Goal: Task Accomplishment & Management: Use online tool/utility

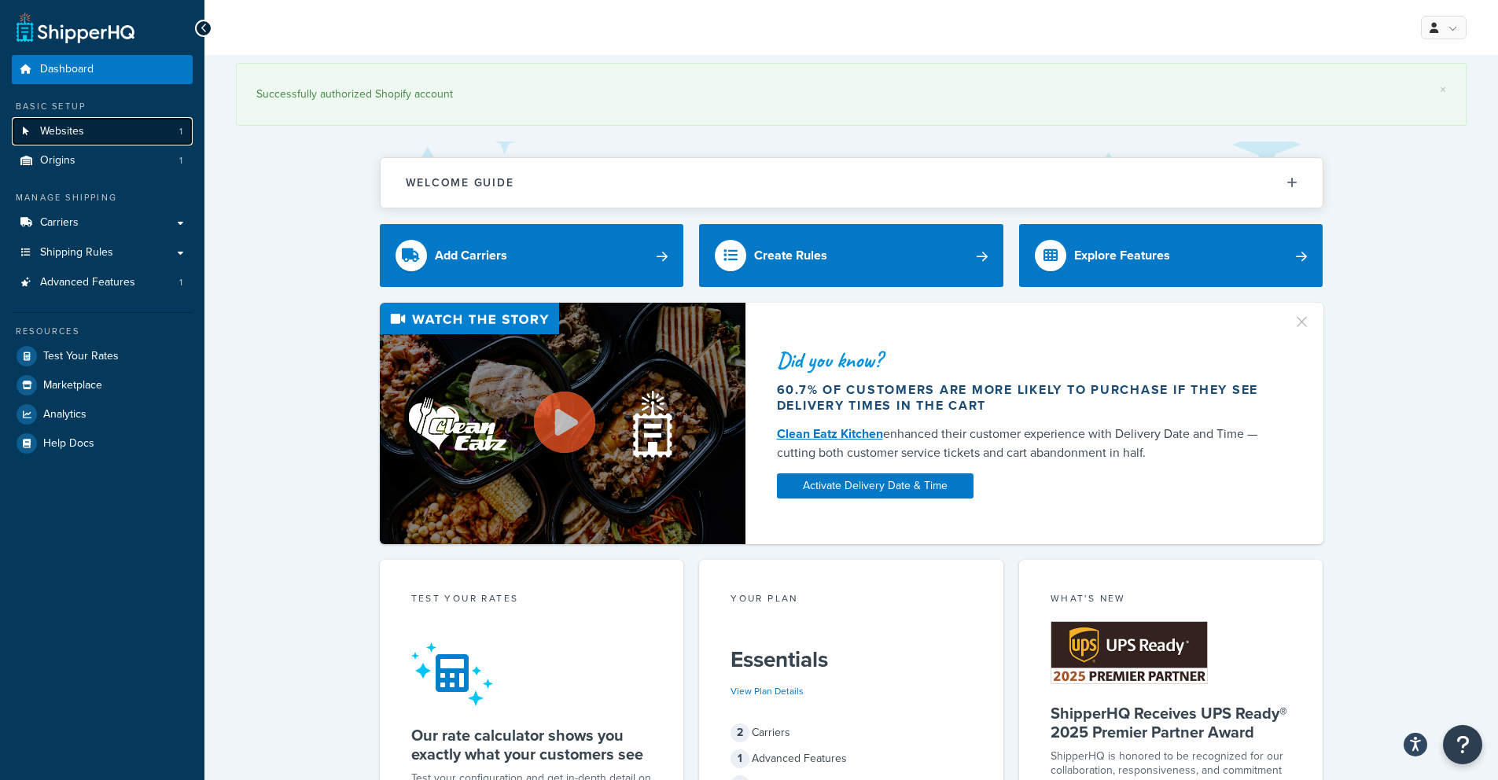
click at [72, 136] on span "Websites" at bounding box center [62, 131] width 44 height 13
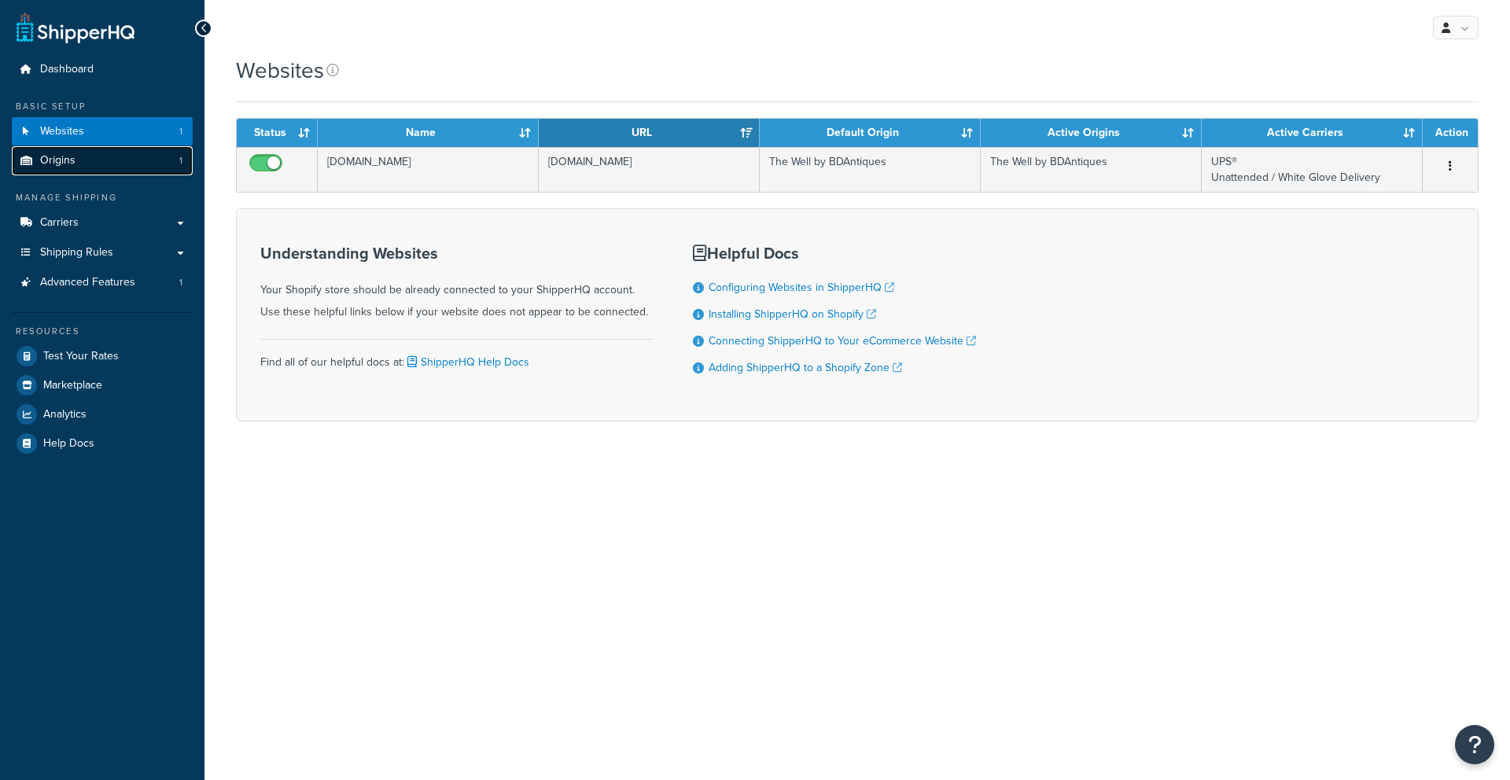
click at [65, 156] on span "Origins" at bounding box center [57, 160] width 35 height 13
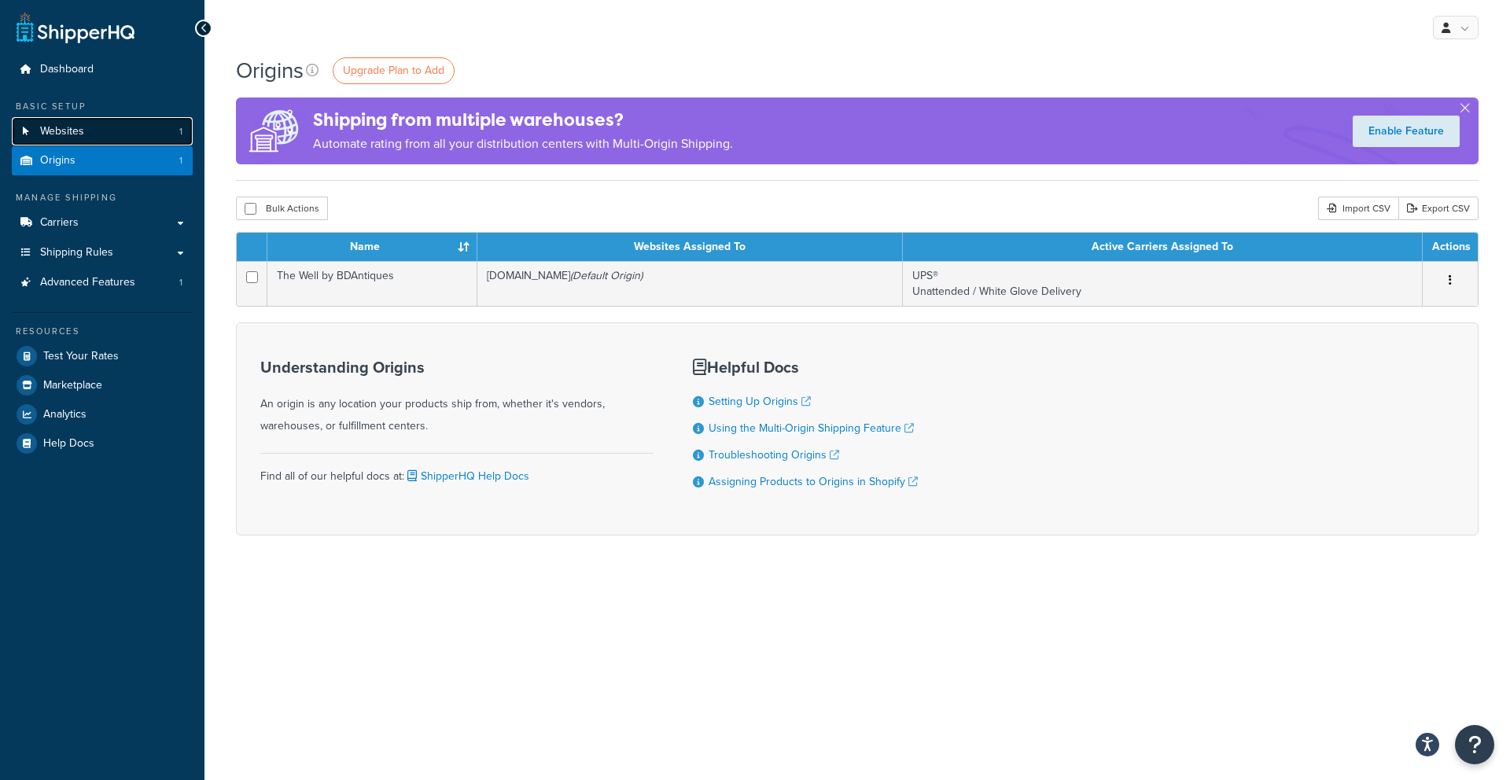
click at [86, 121] on link "Websites 1" at bounding box center [102, 131] width 181 height 29
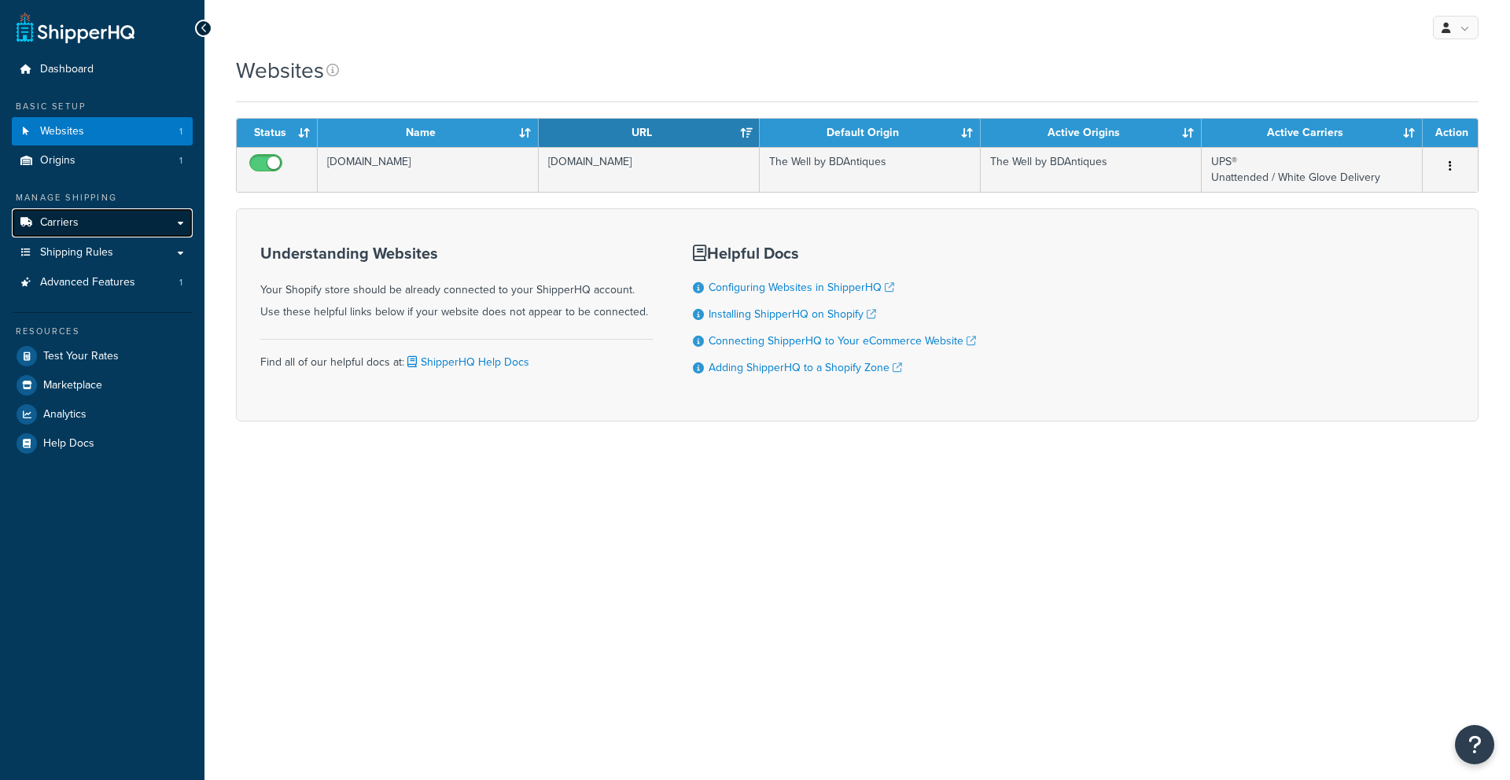
click at [81, 229] on link "Carriers" at bounding box center [102, 222] width 181 height 29
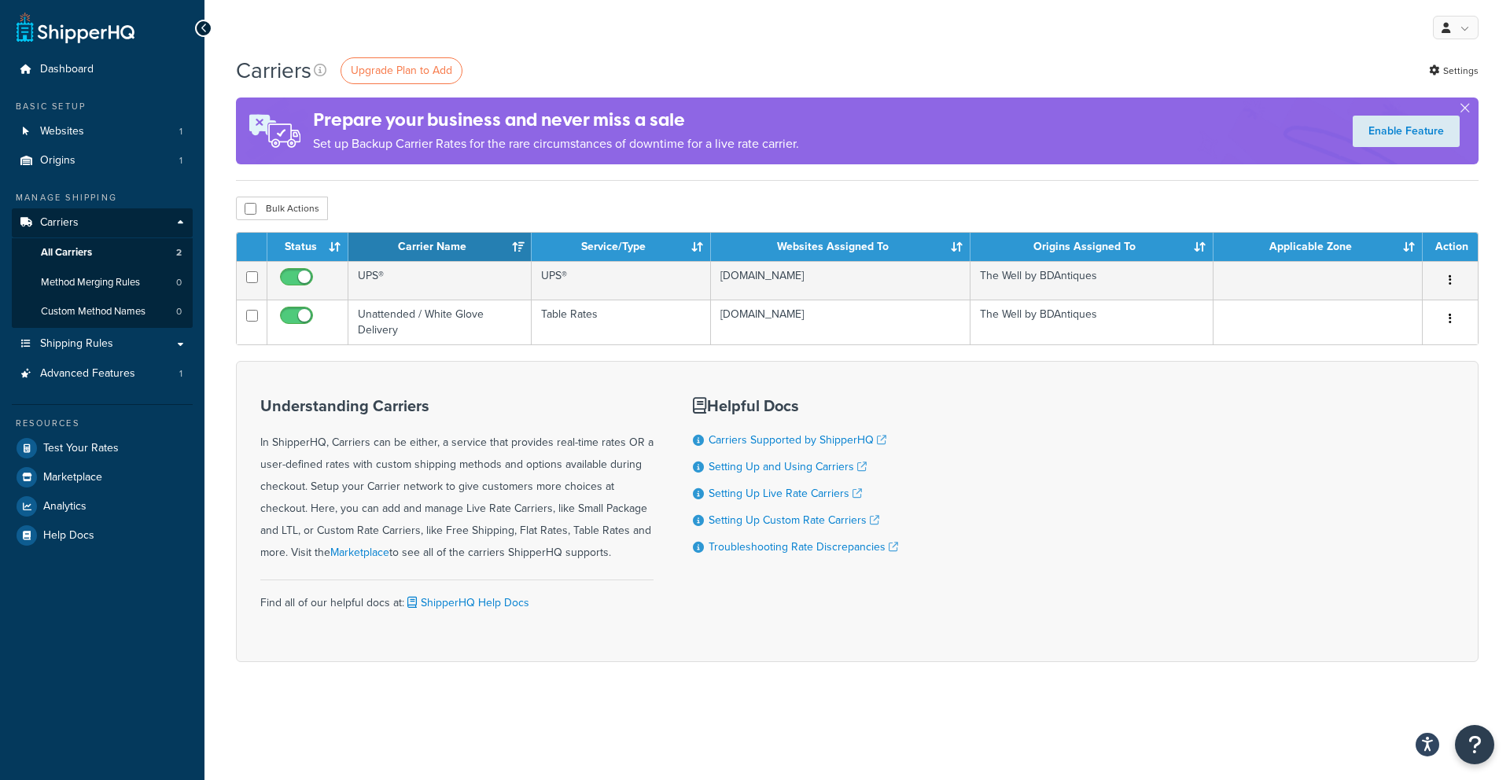
click at [1060, 208] on div "Bulk Actions Duplicate Delete" at bounding box center [857, 209] width 1242 height 24
click at [971, 423] on div "Understanding Carriers In ShipperHQ, Carriers can be either, a service that pro…" at bounding box center [857, 511] width 1242 height 301
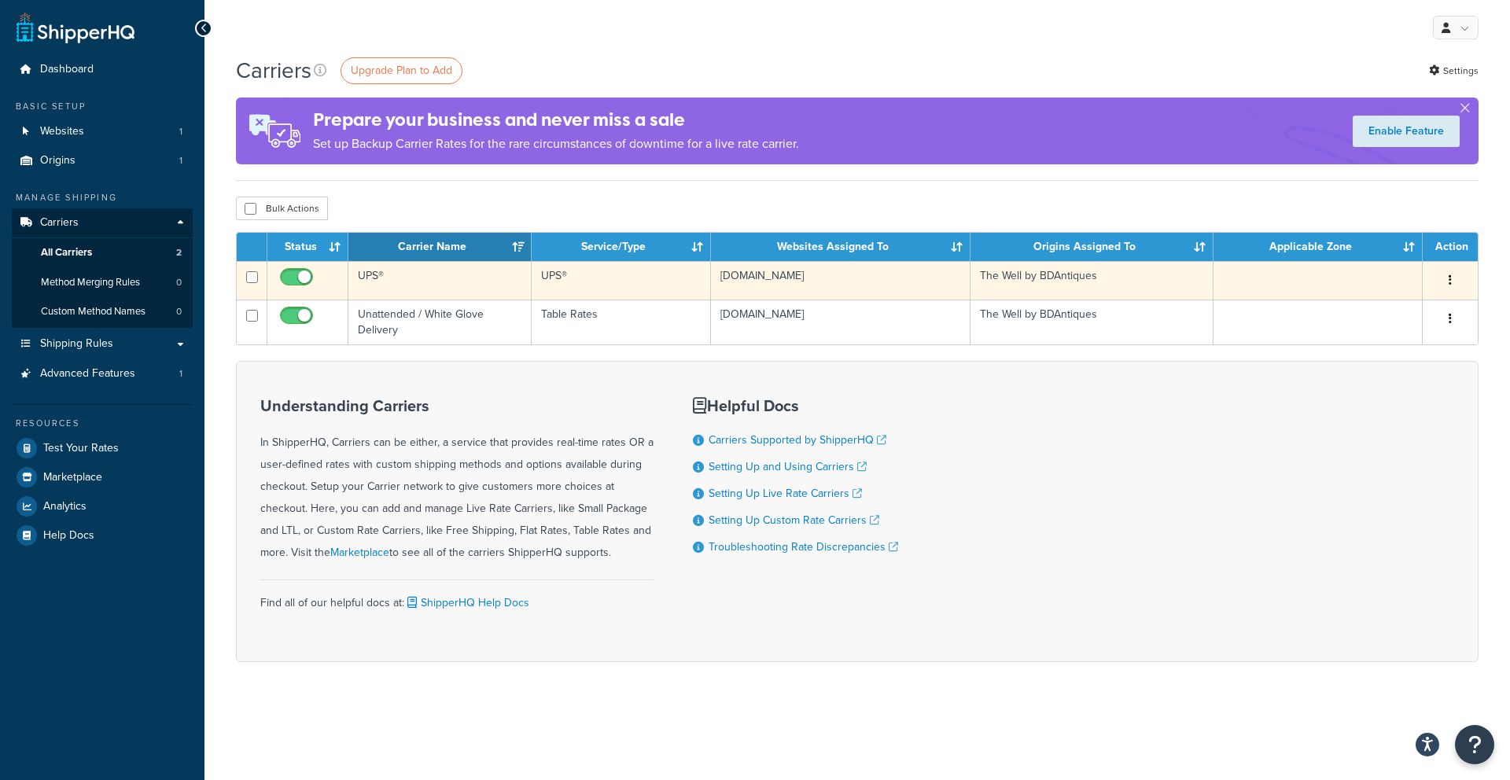
click at [1445, 278] on button "button" at bounding box center [1450, 280] width 22 height 25
click at [1429, 308] on link "Edit" at bounding box center [1386, 312] width 124 height 32
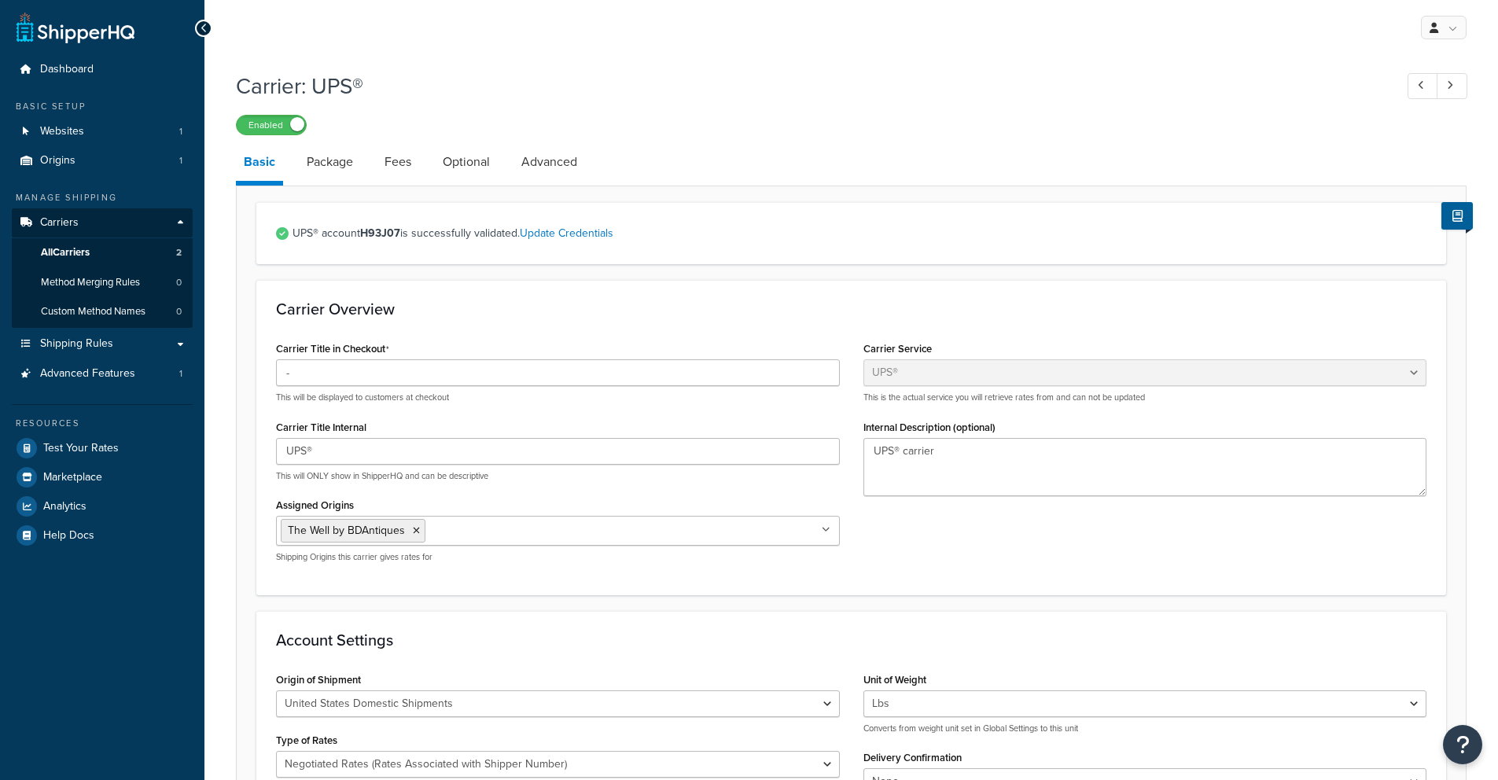
select select "ups"
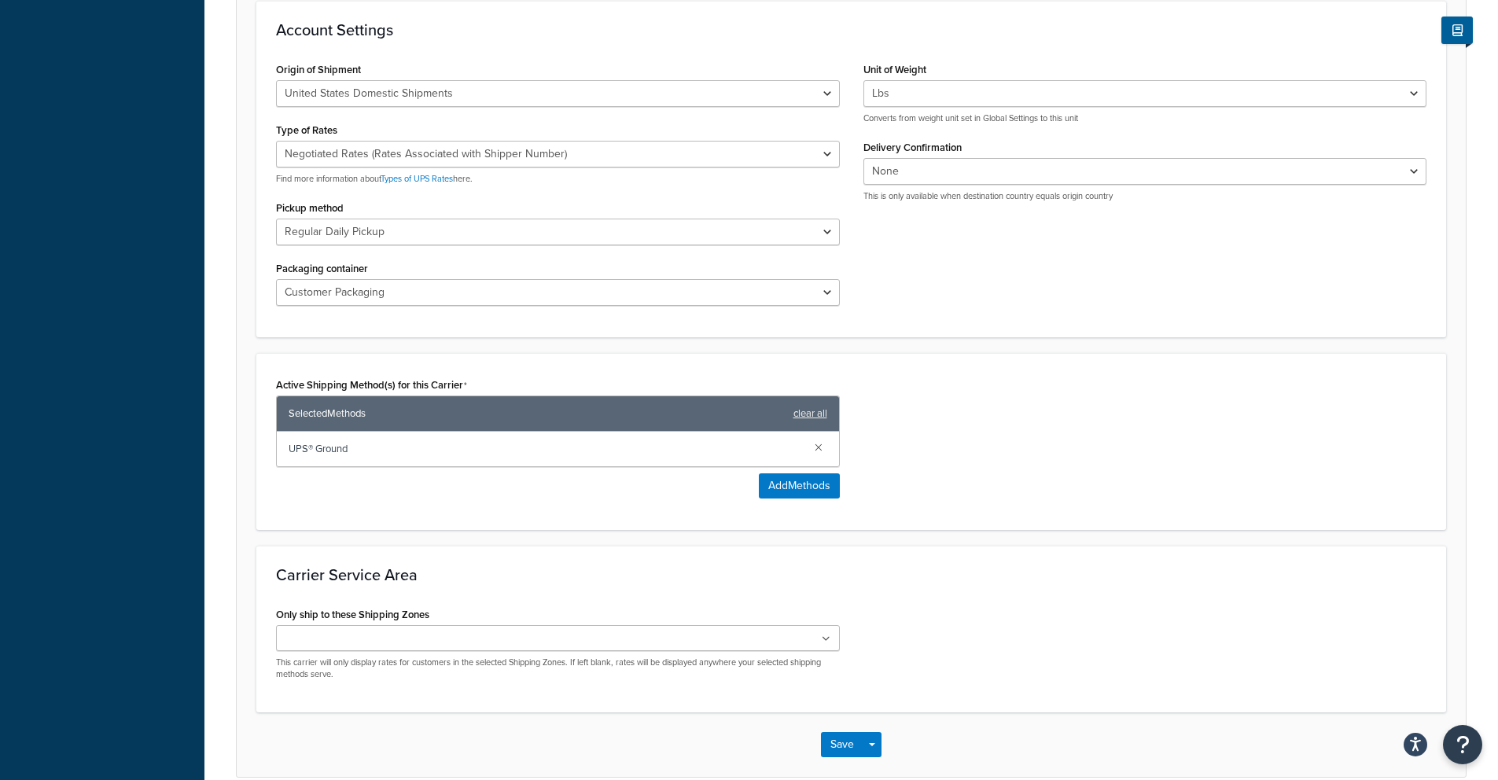
scroll to position [687, 0]
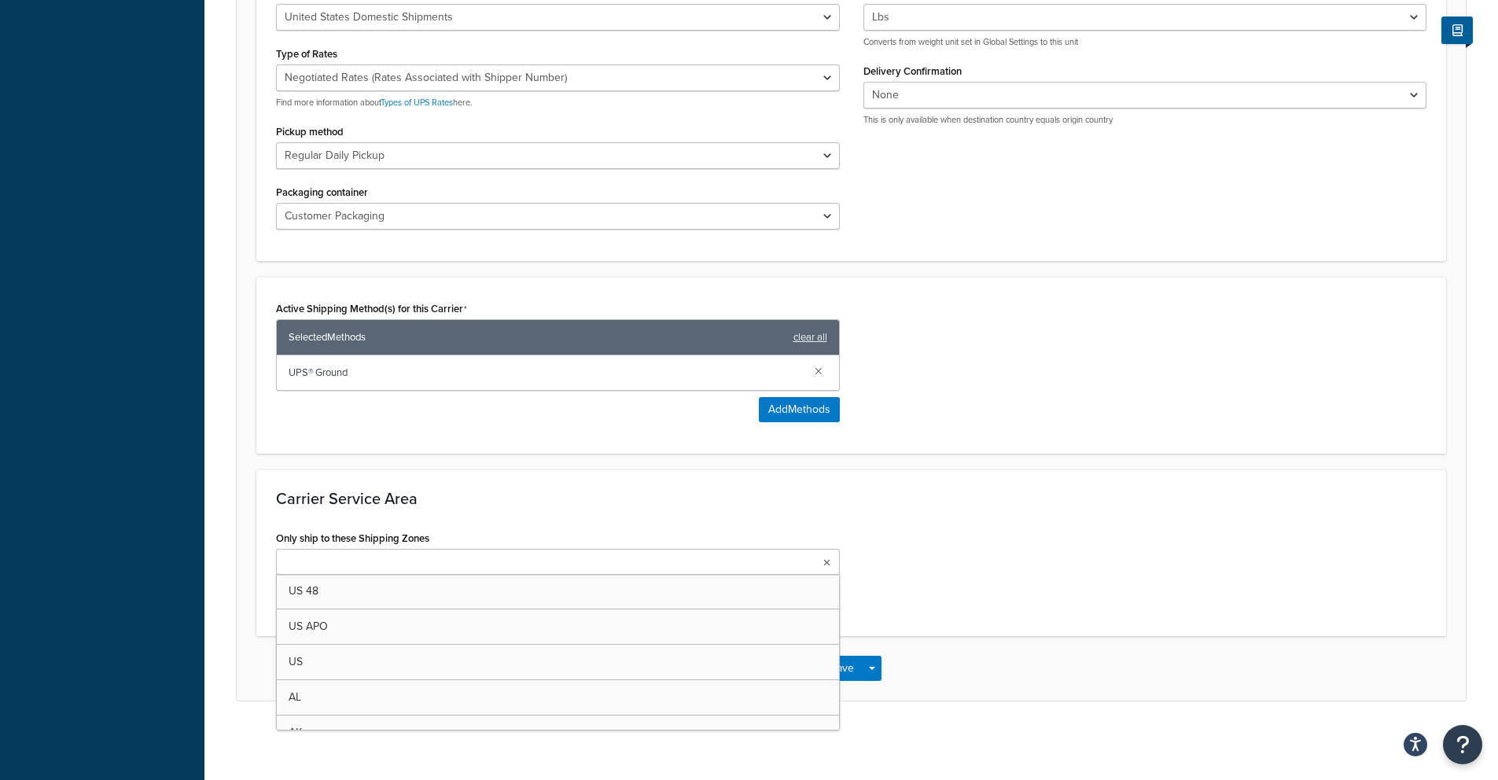
click at [410, 561] on ul at bounding box center [558, 562] width 564 height 26
click at [439, 501] on h3 "Carrier Service Area" at bounding box center [851, 498] width 1150 height 17
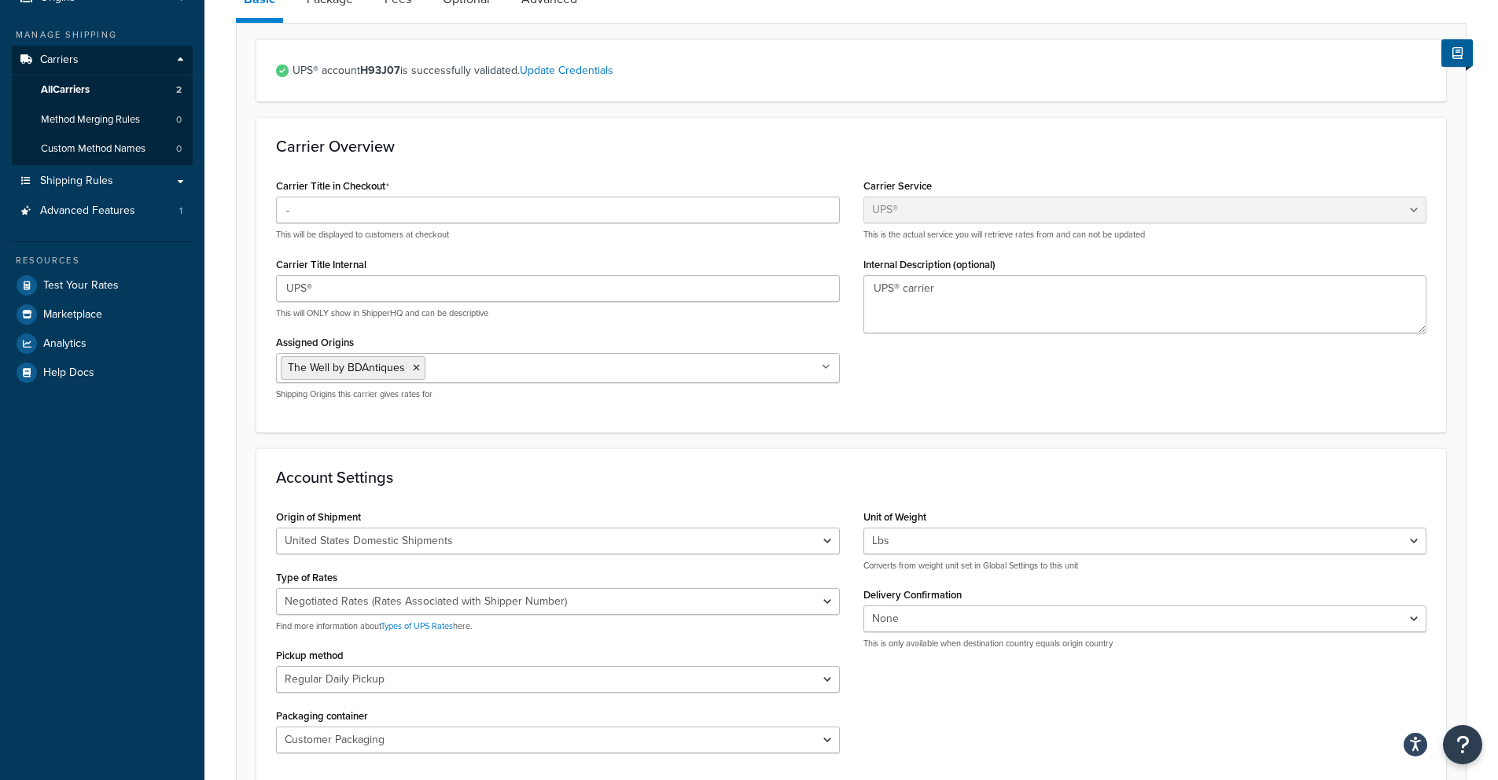
scroll to position [0, 0]
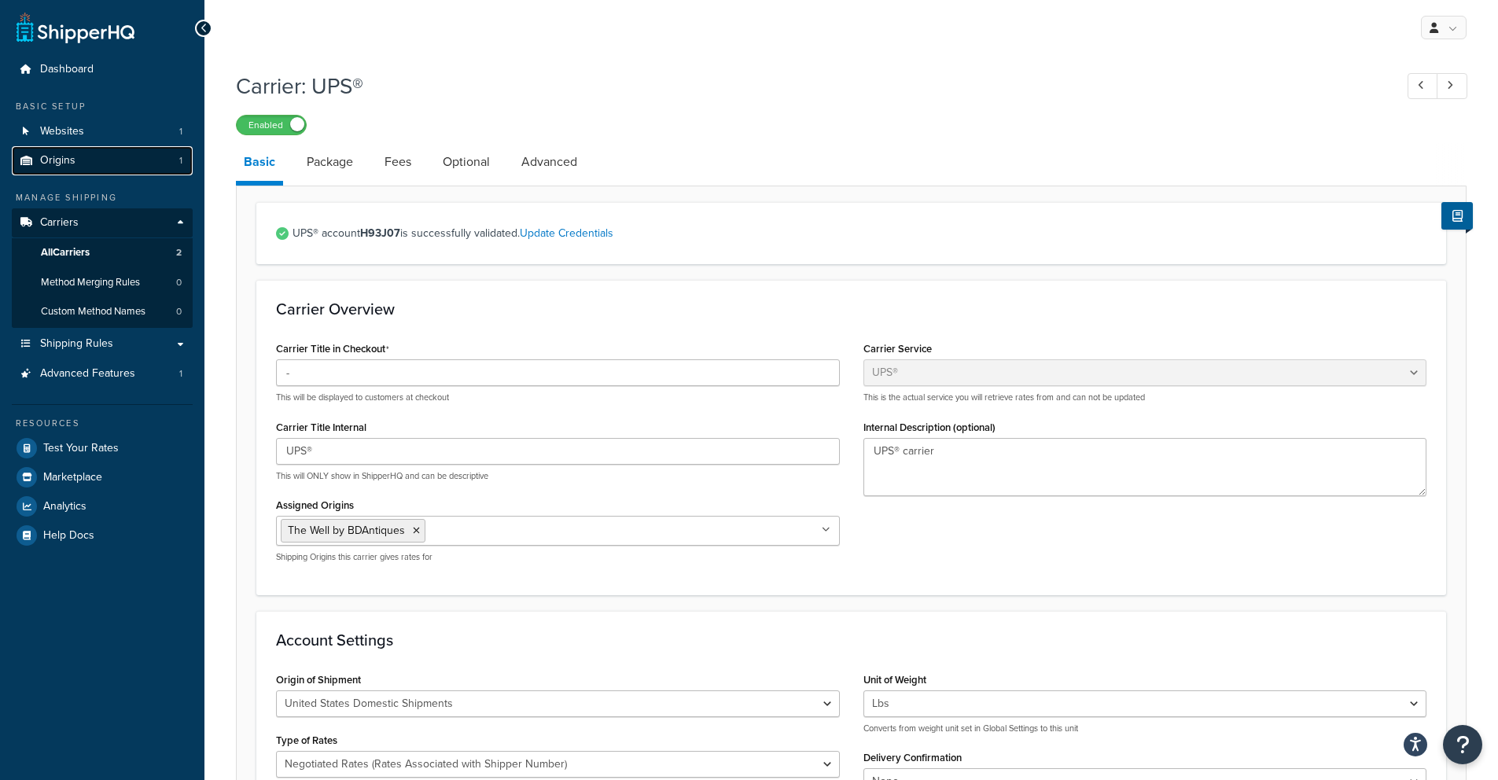
click at [71, 155] on span "Origins" at bounding box center [57, 160] width 35 height 13
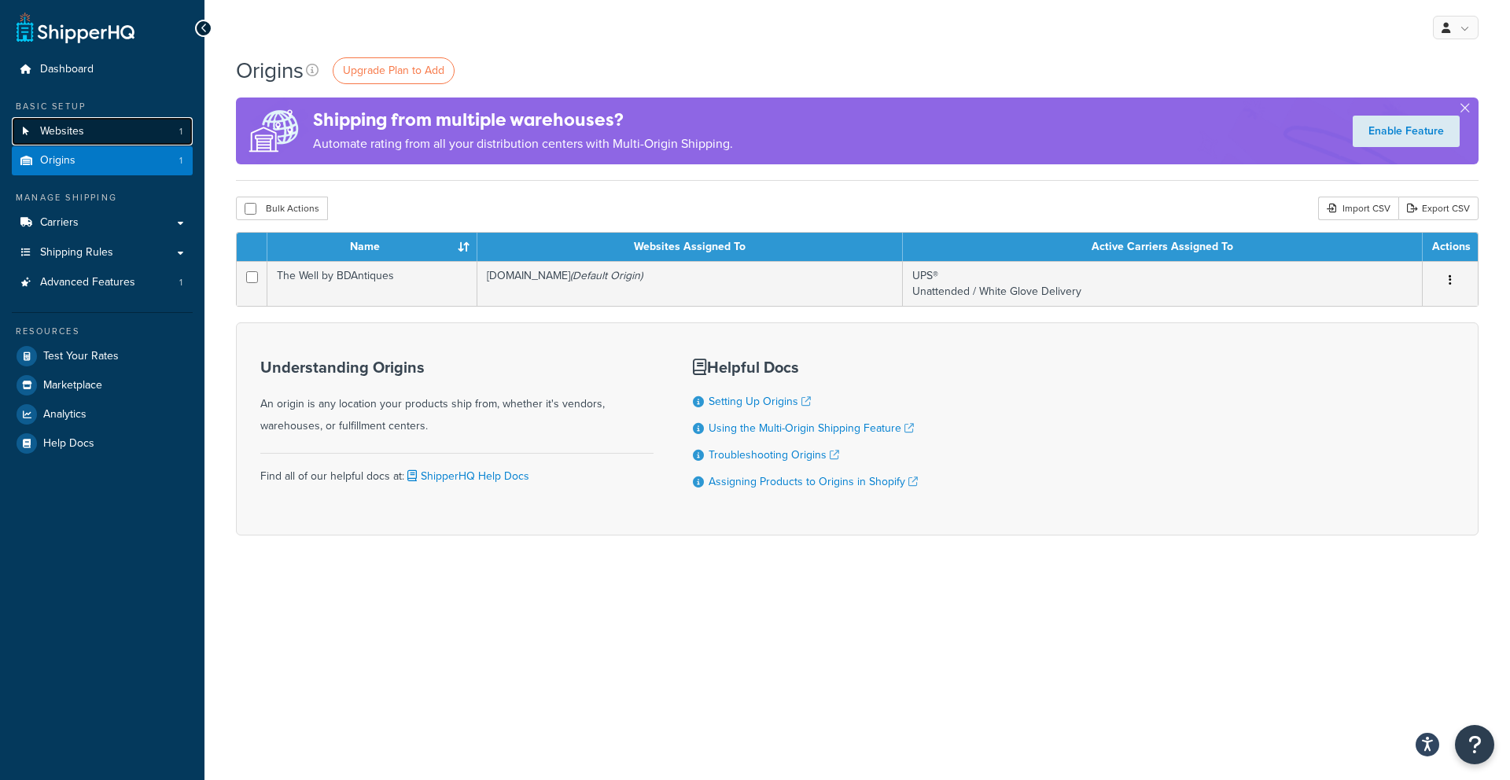
click at [101, 135] on link "Websites 1" at bounding box center [102, 131] width 181 height 29
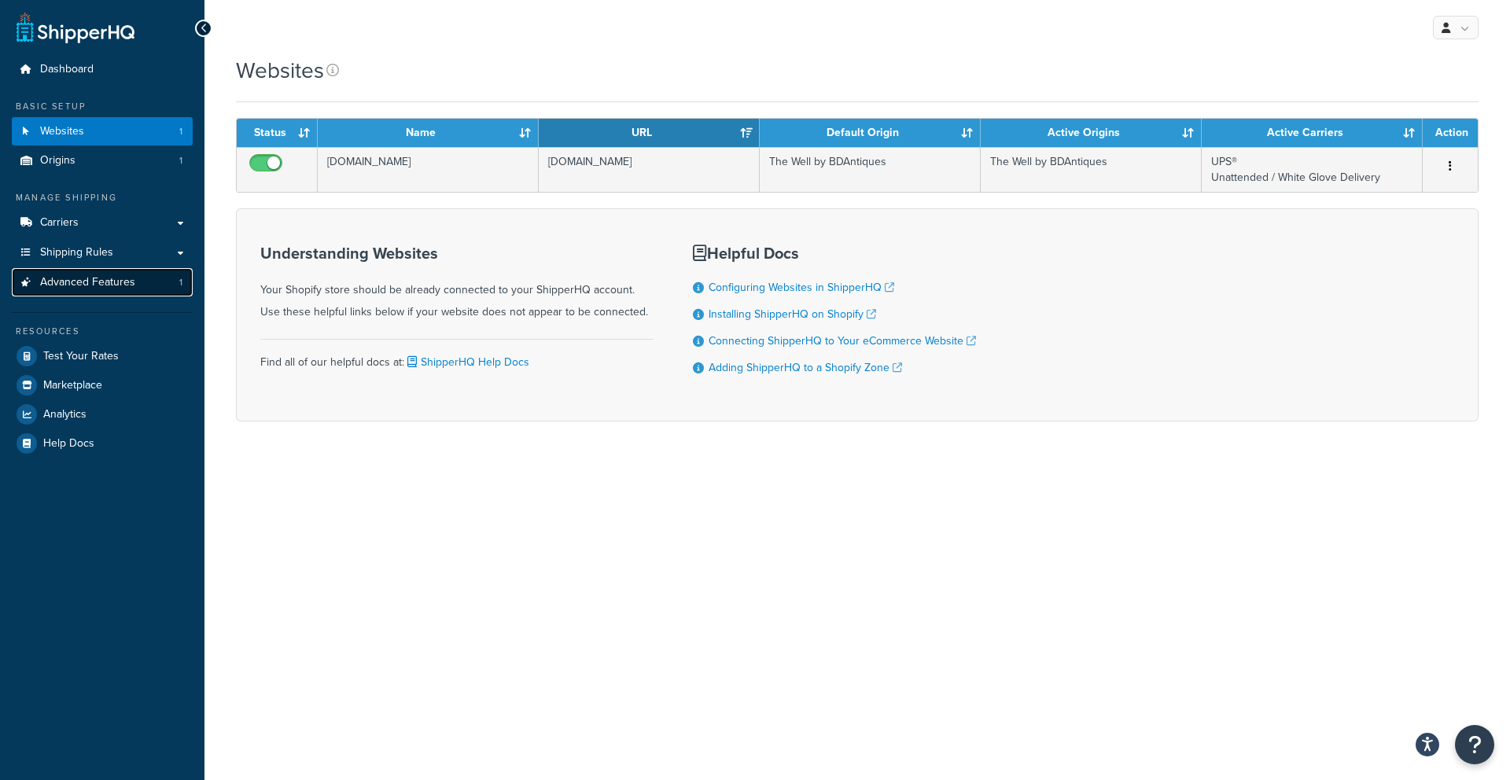
click at [86, 292] on link "Advanced Features 1" at bounding box center [102, 282] width 181 height 29
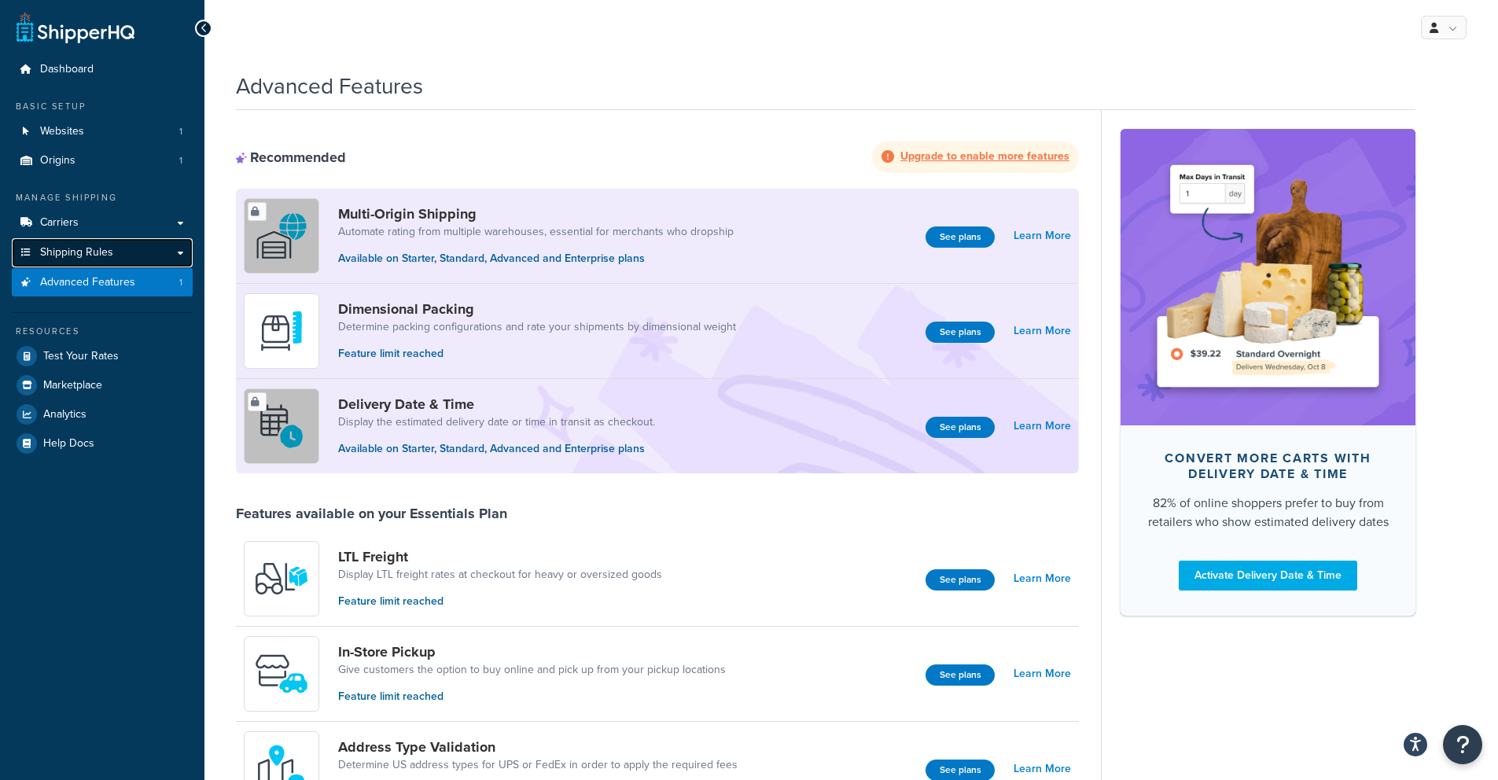
click at [92, 263] on link "Shipping Rules" at bounding box center [102, 252] width 181 height 29
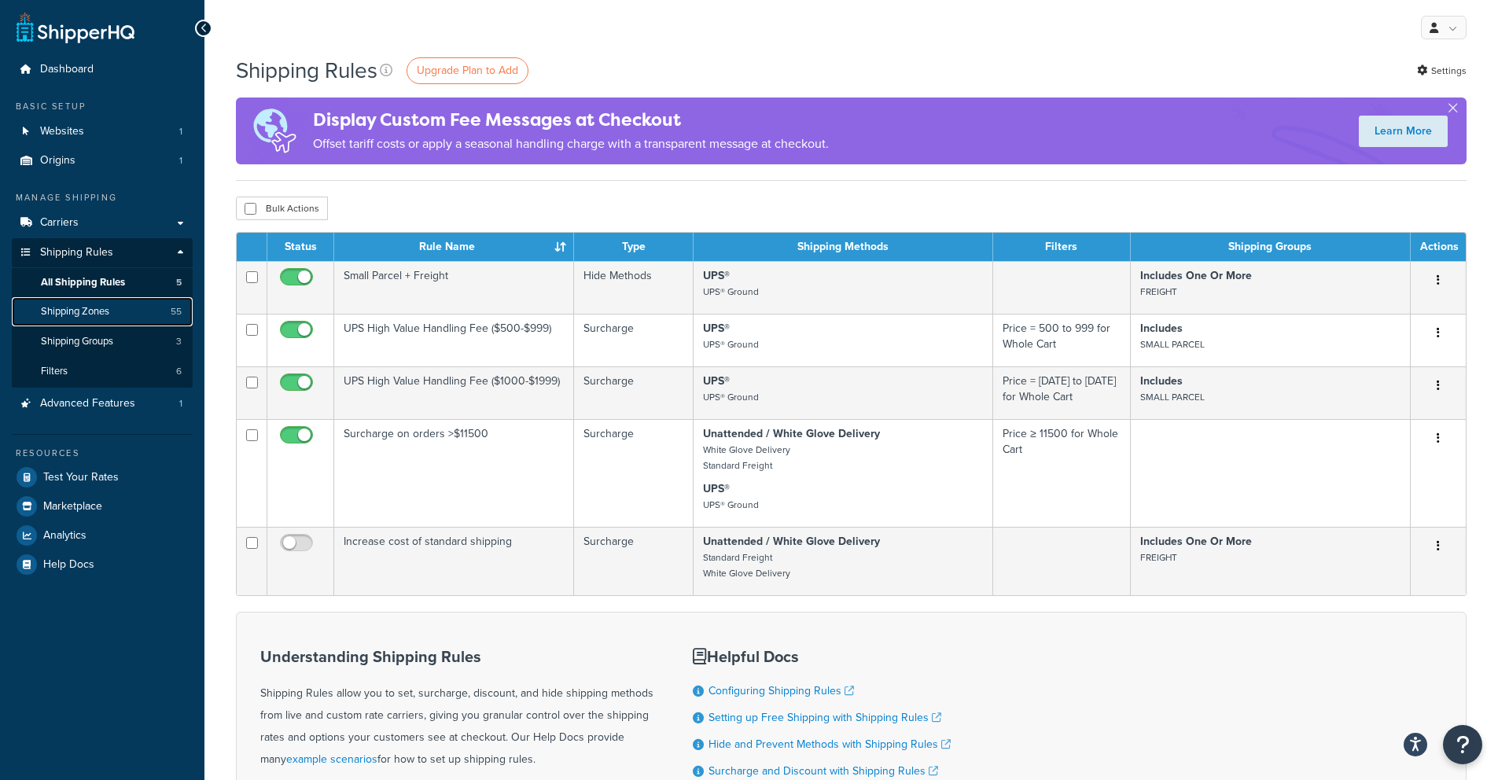
click at [94, 312] on span "Shipping Zones" at bounding box center [75, 311] width 68 height 13
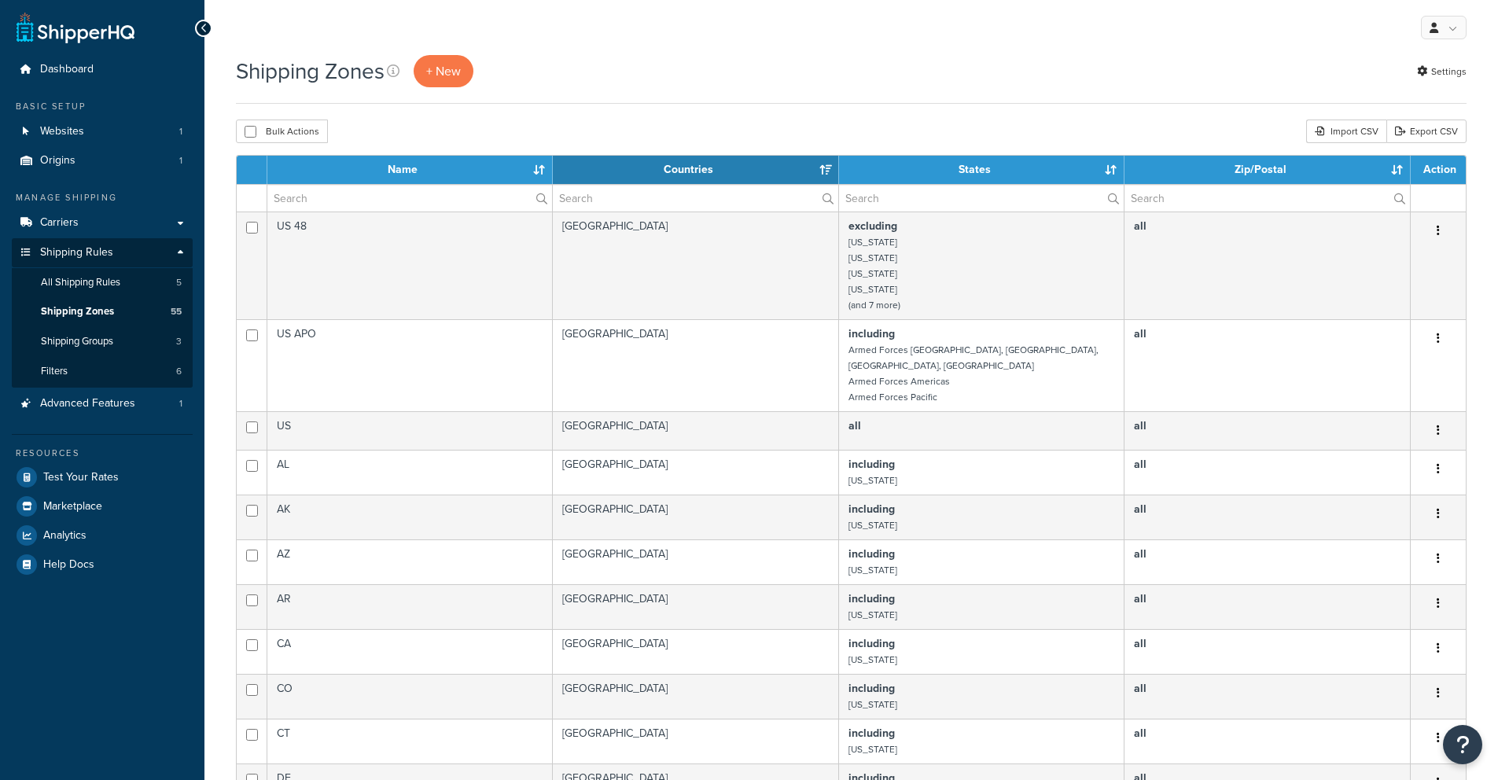
select select "15"
click at [448, 51] on div "My Profile Billing Global Settings Contact Us Logout" at bounding box center [850, 27] width 1293 height 55
click at [448, 60] on link "+ New" at bounding box center [444, 71] width 60 height 32
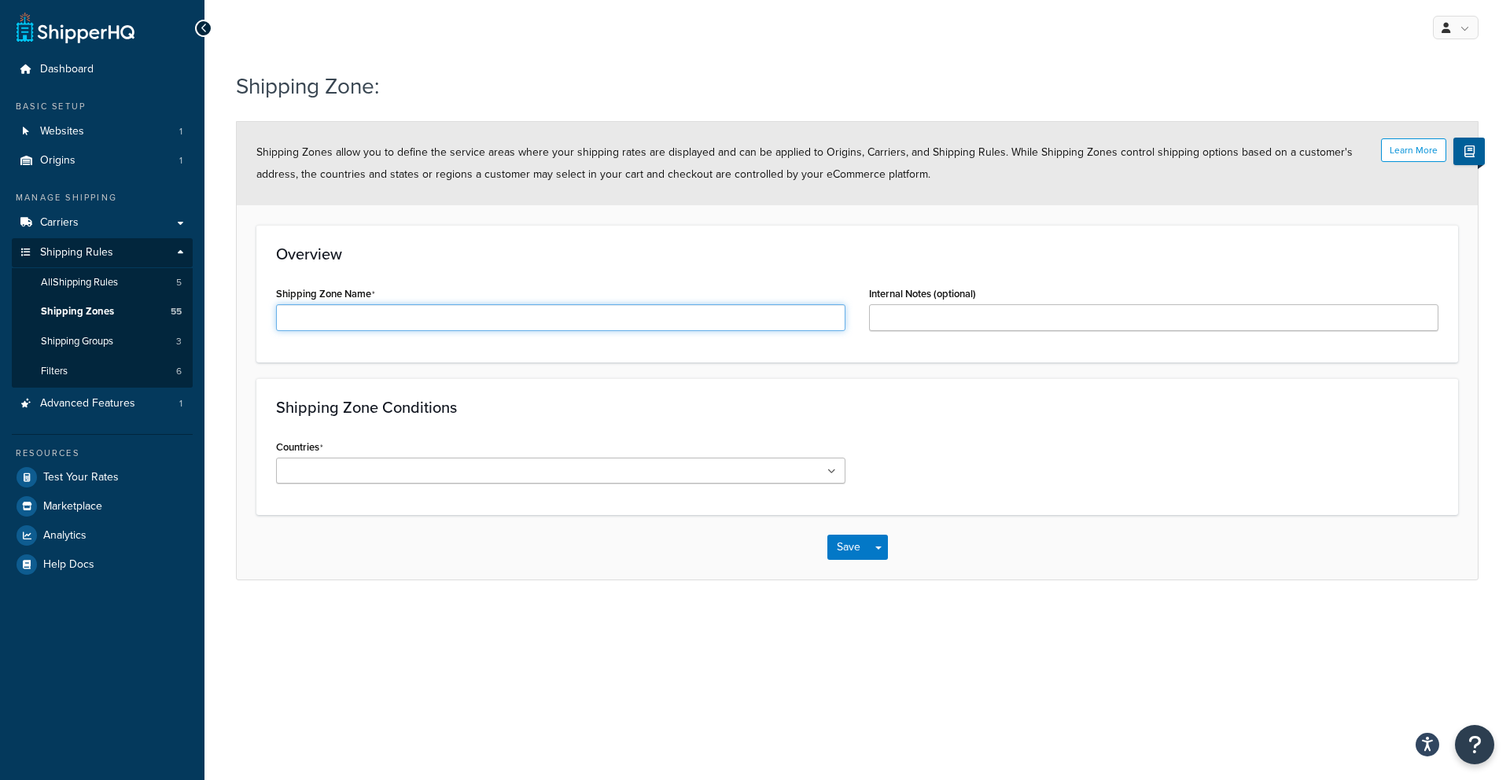
click at [395, 314] on input "Shipping Zone Name" at bounding box center [560, 317] width 569 height 27
click at [432, 271] on div "Overview Shipping Zone Name Internal Notes (optional)" at bounding box center [856, 294] width 1201 height 138
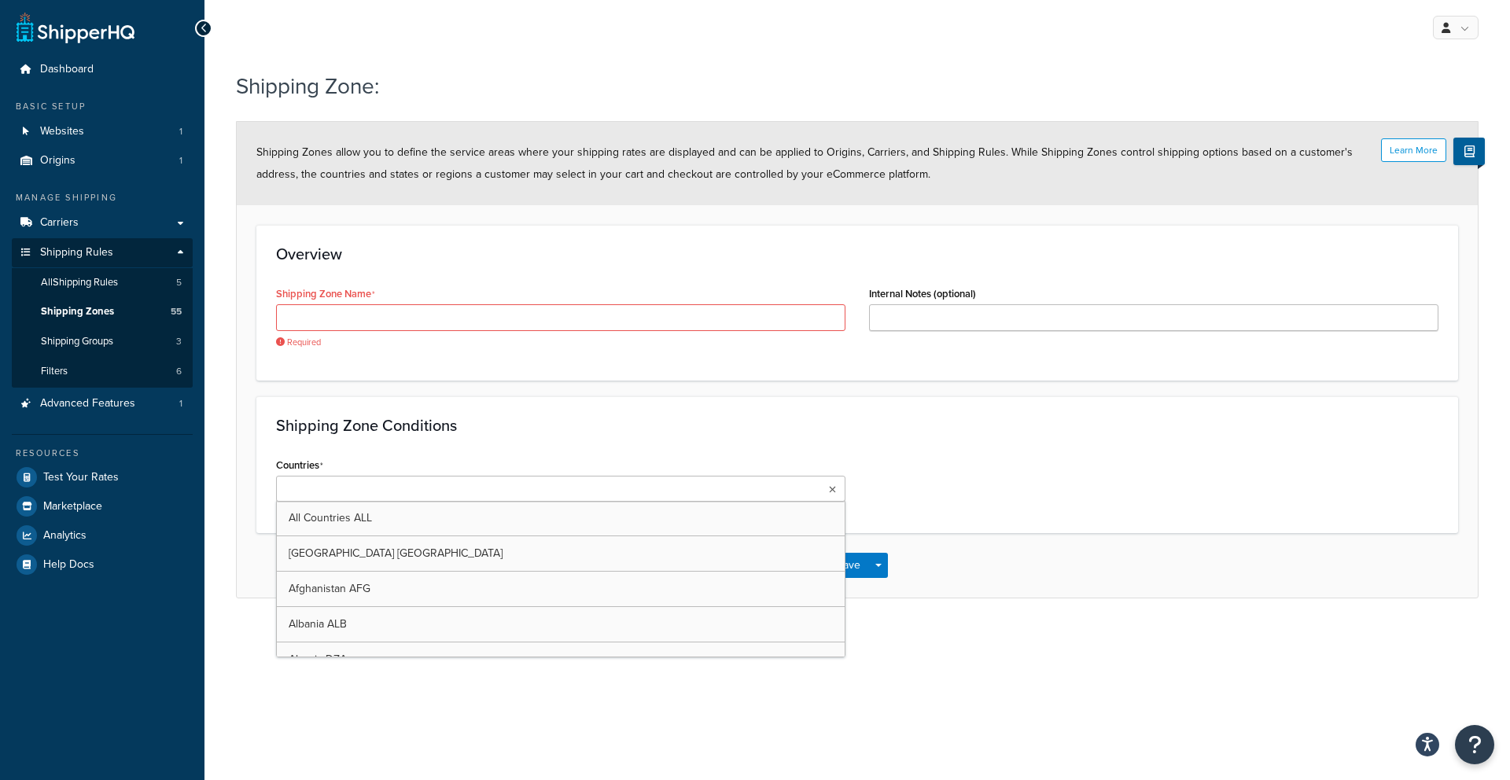
click at [404, 487] on ul at bounding box center [560, 489] width 569 height 26
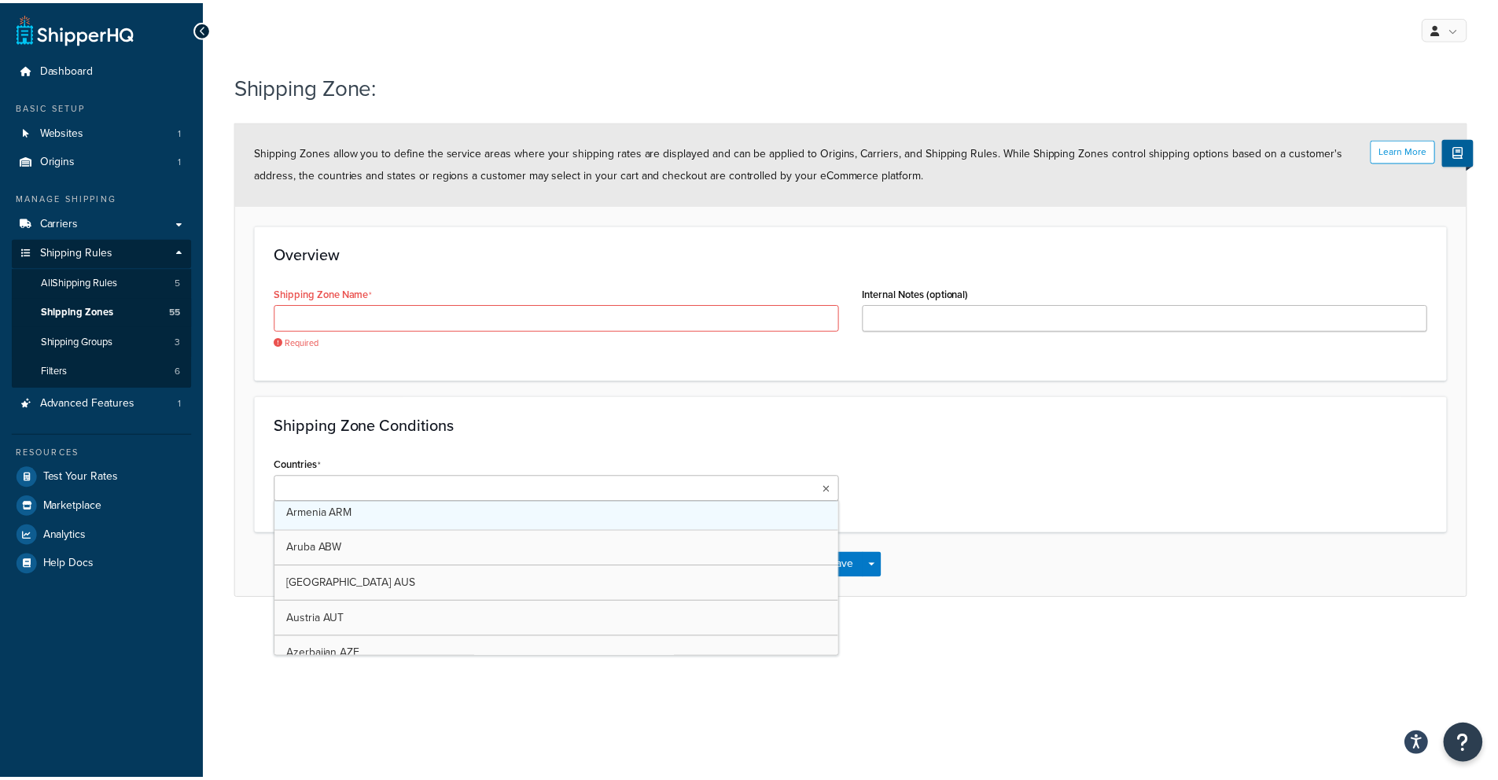
scroll to position [462, 0]
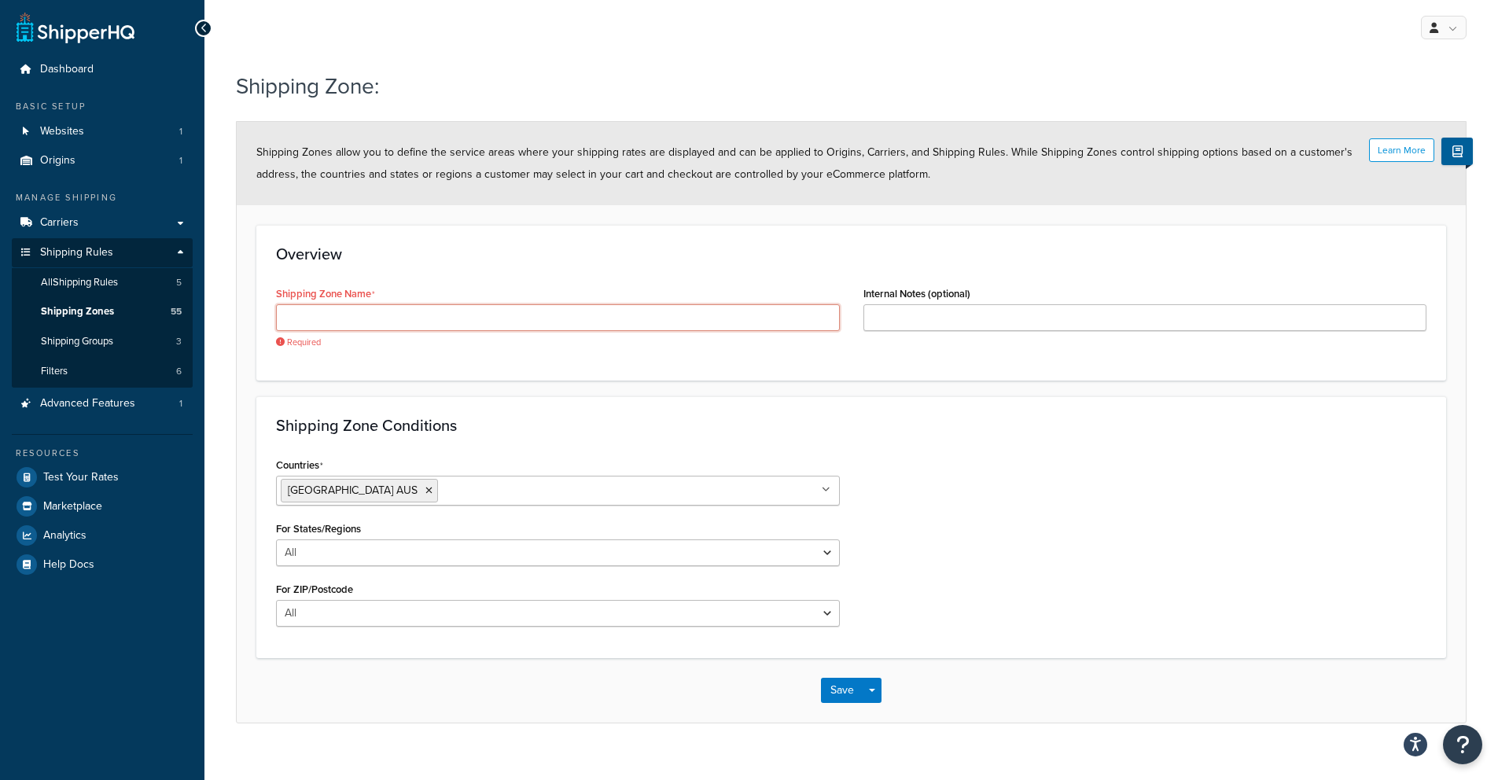
click at [382, 322] on input "Shipping Zone Name" at bounding box center [558, 317] width 564 height 27
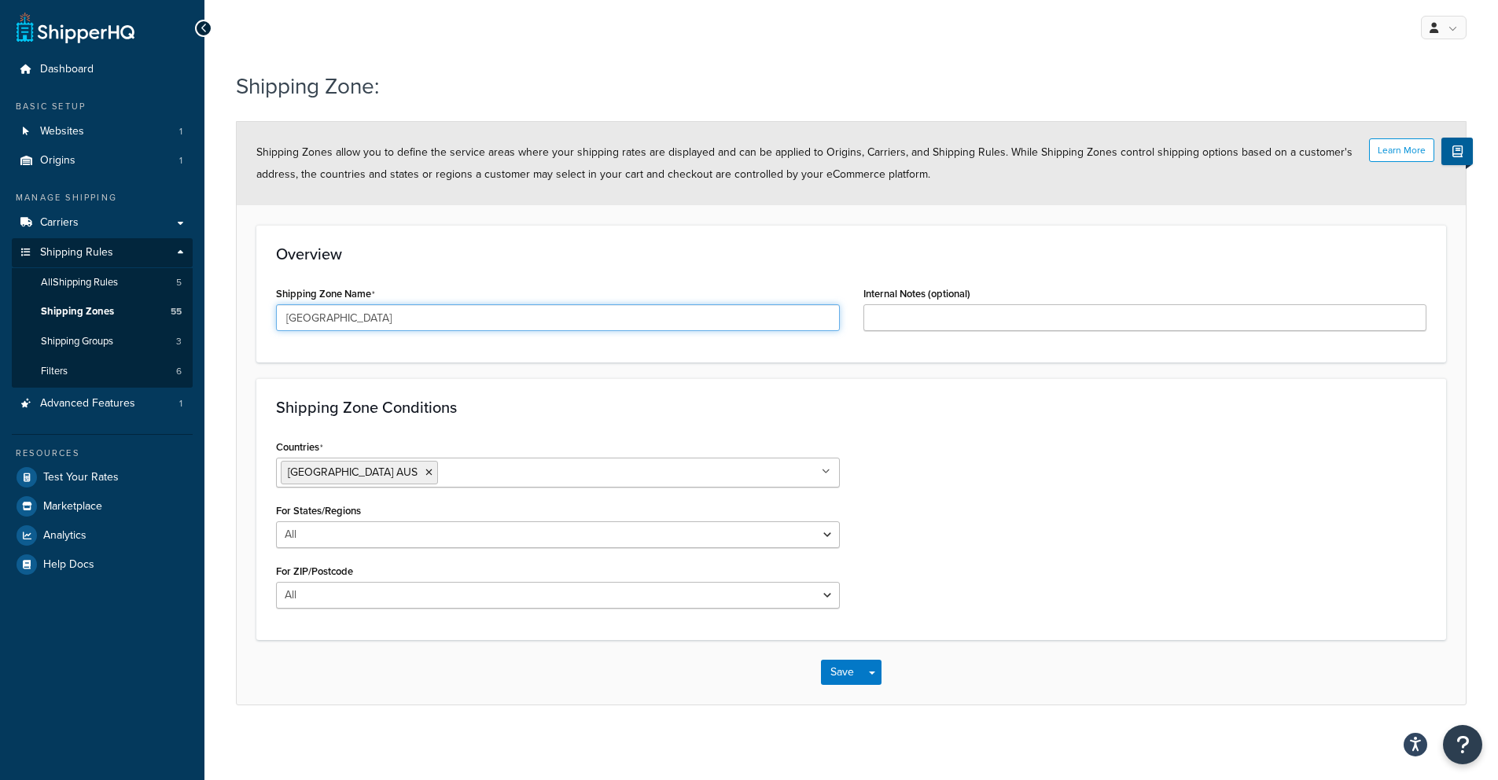
type input "Australia"
click at [390, 283] on div "Shipping Zone Name Australia" at bounding box center [558, 306] width 564 height 49
click at [546, 378] on div "Shipping Zone Conditions Countries Australia AUS All Countries ALL United State…" at bounding box center [851, 509] width 1190 height 262
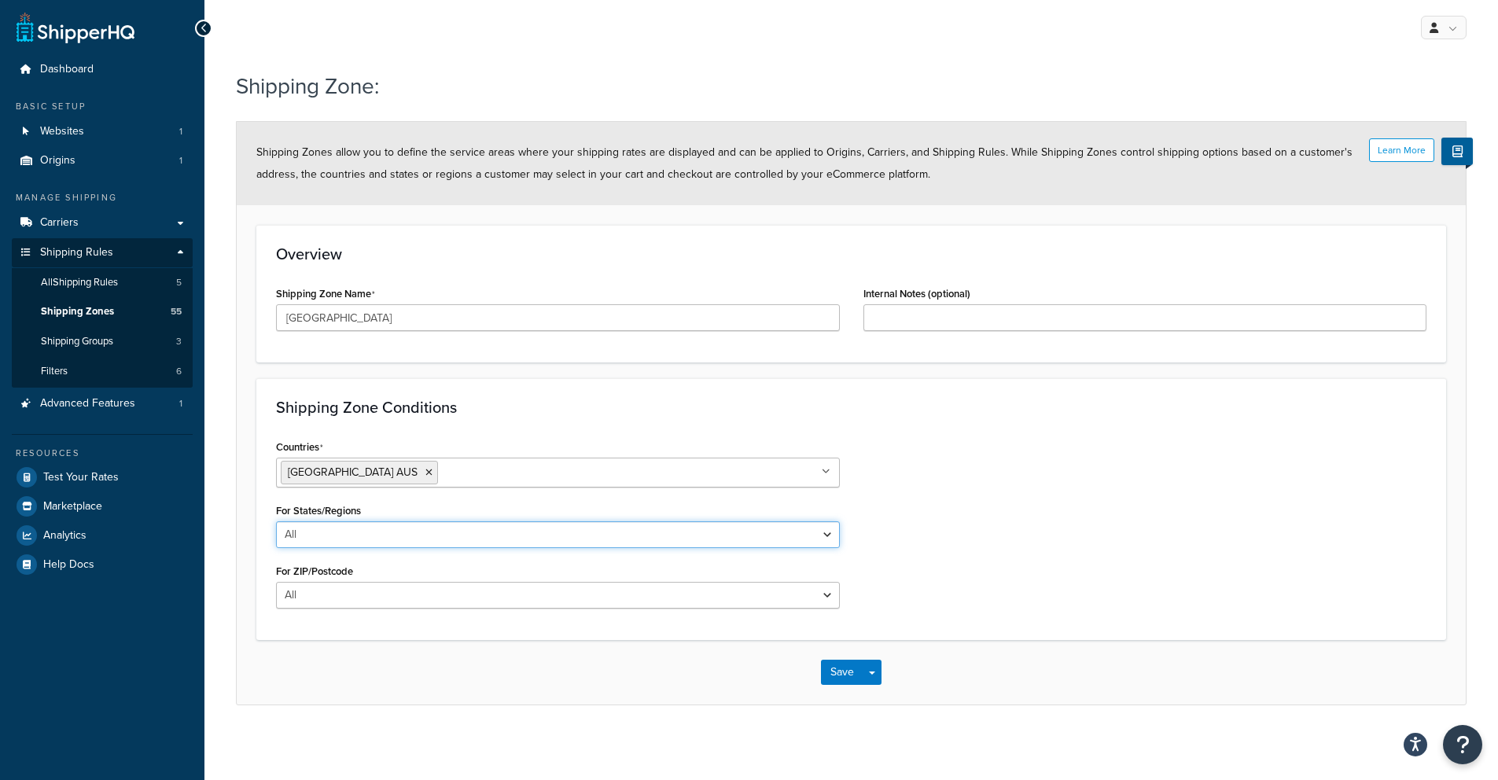
click at [422, 528] on select "All Including Excluding" at bounding box center [558, 534] width 564 height 27
click at [844, 676] on button "Save" at bounding box center [842, 672] width 42 height 25
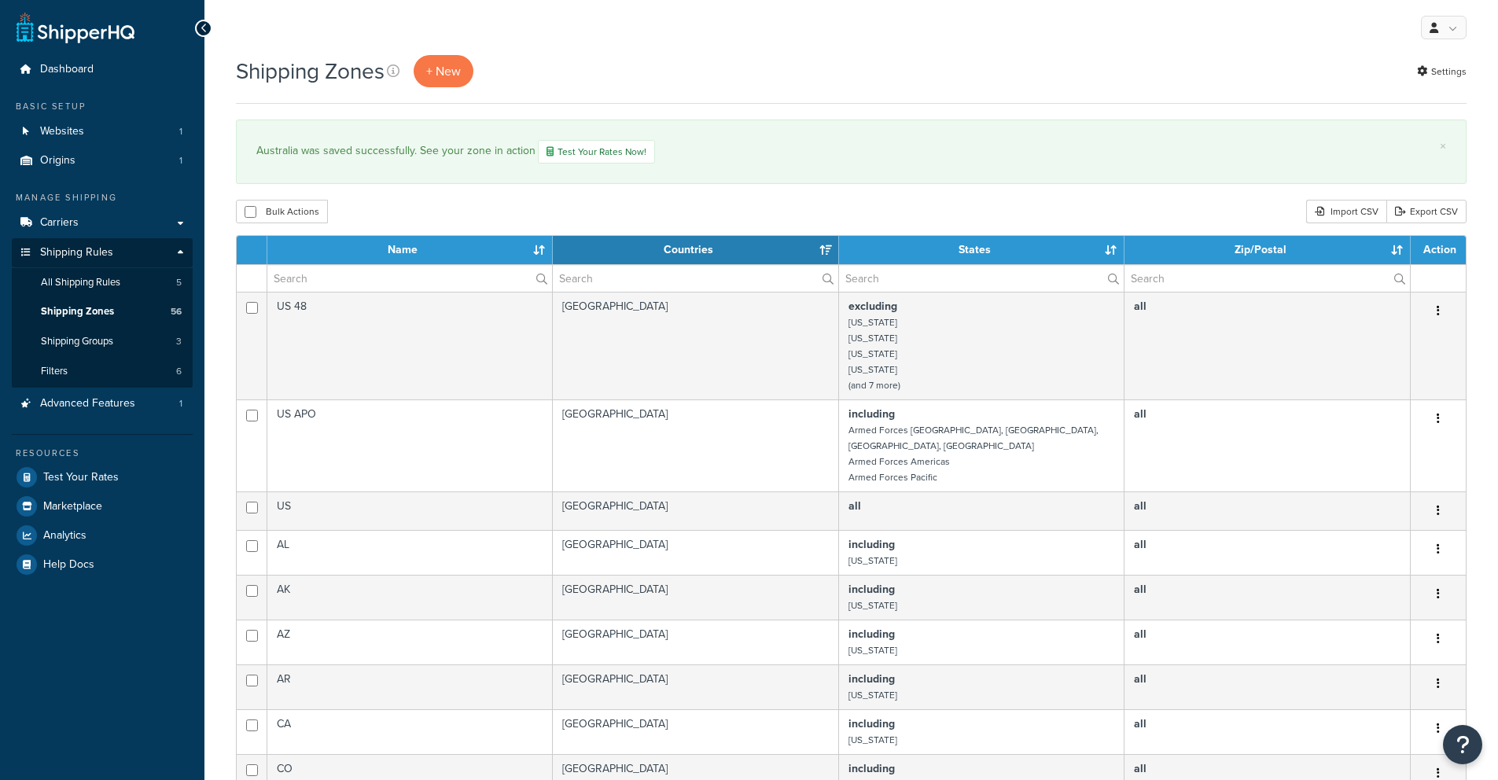
select select "15"
click at [113, 337] on span "Shipping Groups" at bounding box center [77, 341] width 72 height 13
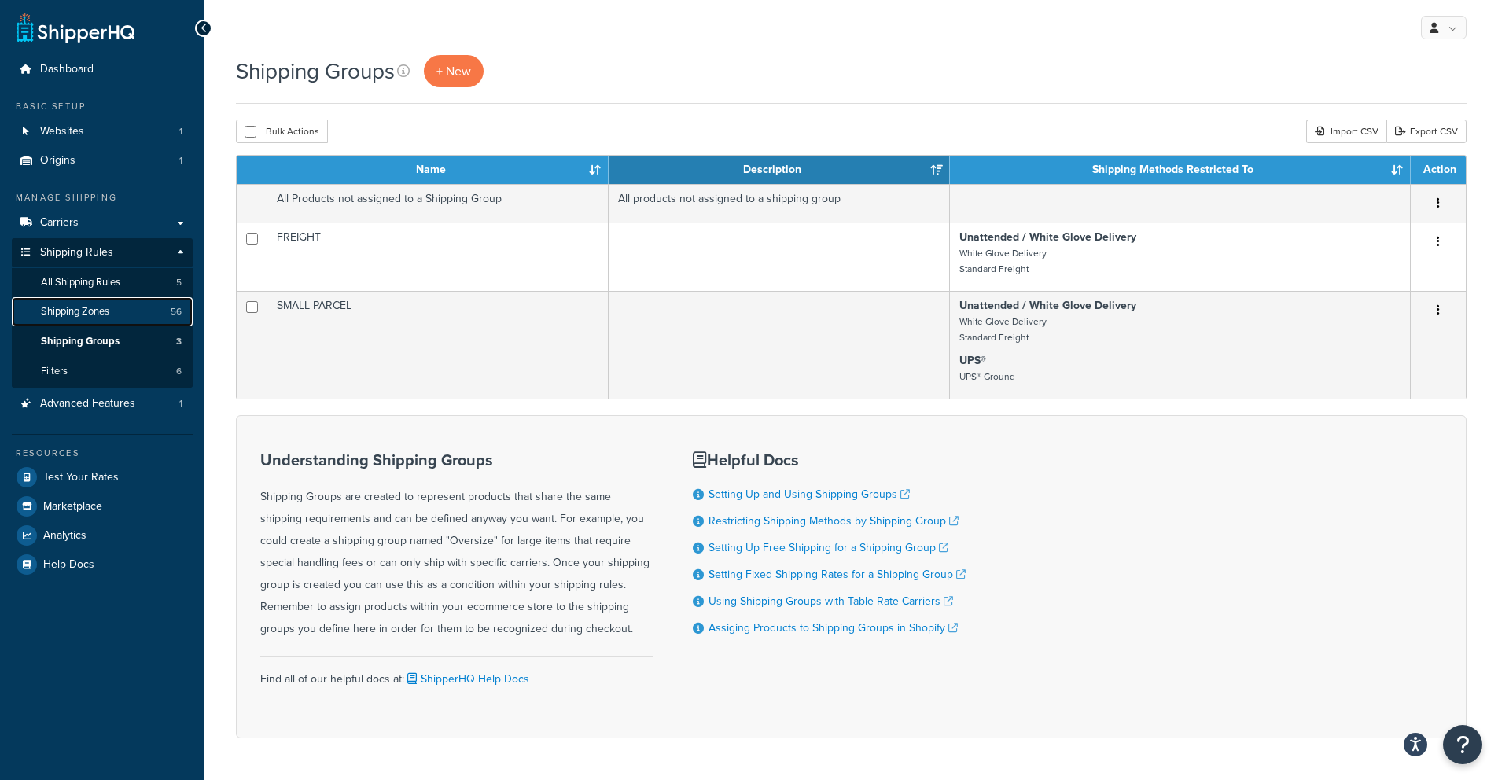
click at [93, 314] on span "Shipping Zones" at bounding box center [75, 311] width 68 height 13
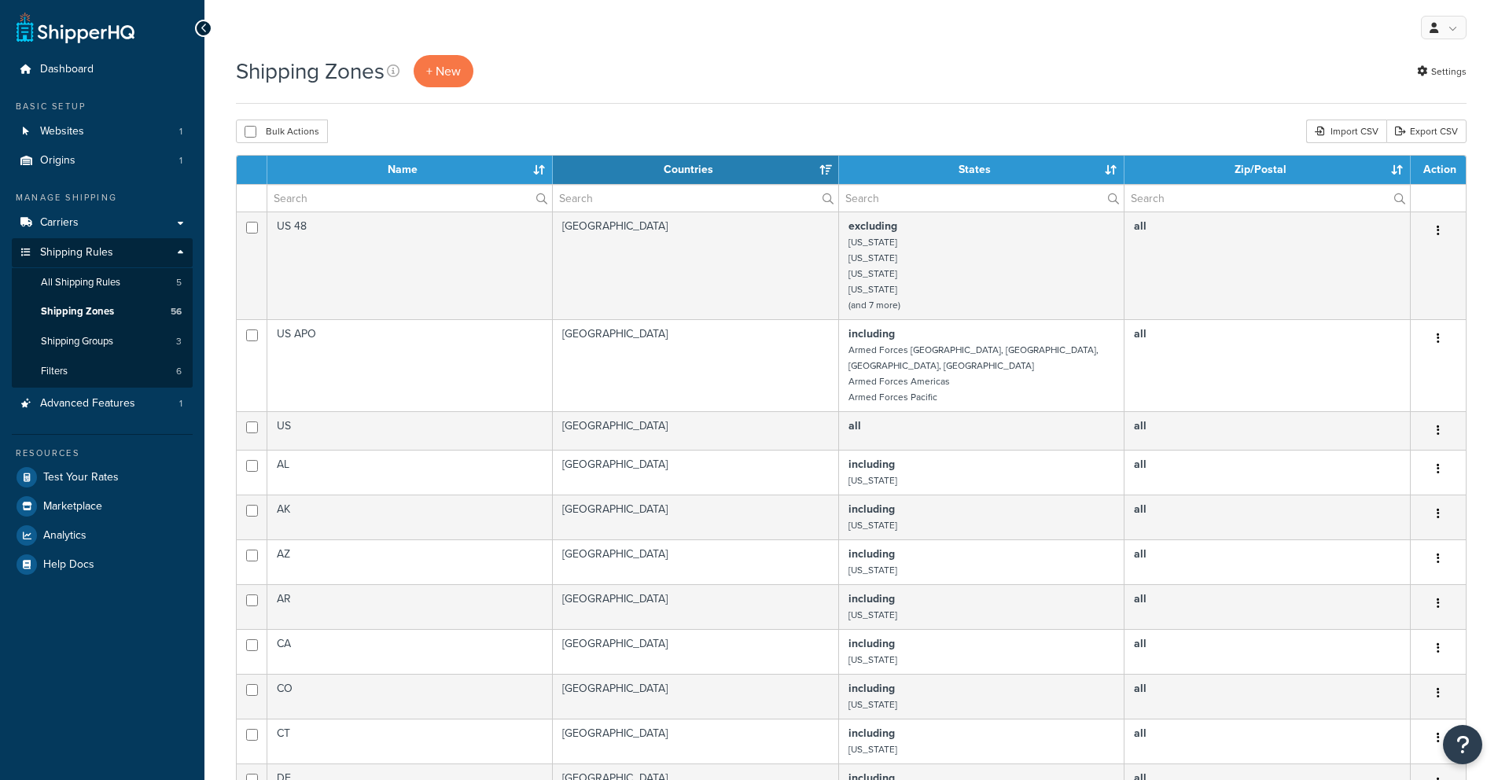
select select "15"
click at [97, 366] on link "Filters 6" at bounding box center [102, 371] width 181 height 29
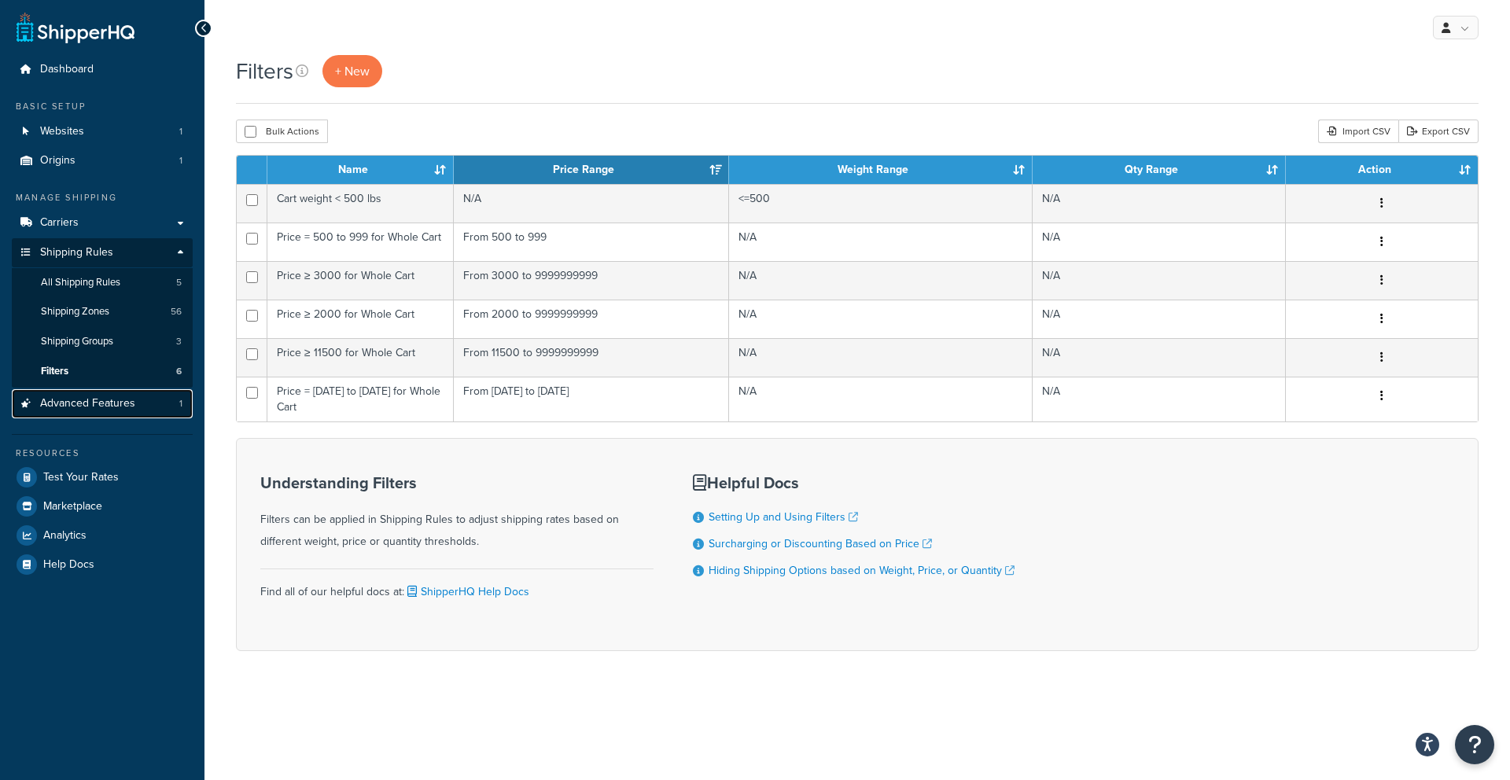
click at [97, 407] on span "Advanced Features" at bounding box center [87, 403] width 95 height 13
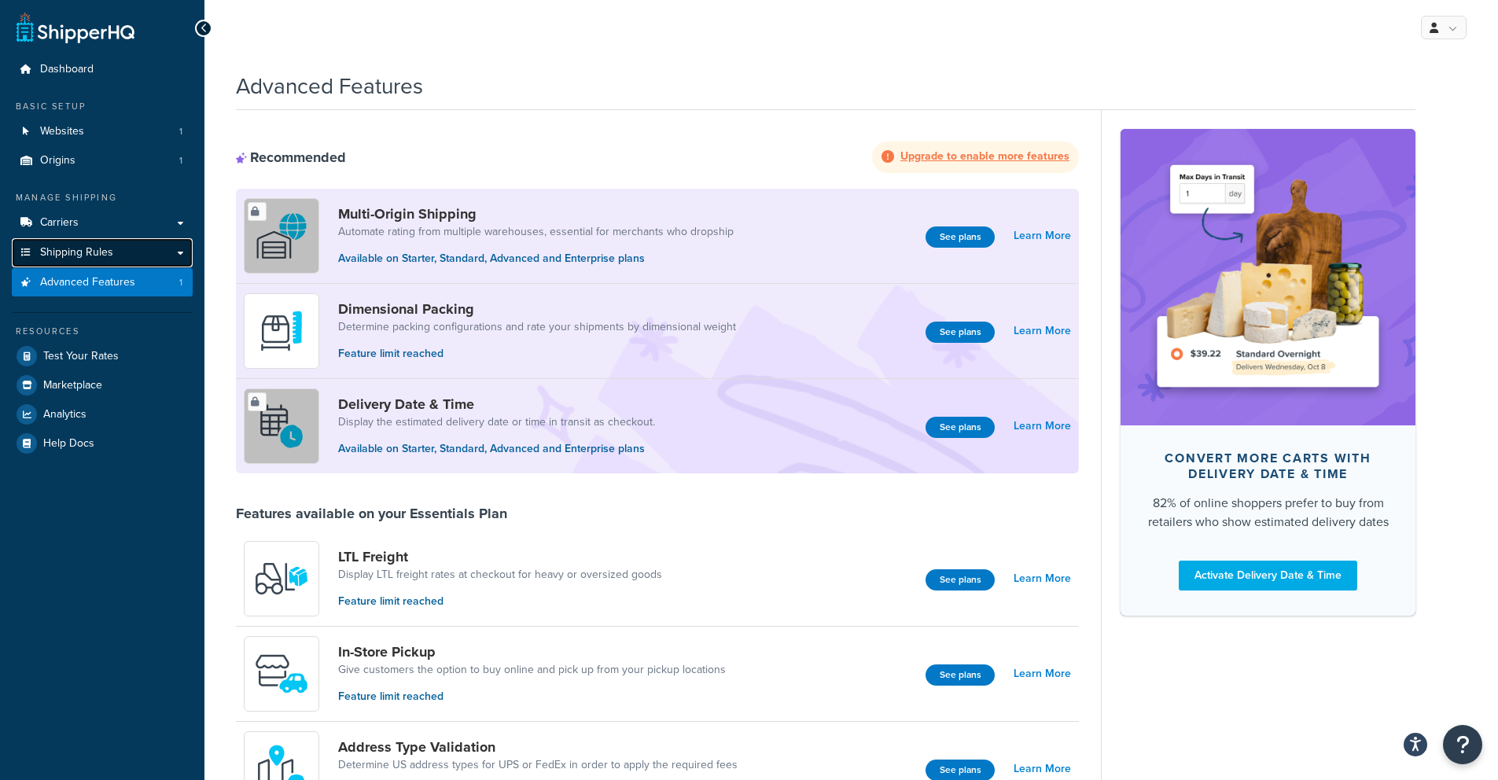
click at [75, 249] on span "Shipping Rules" at bounding box center [76, 252] width 73 height 13
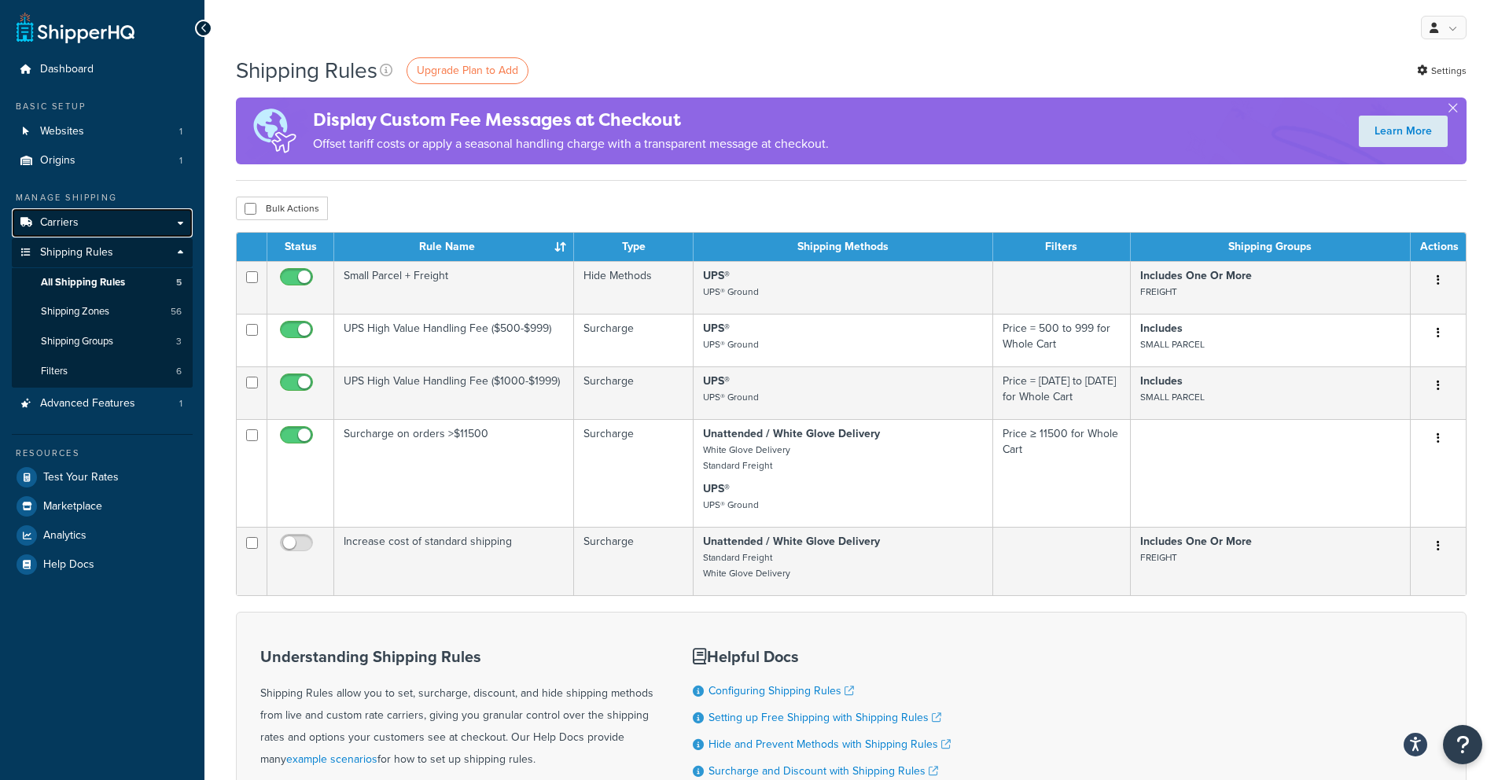
click at [81, 219] on link "Carriers" at bounding box center [102, 222] width 181 height 29
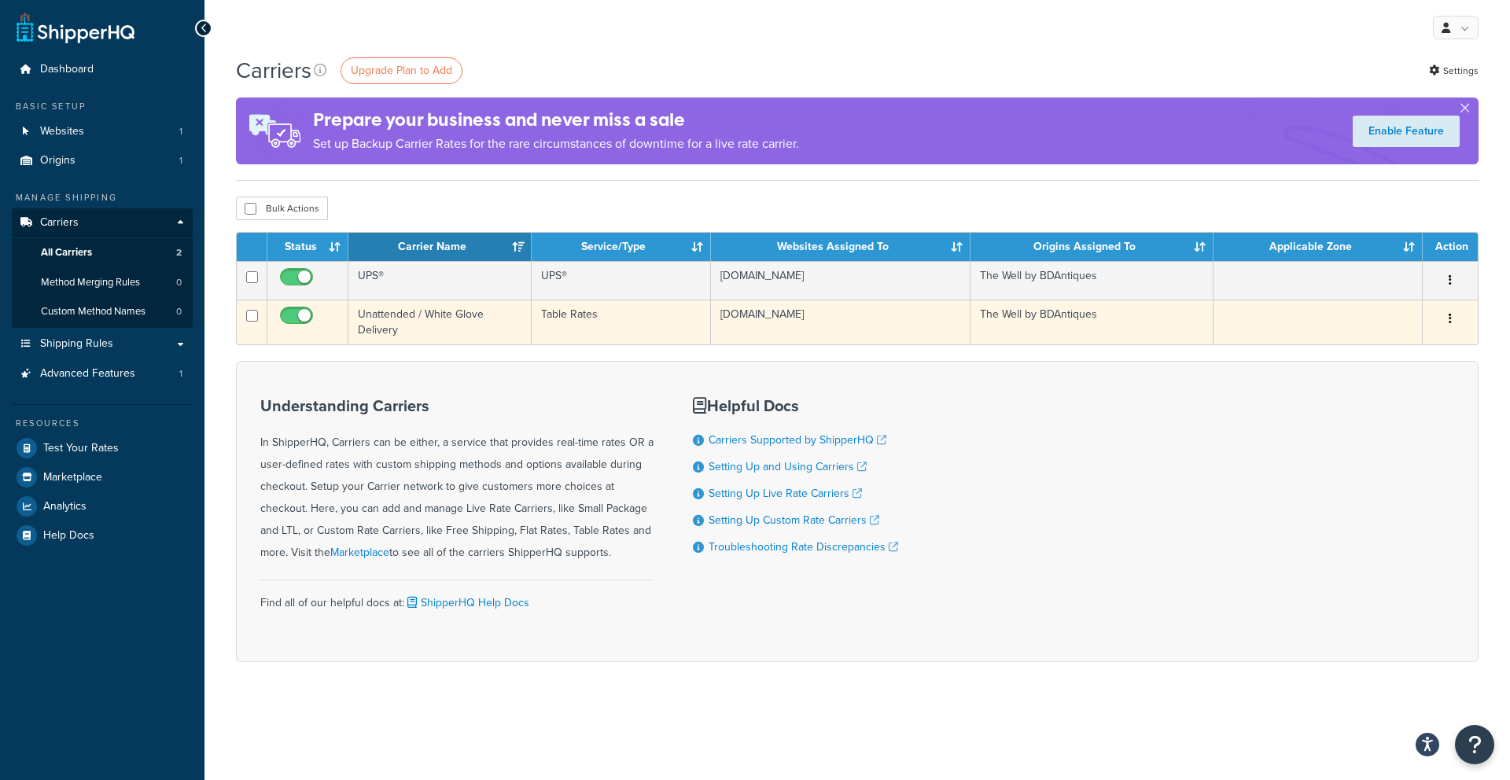
click at [1452, 325] on button "button" at bounding box center [1450, 319] width 22 height 25
click at [1408, 352] on link "Edit" at bounding box center [1386, 351] width 124 height 32
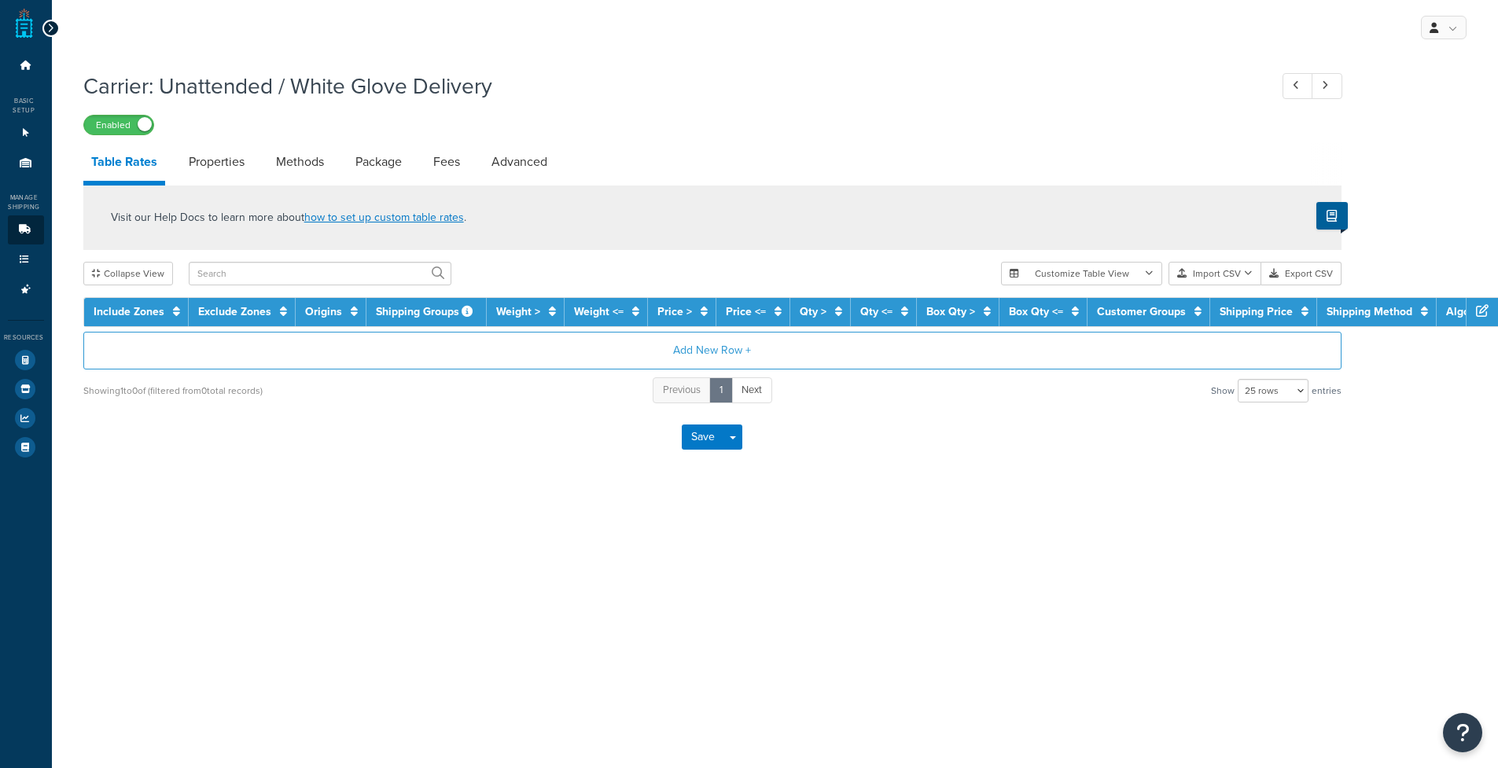
select select "25"
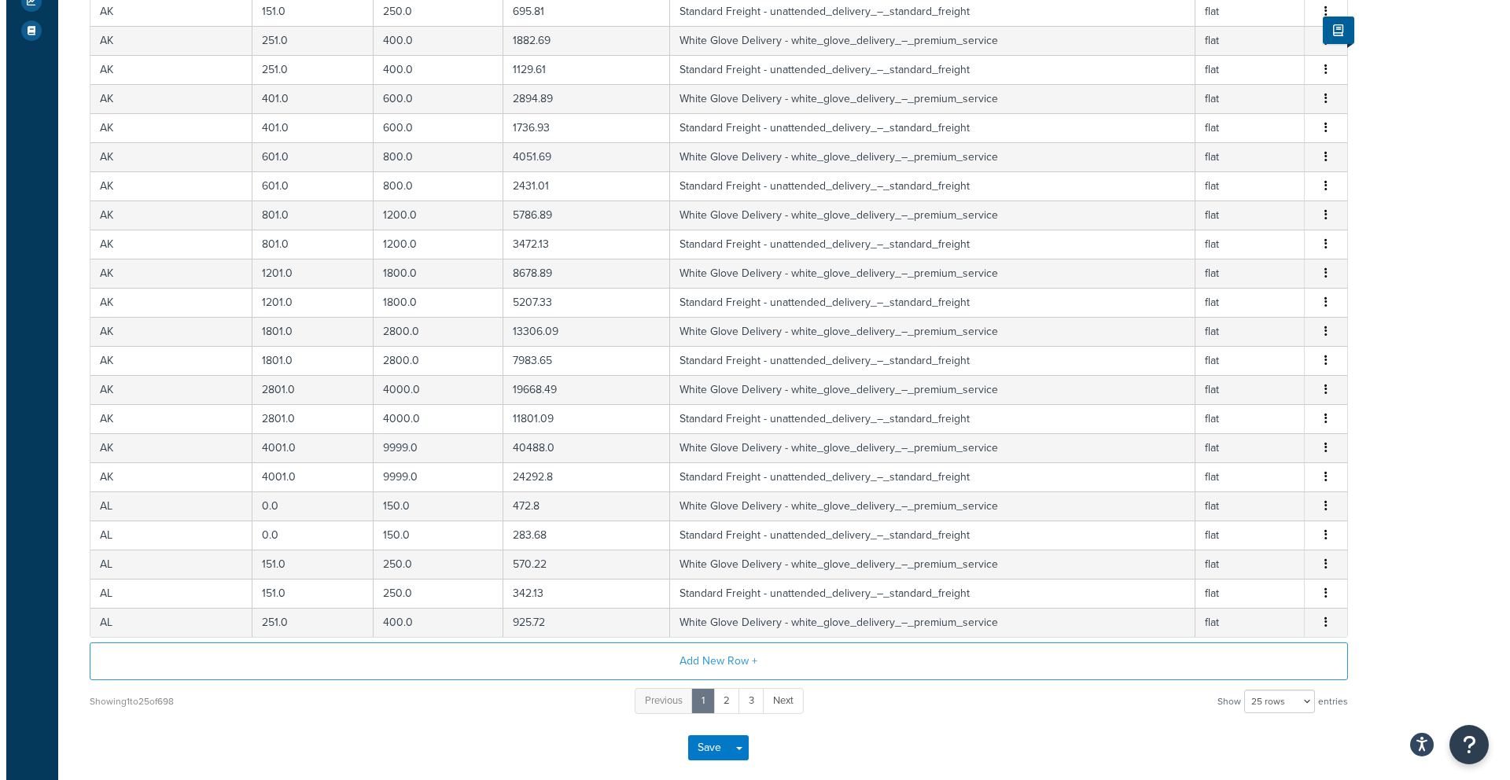
scroll to position [433, 0]
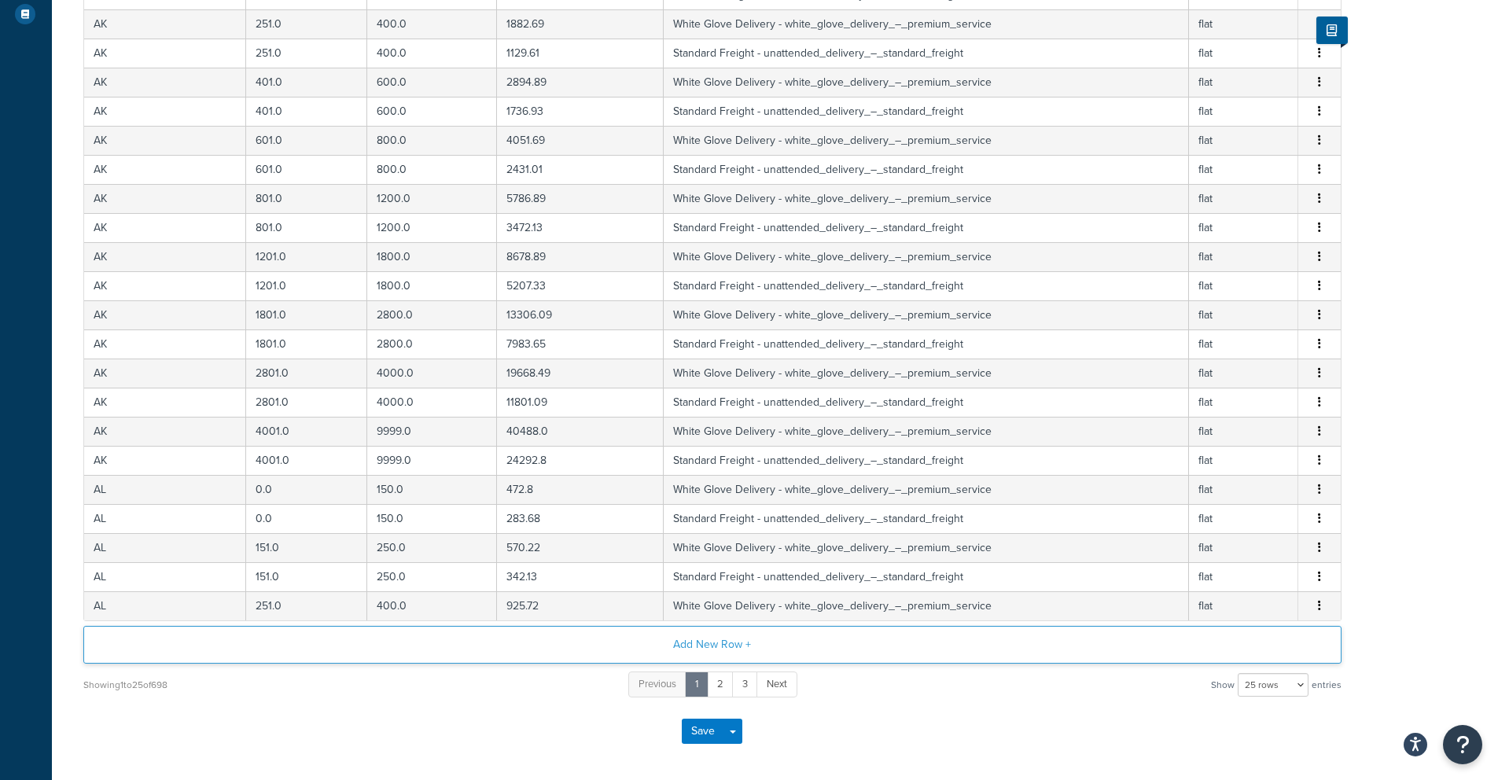
click at [694, 642] on button "Add New Row +" at bounding box center [712, 645] width 1258 height 38
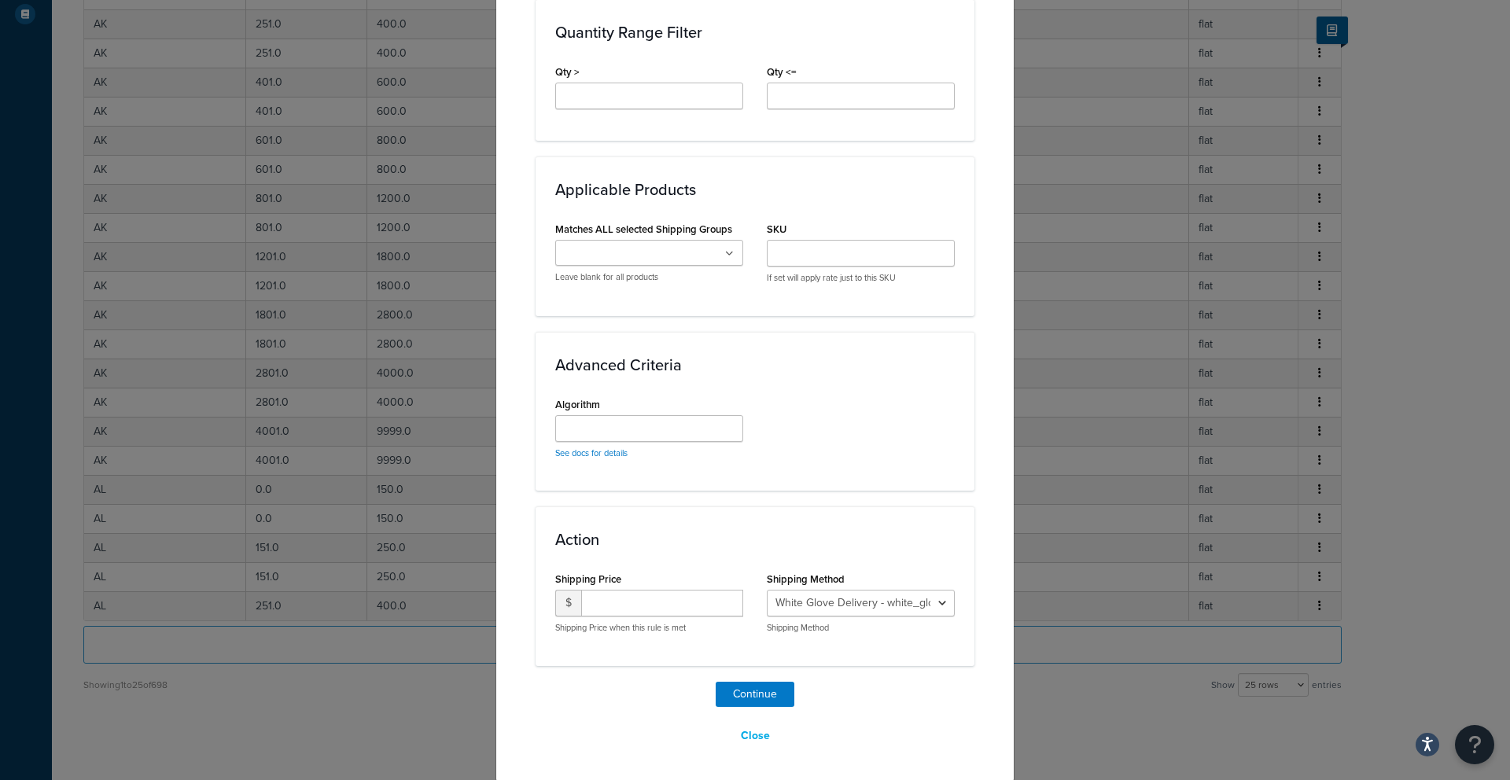
scroll to position [763, 0]
click at [883, 612] on select "White Glove Delivery - white_glove_delivery_–_premium_service Standard Freight …" at bounding box center [861, 602] width 188 height 27
select select "180439"
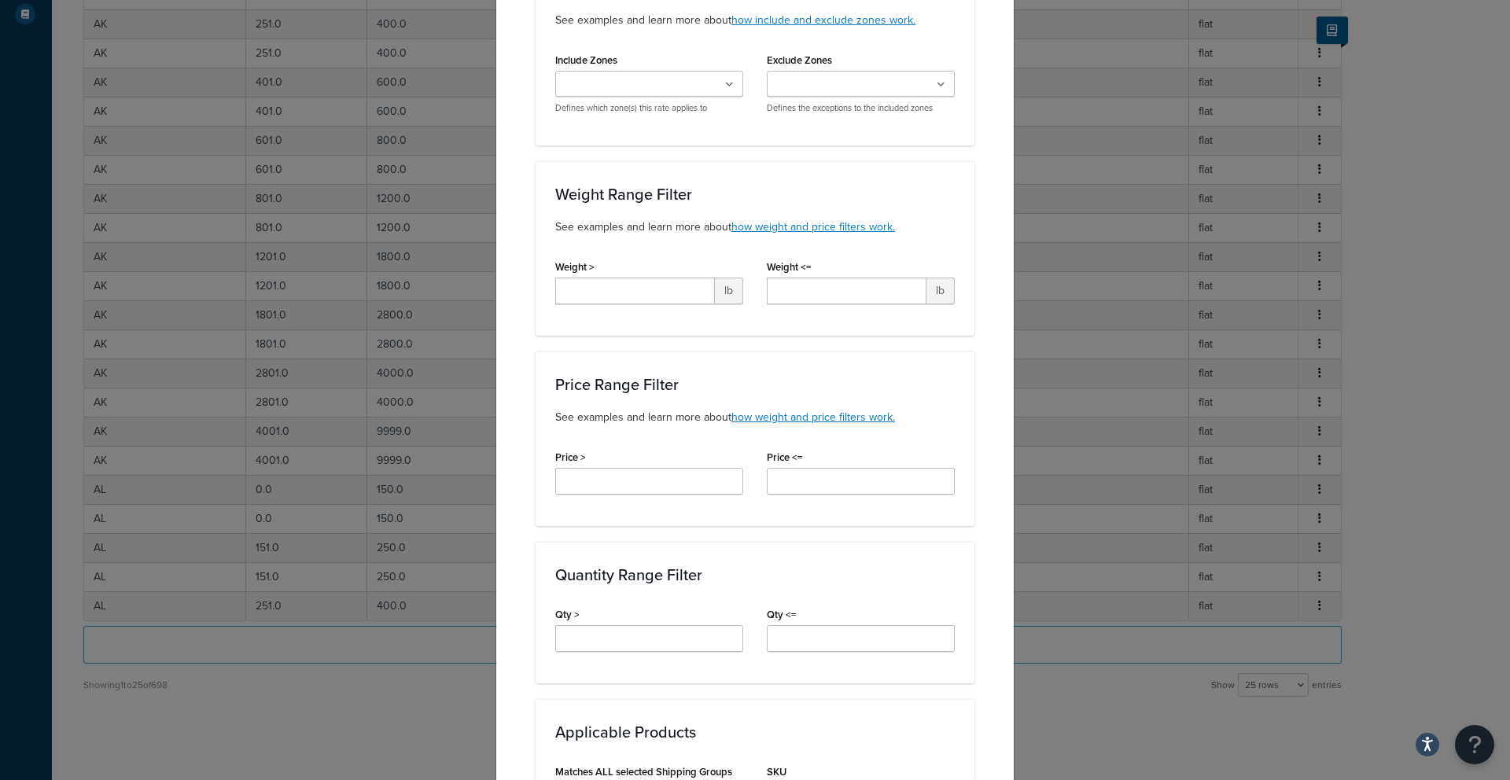
scroll to position [0, 0]
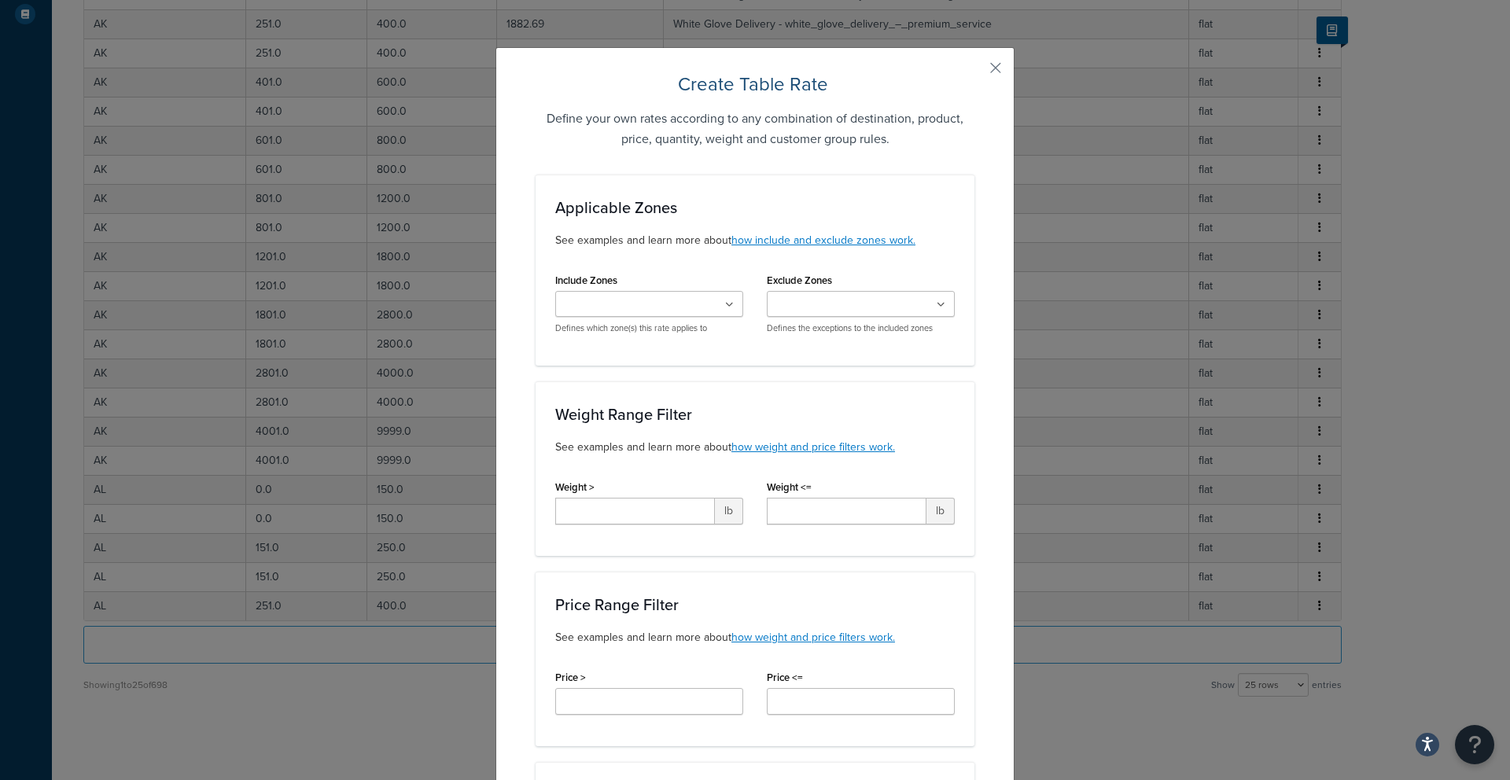
click at [605, 304] on input "Include Zones" at bounding box center [629, 304] width 139 height 17
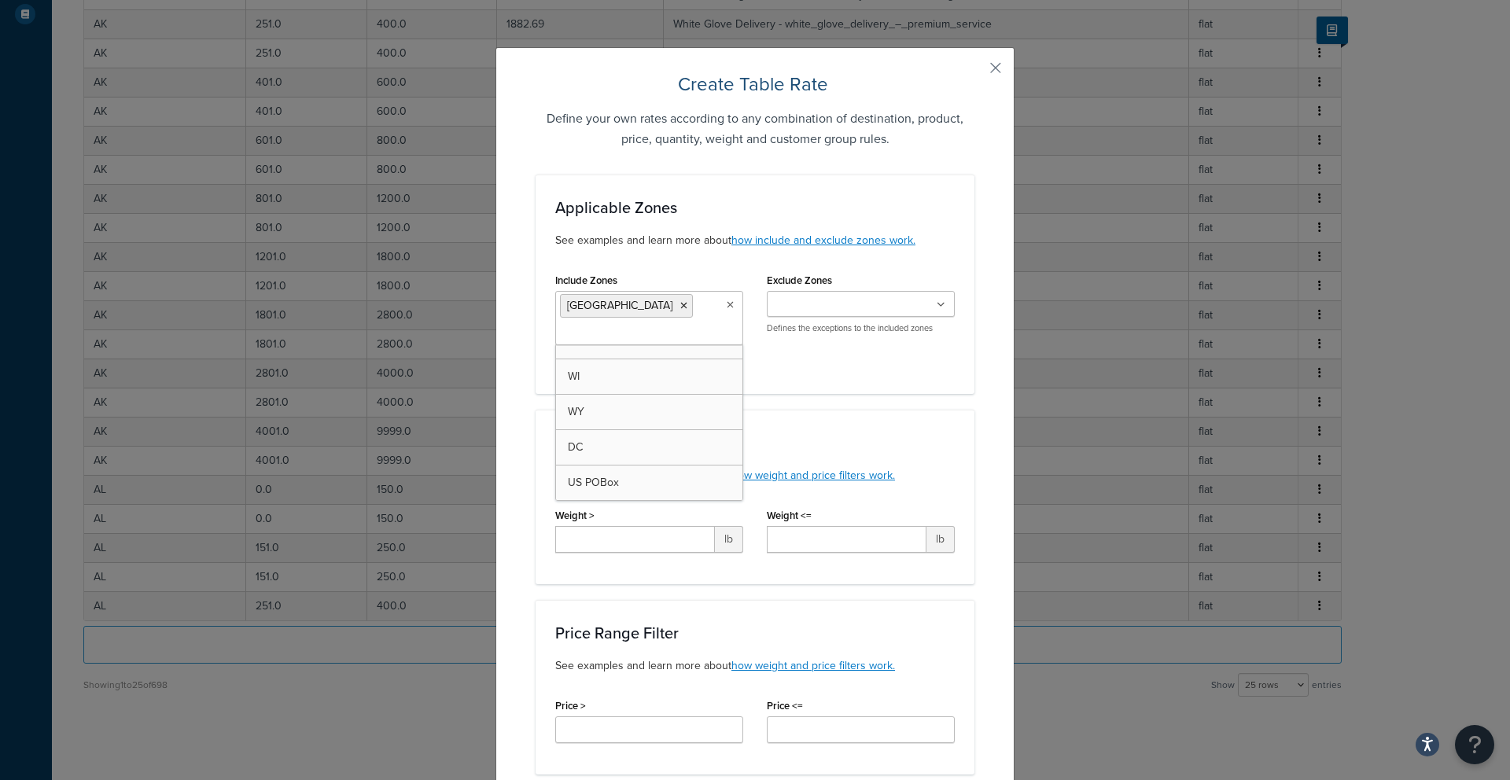
click at [818, 305] on input "Exclude Zones" at bounding box center [840, 304] width 139 height 17
click at [830, 267] on div "Applicable Zones See examples and learn more about how include and exclude zone…" at bounding box center [754, 284] width 439 height 219
click at [612, 546] on input "Weight >" at bounding box center [635, 539] width 160 height 27
type input "1"
click at [821, 543] on input "Weight <=" at bounding box center [847, 539] width 160 height 27
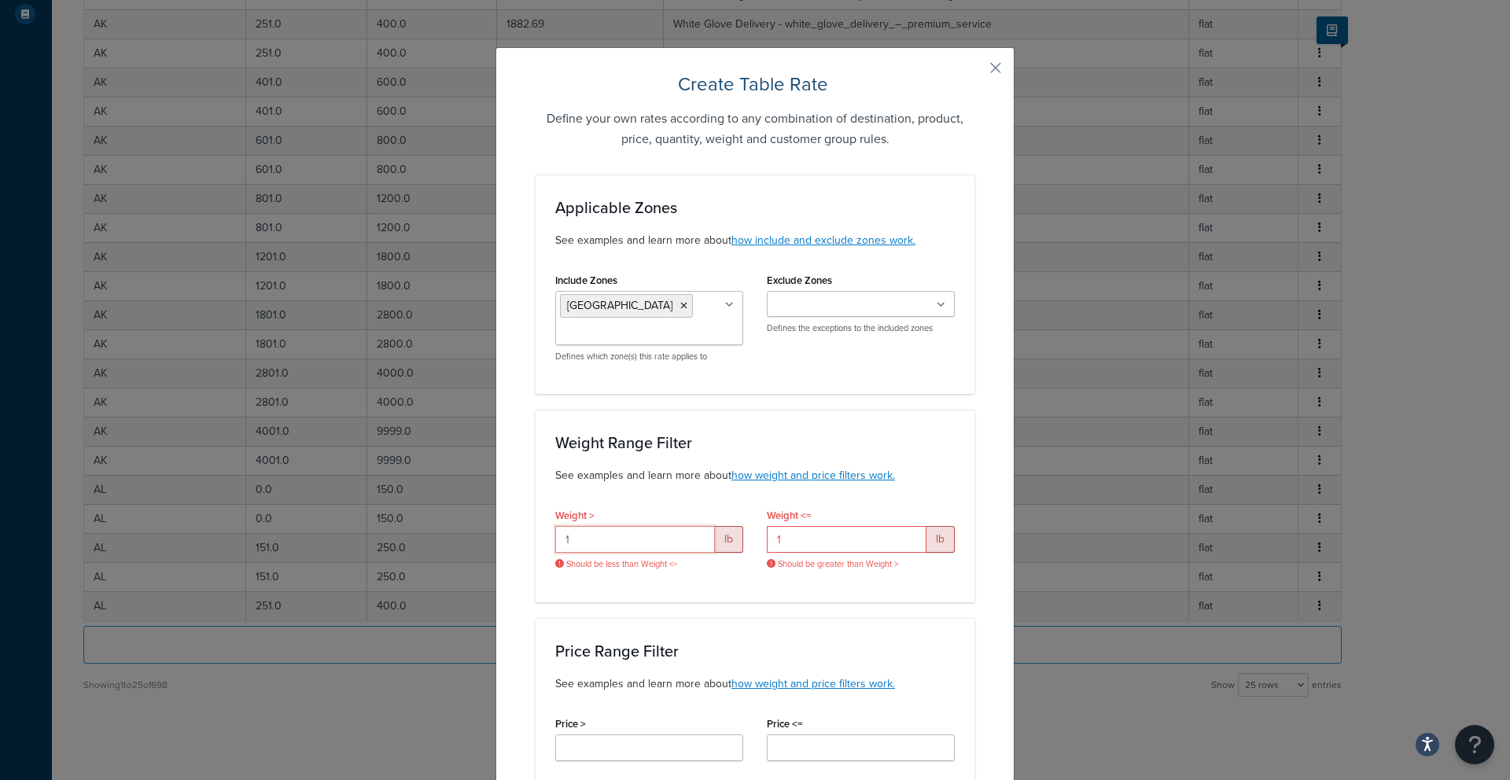
click at [632, 540] on input "1" at bounding box center [635, 539] width 160 height 27
drag, startPoint x: 624, startPoint y: 539, endPoint x: 466, endPoint y: 537, distance: 158.0
click at [466, 537] on div "Create Table Rate Define your own rates according to any combination of destina…" at bounding box center [755, 390] width 1510 height 780
click at [806, 535] on input "1" at bounding box center [847, 539] width 160 height 27
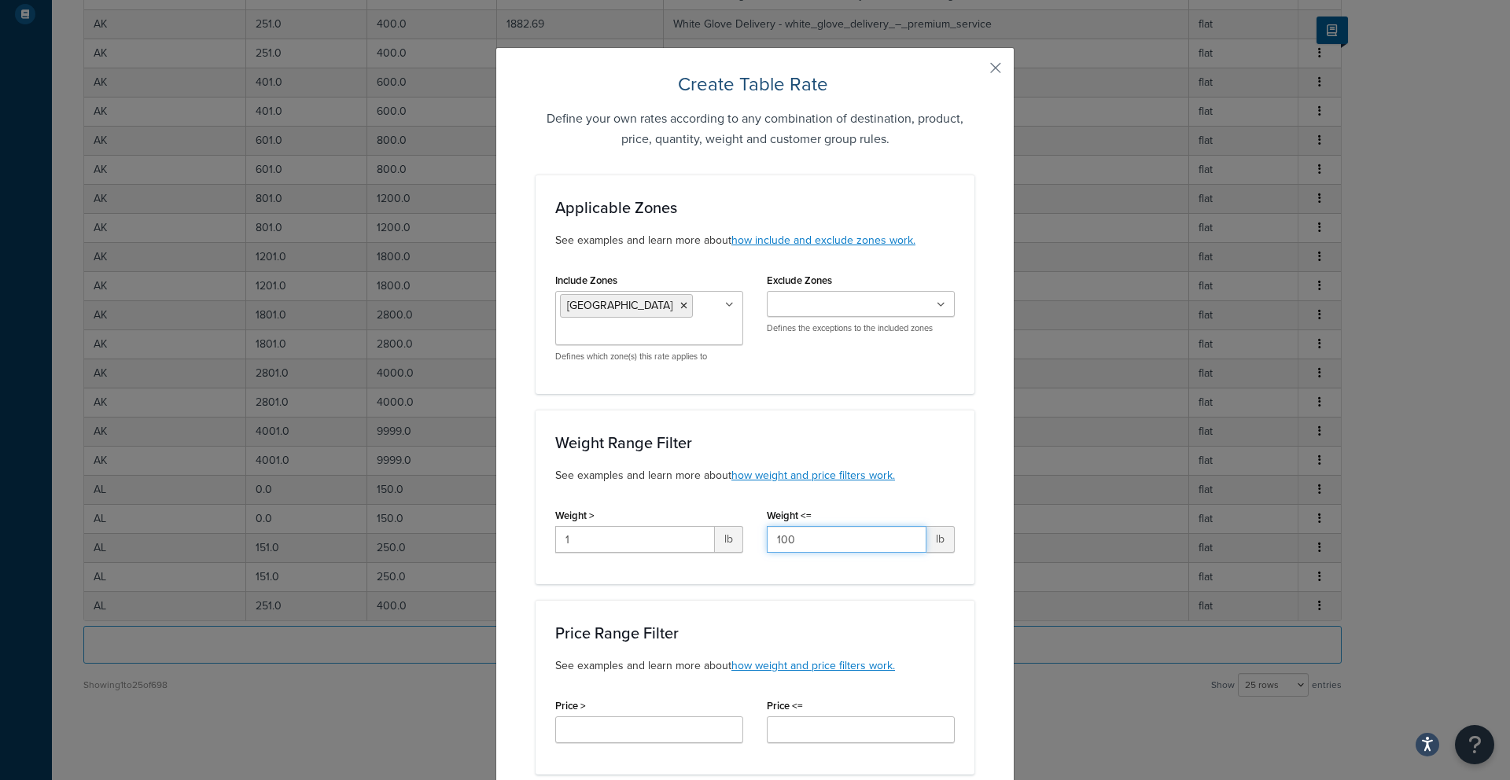
type input "100"
click at [768, 503] on div "Weight Range Filter See examples and learn more about how weight and price filt…" at bounding box center [754, 497] width 439 height 175
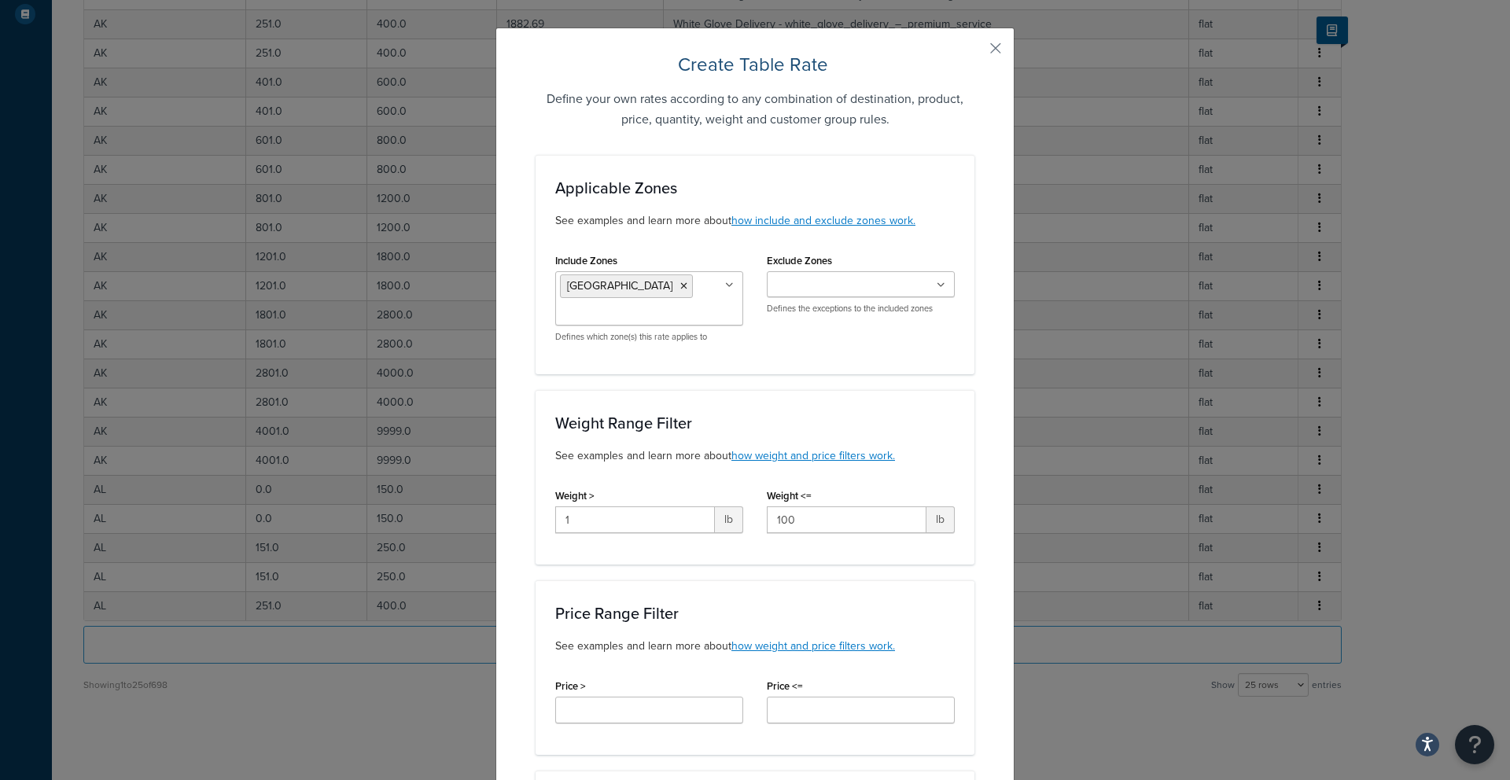
scroll to position [29, 0]
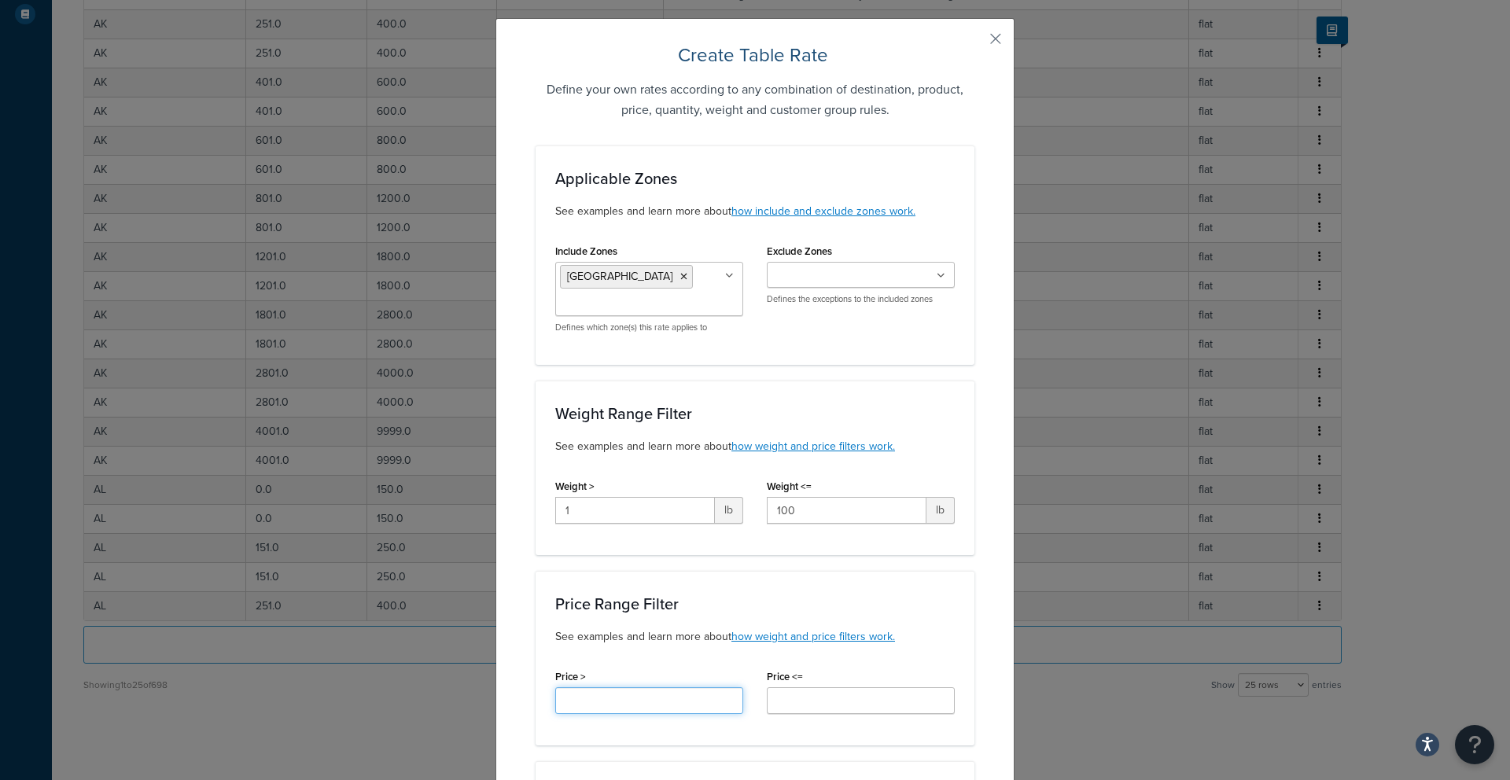
click at [633, 698] on input "Price >" at bounding box center [649, 700] width 188 height 27
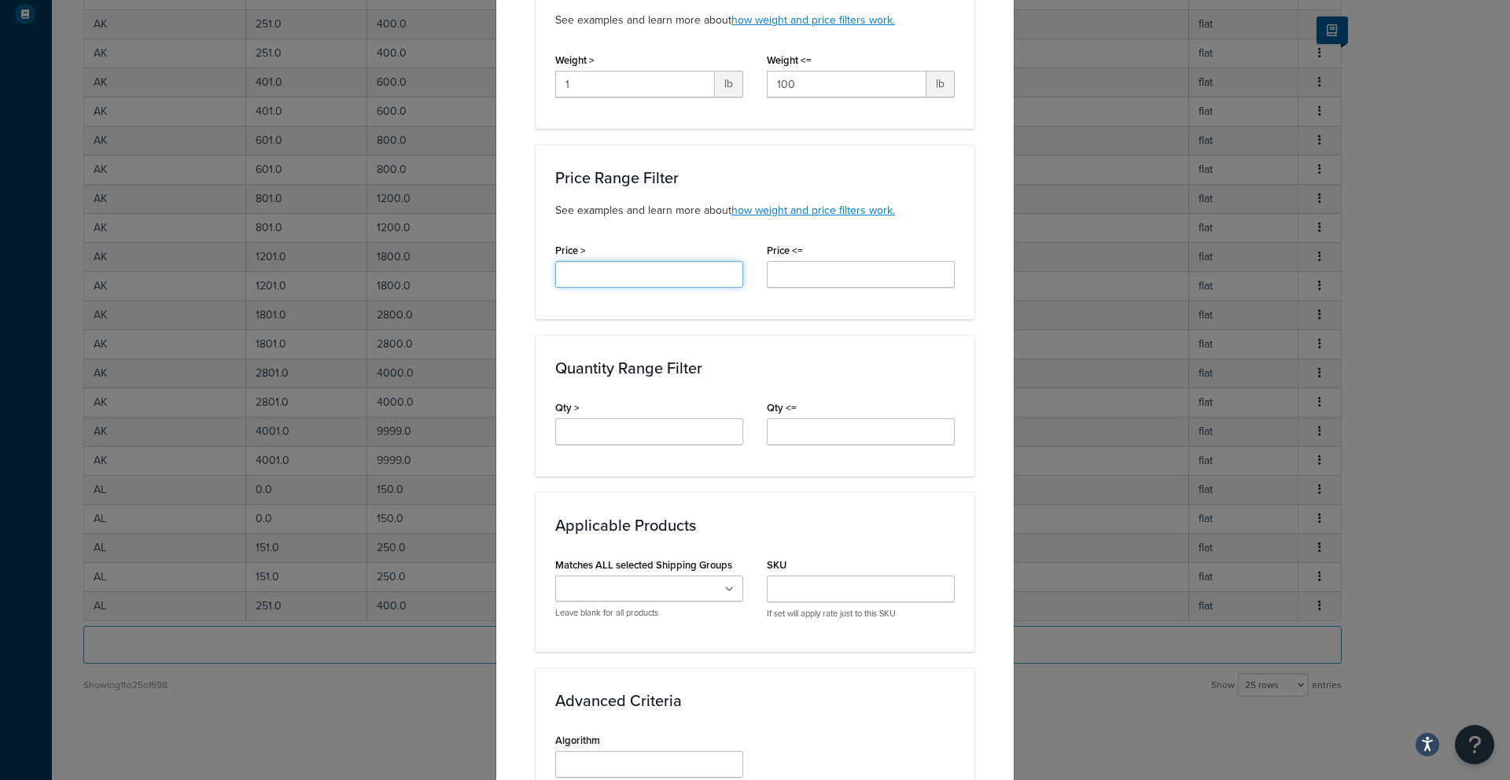
scroll to position [374, 0]
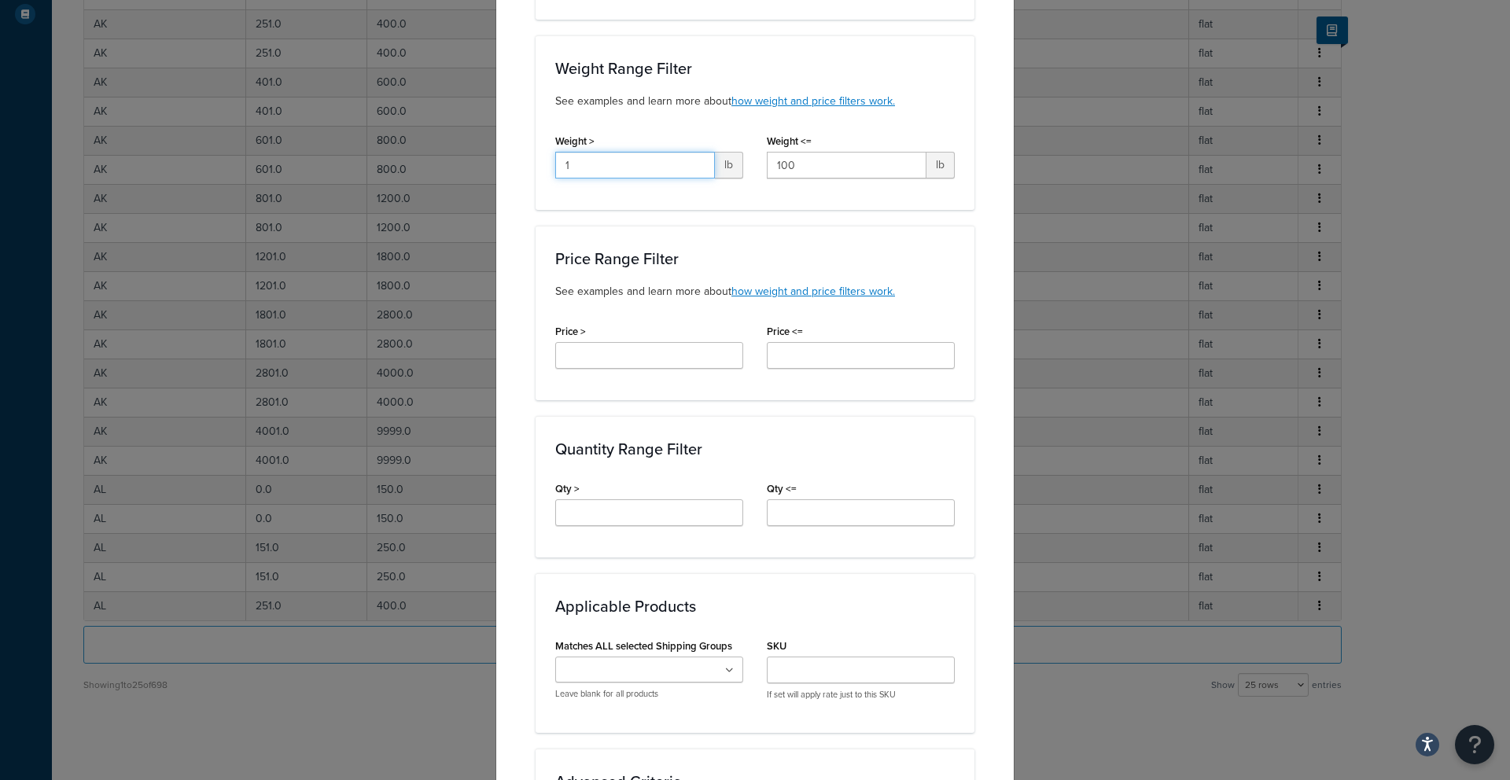
drag, startPoint x: 565, startPoint y: 164, endPoint x: 546, endPoint y: 165, distance: 18.9
click at [546, 165] on div "Weight > 1 lb" at bounding box center [648, 160] width 211 height 61
drag, startPoint x: 805, startPoint y: 169, endPoint x: 727, endPoint y: 161, distance: 78.2
click at [728, 161] on div "Weight > lb Weight <= 100 lb" at bounding box center [754, 160] width 423 height 61
click at [601, 355] on input "Price >" at bounding box center [649, 355] width 188 height 27
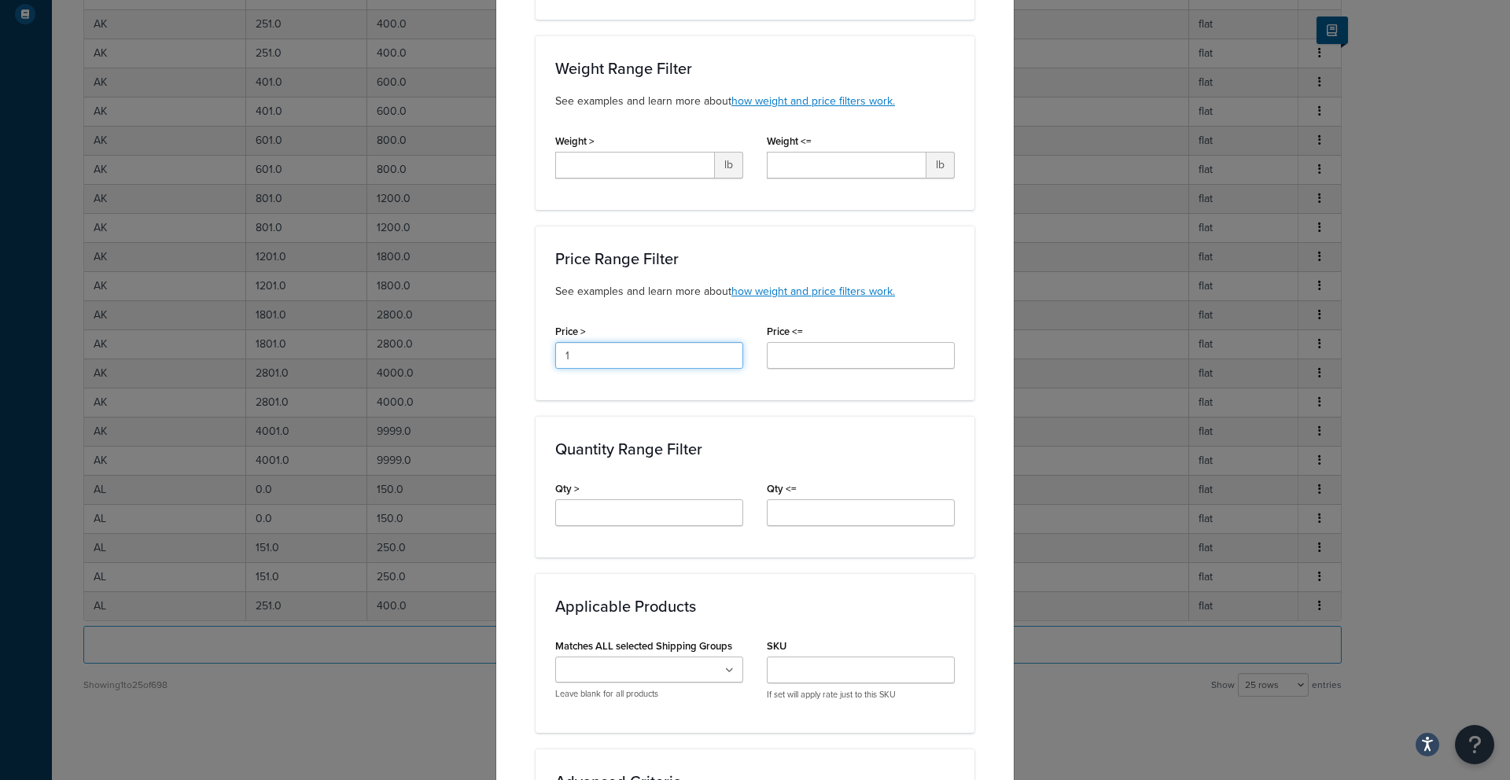
type input "1"
click at [794, 354] on input "Price <=" at bounding box center [861, 355] width 188 height 27
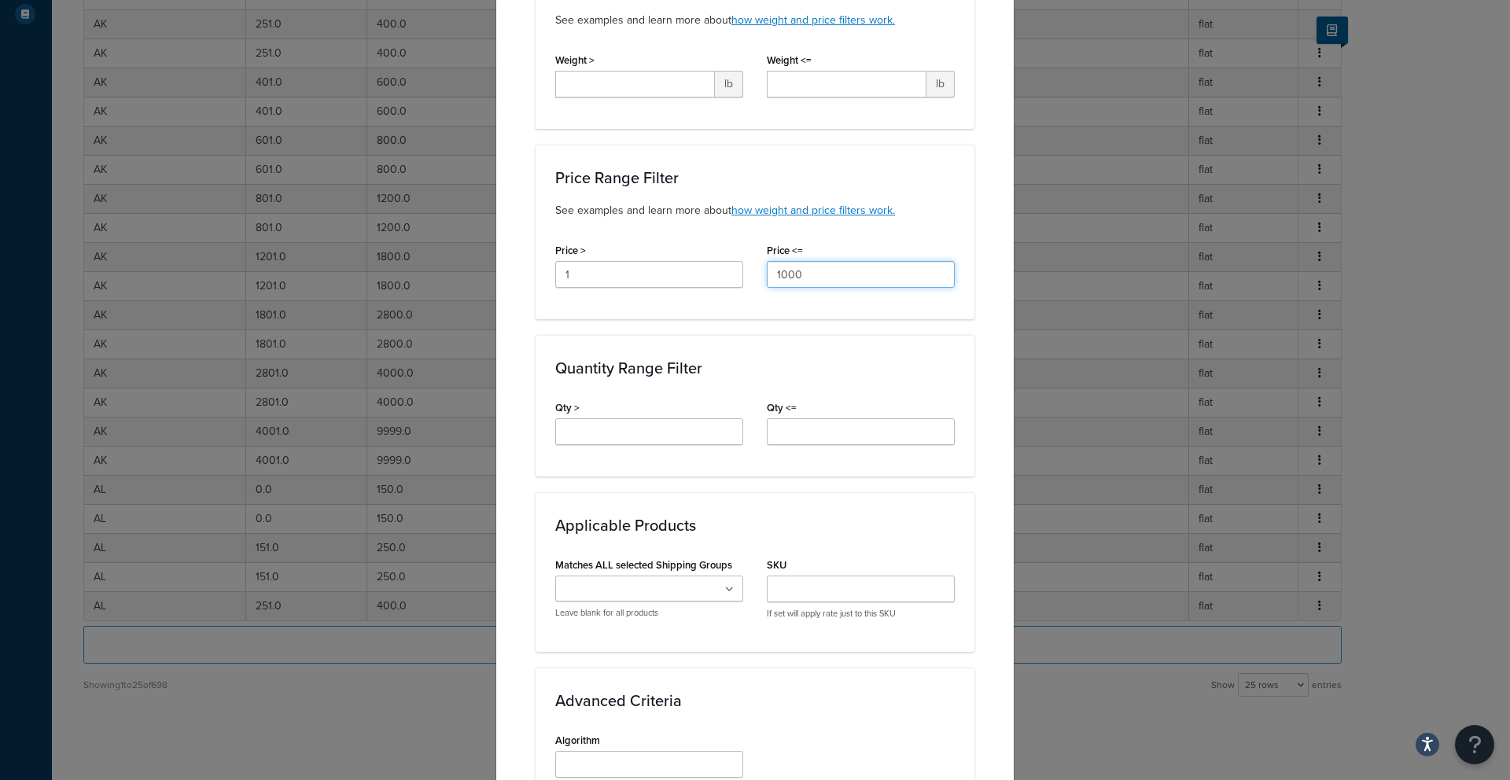
scroll to position [357, 0]
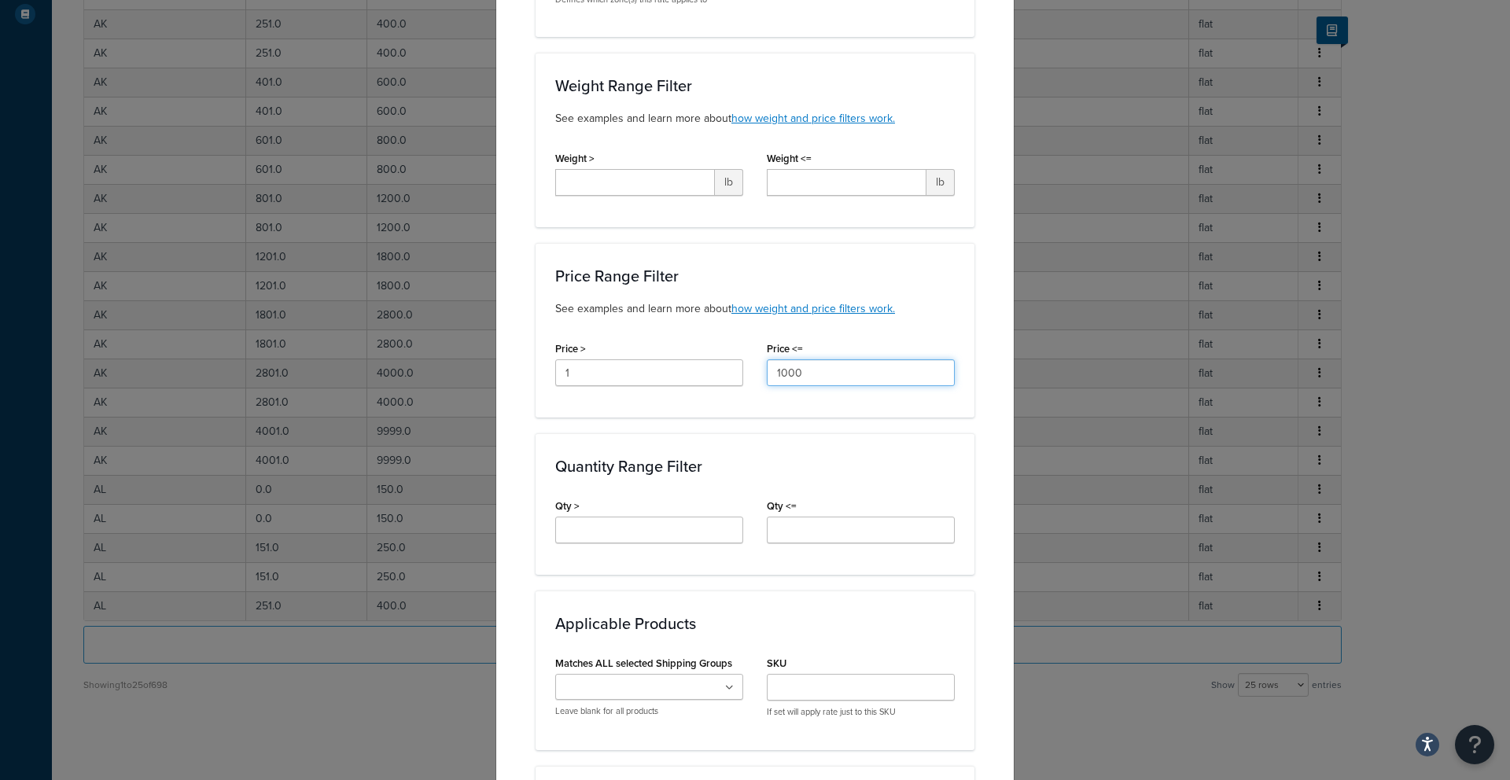
drag, startPoint x: 805, startPoint y: 370, endPoint x: 737, endPoint y: 373, distance: 68.5
click at [737, 373] on div "Price > 1 Price <= 1000" at bounding box center [754, 367] width 423 height 61
type input "500"
click at [717, 409] on div "Price Range Filter See examples and learn more about how weight and price filte…" at bounding box center [754, 330] width 439 height 175
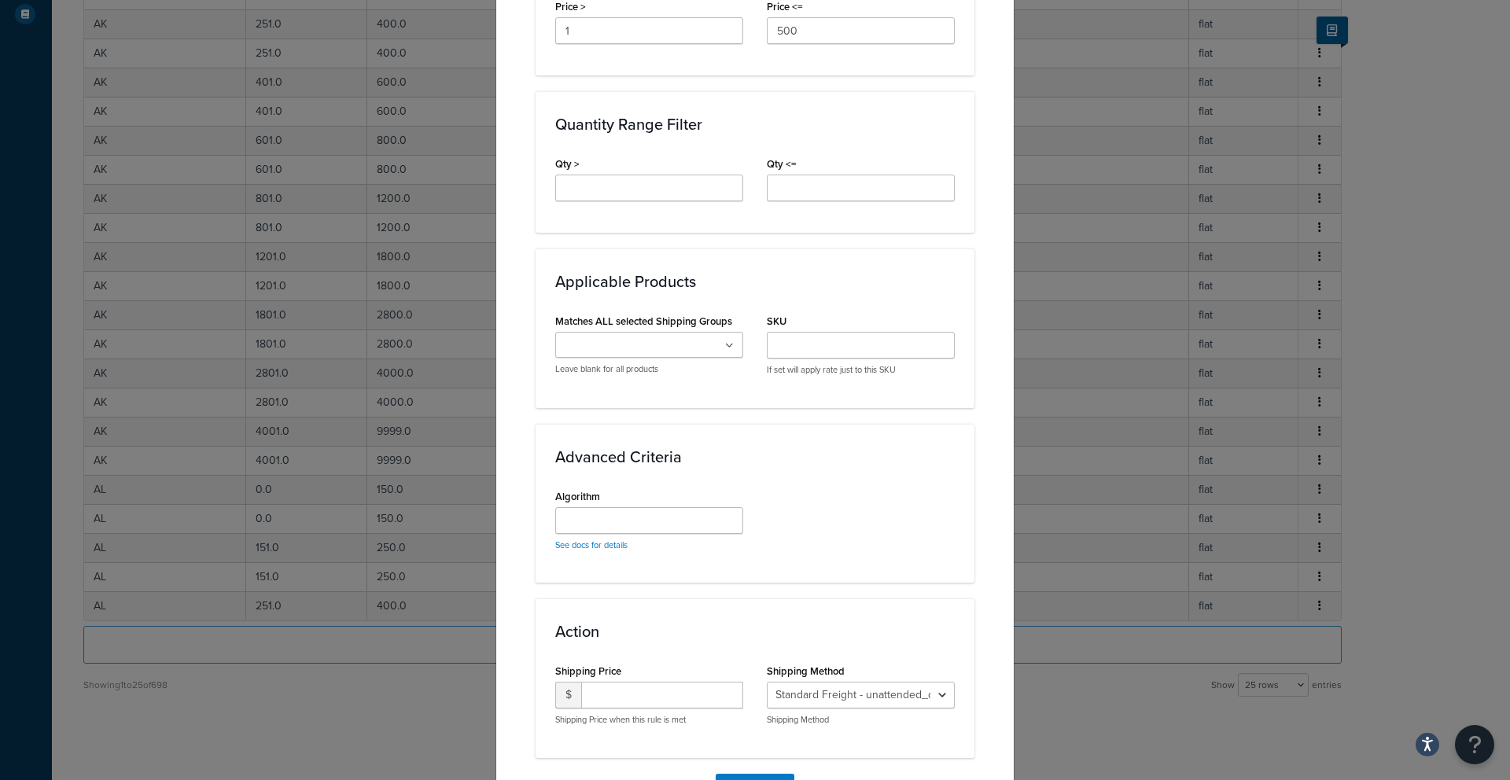
scroll to position [782, 0]
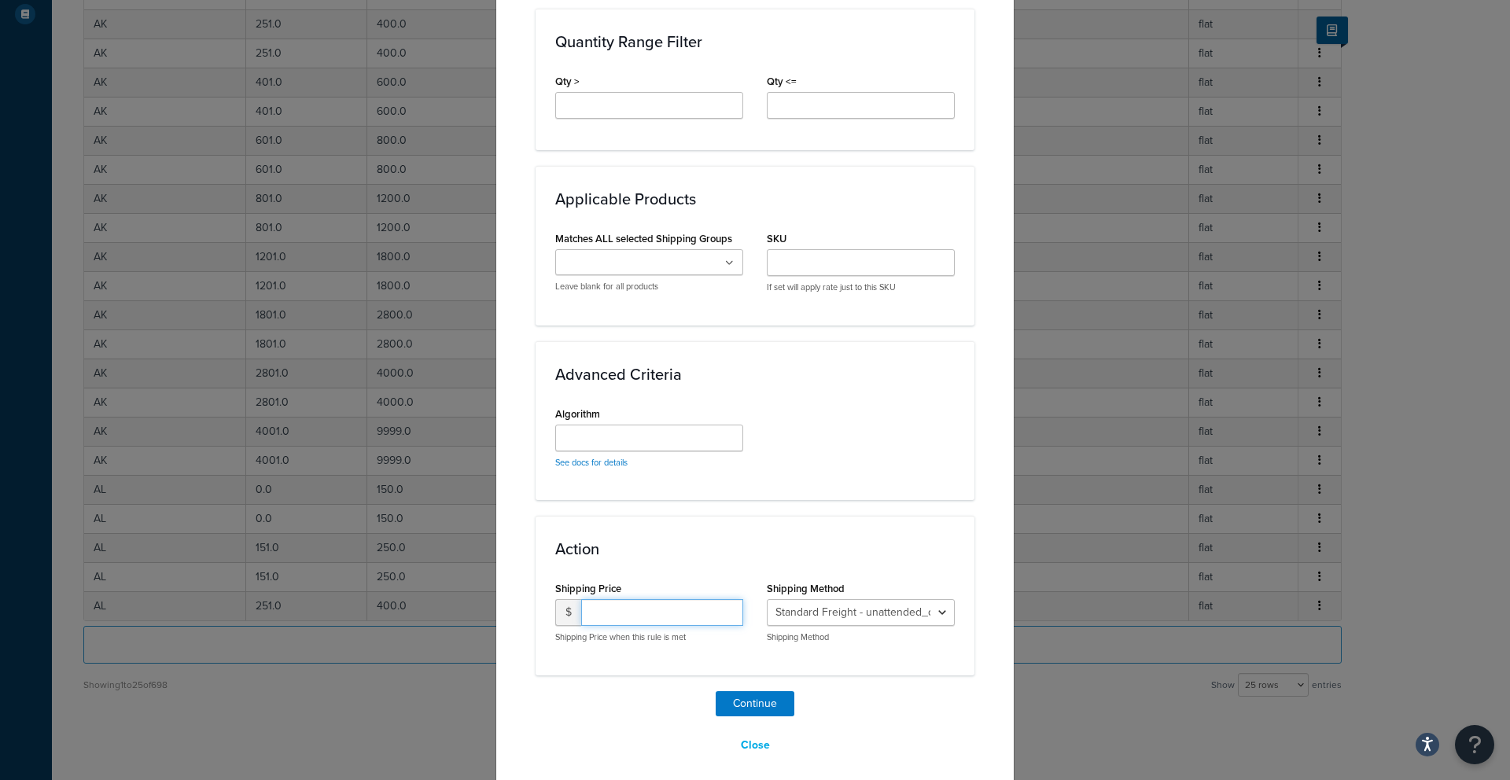
click at [631, 609] on input "number" at bounding box center [662, 612] width 162 height 27
click at [635, 565] on div "Action Shipping Price $ 199 Shipping Price when this rule is met Shipping Metho…" at bounding box center [754, 595] width 439 height 159
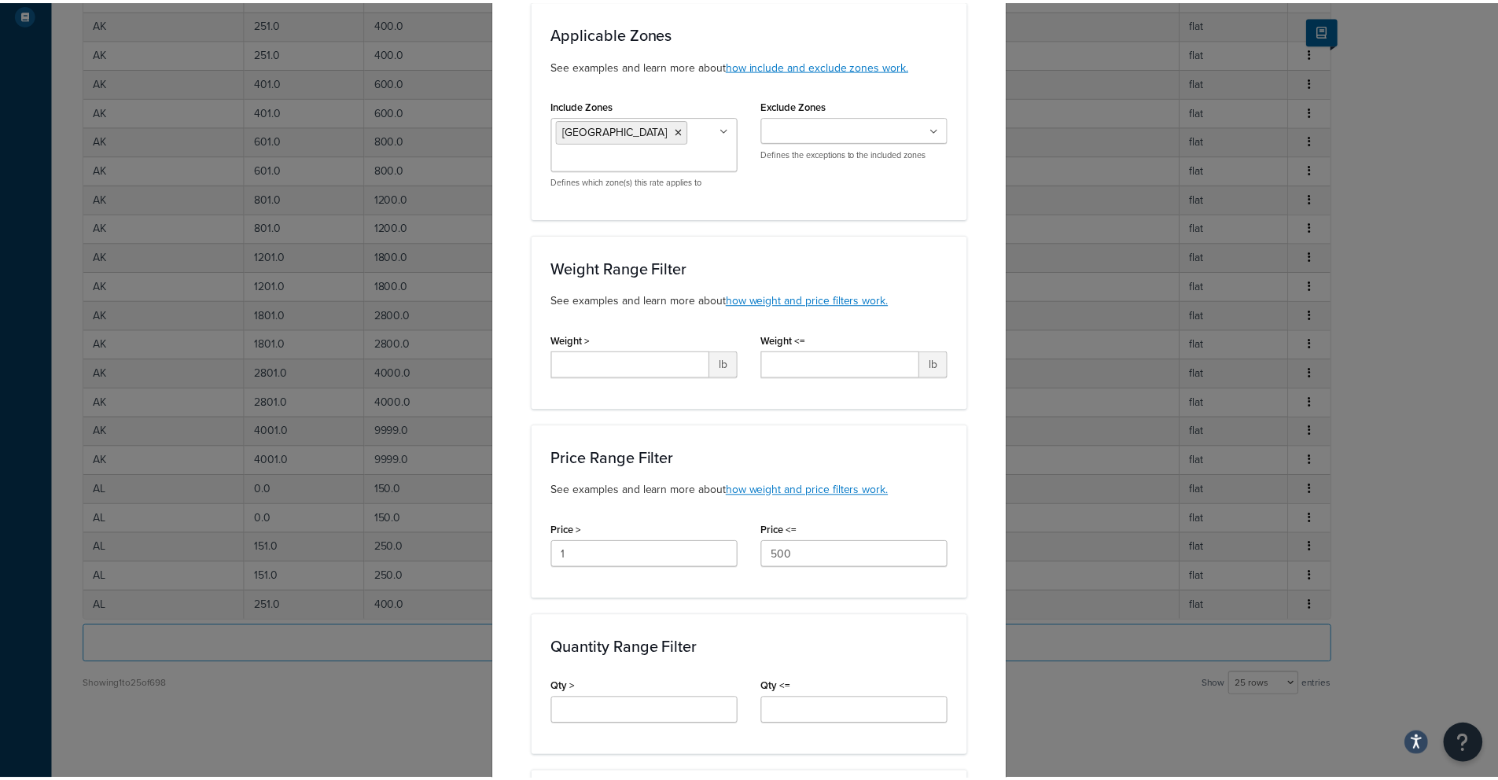
scroll to position [792, 0]
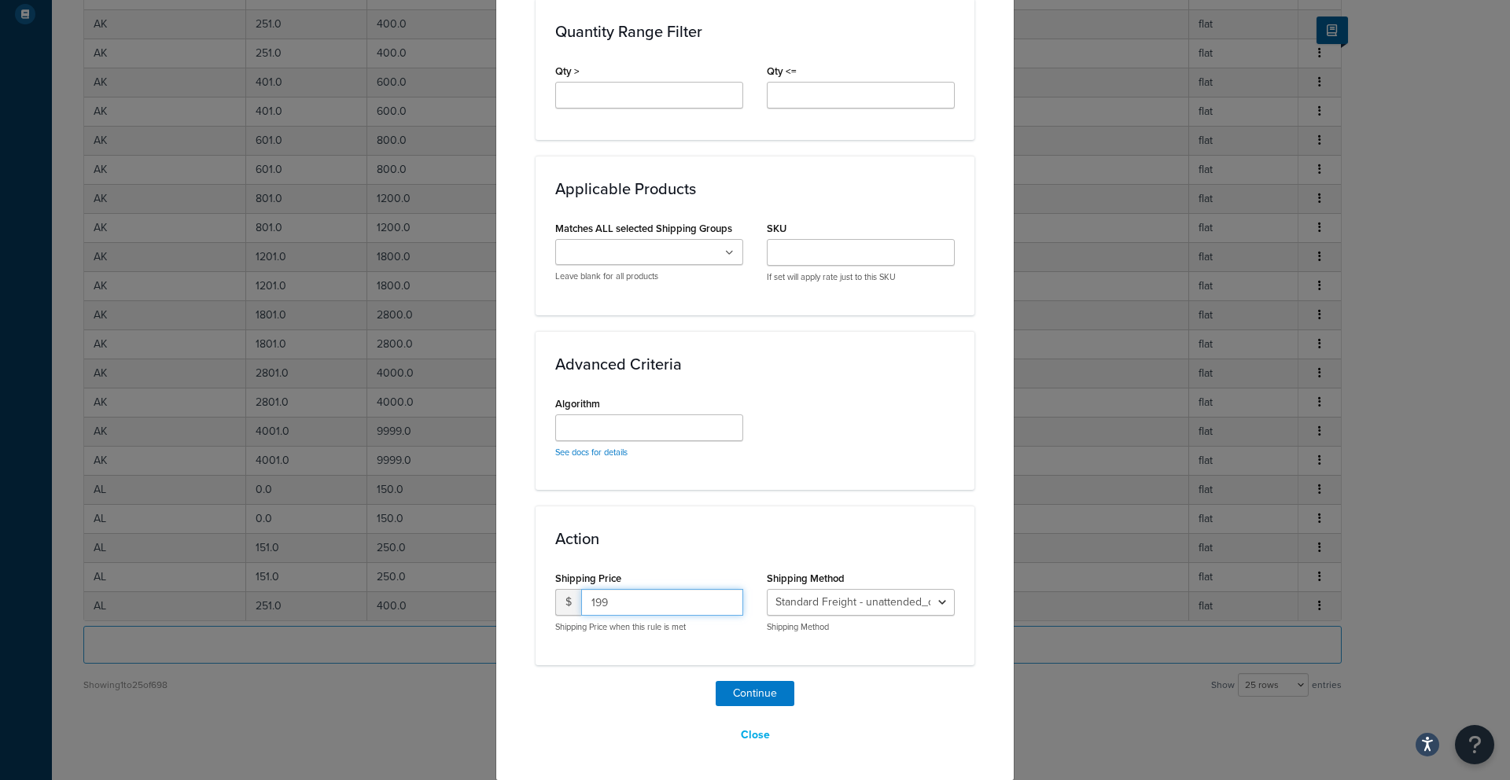
click at [607, 606] on input "199" at bounding box center [662, 602] width 162 height 27
drag, startPoint x: 607, startPoint y: 606, endPoint x: 561, endPoint y: 608, distance: 45.6
click at [561, 608] on div "$ 199" at bounding box center [649, 602] width 188 height 27
type input "249"
click at [668, 656] on div "Action Shipping Price $ 249 Shipping Price when this rule is met Shipping Metho…" at bounding box center [754, 585] width 439 height 159
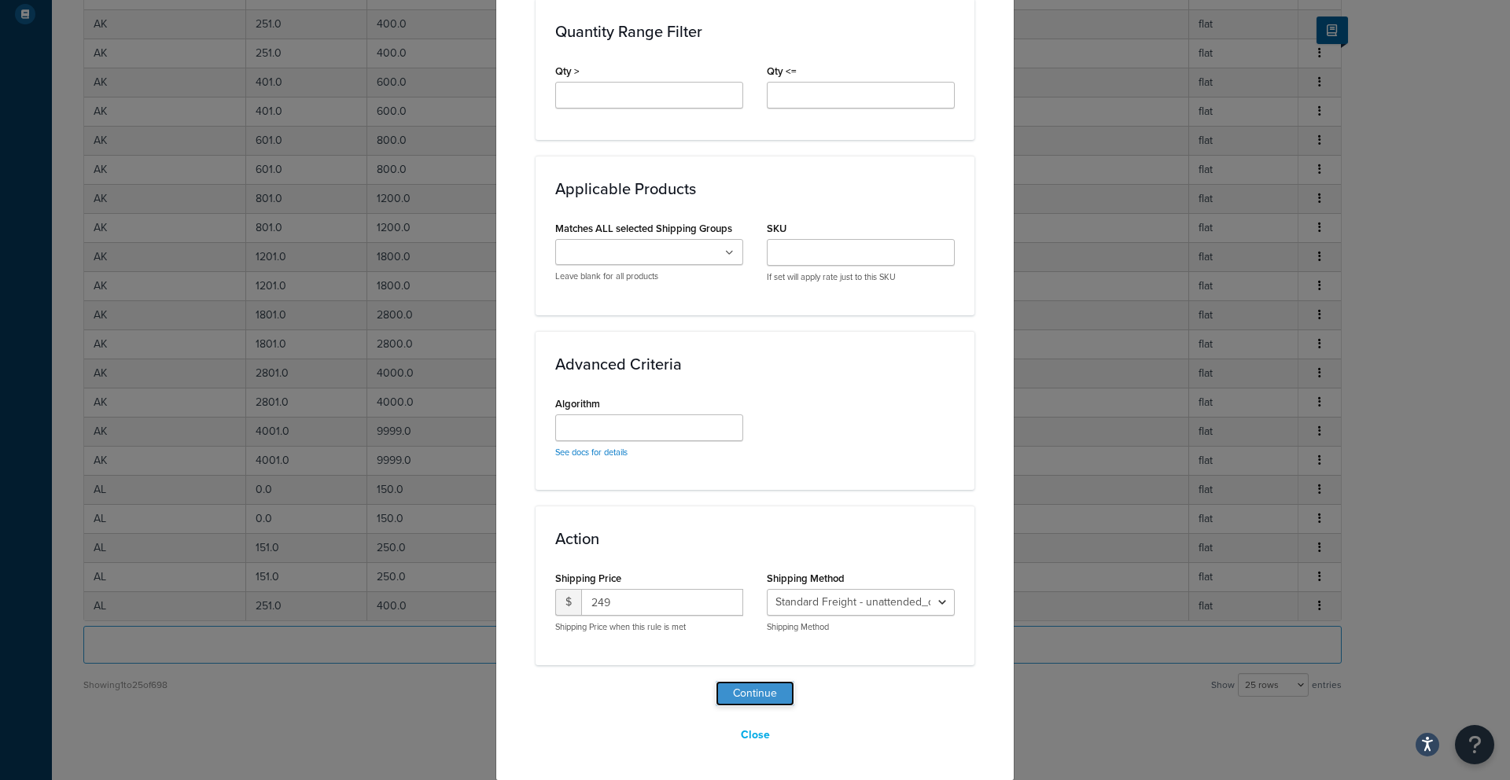
click at [777, 699] on button "Continue" at bounding box center [754, 693] width 79 height 25
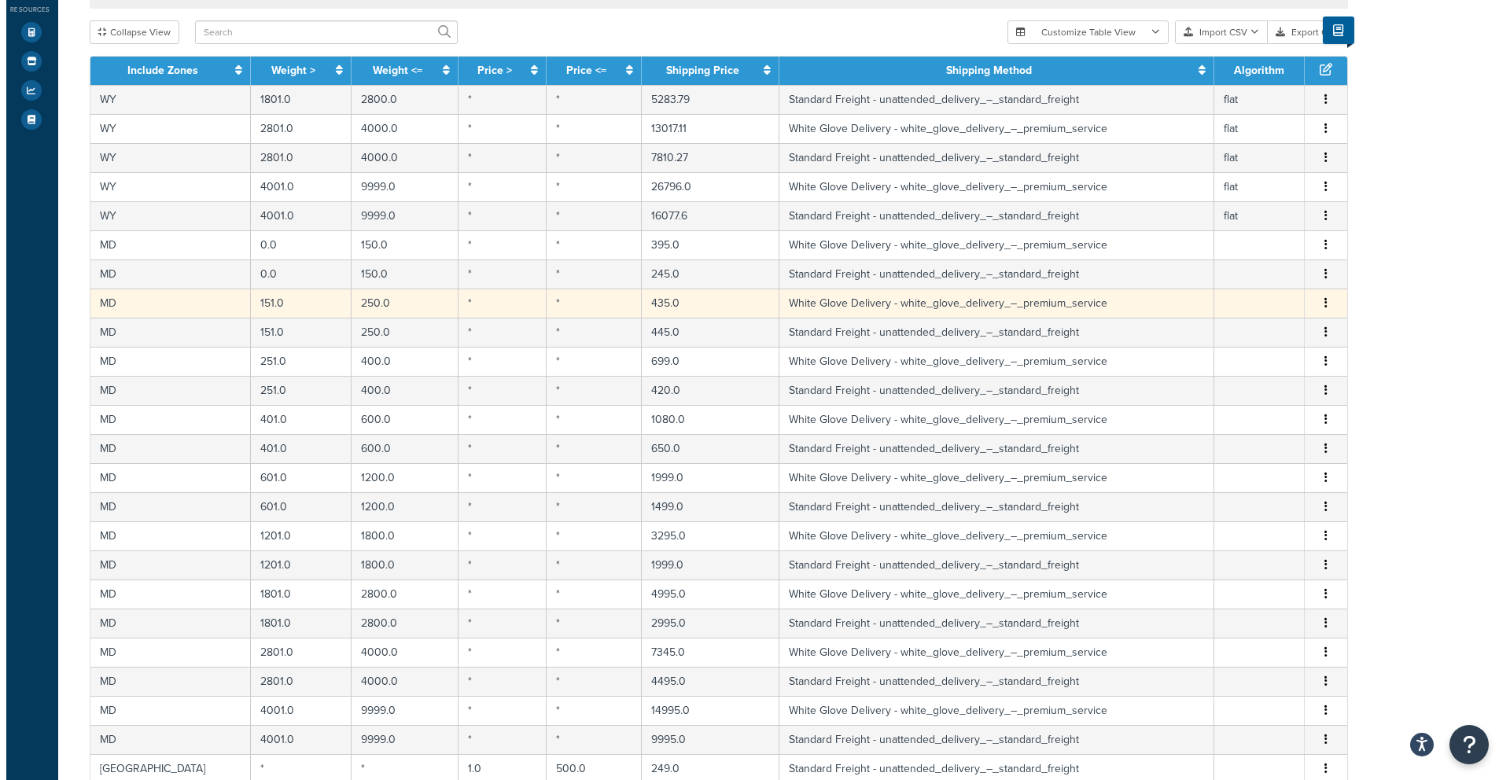
scroll to position [490, 0]
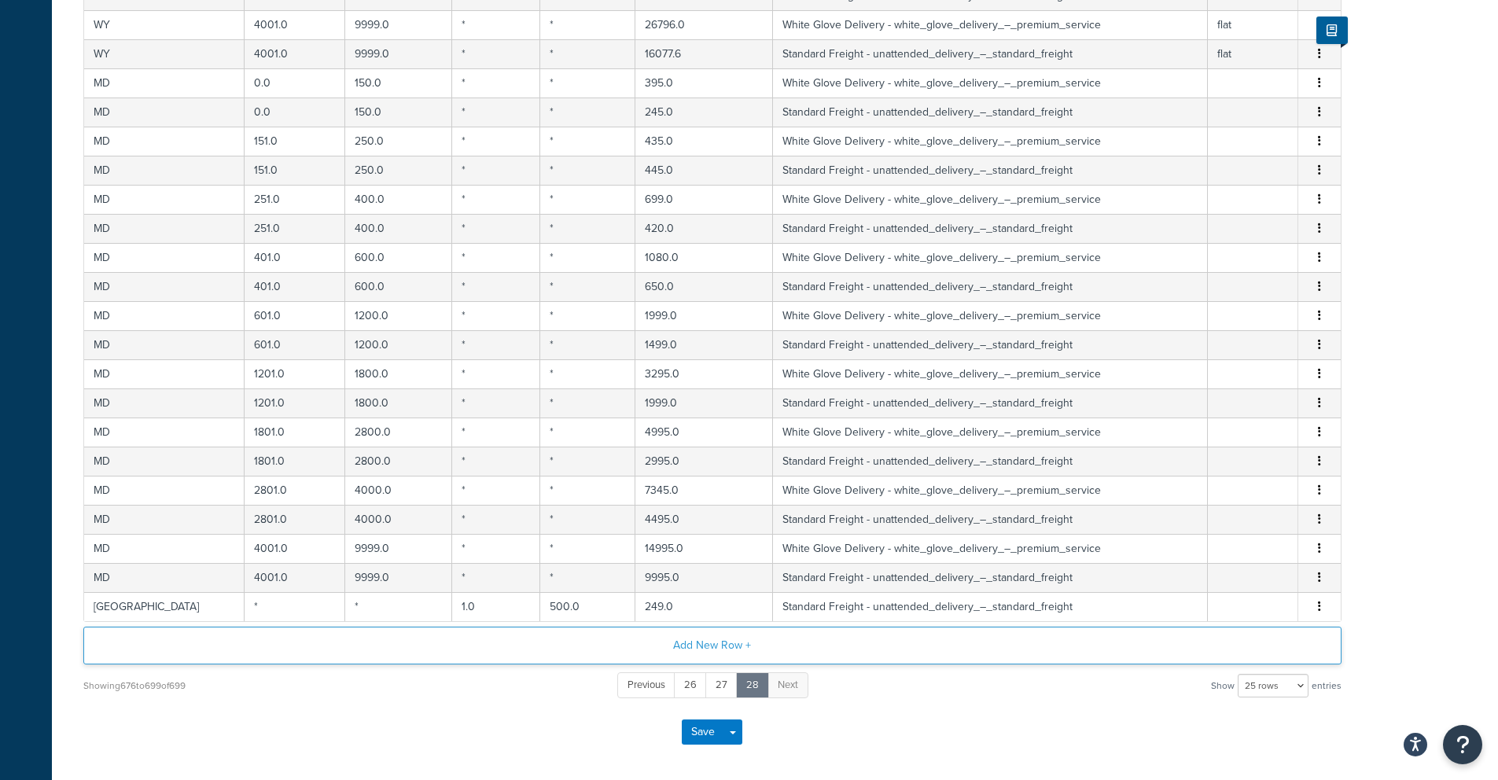
click at [650, 641] on button "Add New Row +" at bounding box center [712, 646] width 1258 height 38
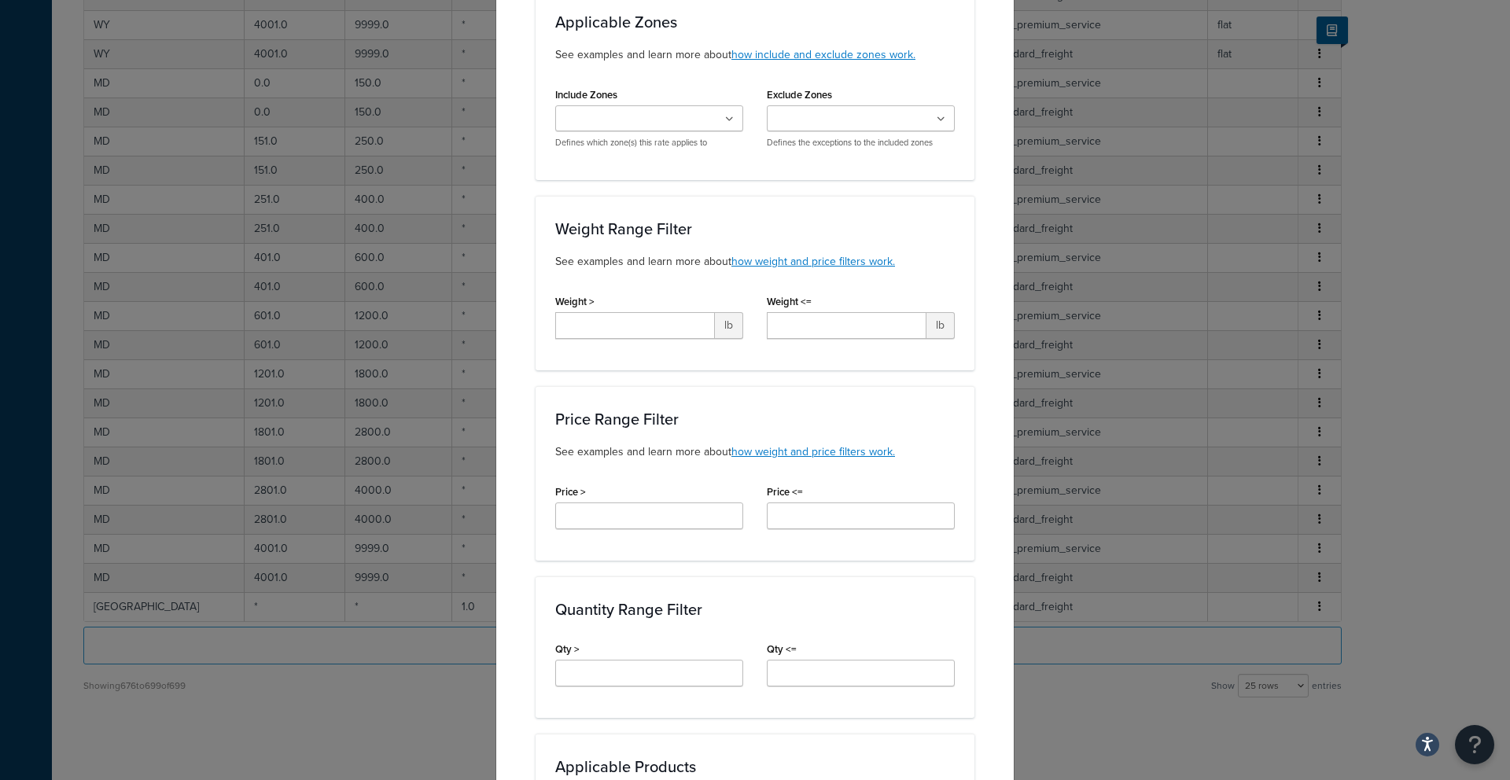
scroll to position [144, 0]
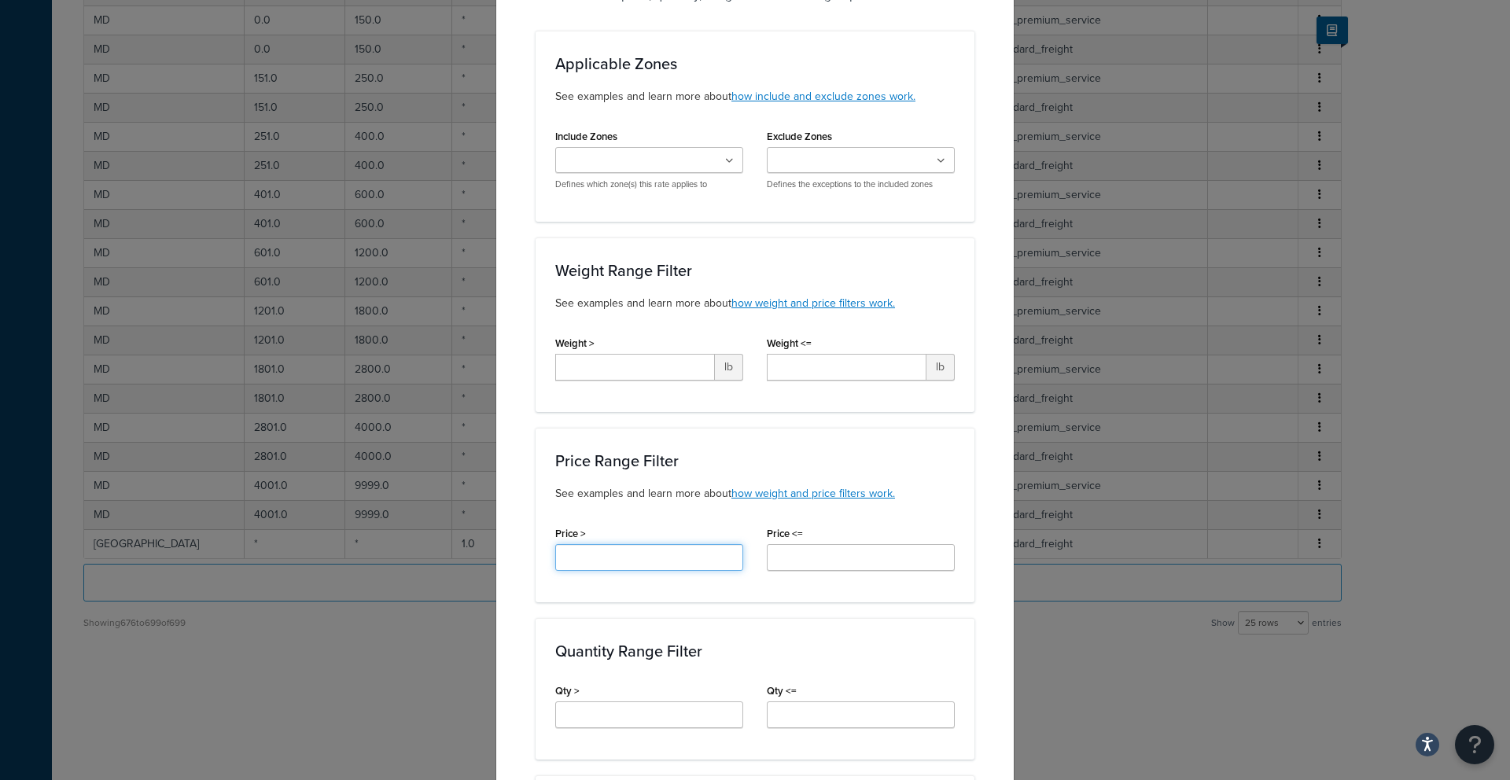
click at [586, 561] on input "Price >" at bounding box center [649, 557] width 188 height 27
type input "500.01"
click at [777, 565] on input "Price <=" at bounding box center [861, 557] width 188 height 27
type input "1000"
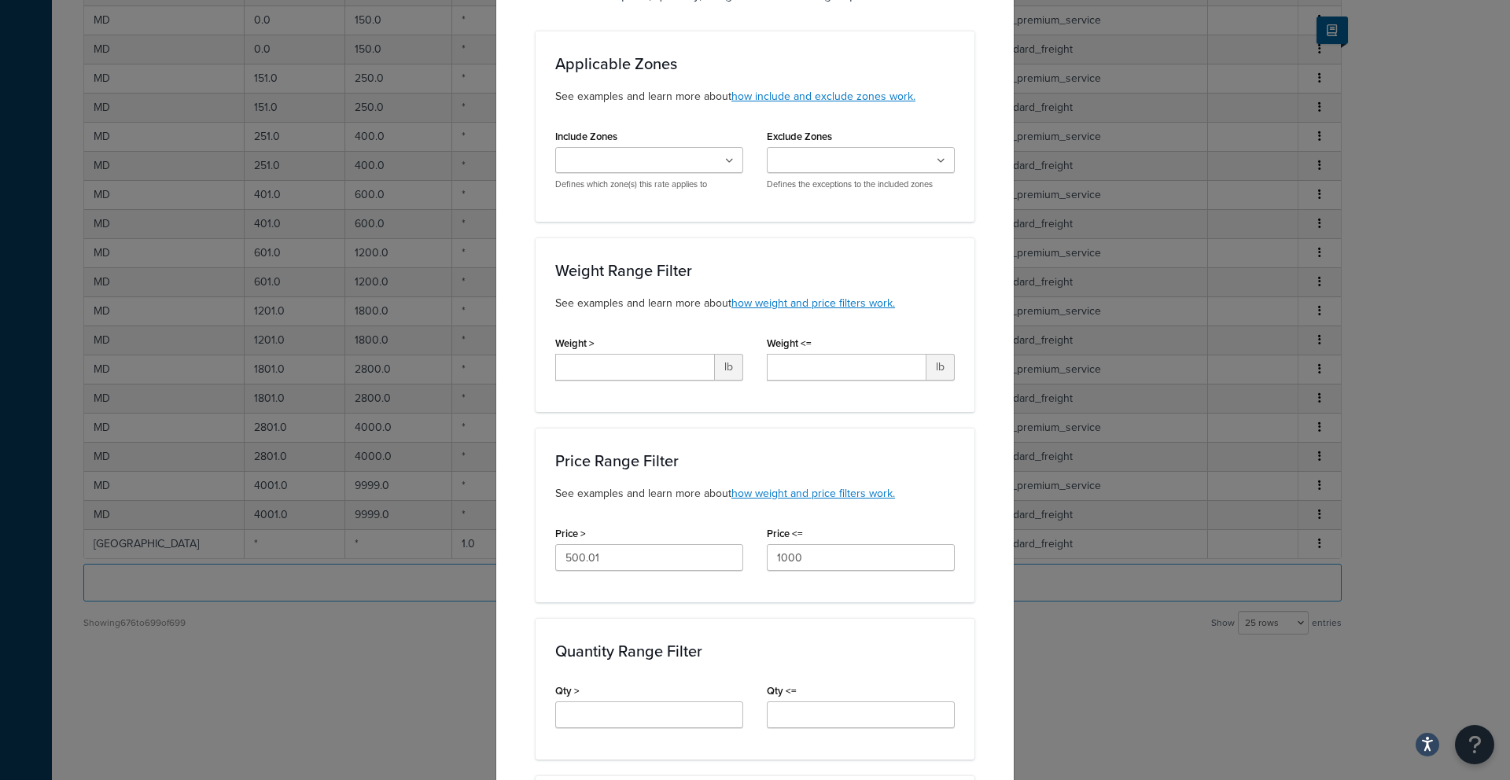
click at [701, 632] on div "Quantity Range Filter Qty > Qty <=" at bounding box center [754, 689] width 439 height 142
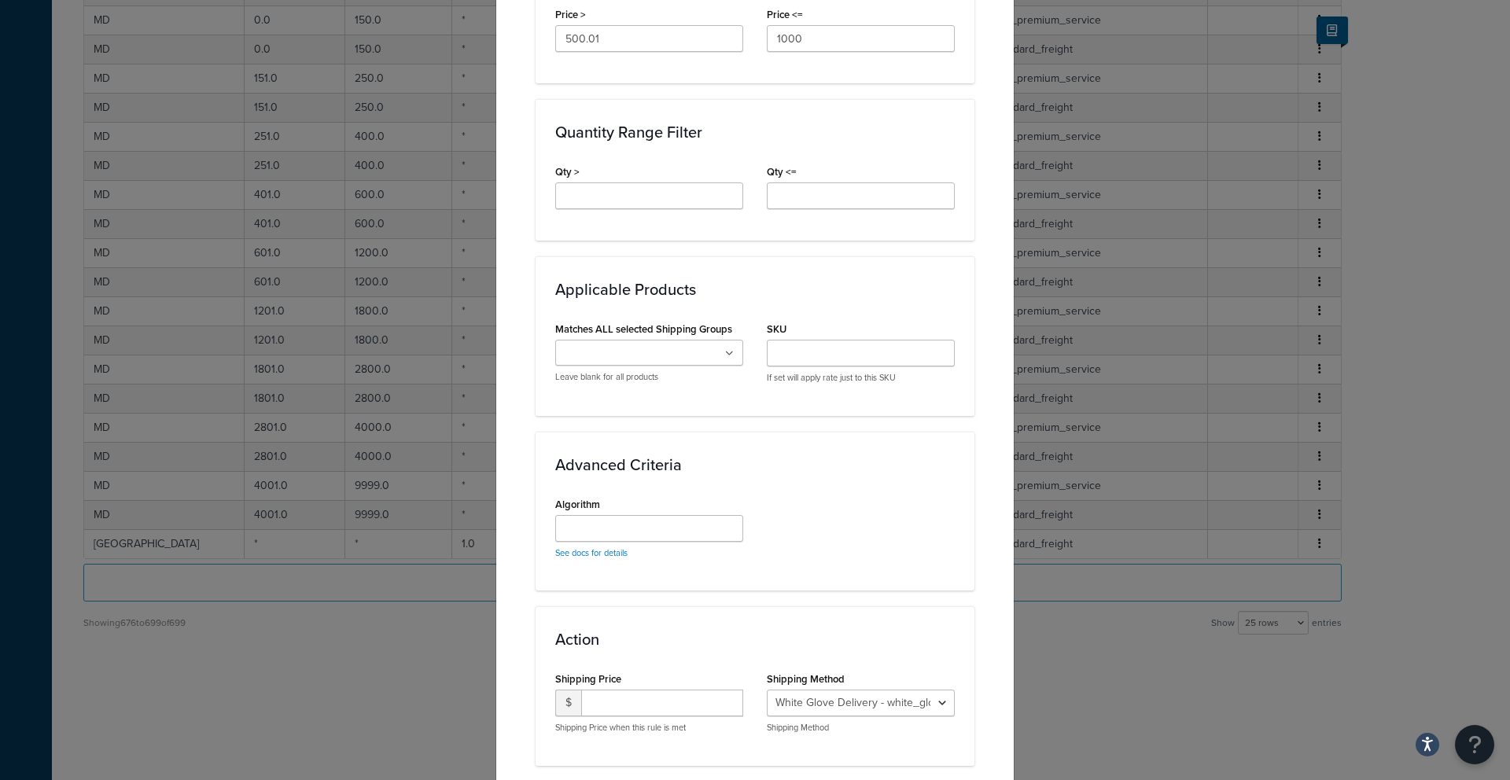
scroll to position [763, 0]
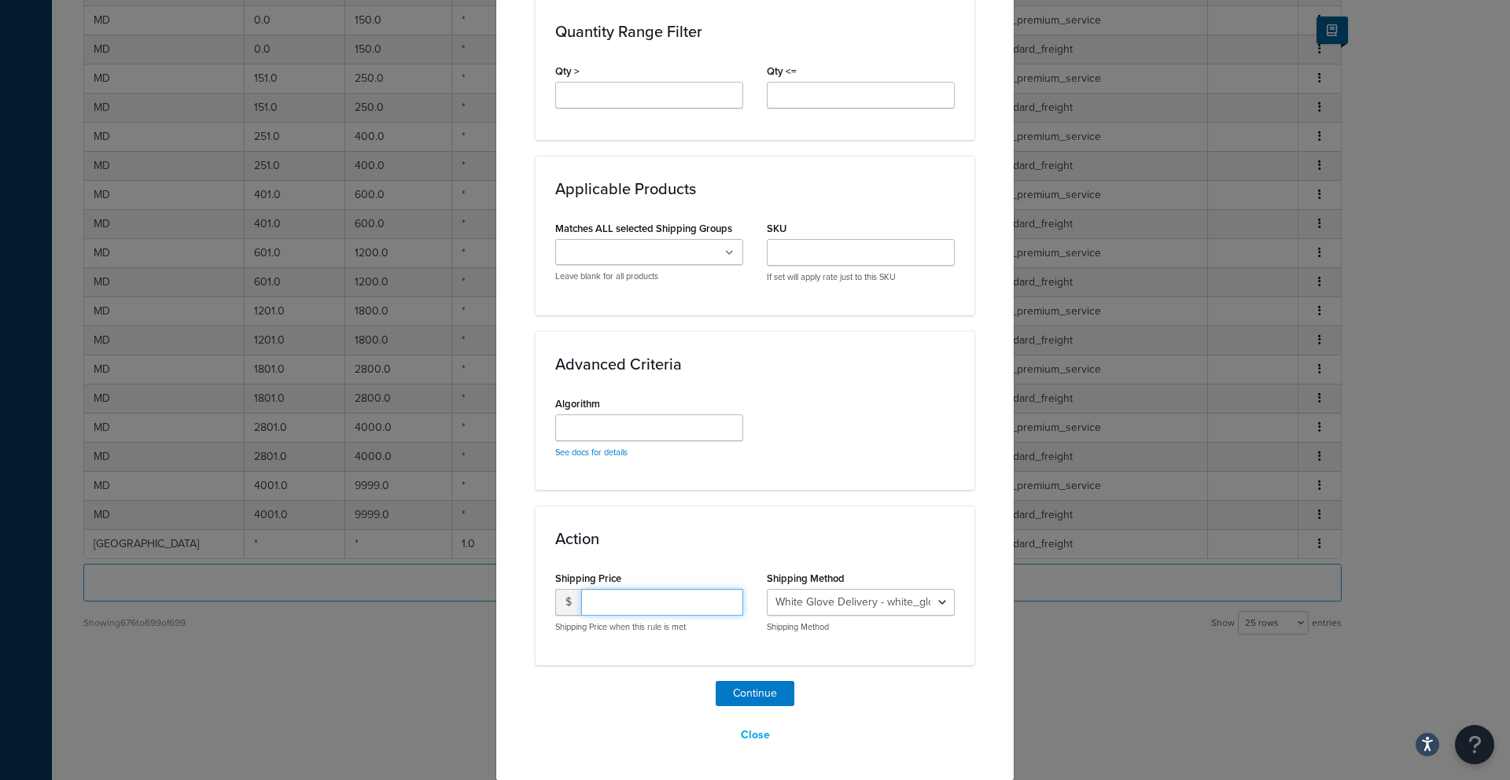
click at [620, 596] on input "number" at bounding box center [662, 602] width 162 height 27
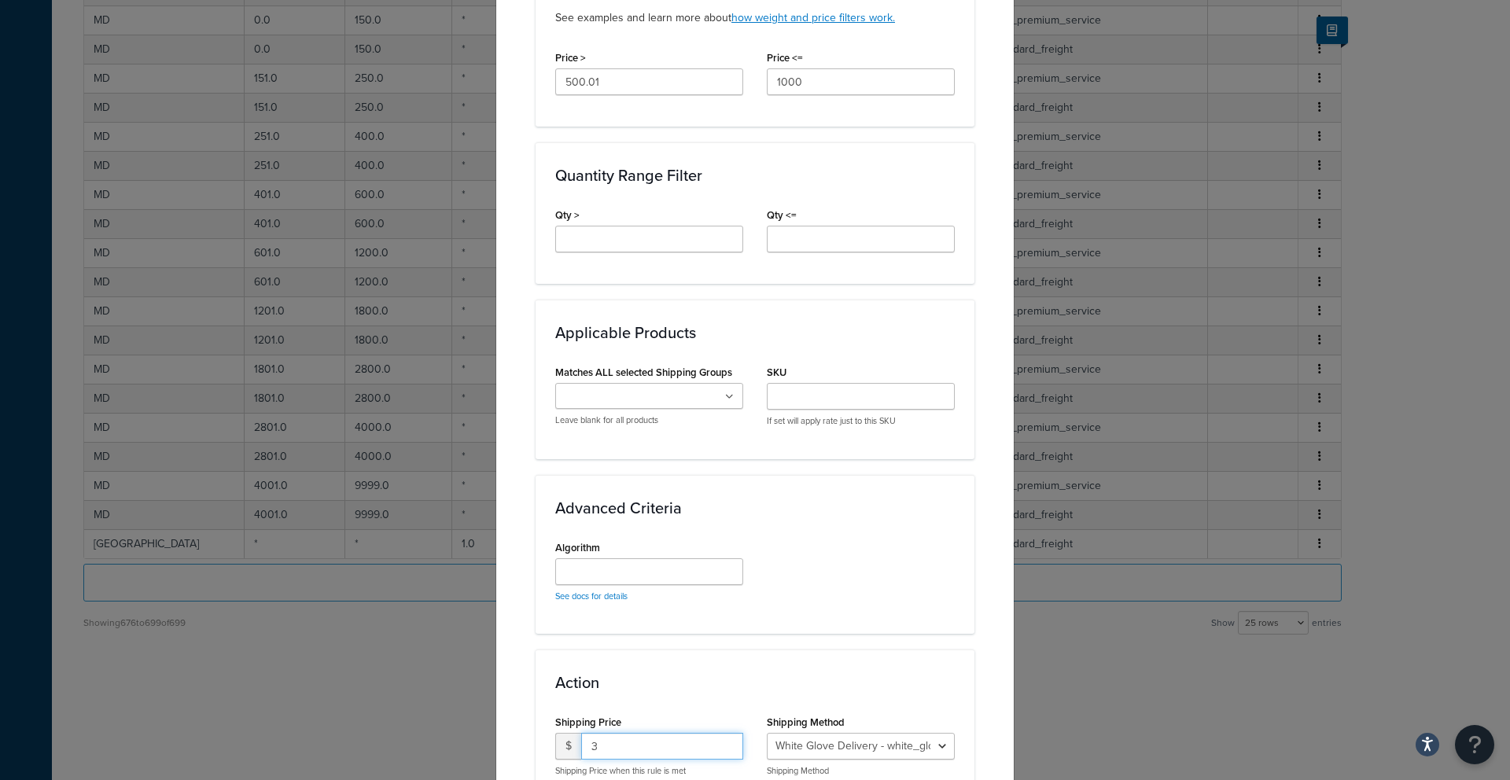
scroll to position [619, 0]
click at [693, 581] on input "Algorithm" at bounding box center [649, 572] width 188 height 27
drag, startPoint x: 637, startPoint y: 748, endPoint x: 562, endPoint y: 741, distance: 75.0
click at [566, 742] on div "$ 3350" at bounding box center [649, 747] width 188 height 27
type input "350"
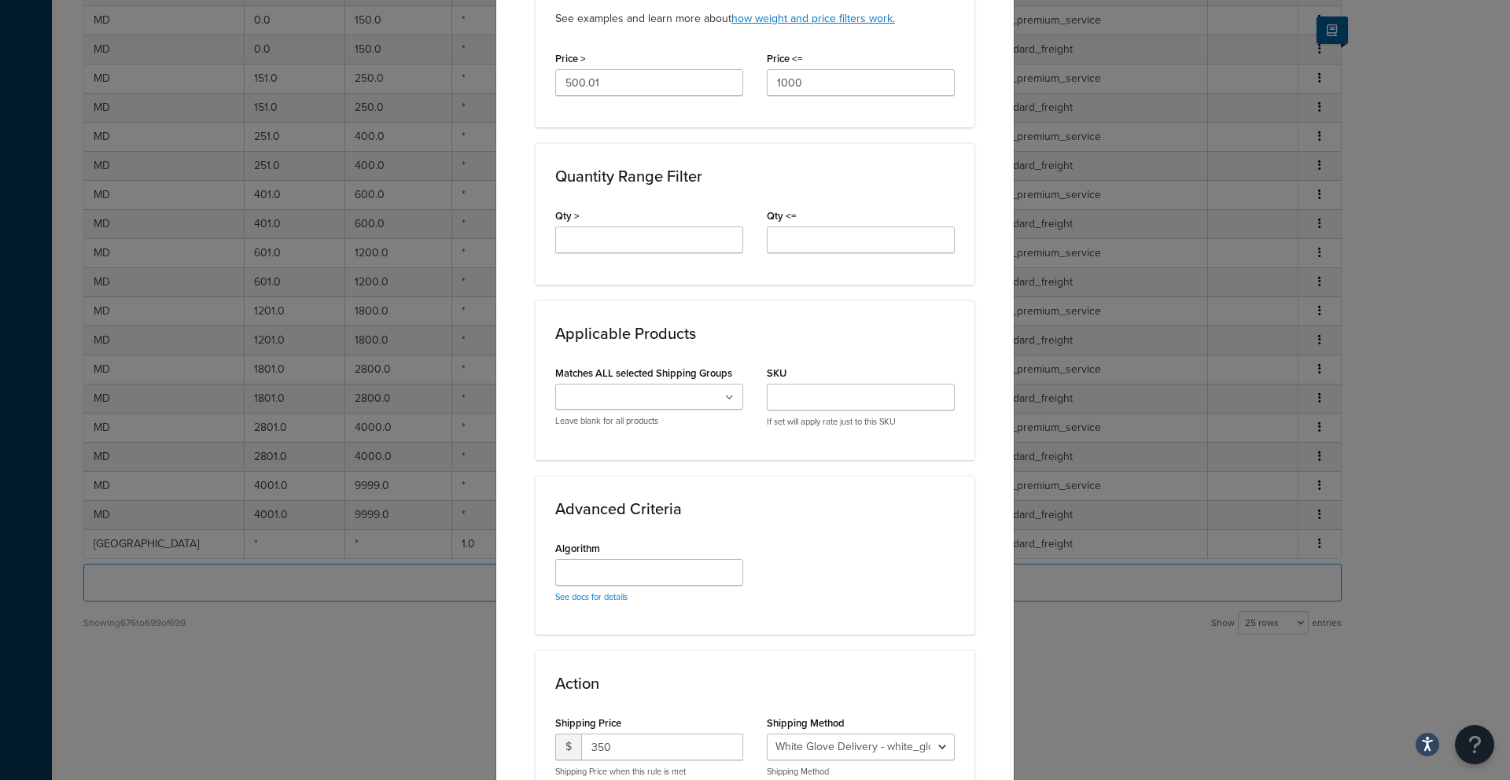
click at [706, 689] on h3 "Action" at bounding box center [754, 683] width 399 height 17
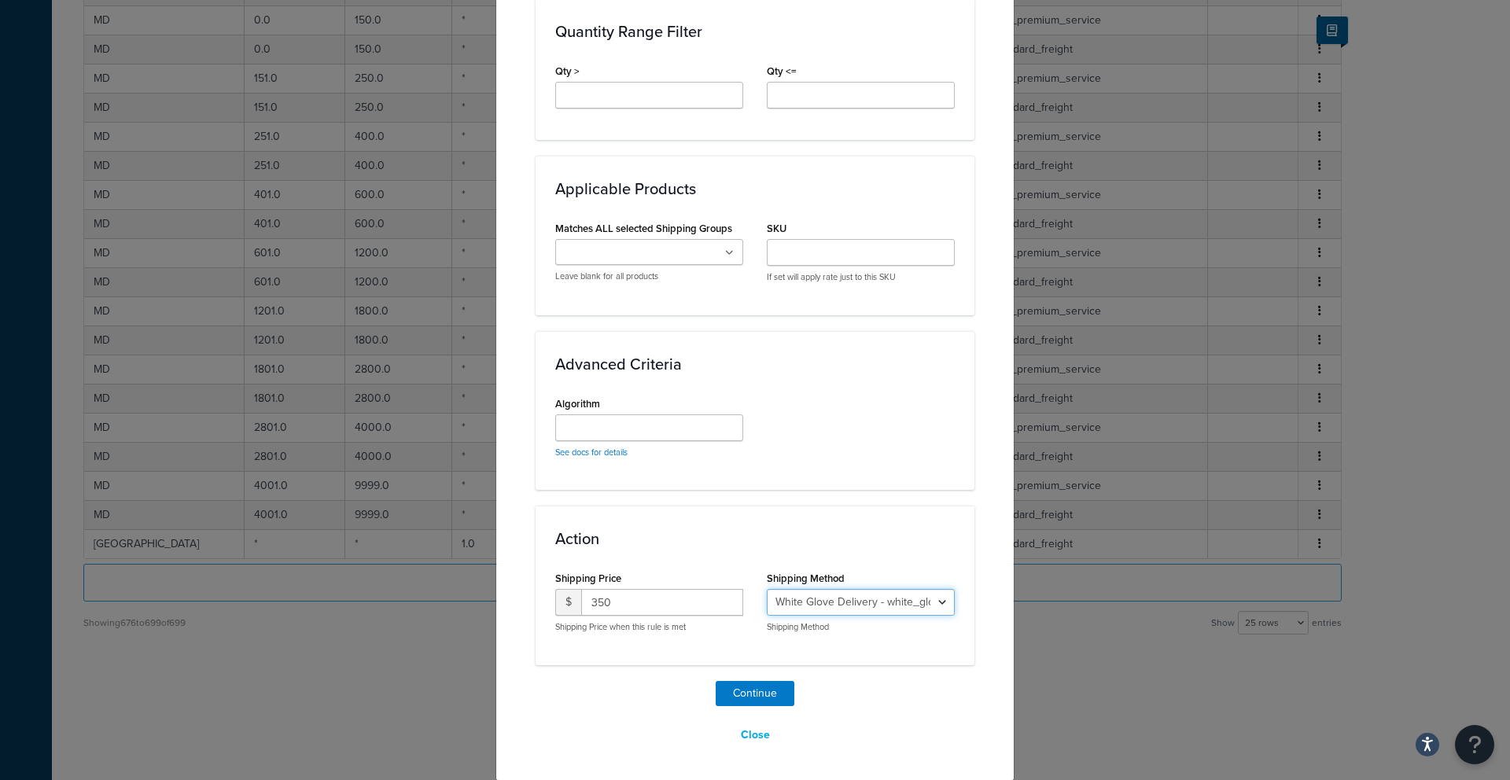
click at [815, 608] on select "White Glove Delivery - white_glove_delivery_–_premium_service Standard Freight …" at bounding box center [861, 602] width 188 height 27
select select "180439"
click at [749, 687] on button "Continue" at bounding box center [754, 693] width 79 height 25
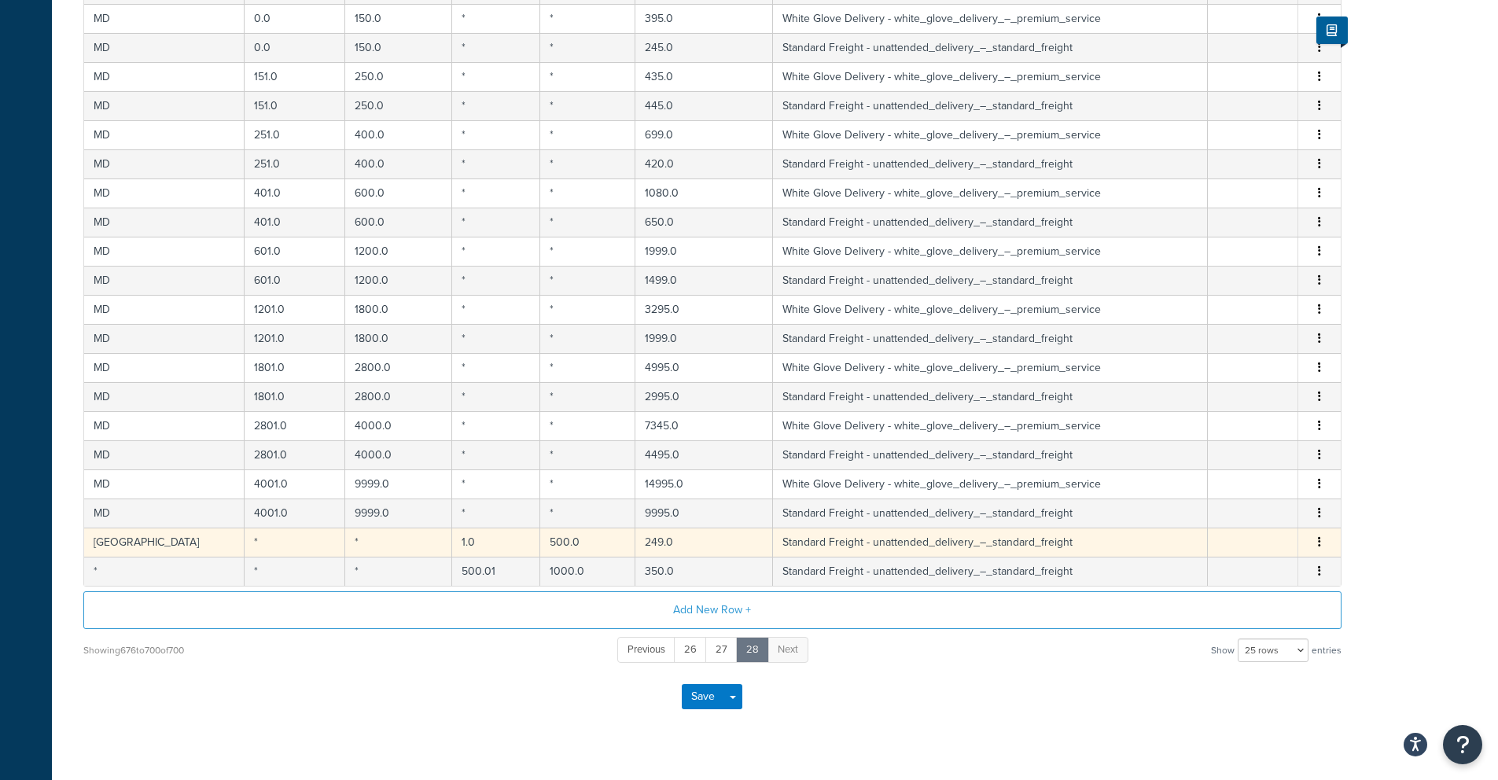
click at [1324, 542] on span "Edit Duplicate Delete" at bounding box center [1319, 542] width 24 height 17
click at [1321, 542] on button "button" at bounding box center [1319, 542] width 13 height 17
click at [1238, 518] on div "Edit" at bounding box center [1238, 512] width 112 height 32
select select "180439"
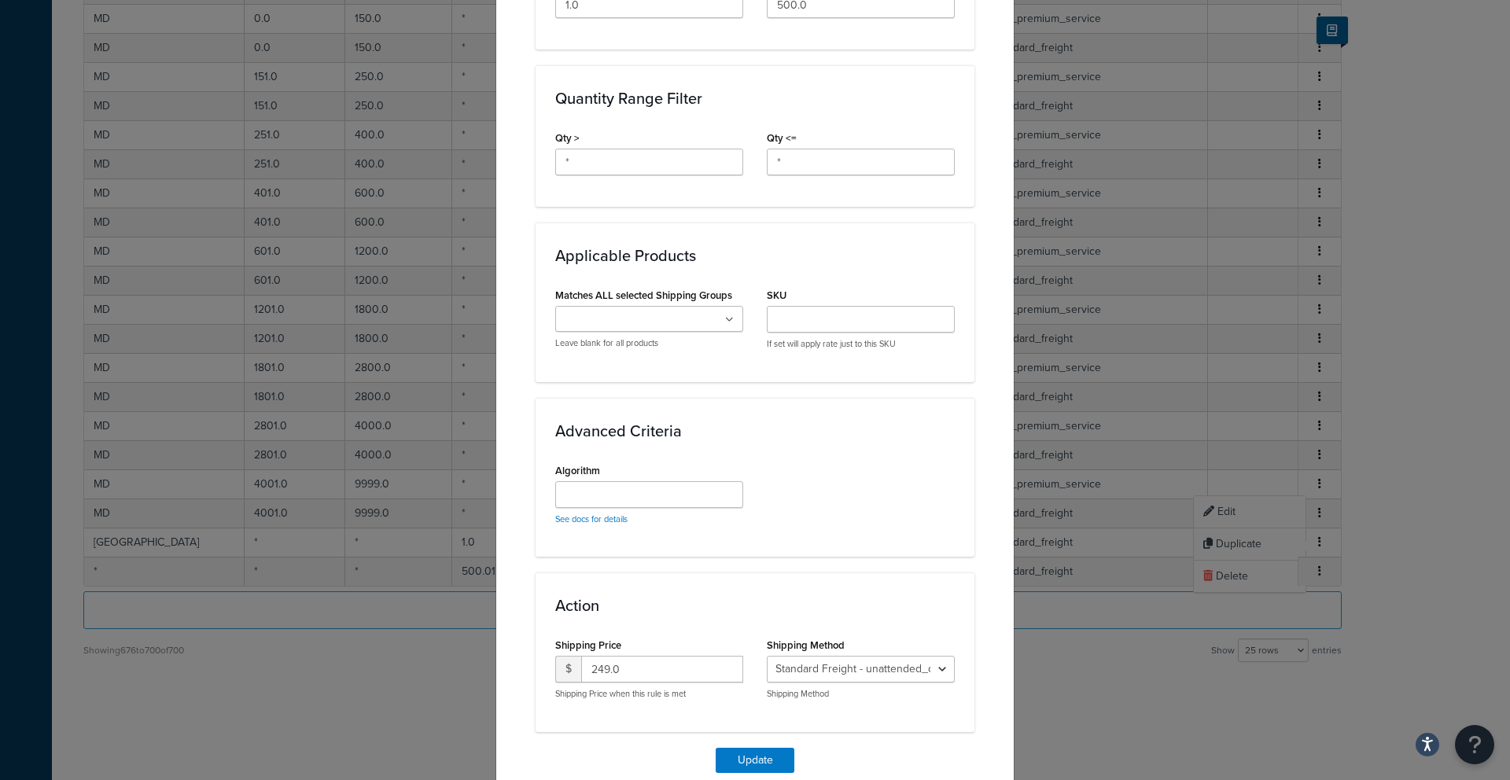
scroll to position [664, 0]
click at [614, 497] on input "Algorithm" at bounding box center [649, 493] width 188 height 27
click at [614, 495] on input "Algorithm" at bounding box center [649, 493] width 188 height 27
click at [629, 468] on div "Algorithm See docs for details" at bounding box center [649, 491] width 188 height 66
click at [455, 691] on div "Update Table Rate Applicable Zones See examples and learn more about how includ…" at bounding box center [755, 390] width 1510 height 780
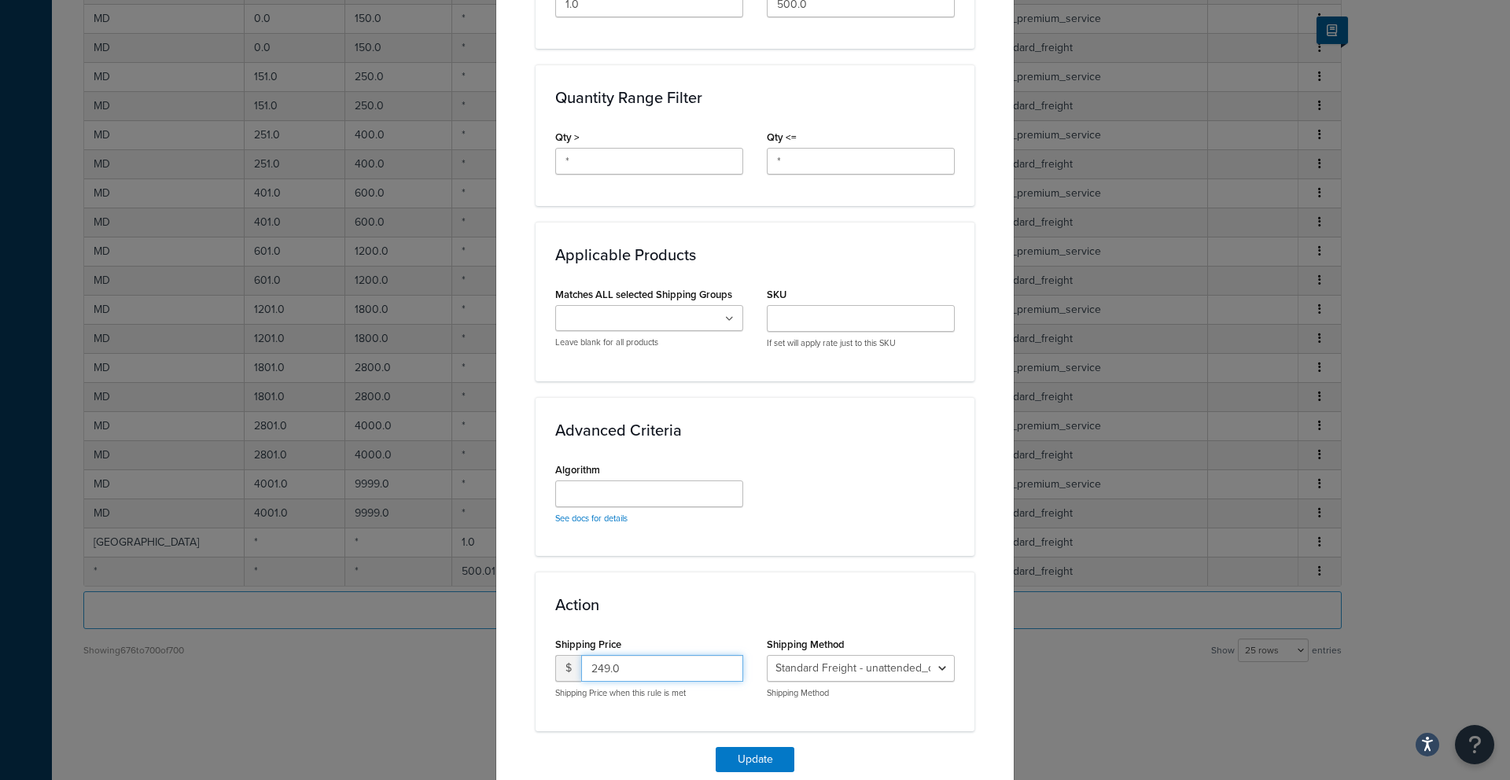
click at [633, 671] on input "249.0" at bounding box center [662, 668] width 162 height 27
click at [734, 765] on button "Update" at bounding box center [754, 759] width 79 height 25
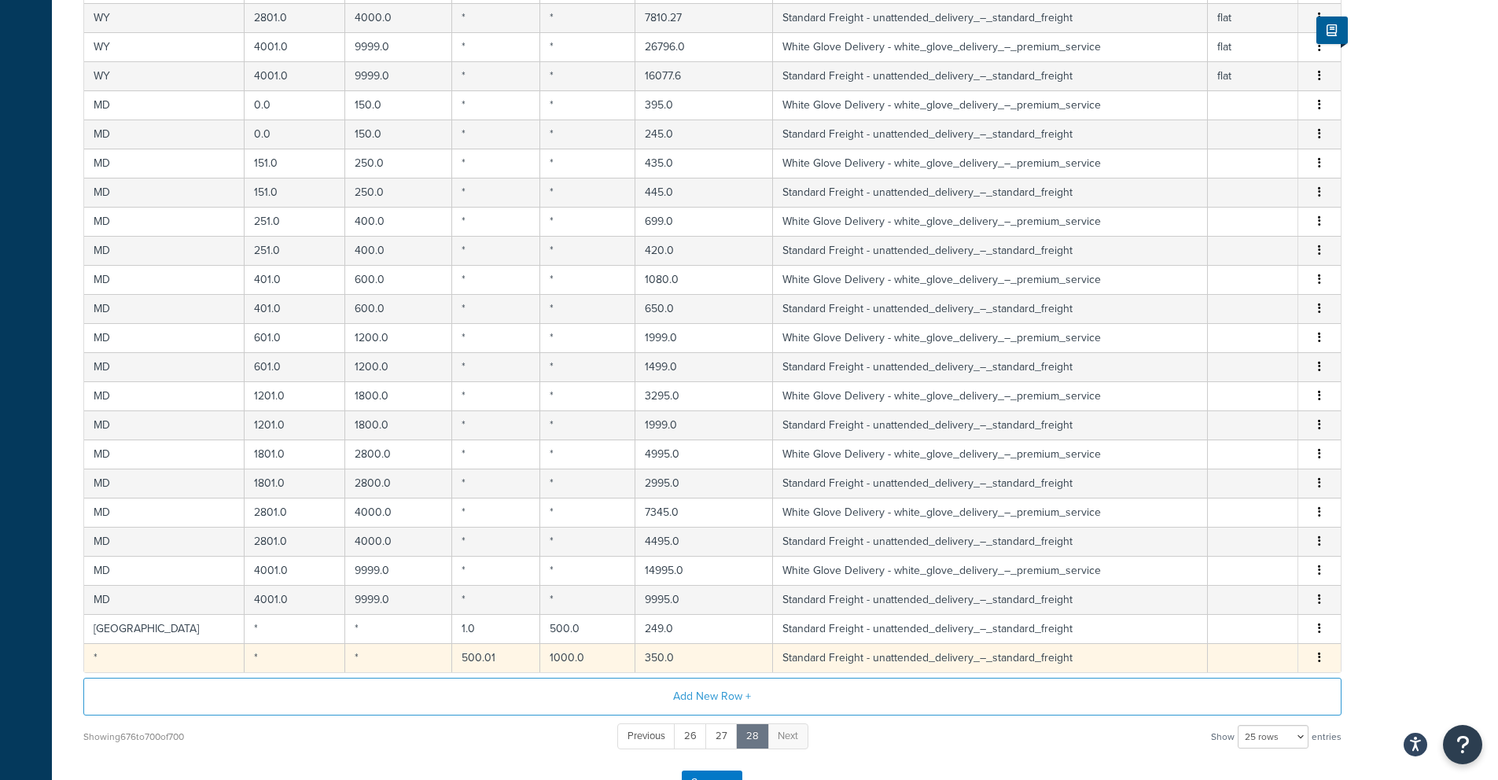
click at [1324, 660] on span "Edit Duplicate Delete" at bounding box center [1319, 657] width 24 height 17
click at [1318, 657] on icon "button" at bounding box center [1319, 657] width 3 height 11
click at [1219, 622] on div "Edit" at bounding box center [1238, 628] width 112 height 32
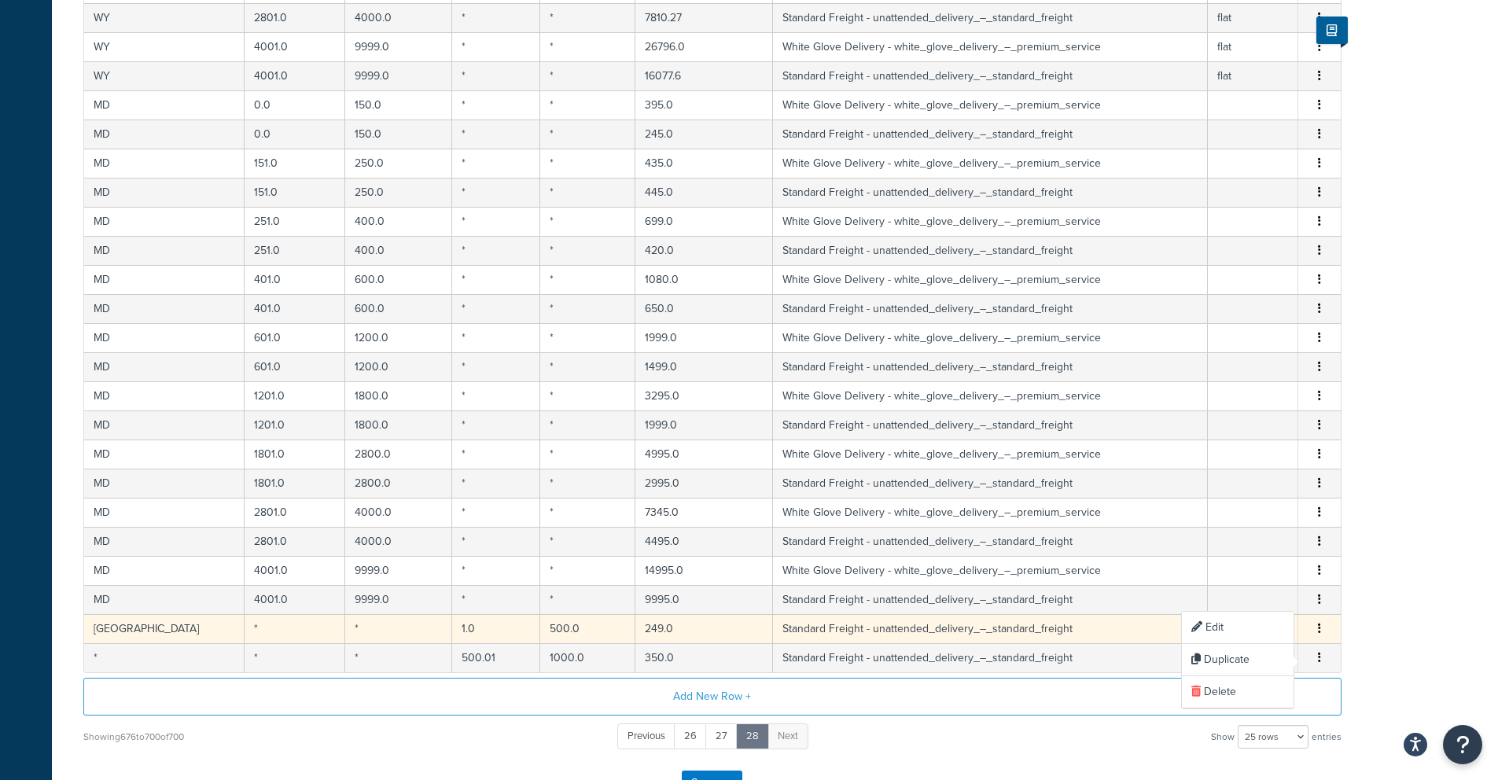
select select "180439"
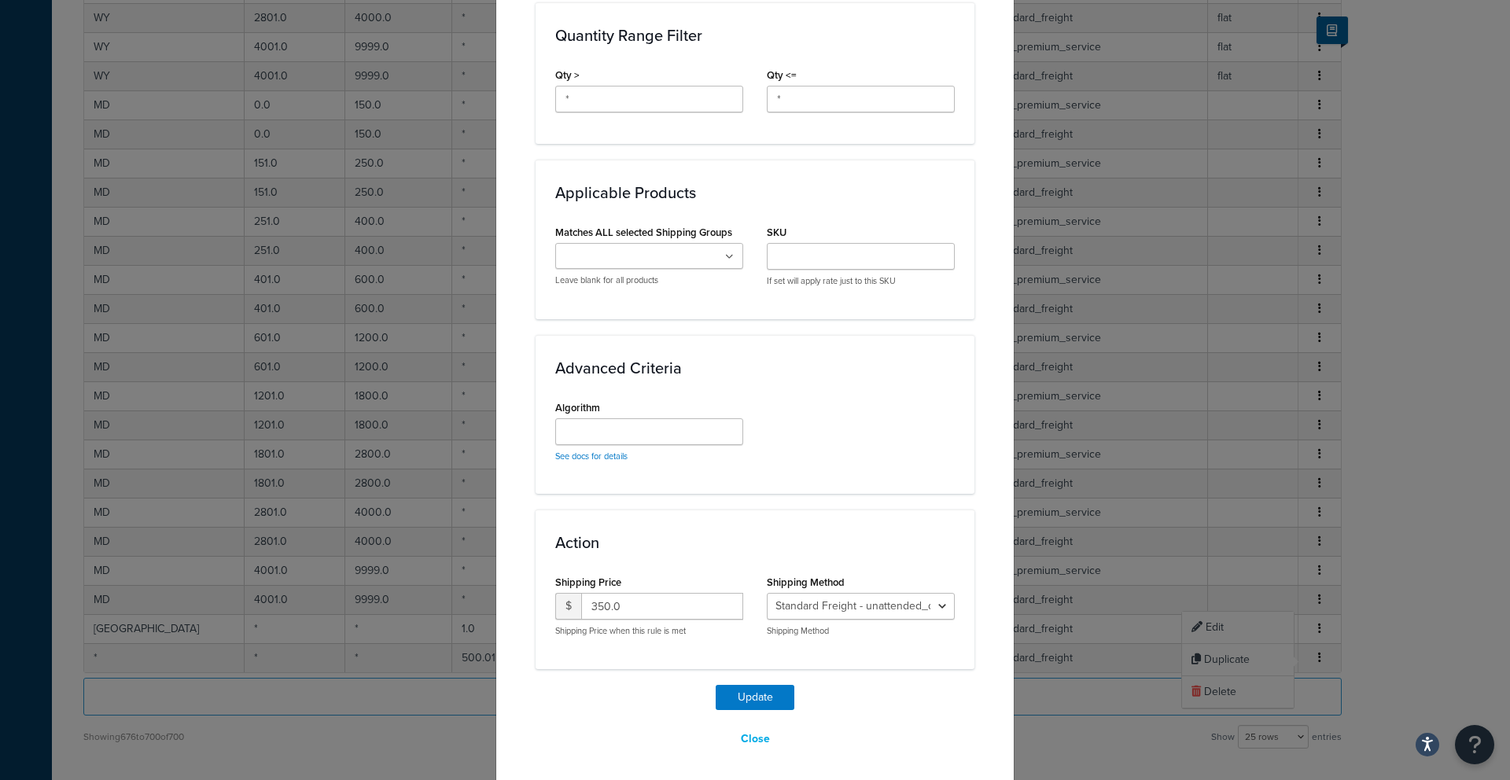
scroll to position [701, 0]
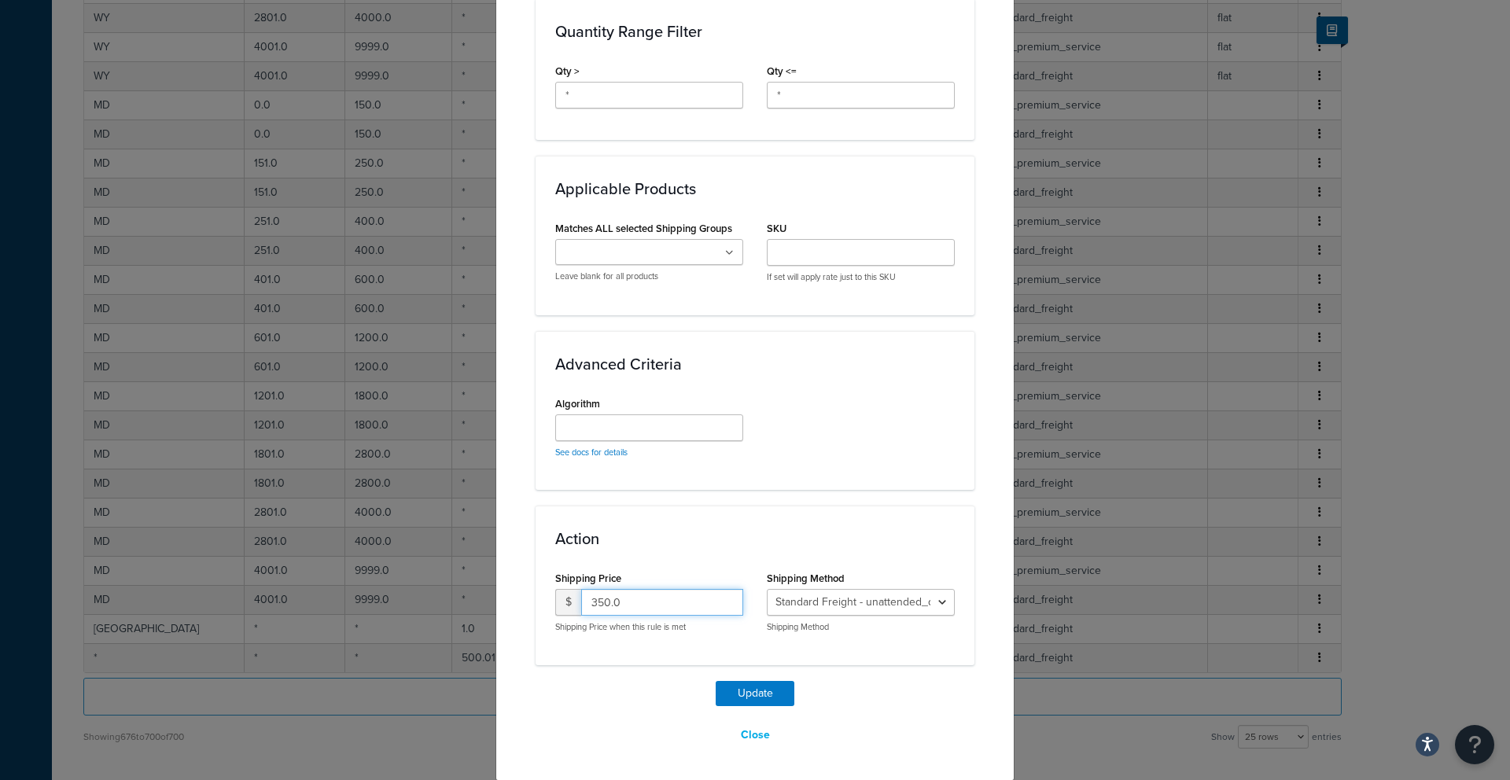
click at [624, 612] on input "350.0" at bounding box center [662, 602] width 162 height 27
drag, startPoint x: 624, startPoint y: 611, endPoint x: 495, endPoint y: 611, distance: 129.7
click at [495, 611] on div "Update Table Rate Applicable Zones See examples and learn more about how includ…" at bounding box center [754, 63] width 519 height 1435
drag, startPoint x: 634, startPoint y: 610, endPoint x: 422, endPoint y: 609, distance: 211.5
click at [424, 608] on div "Update Table Rate Applicable Zones See examples and learn more about how includ…" at bounding box center [755, 390] width 1510 height 780
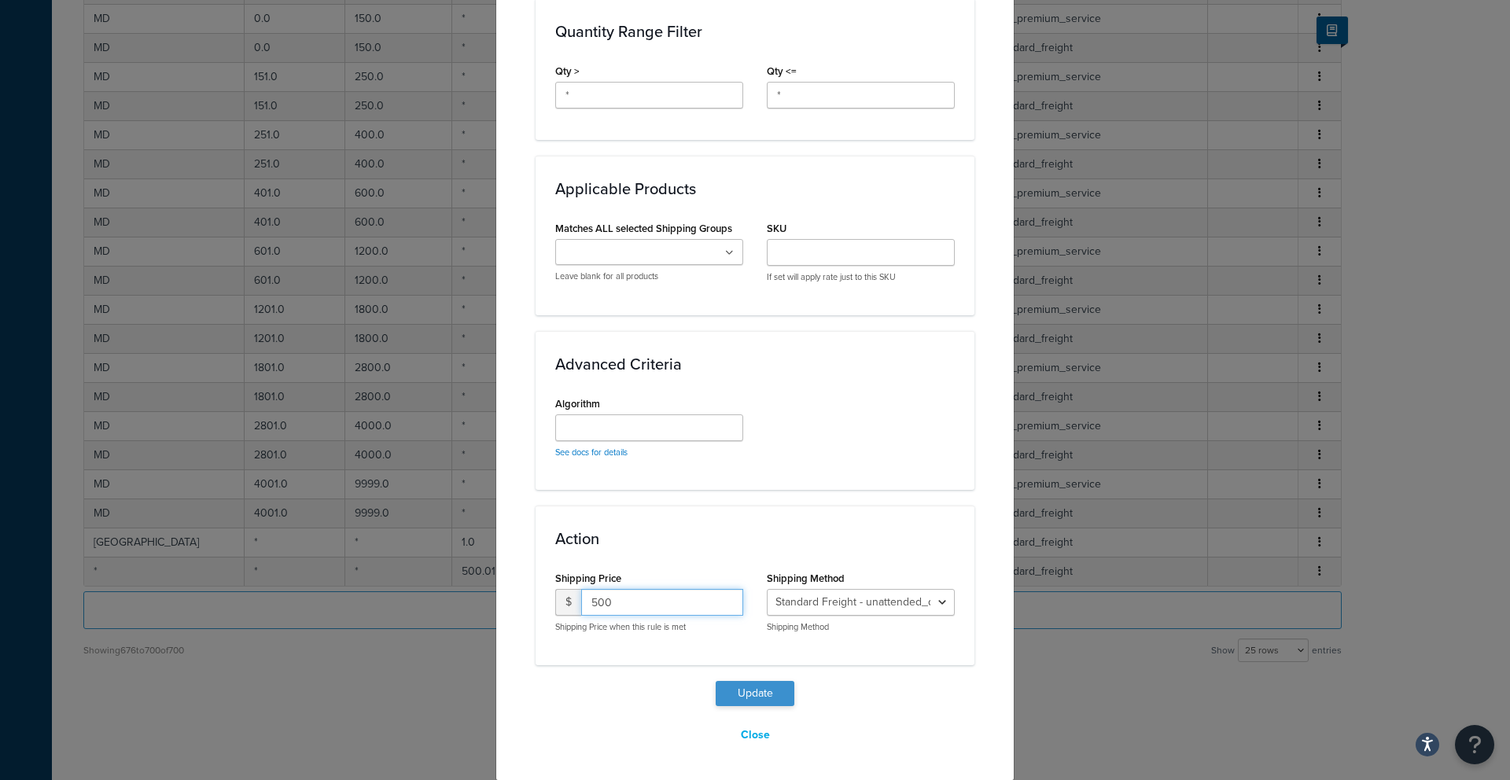
type input "500"
click at [737, 696] on button "Update" at bounding box center [754, 693] width 79 height 25
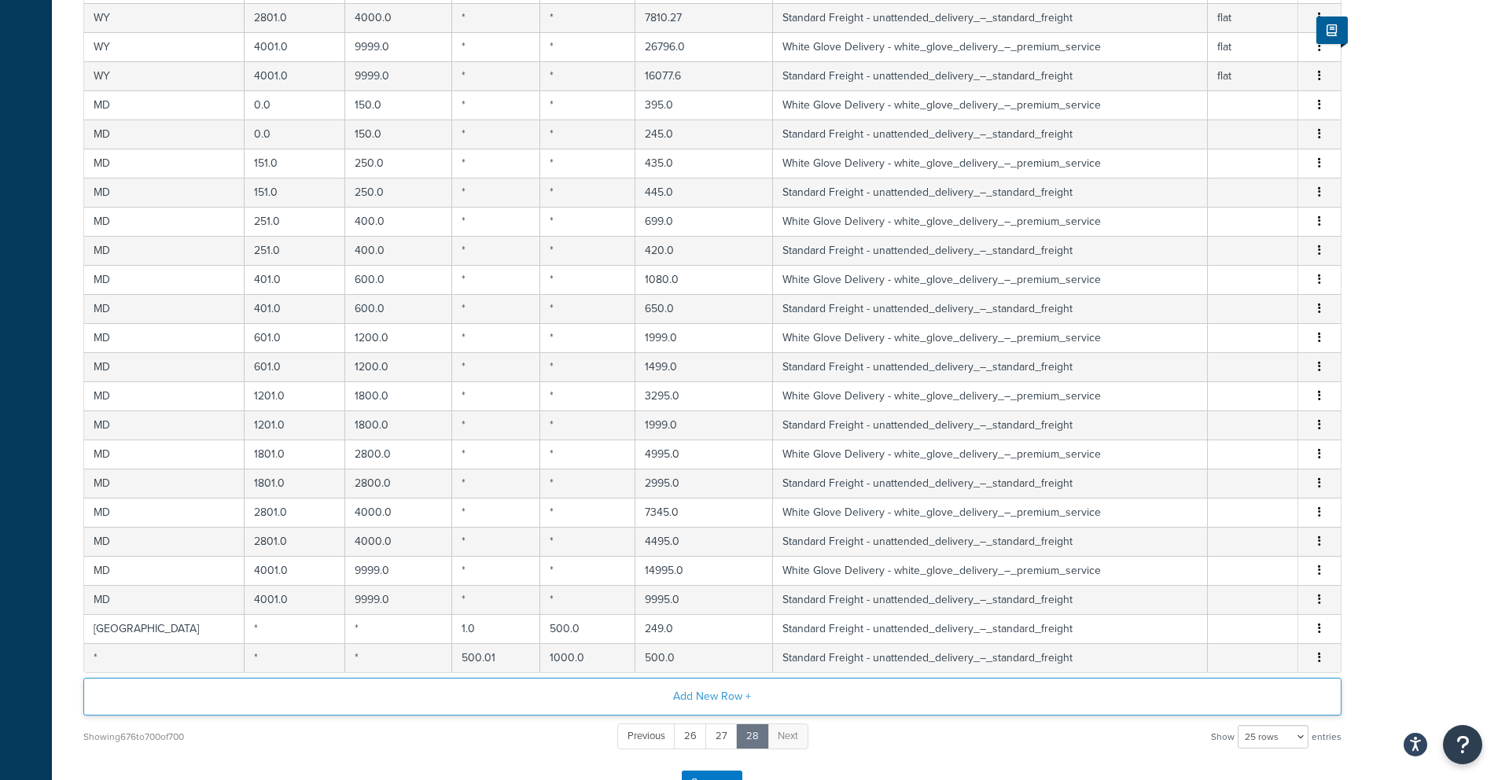
click at [1071, 696] on button "Add New Row +" at bounding box center [712, 697] width 1258 height 38
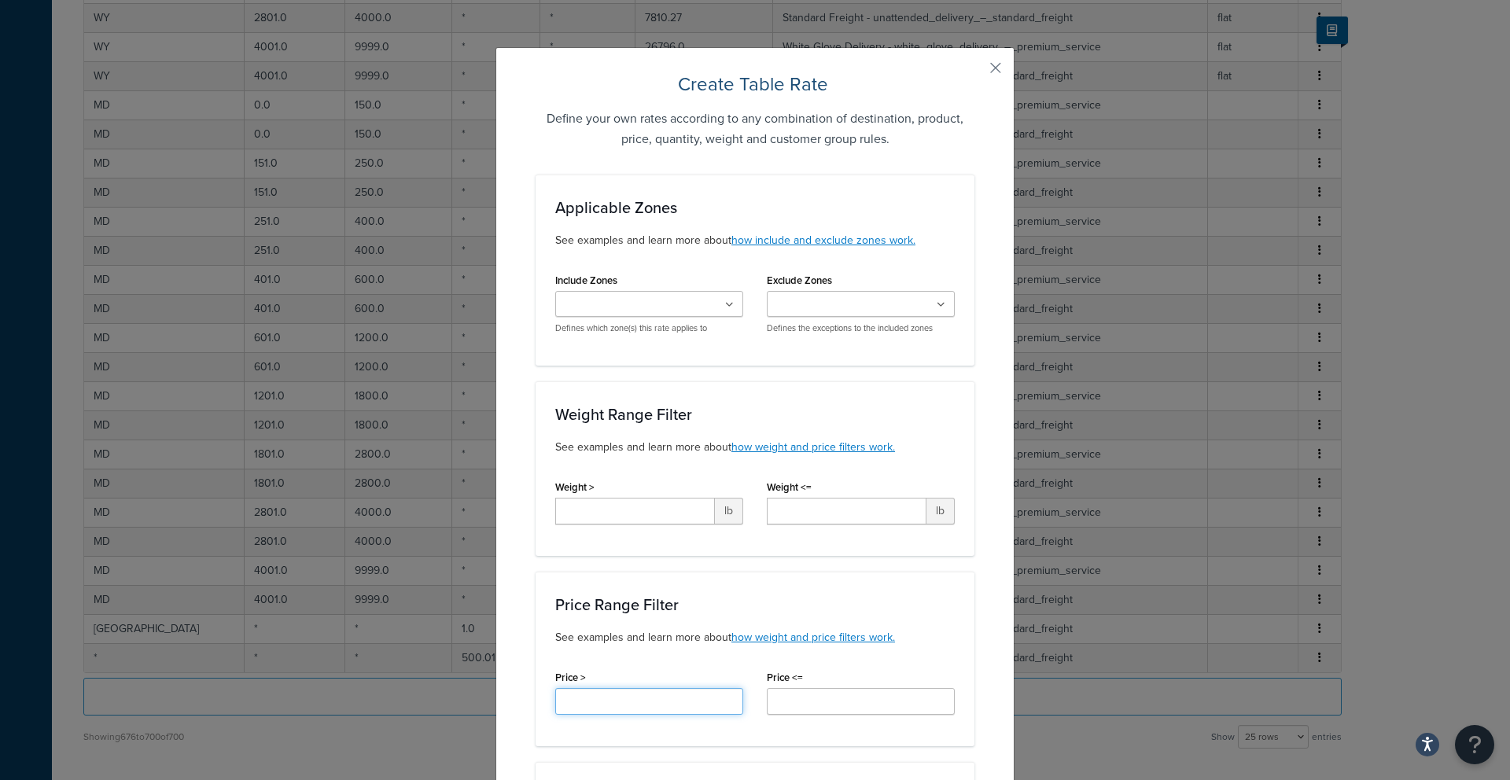
click at [656, 713] on input "Price >" at bounding box center [649, 701] width 188 height 27
type input "1000.01"
type input "2000"
click at [771, 576] on div "Price Range Filter See examples and learn more about how weight and price filte…" at bounding box center [754, 659] width 439 height 175
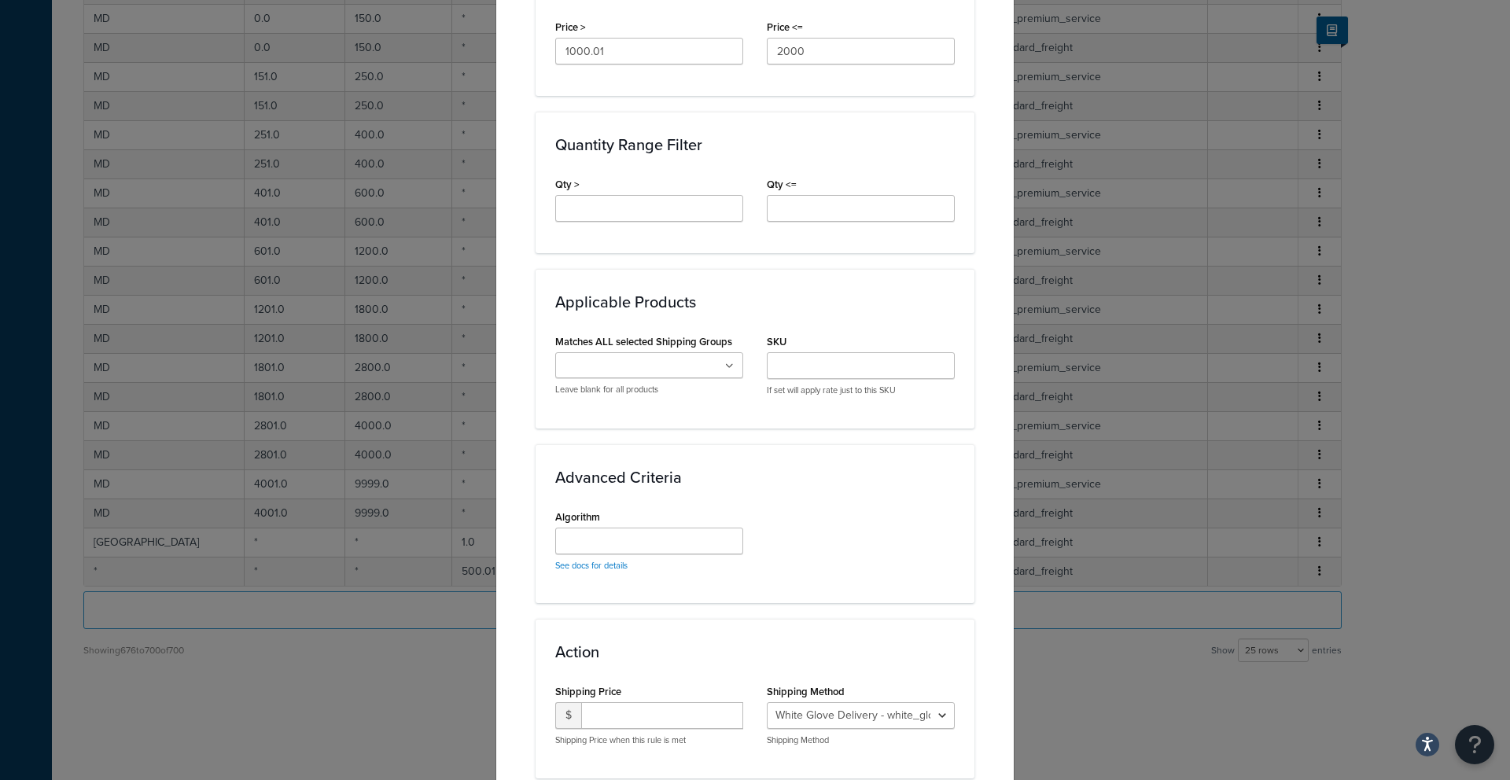
scroll to position [654, 0]
click at [645, 708] on input "number" at bounding box center [662, 711] width 162 height 27
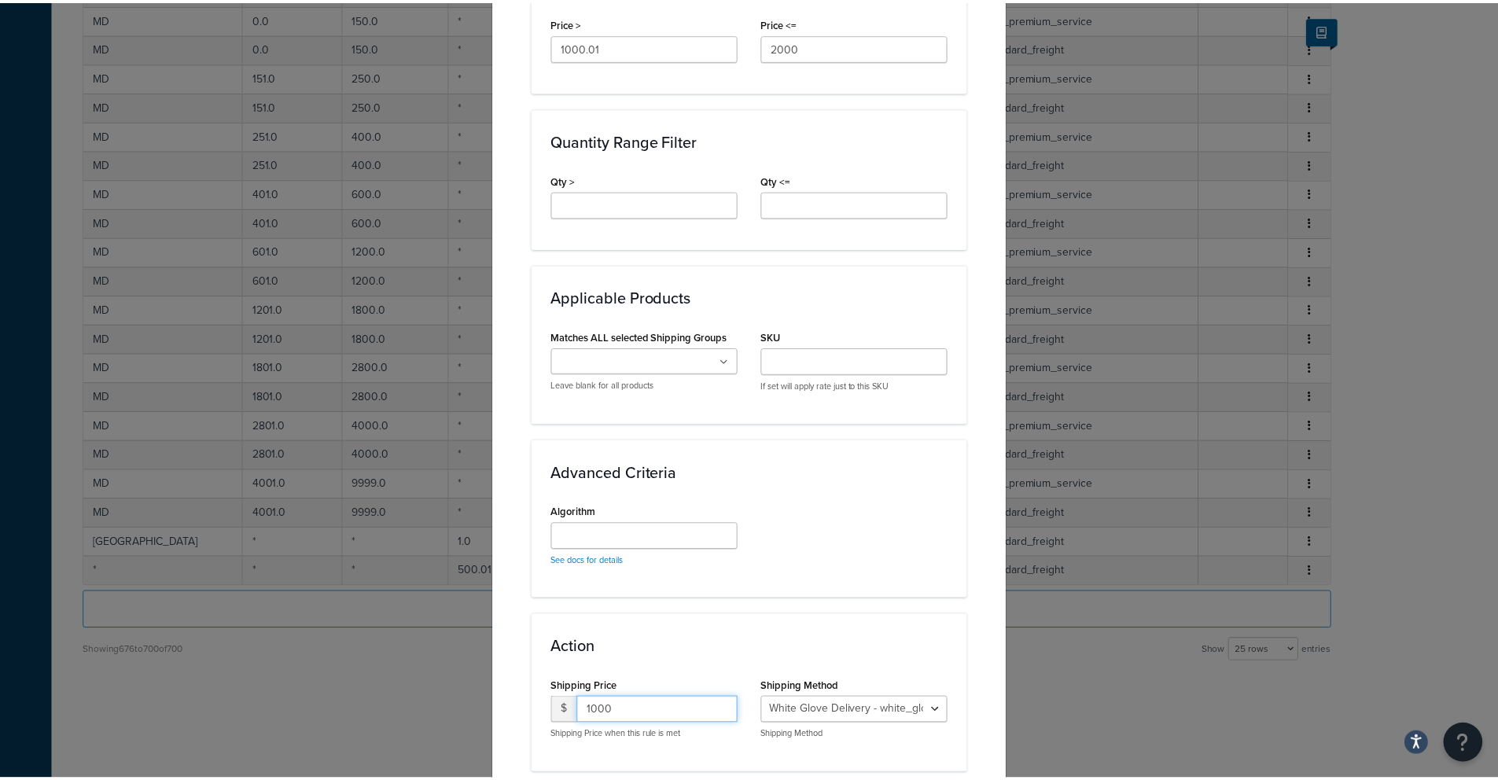
scroll to position [763, 0]
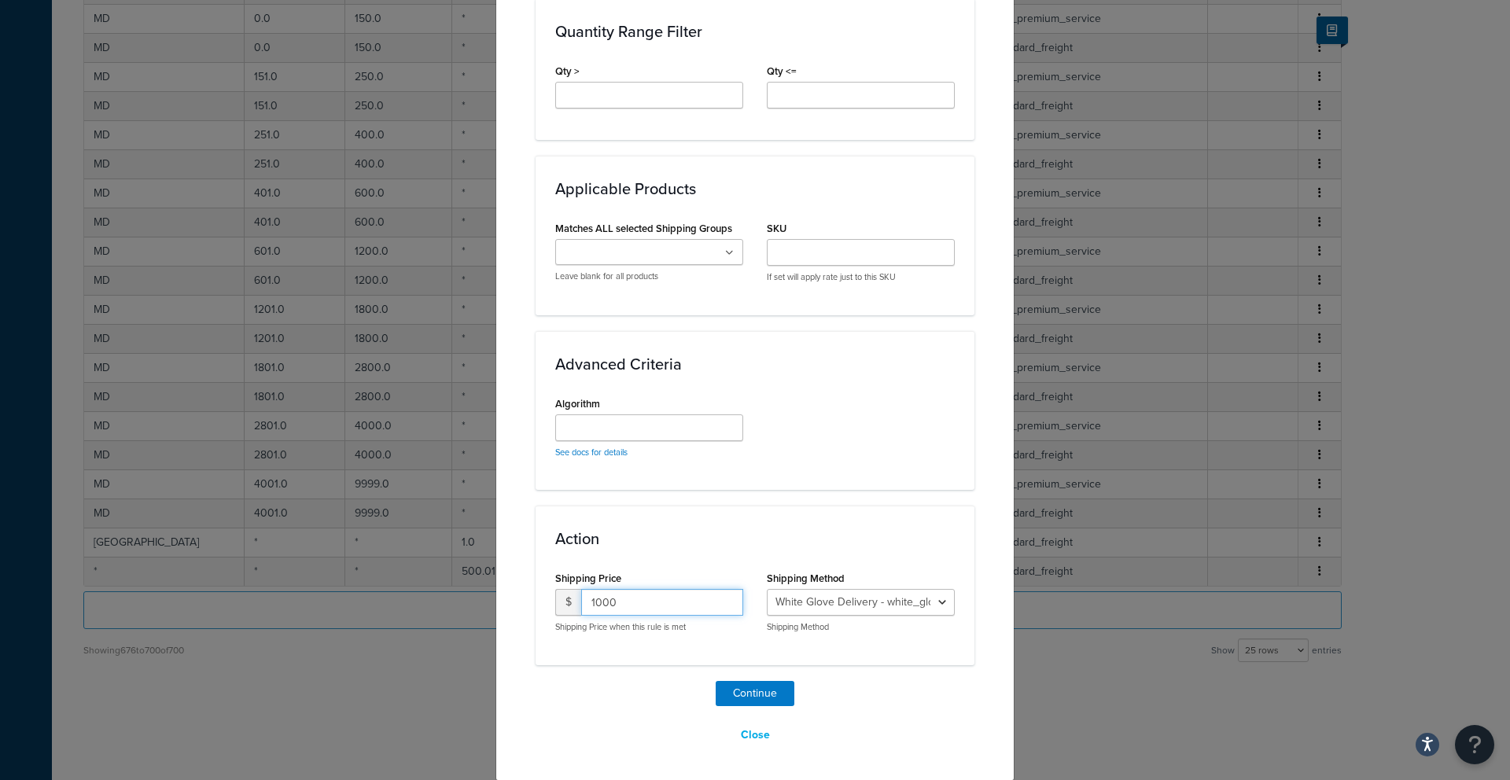
type input "1000"
click at [829, 603] on select "White Glove Delivery - white_glove_delivery_–_premium_service Standard Freight …" at bounding box center [861, 602] width 188 height 27
select select "180439"
click at [766, 694] on button "Continue" at bounding box center [754, 693] width 79 height 25
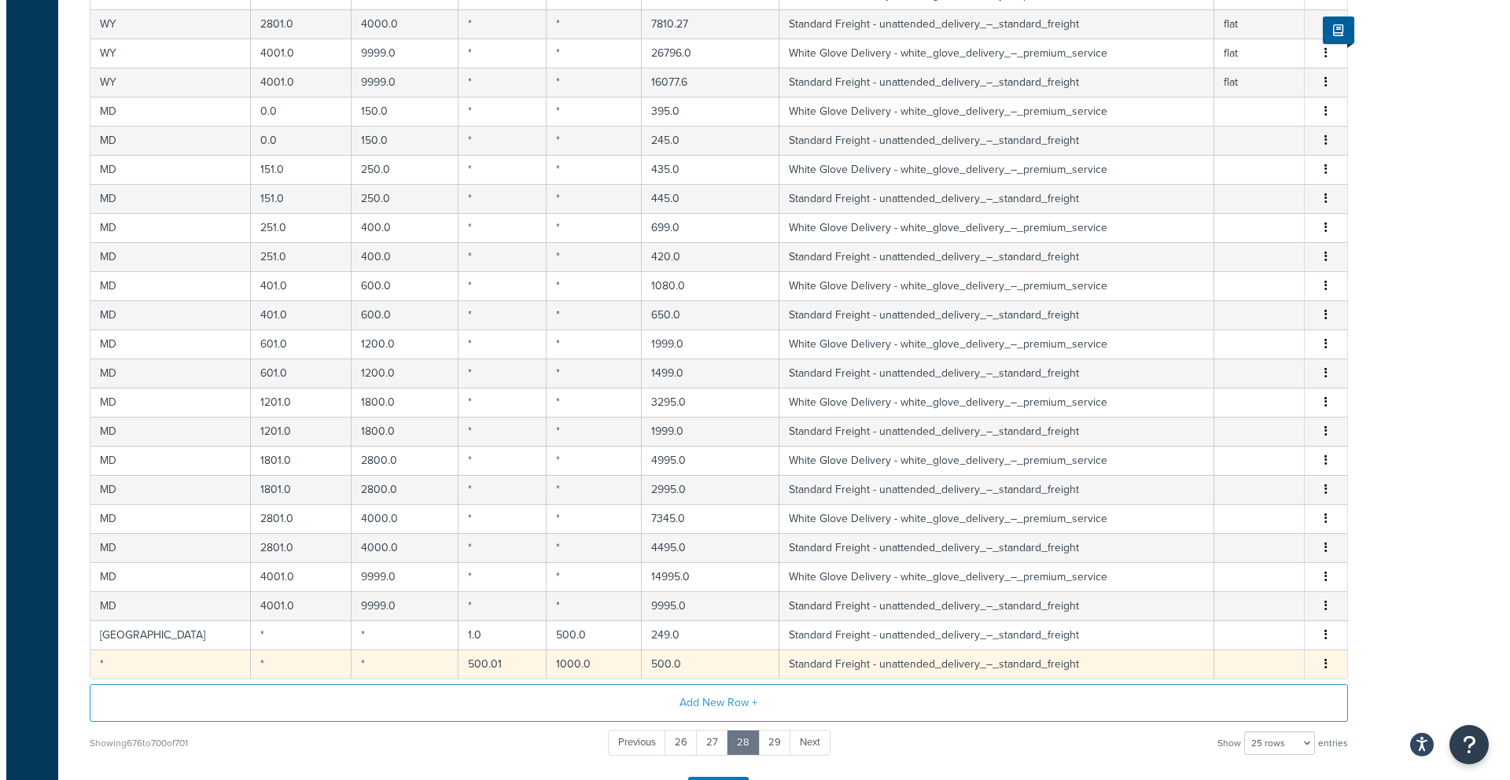
scroll to position [583, 0]
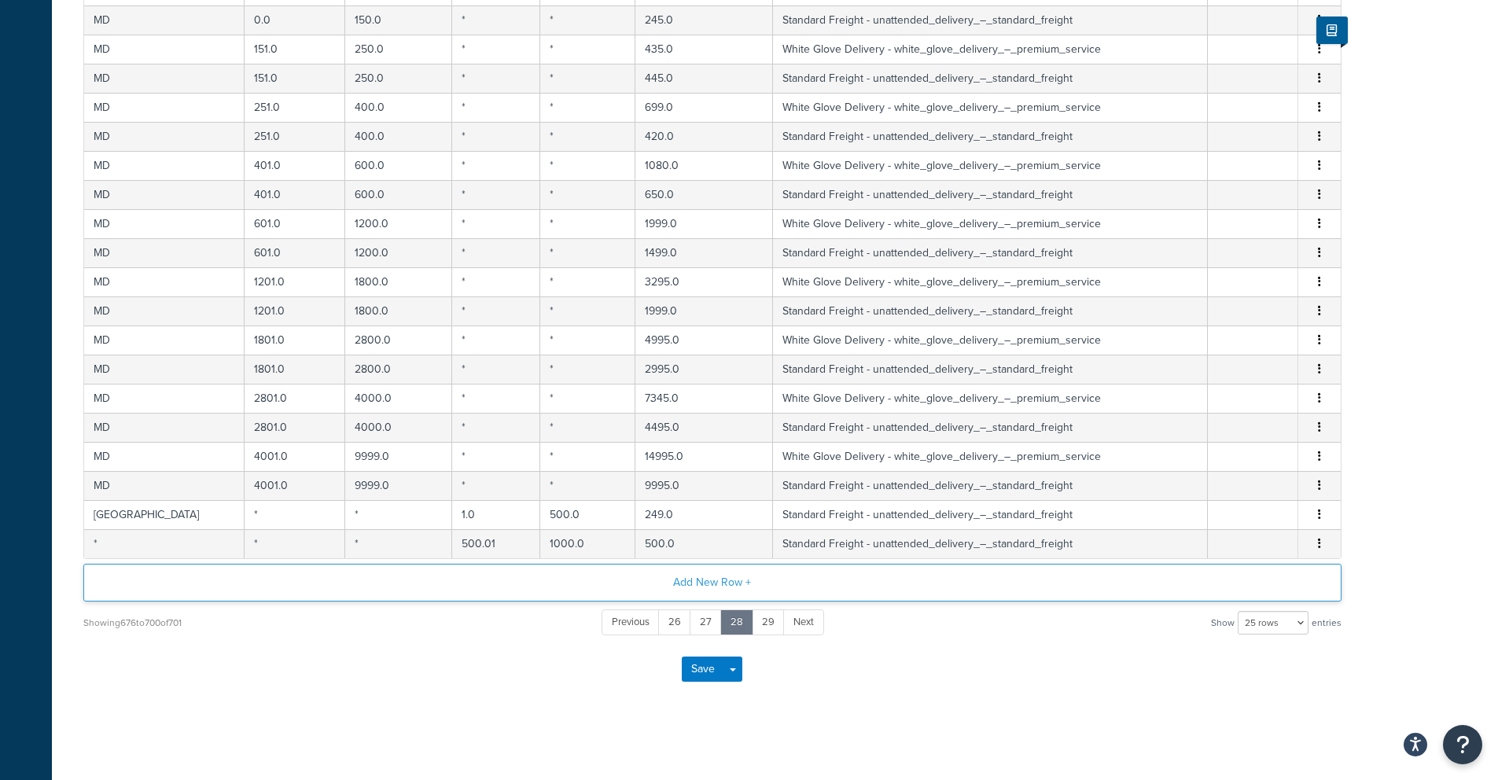
click at [719, 583] on button "Add New Row +" at bounding box center [712, 583] width 1258 height 38
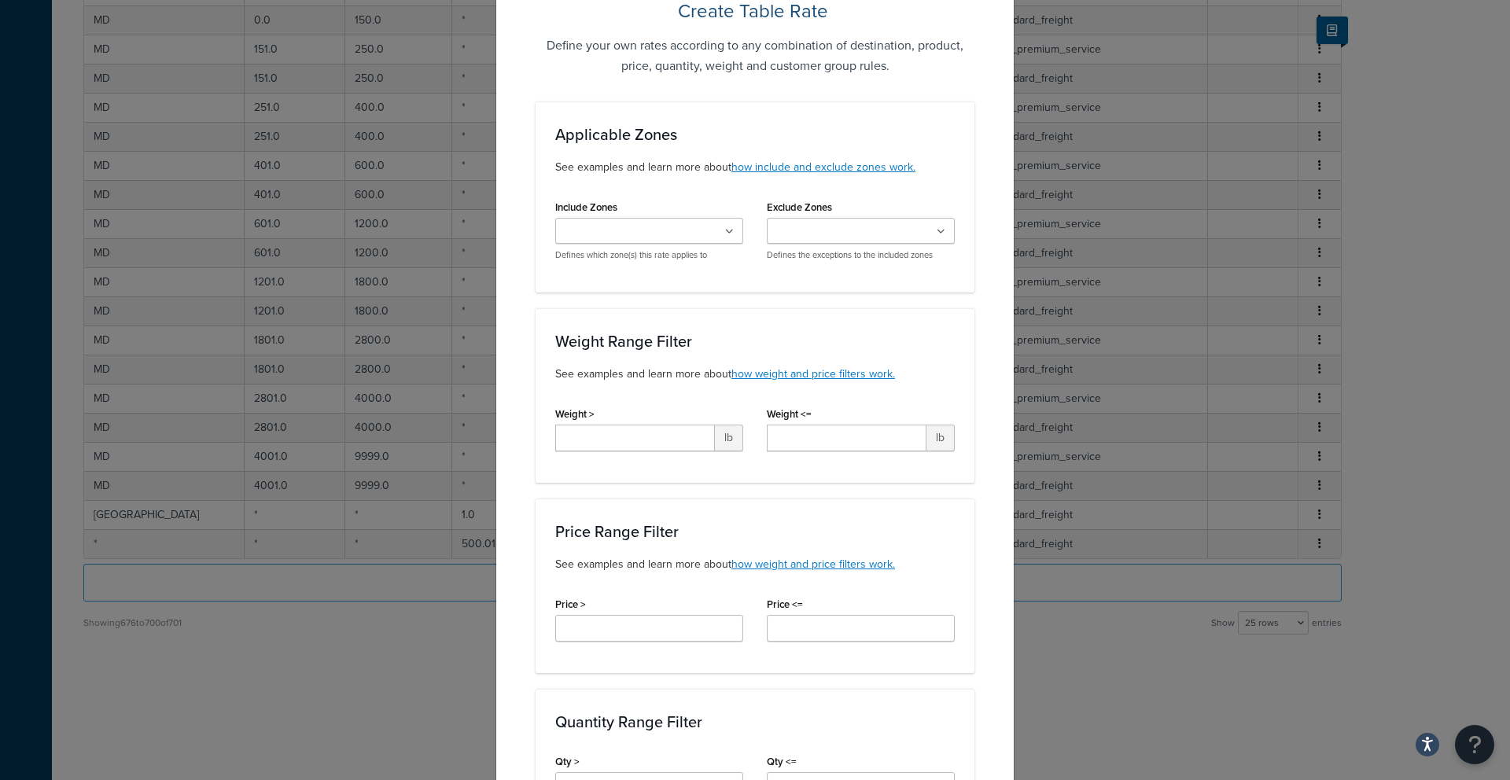
scroll to position [245, 0]
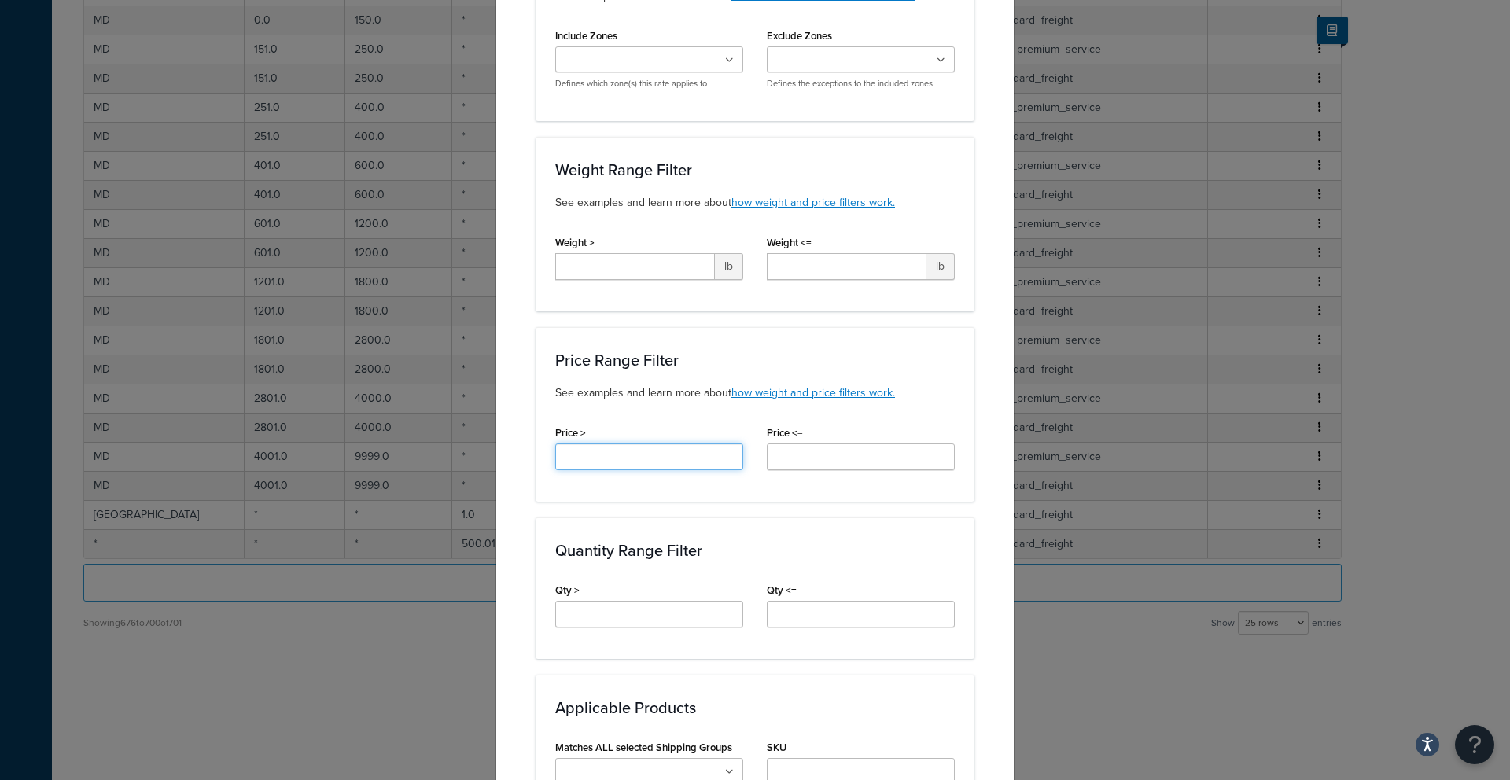
click at [633, 465] on input "Price >" at bounding box center [649, 456] width 188 height 27
type input "2000.01"
type input "5000"
click at [655, 484] on div "Price Range Filter See examples and learn more about how weight and price filte…" at bounding box center [754, 414] width 439 height 175
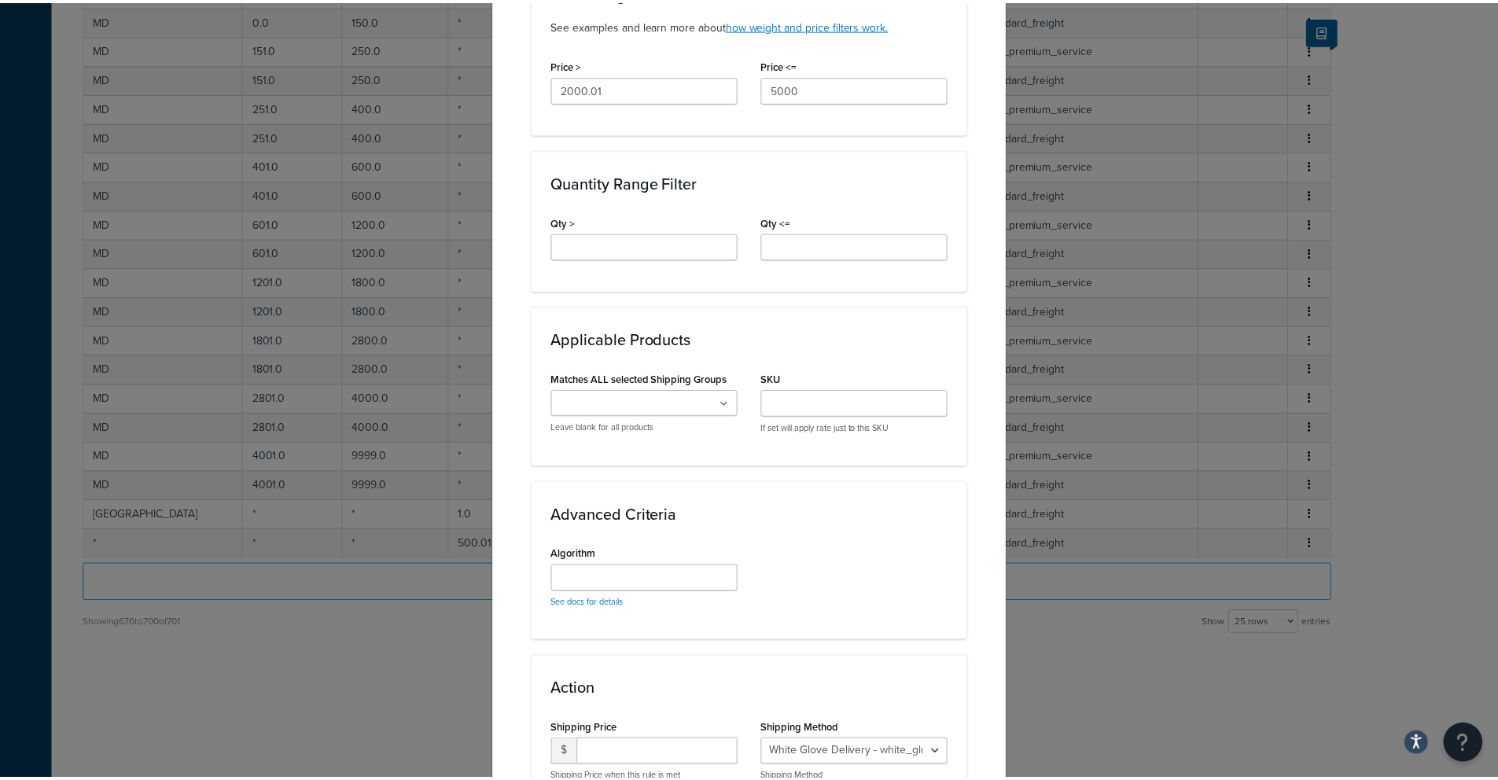
scroll to position [739, 0]
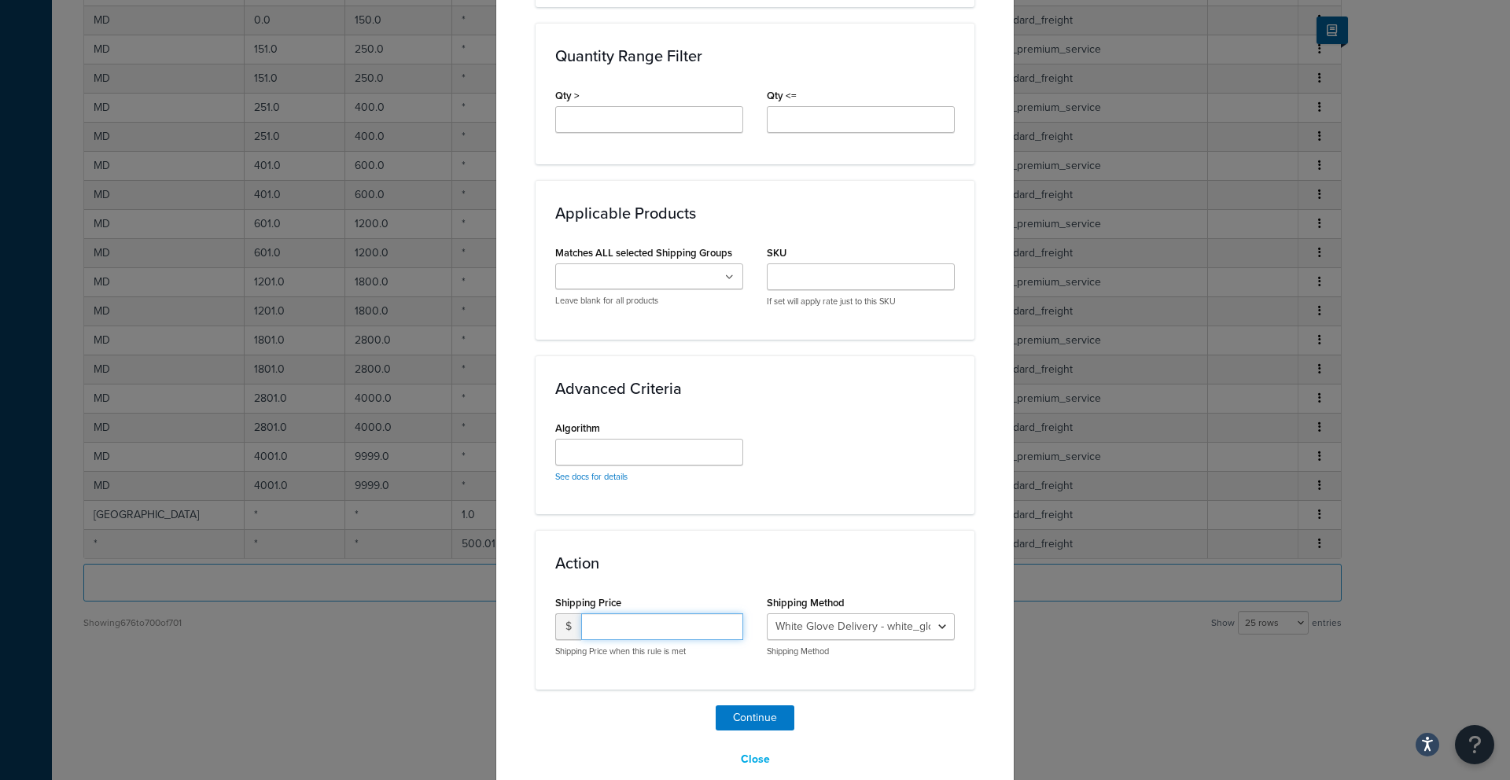
click at [681, 626] on input "number" at bounding box center [662, 626] width 162 height 27
type input "2500"
click at [802, 612] on div "Shipping Method White Glove Delivery - white_glove_delivery_–_premium_service S…" at bounding box center [861, 624] width 188 height 66
click at [801, 623] on select "White Glove Delivery - white_glove_delivery_–_premium_service Standard Freight …" at bounding box center [861, 626] width 188 height 27
select select "180439"
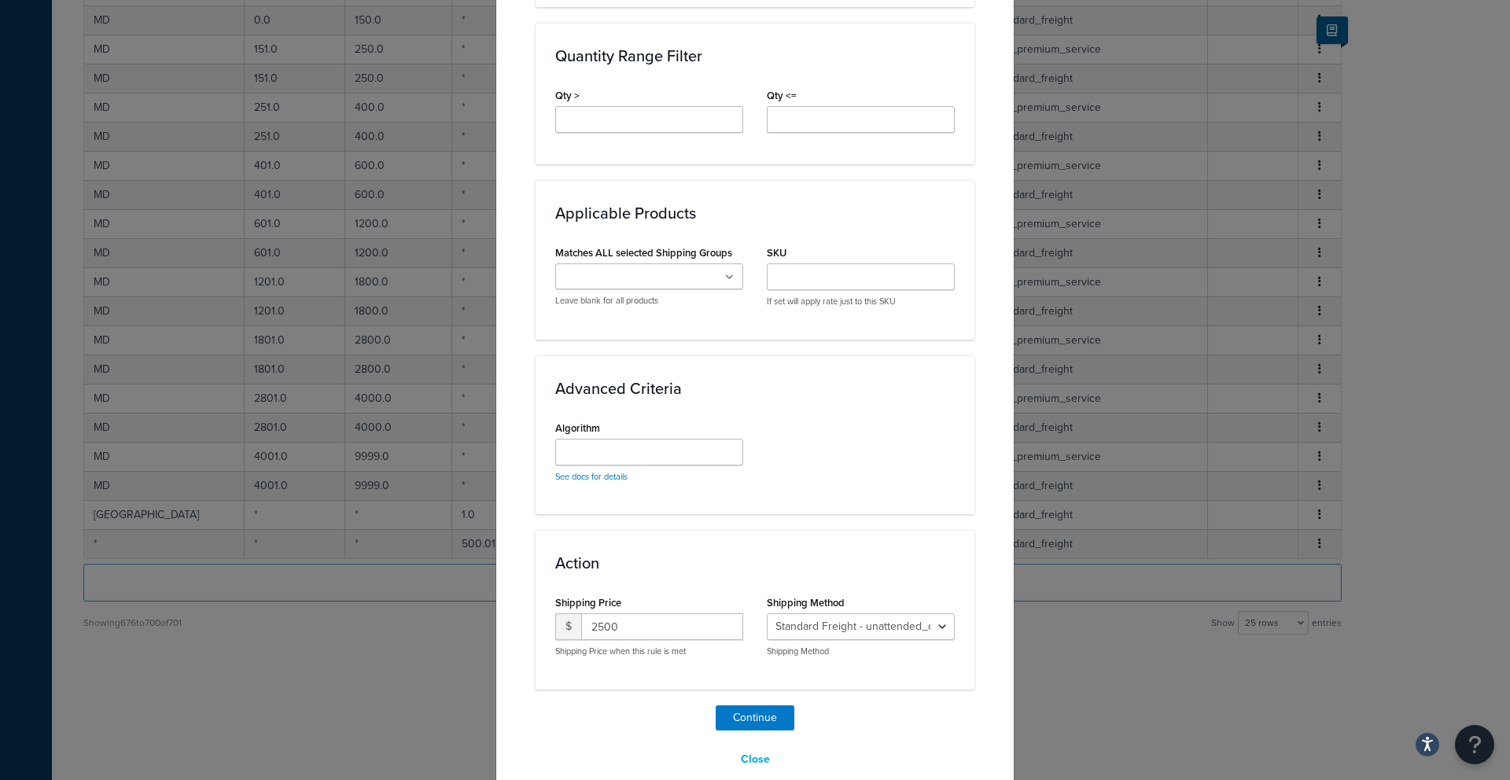
click at [745, 737] on div "Continue Close" at bounding box center [754, 739] width 439 height 68
click at [750, 722] on button "Continue" at bounding box center [754, 717] width 79 height 25
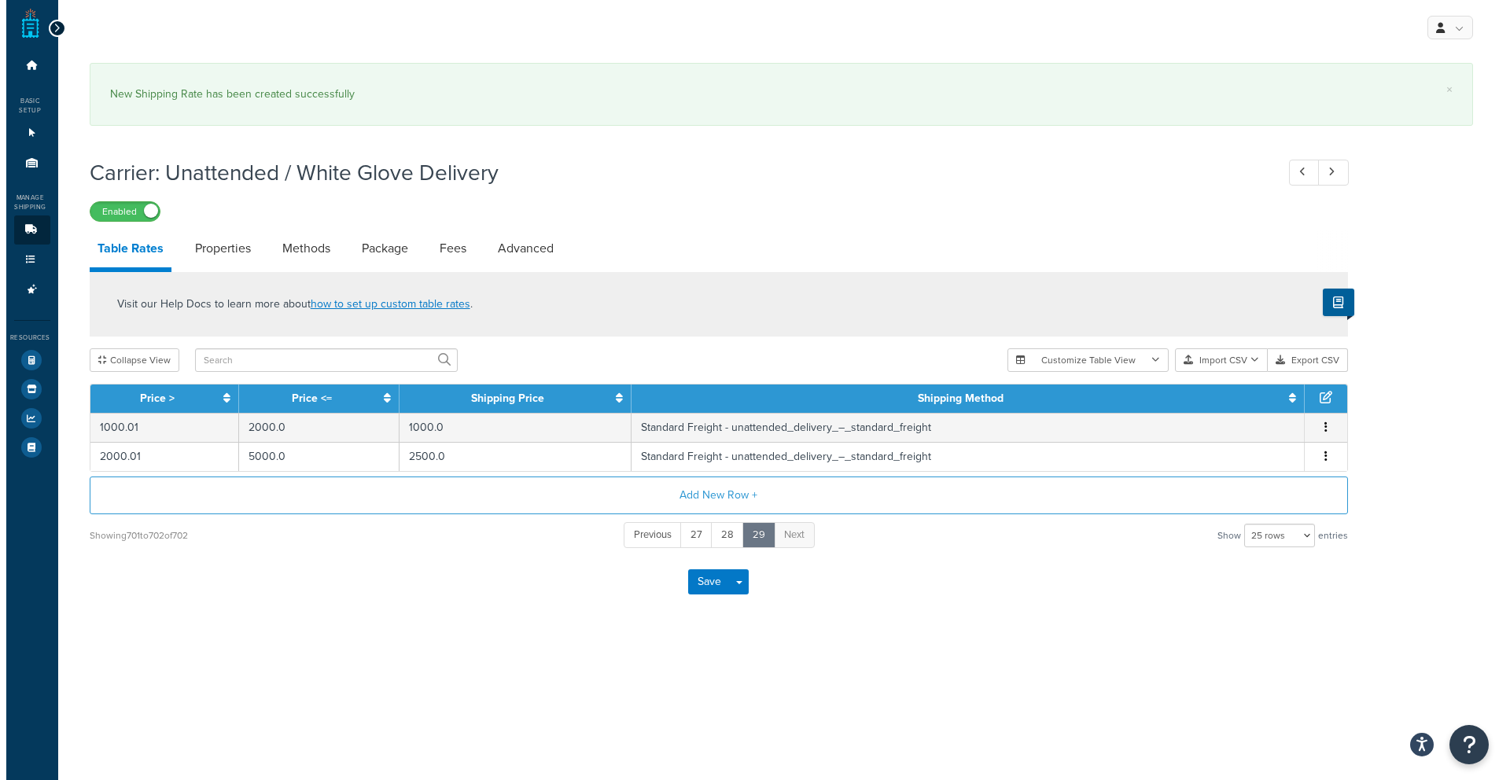
scroll to position [0, 0]
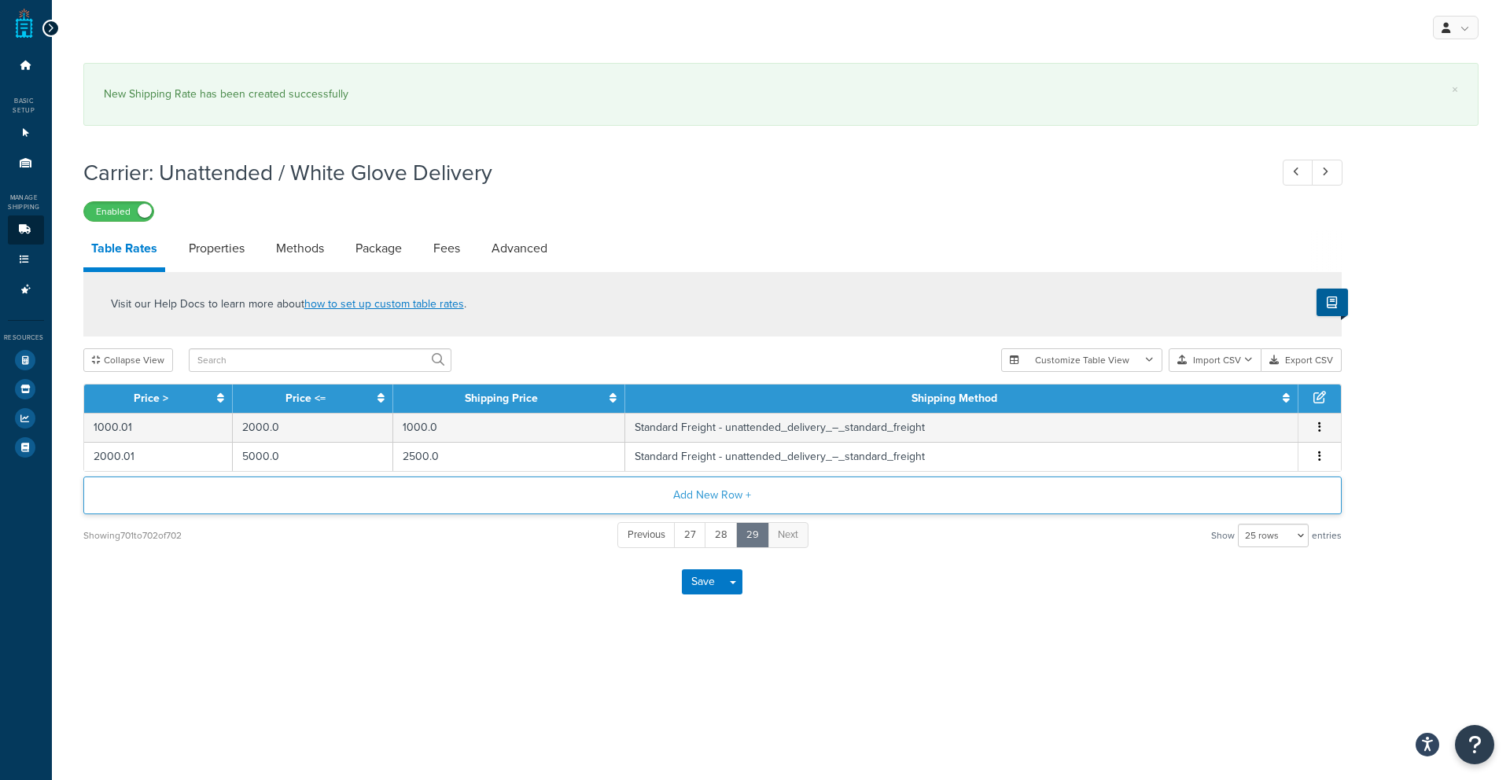
click at [672, 494] on button "Add New Row +" at bounding box center [712, 495] width 1258 height 38
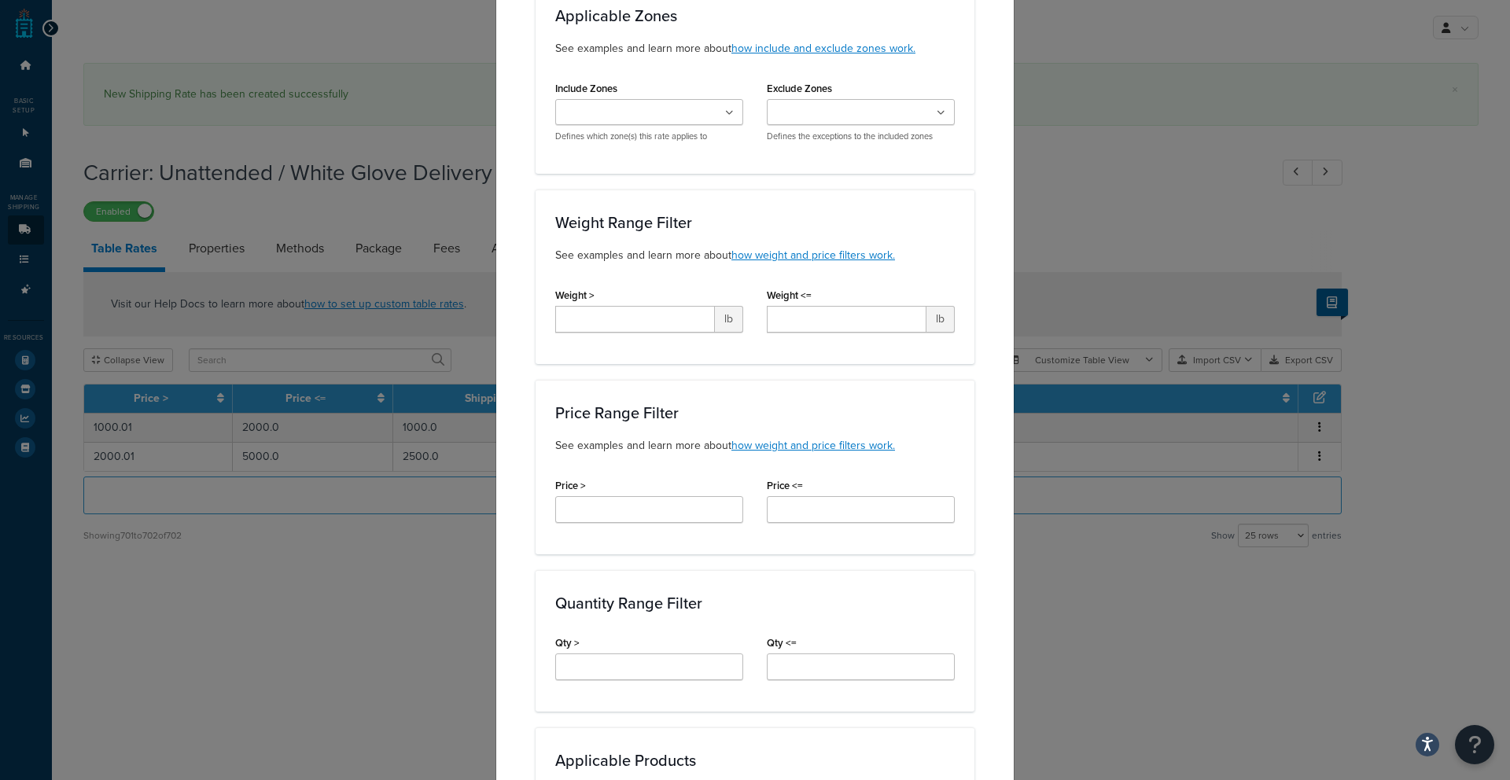
scroll to position [304, 0]
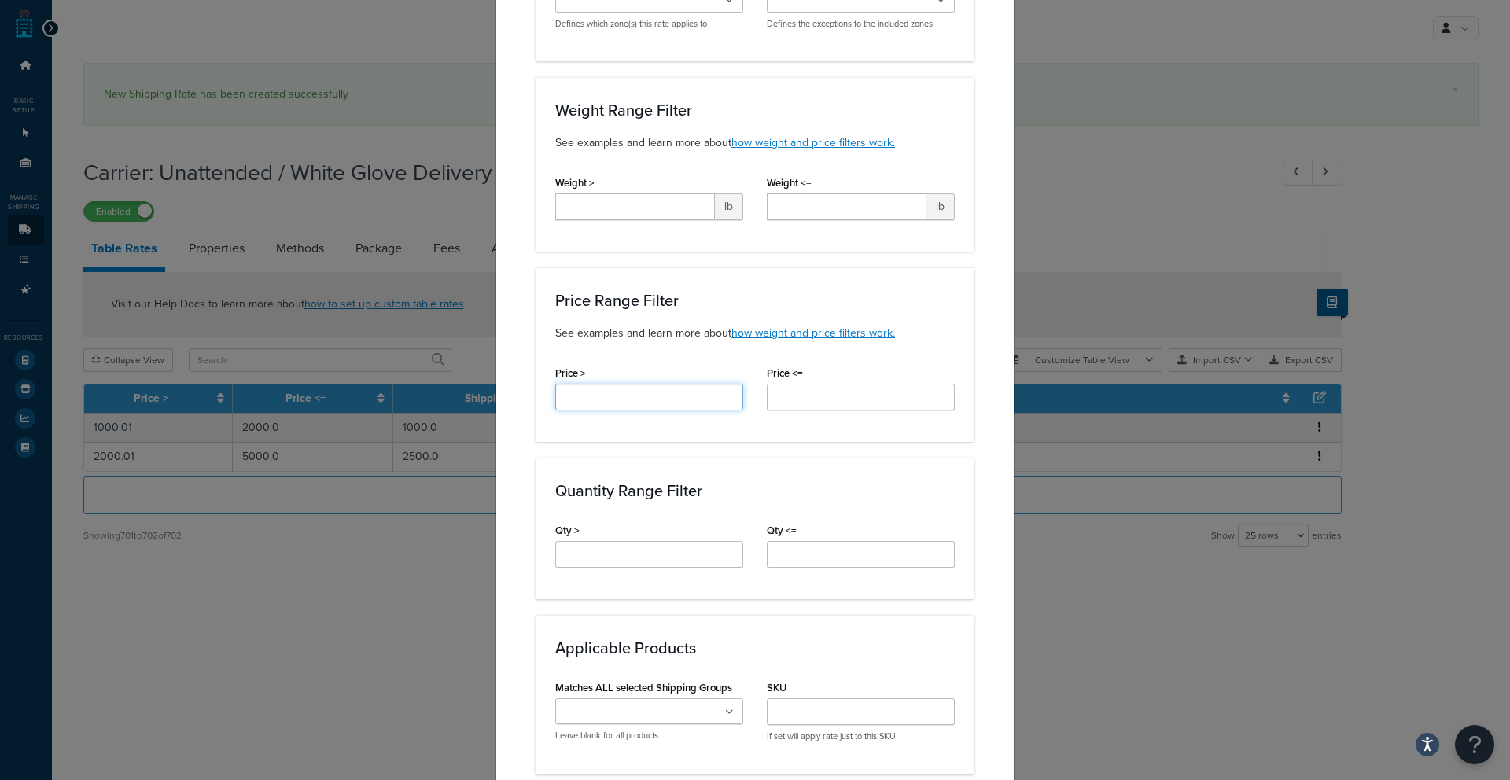
click at [628, 406] on input "Price >" at bounding box center [649, 397] width 188 height 27
type input "5000.01"
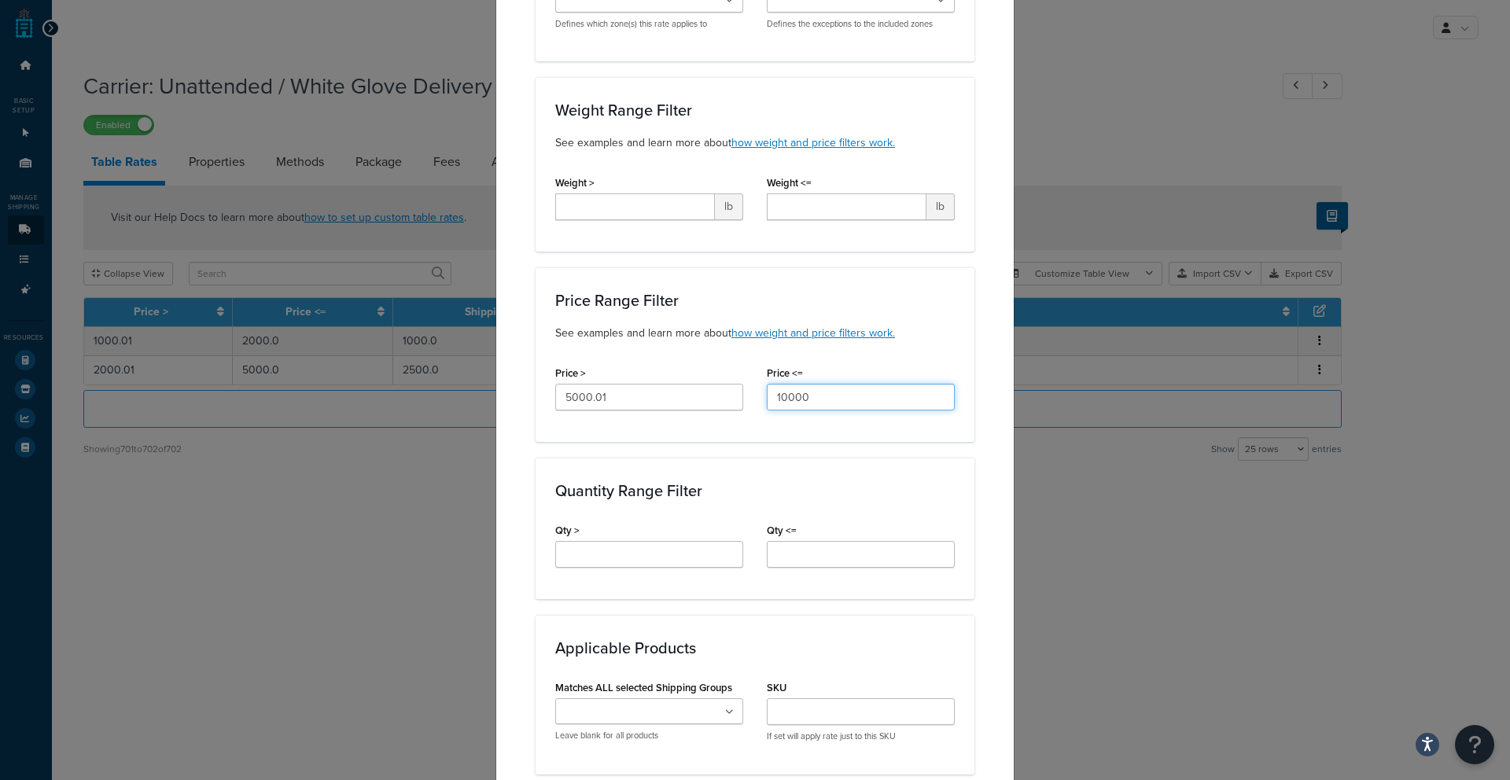
type input "10000"
click at [755, 502] on div "Quantity Range Filter Qty > Qty <=" at bounding box center [754, 529] width 439 height 142
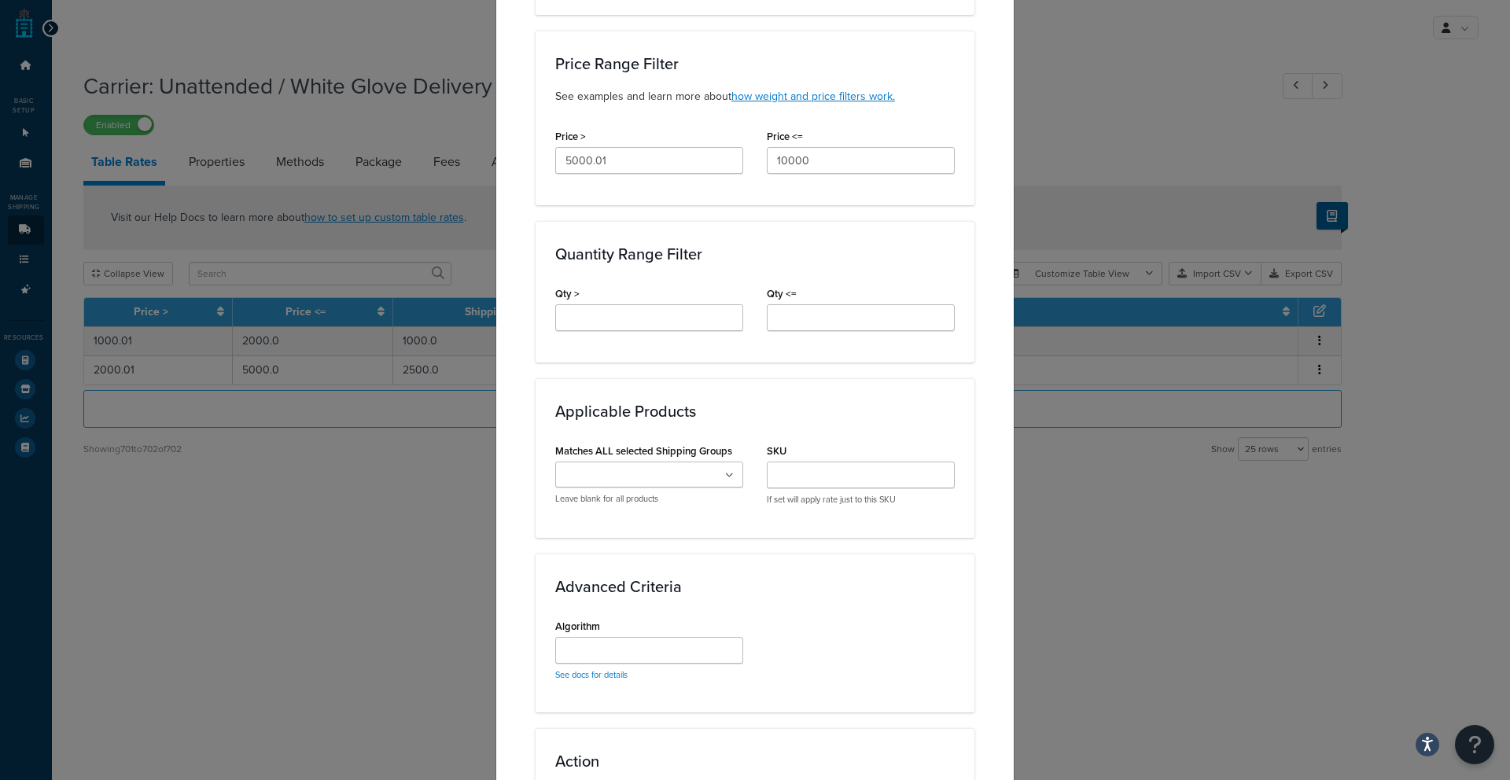
scroll to position [763, 0]
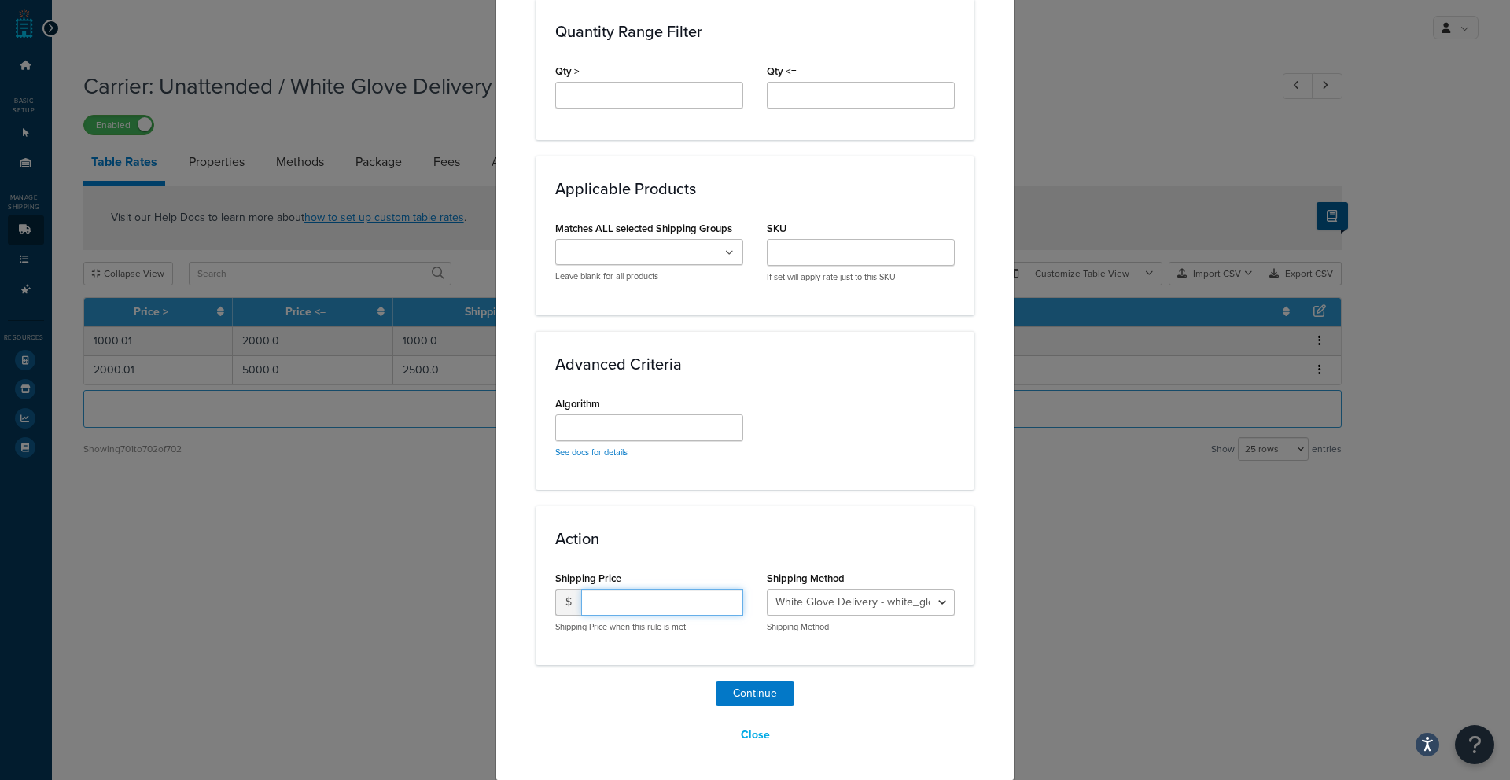
click at [631, 598] on input "number" at bounding box center [662, 602] width 162 height 27
type input "4999"
click at [742, 693] on button "Continue" at bounding box center [754, 693] width 79 height 25
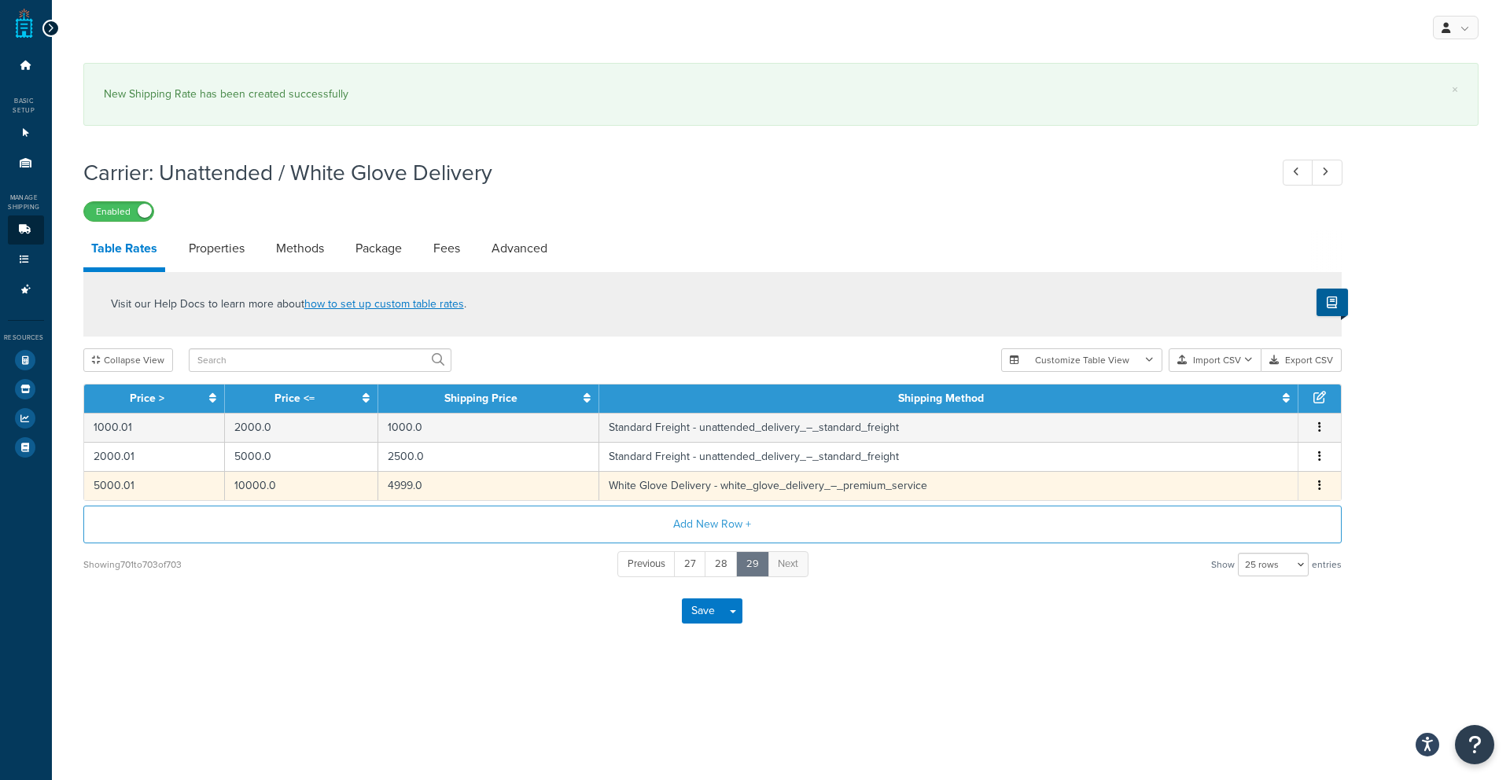
click at [1321, 486] on button "button" at bounding box center [1319, 485] width 13 height 17
click at [1264, 462] on div "Edit" at bounding box center [1238, 456] width 112 height 32
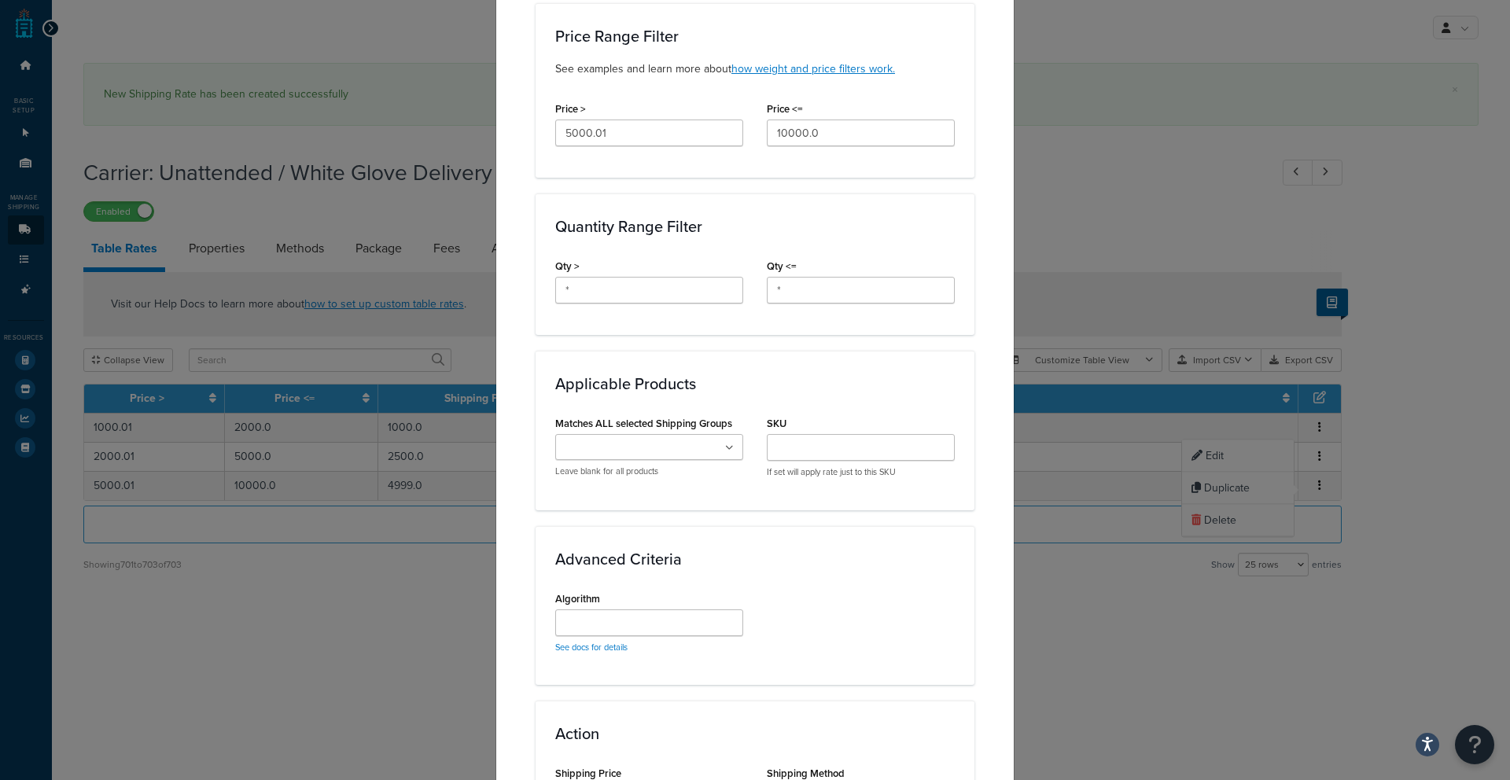
scroll to position [701, 0]
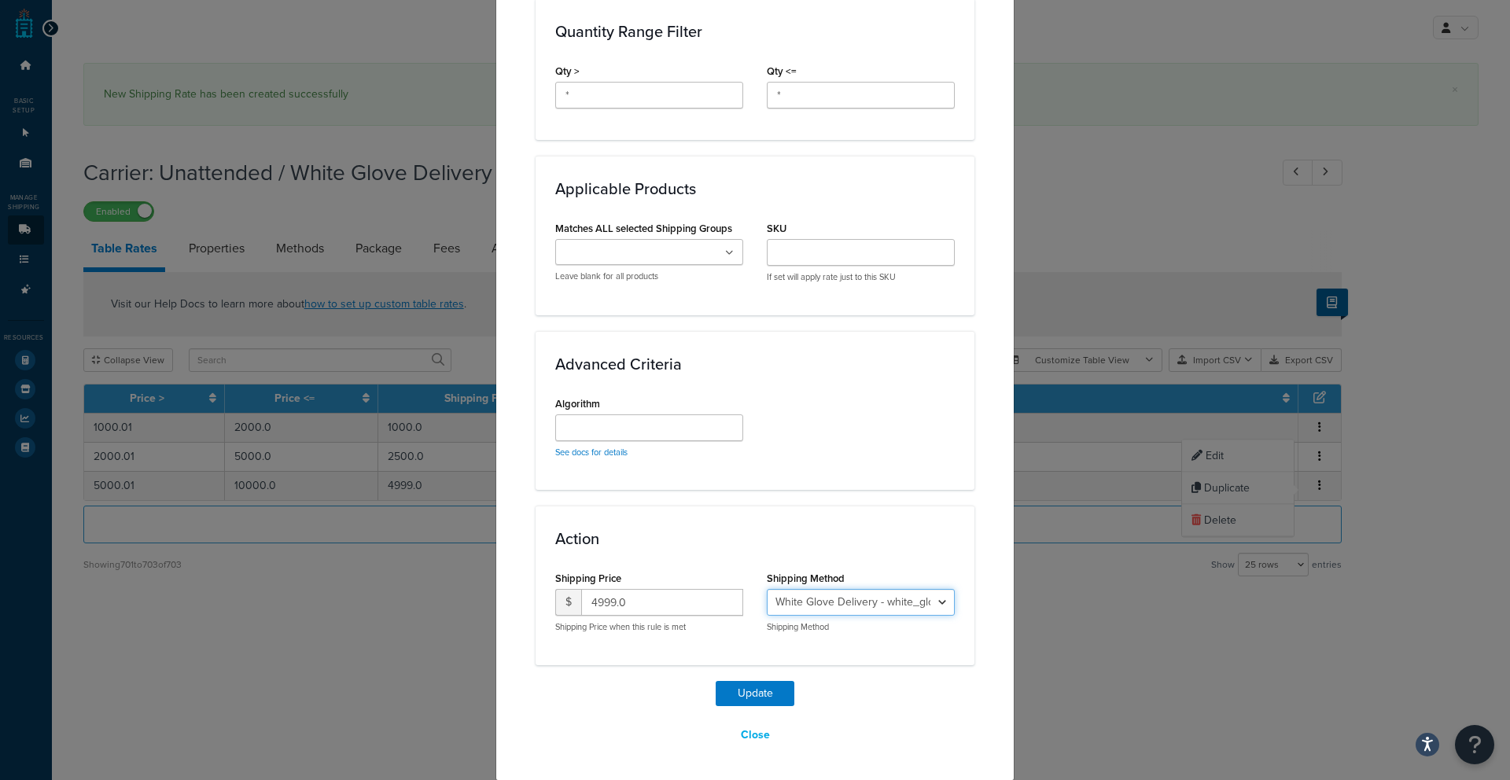
click at [839, 598] on select "White Glove Delivery - white_glove_delivery_–_premium_service Standard Freight …" at bounding box center [861, 602] width 188 height 27
select select "180439"
click at [741, 691] on button "Update" at bounding box center [754, 693] width 79 height 25
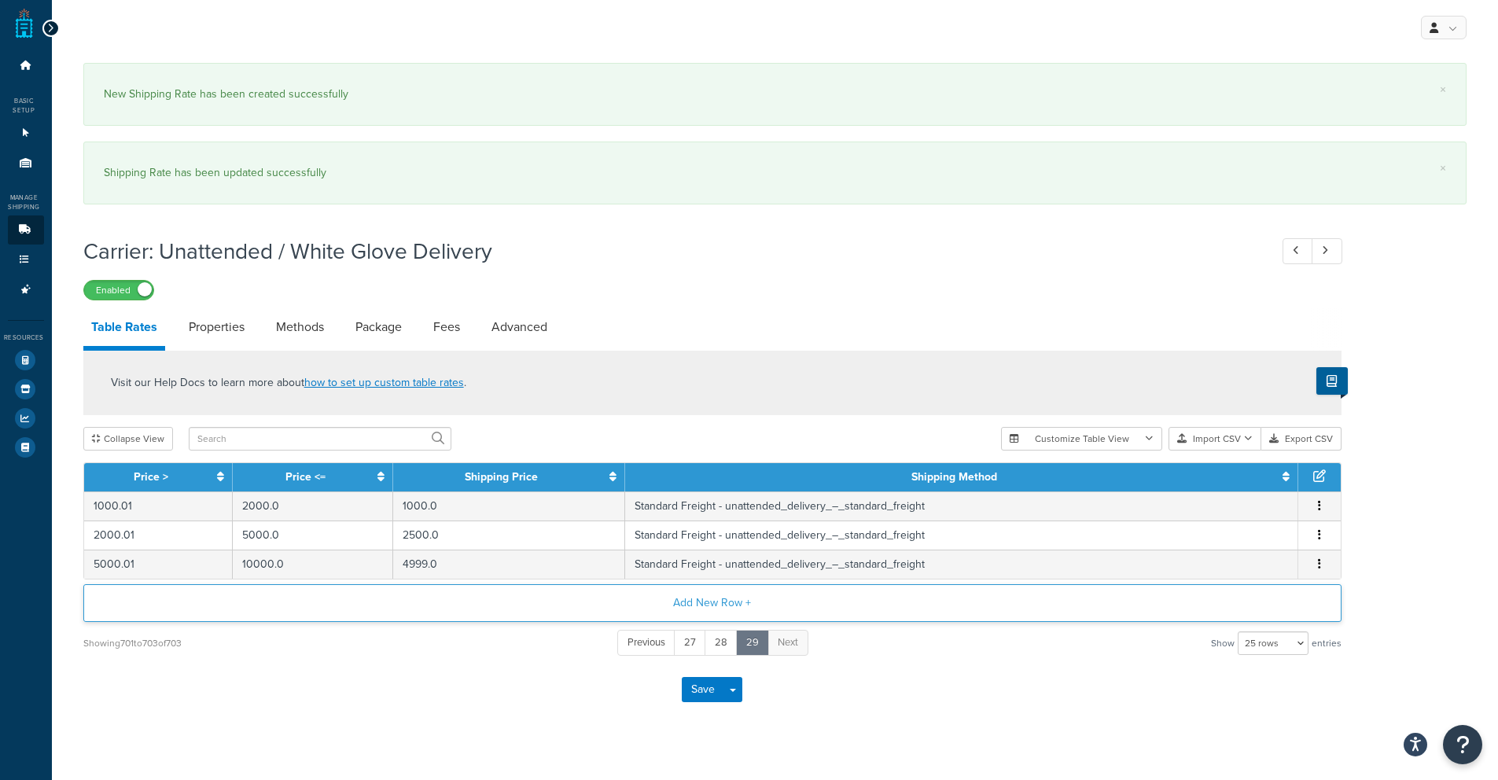
click at [690, 602] on button "Add New Row +" at bounding box center [712, 603] width 1258 height 38
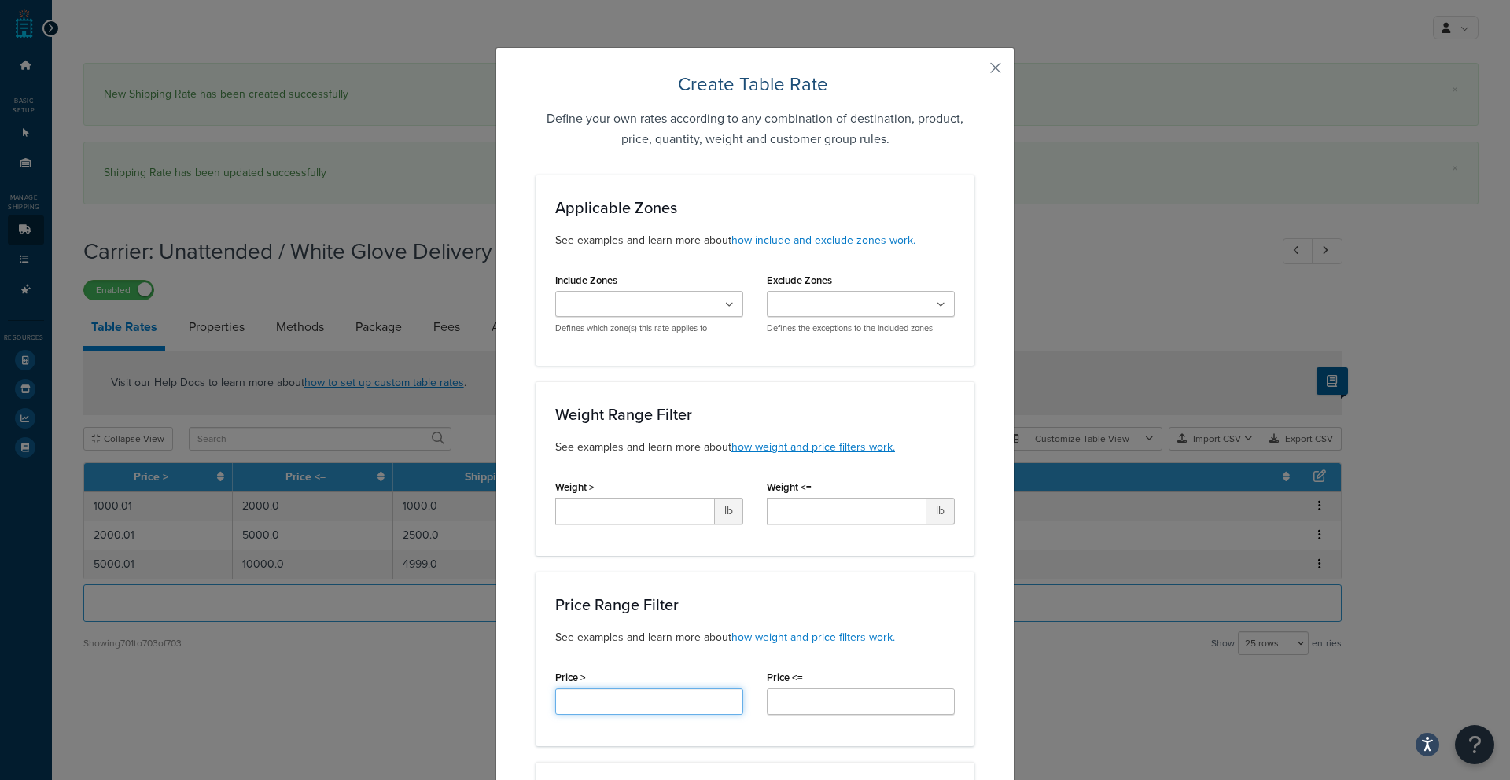
click at [573, 697] on input "Price >" at bounding box center [649, 701] width 188 height 27
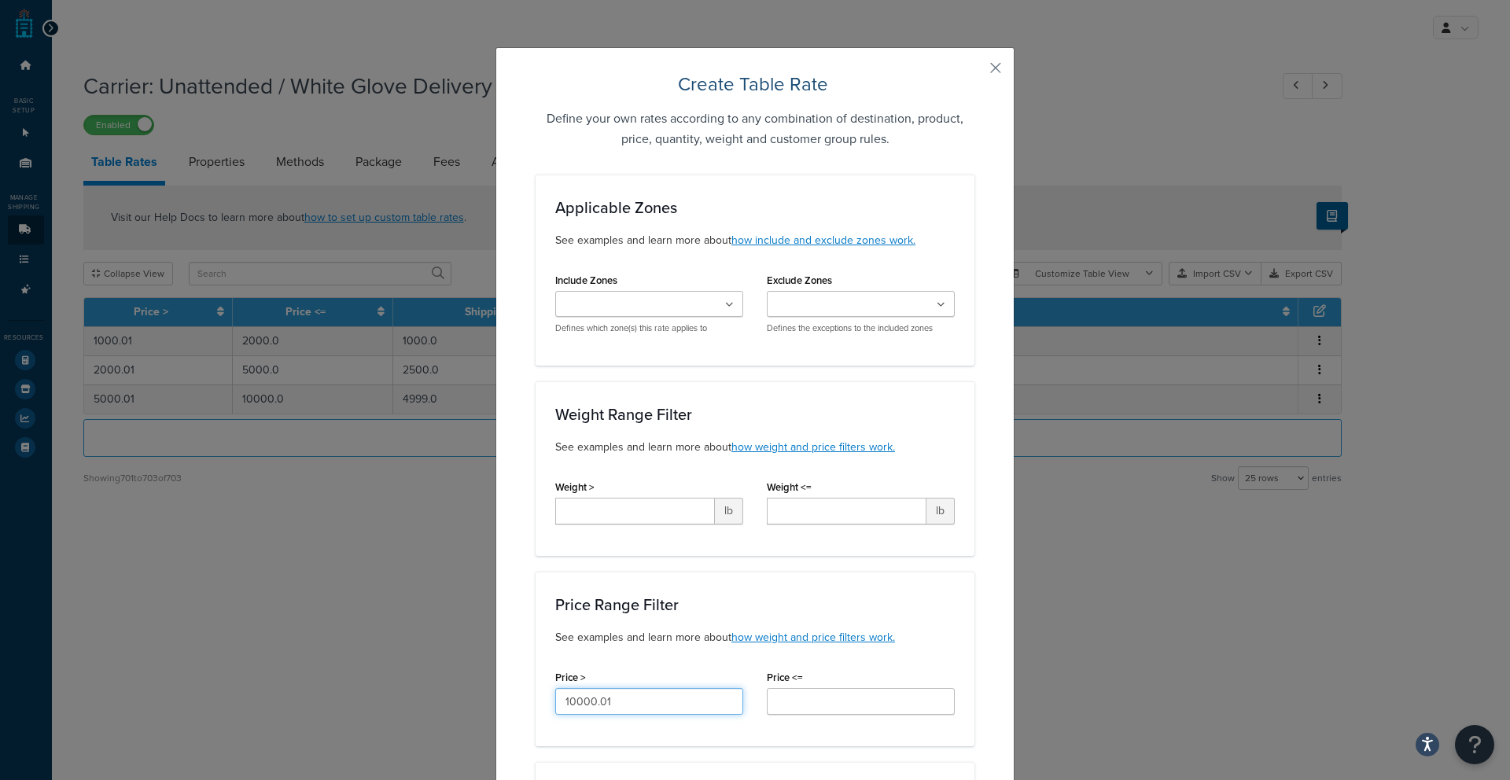
type input "10000.01"
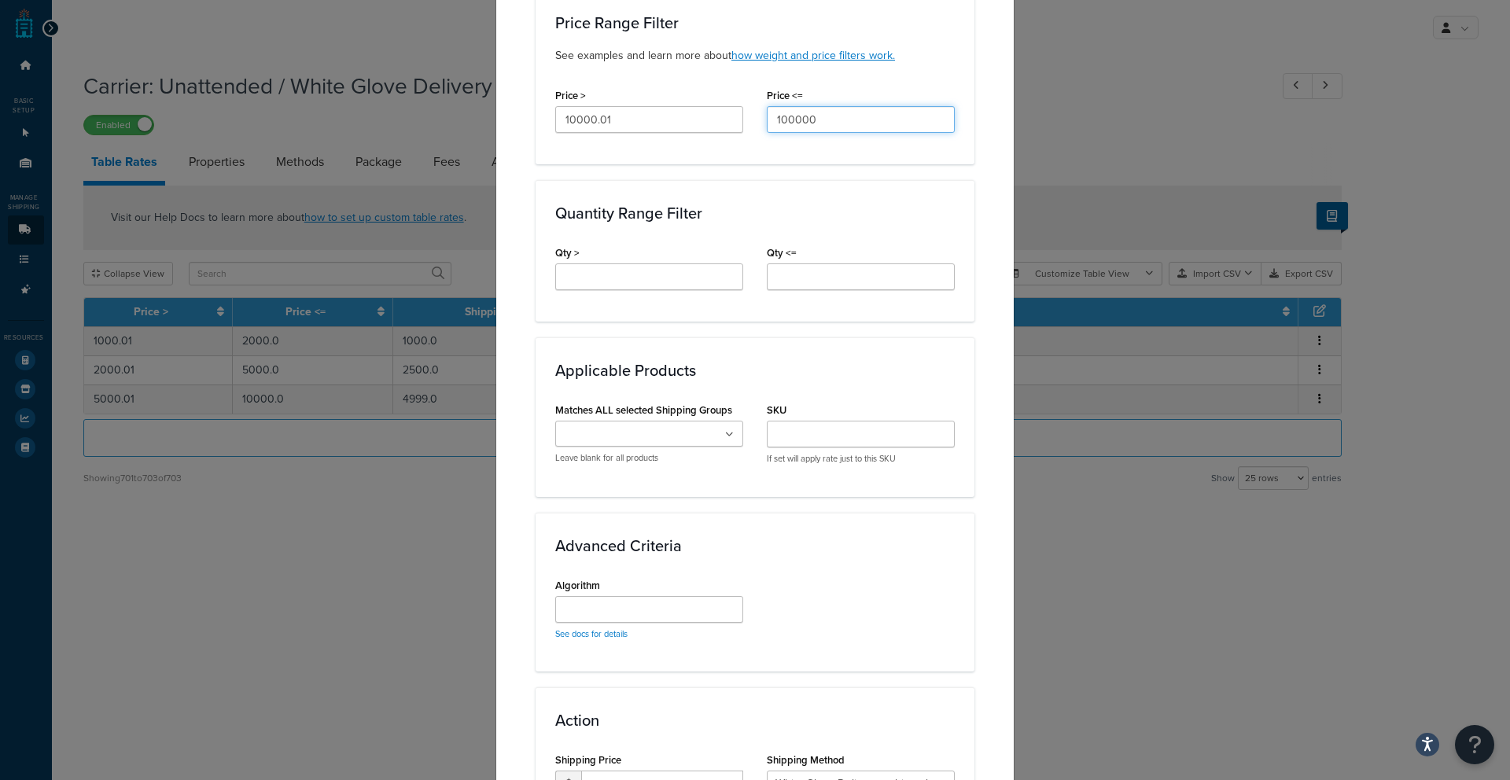
scroll to position [763, 0]
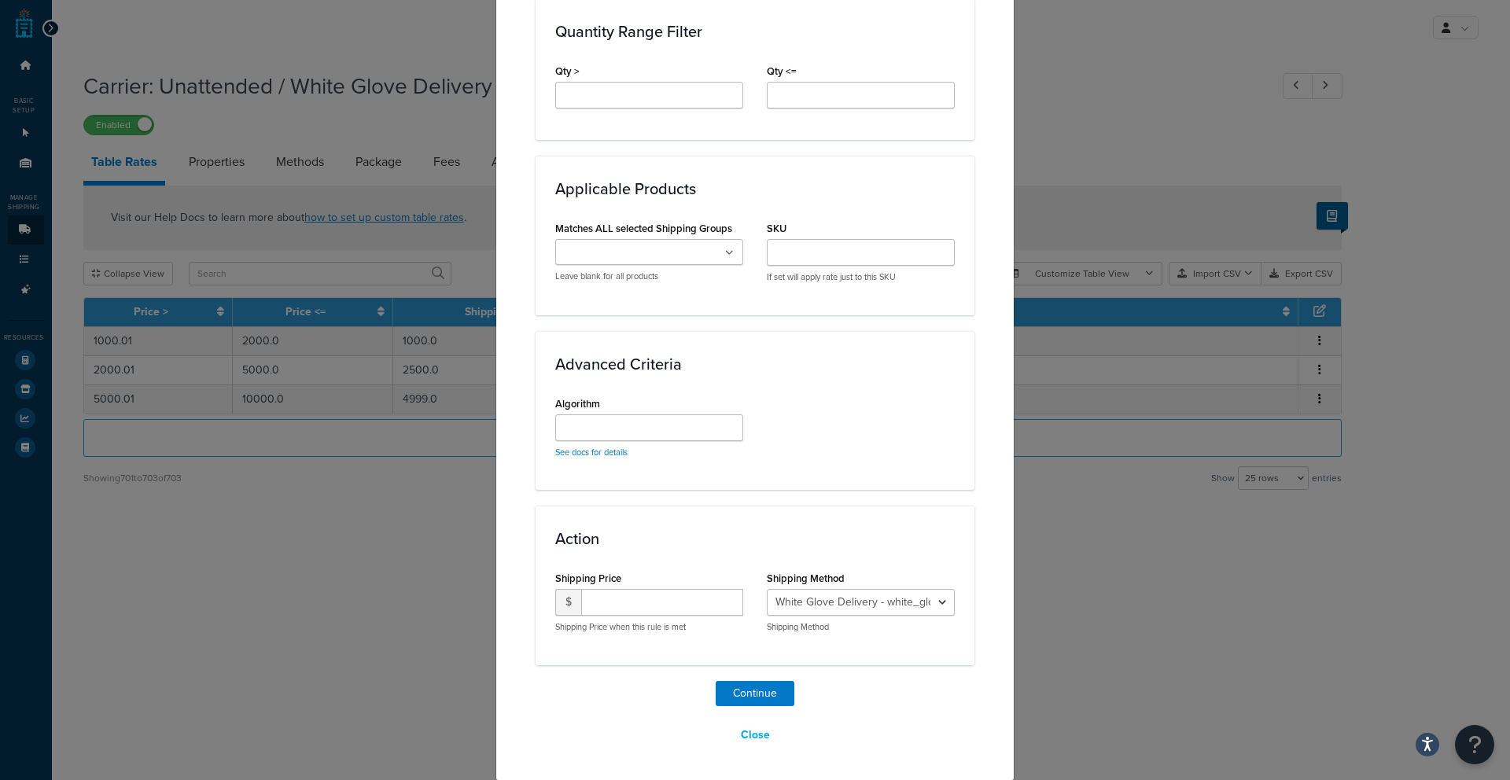
type input "100000"
click at [675, 604] on input "number" at bounding box center [662, 602] width 162 height 27
type input "14999"
click at [805, 609] on select "White Glove Delivery - white_glove_delivery_–_premium_service Standard Freight …" at bounding box center [861, 602] width 188 height 27
select select "180439"
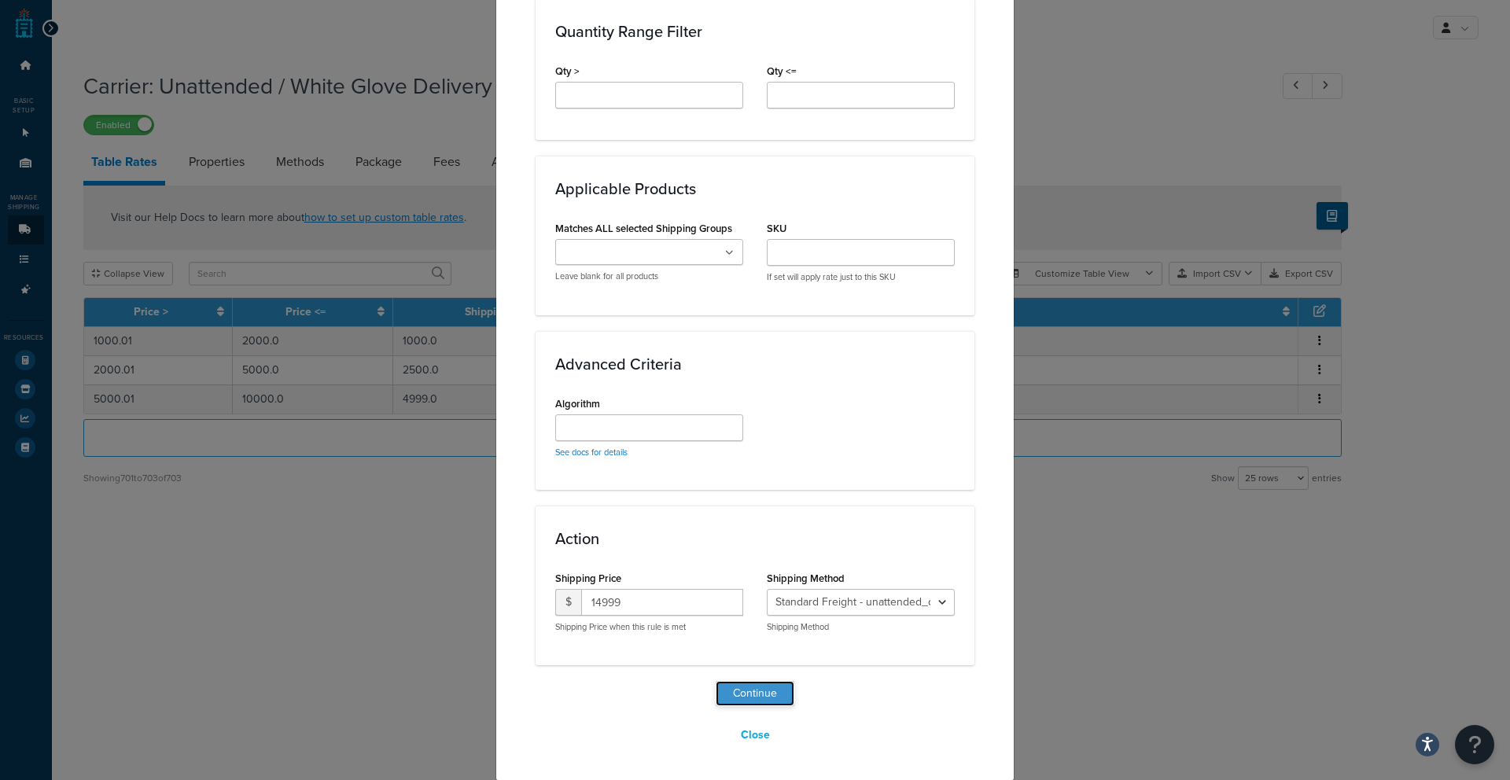
click at [767, 697] on button "Continue" at bounding box center [754, 693] width 79 height 25
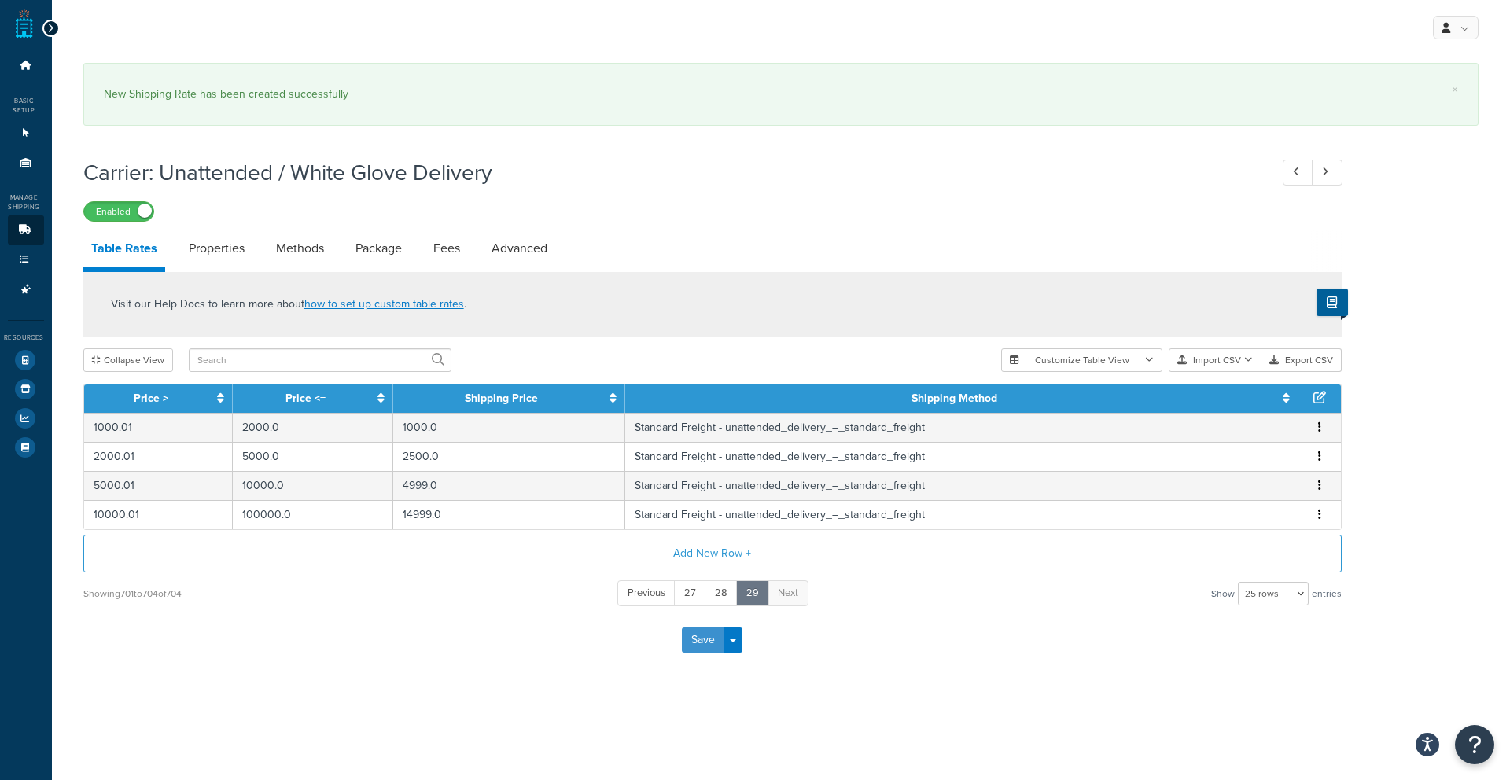
click at [684, 642] on button "Save" at bounding box center [703, 639] width 42 height 25
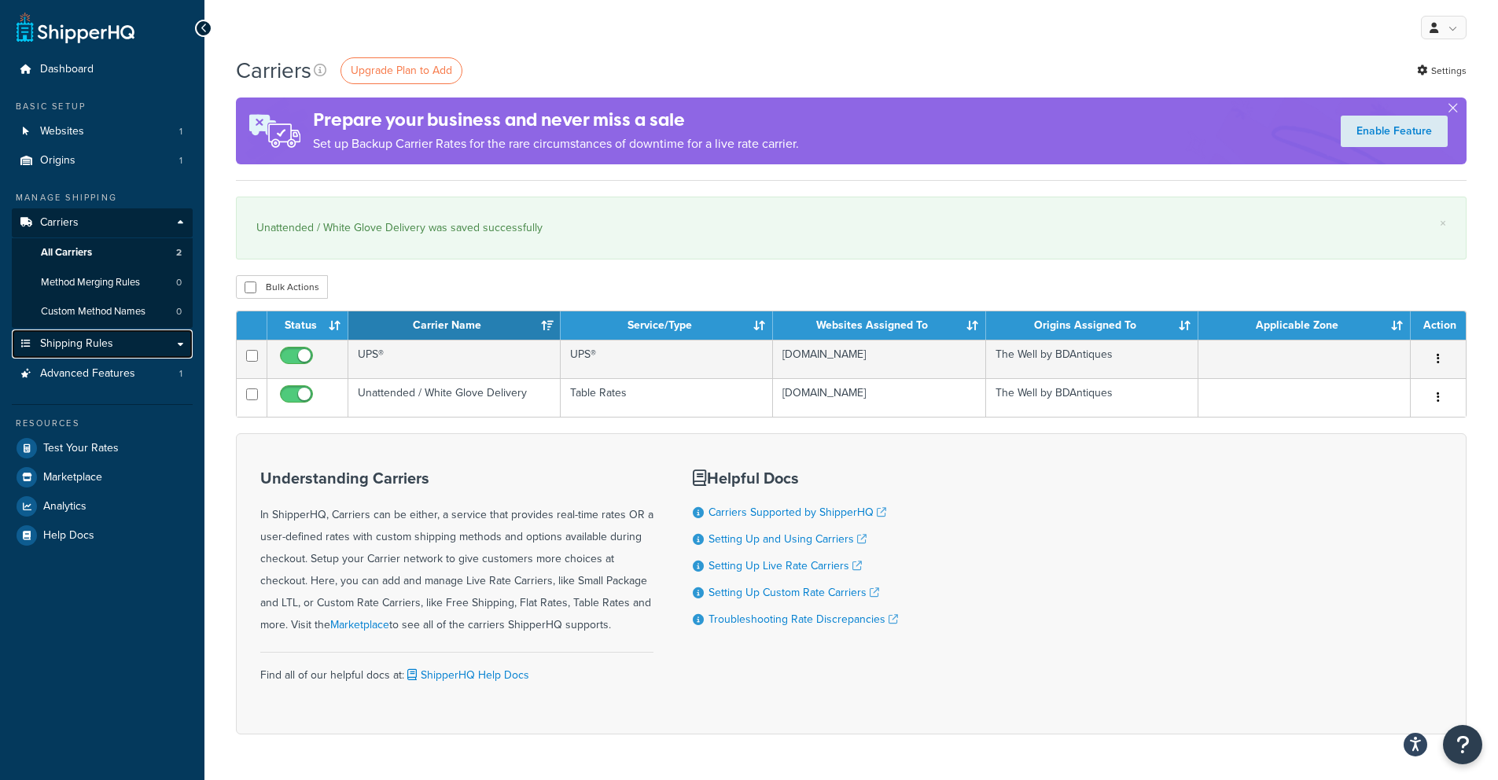
click at [111, 332] on link "Shipping Rules" at bounding box center [102, 343] width 181 height 29
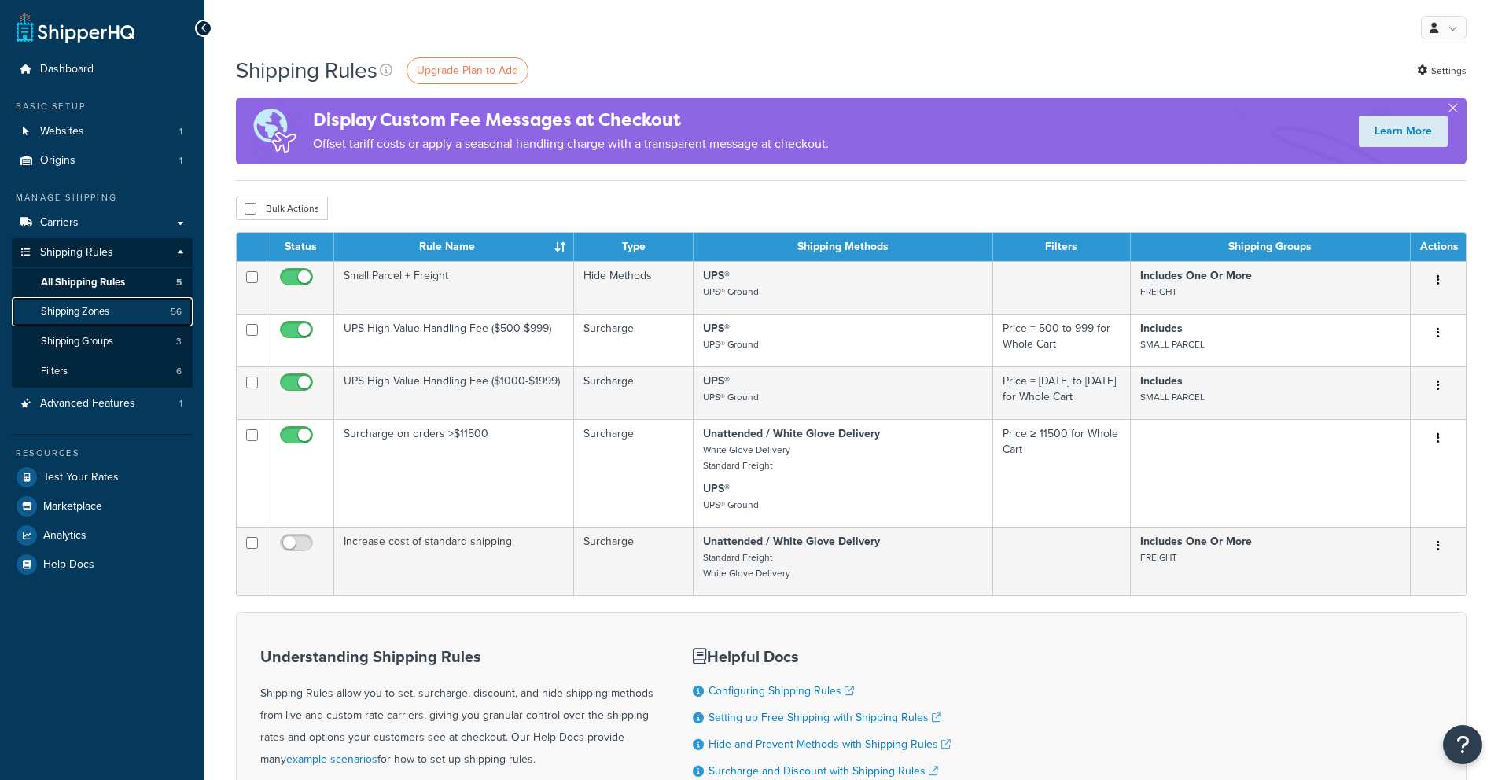
click at [104, 316] on span "Shipping Zones" at bounding box center [75, 311] width 68 height 13
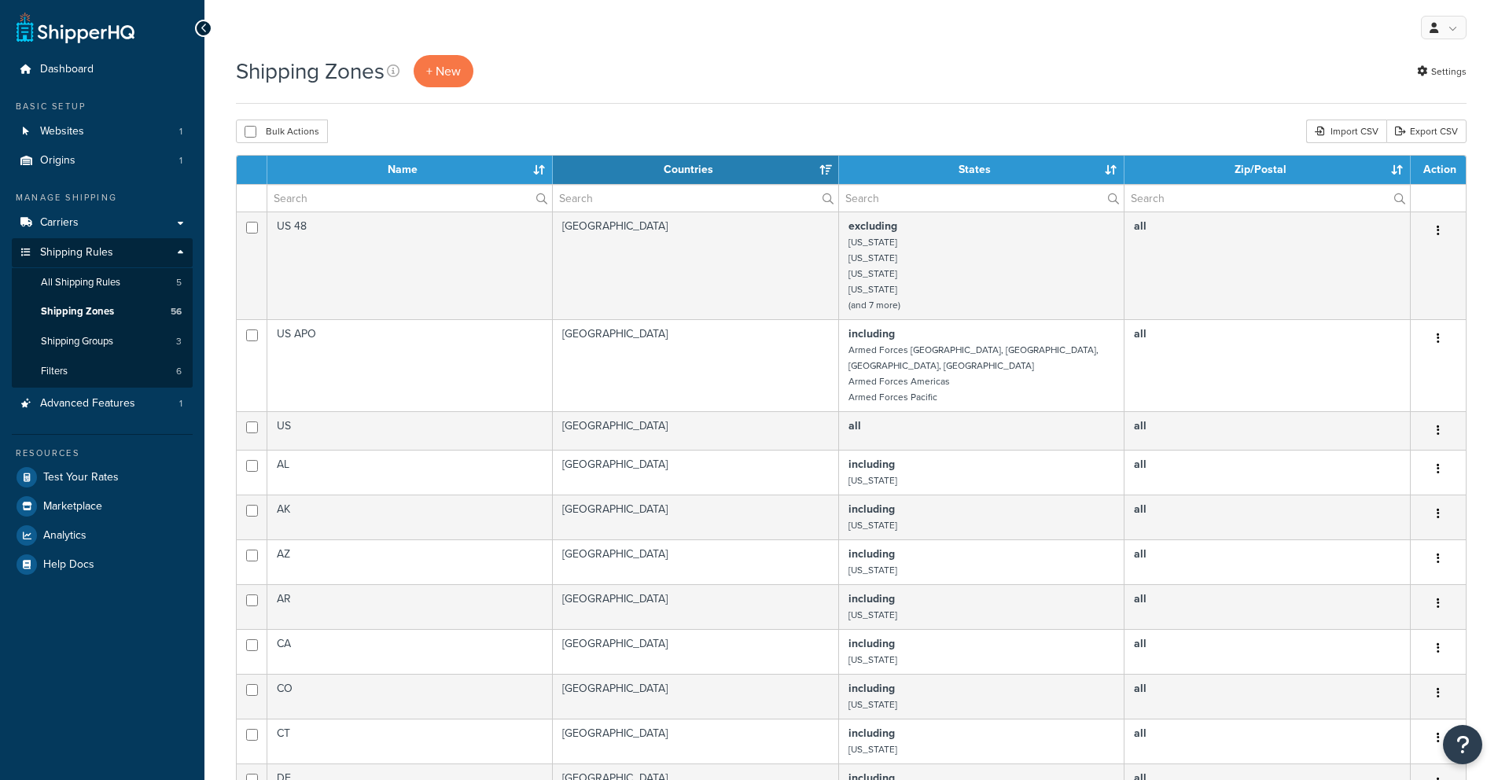
select select "15"
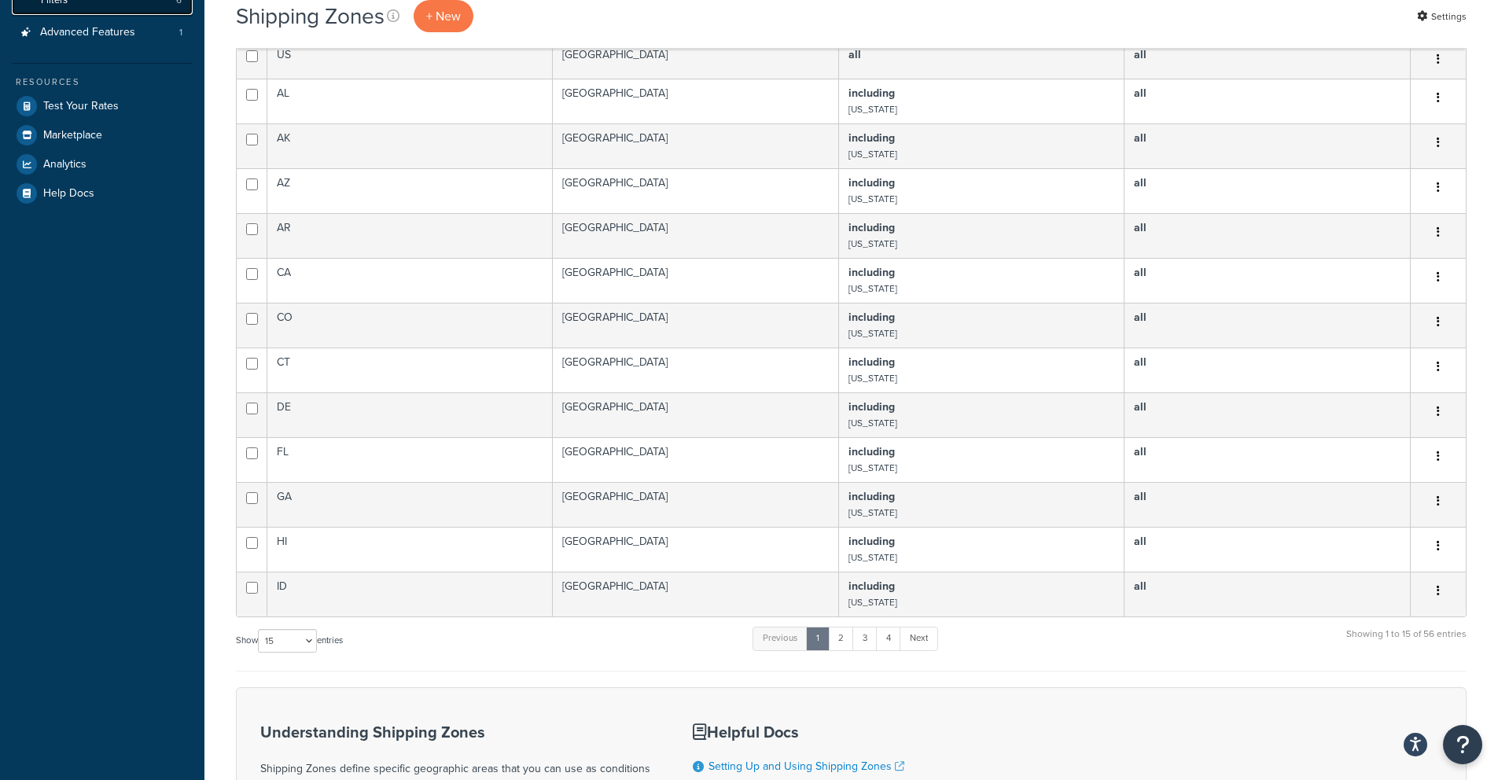
scroll to position [591, 0]
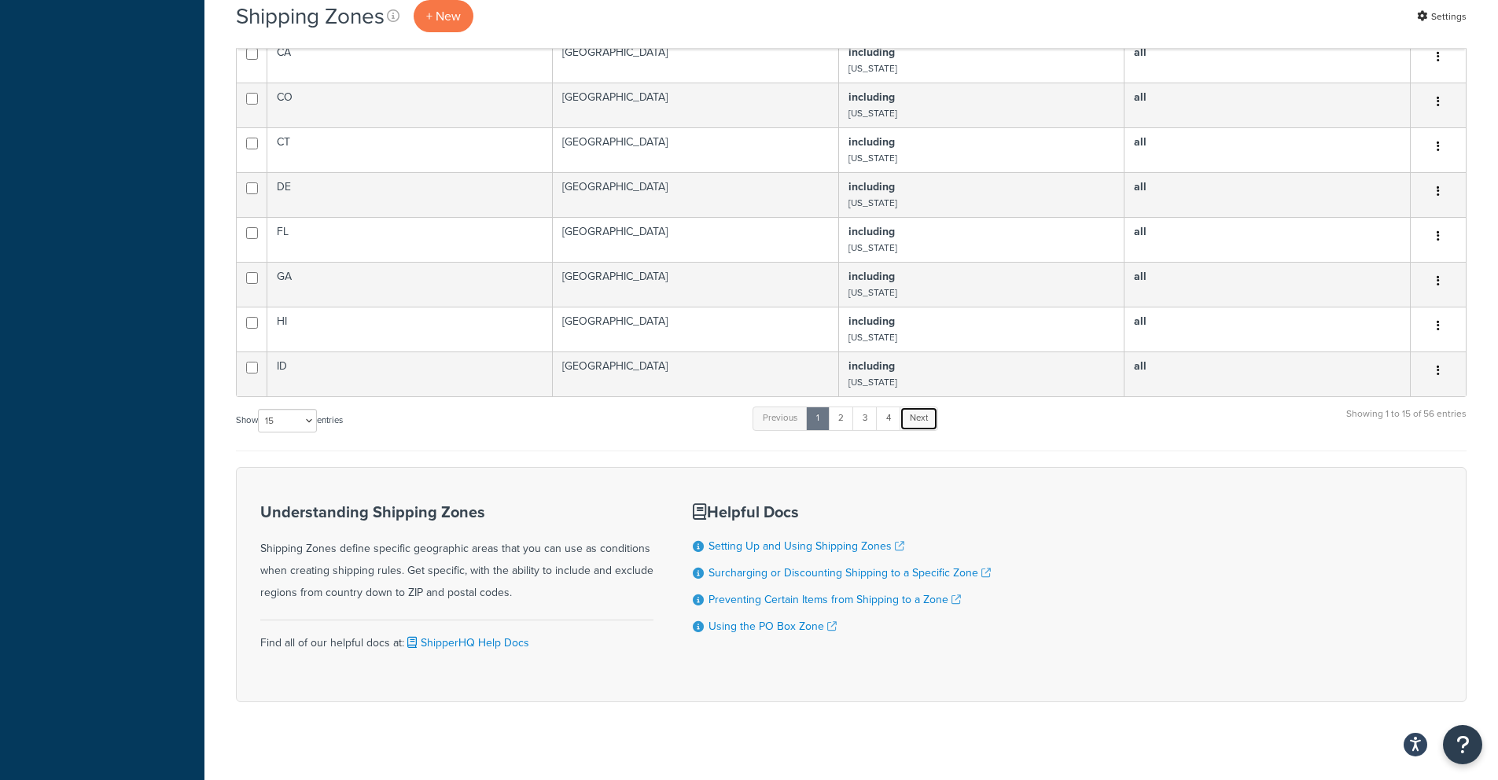
click at [932, 406] on link "Next" at bounding box center [918, 418] width 39 height 24
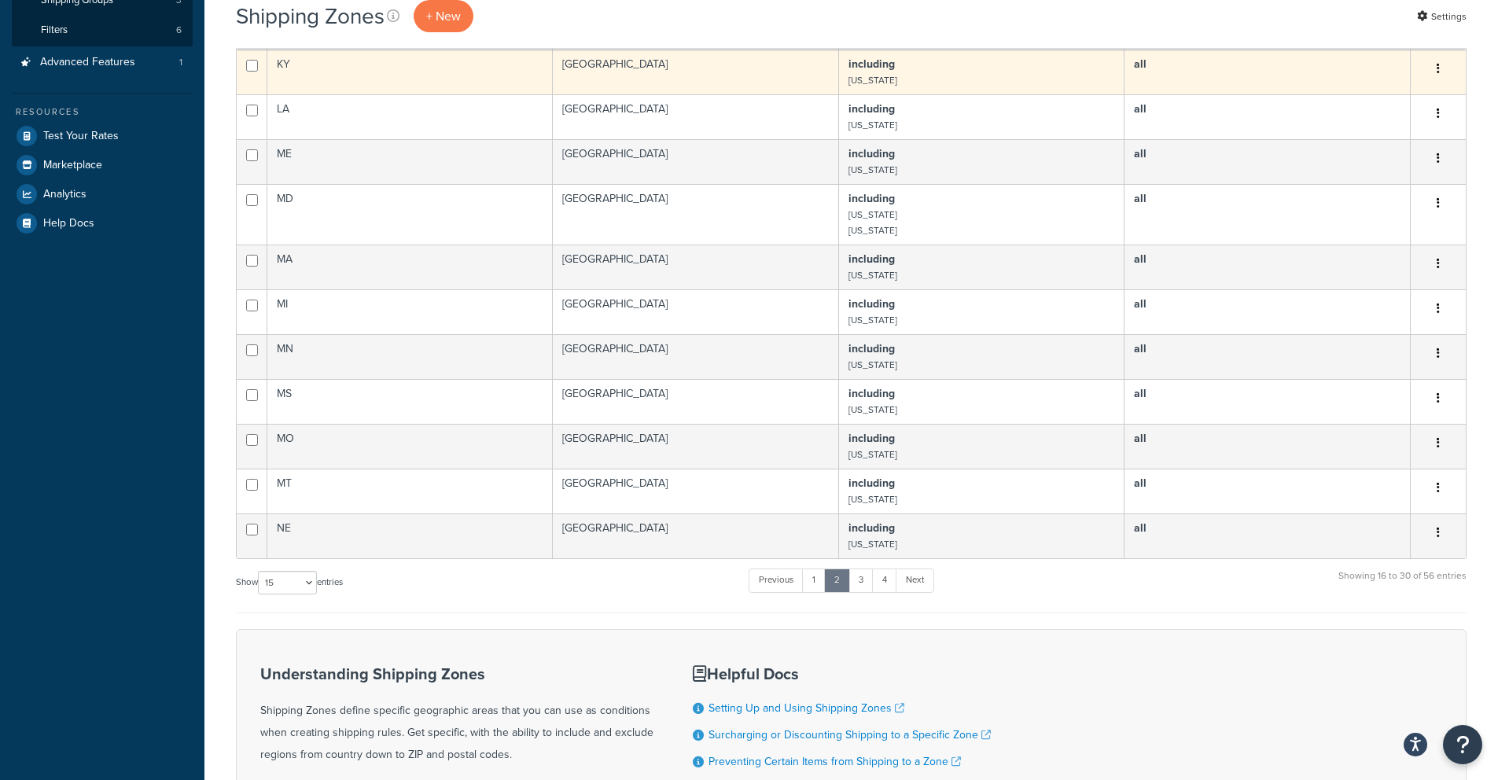
scroll to position [0, 0]
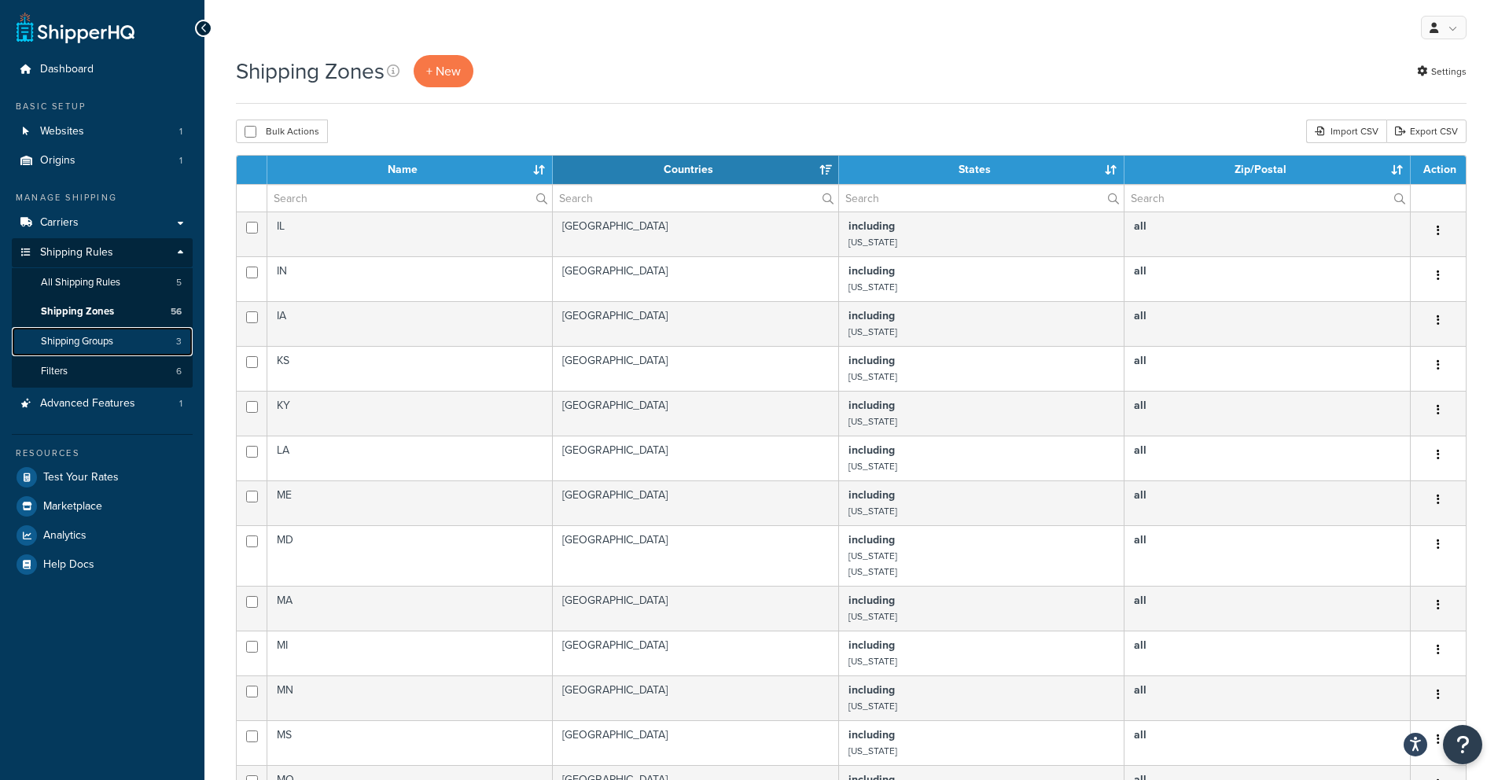
click at [77, 343] on span "Shipping Groups" at bounding box center [77, 341] width 72 height 13
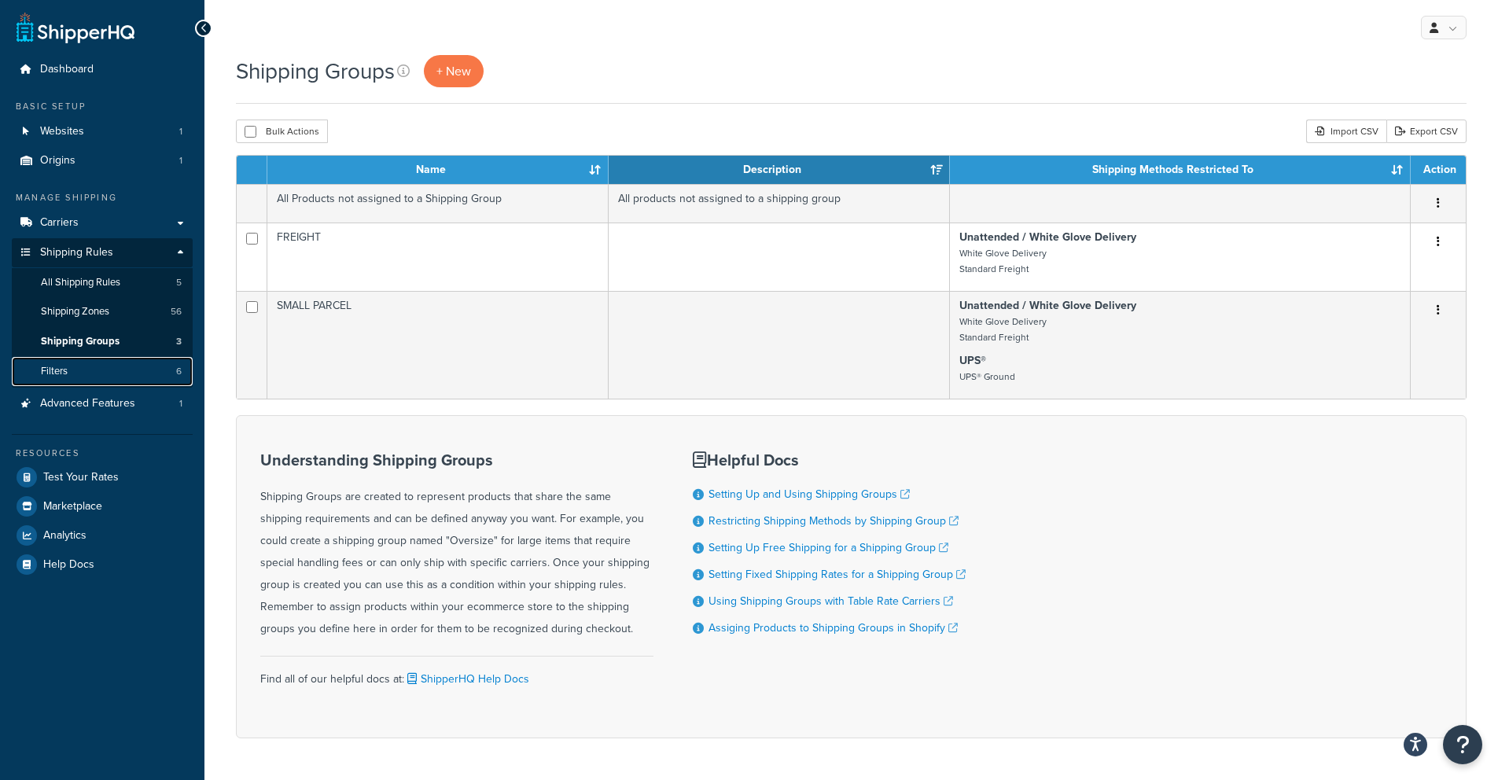
click at [76, 368] on link "Filters 6" at bounding box center [102, 371] width 181 height 29
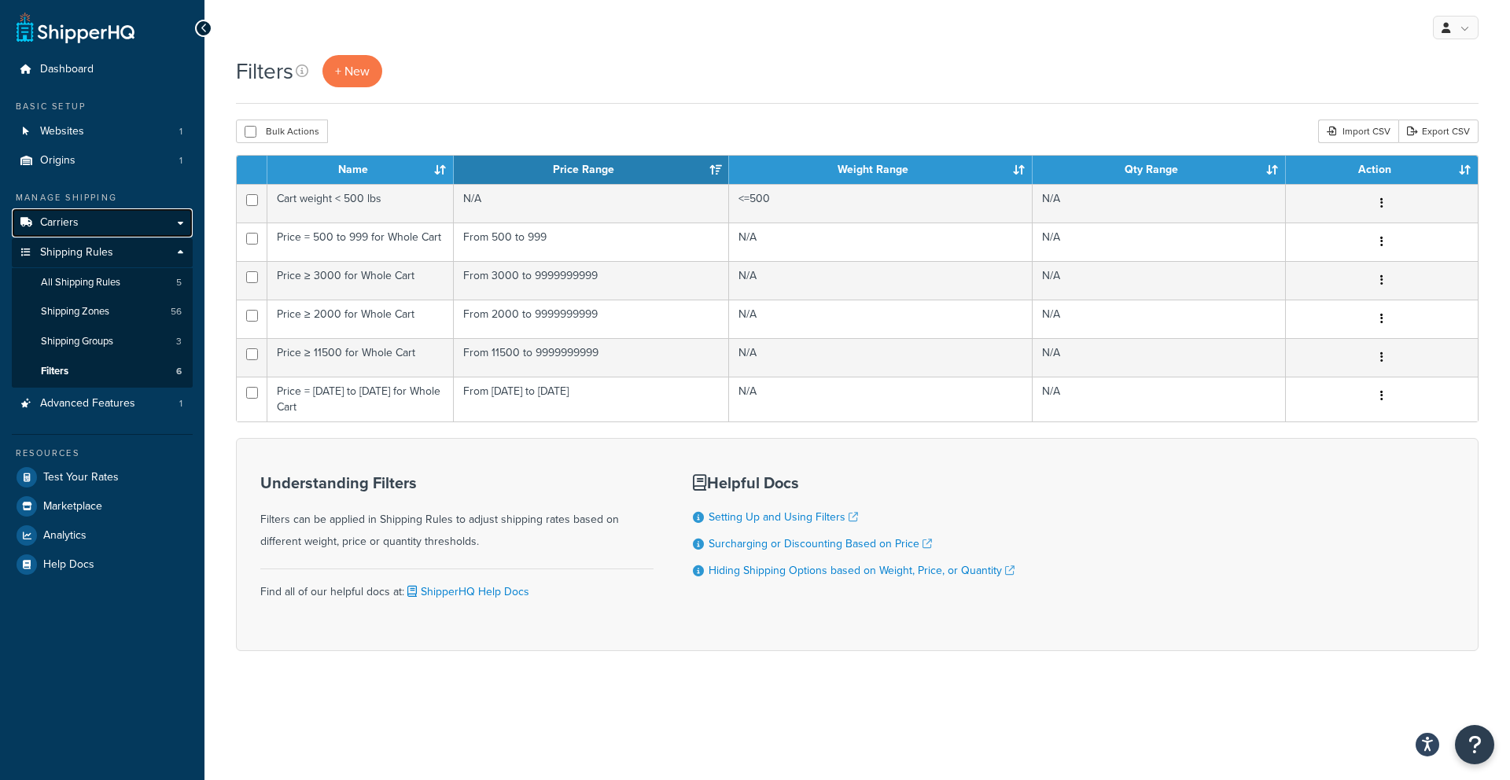
click at [92, 222] on link "Carriers" at bounding box center [102, 222] width 181 height 29
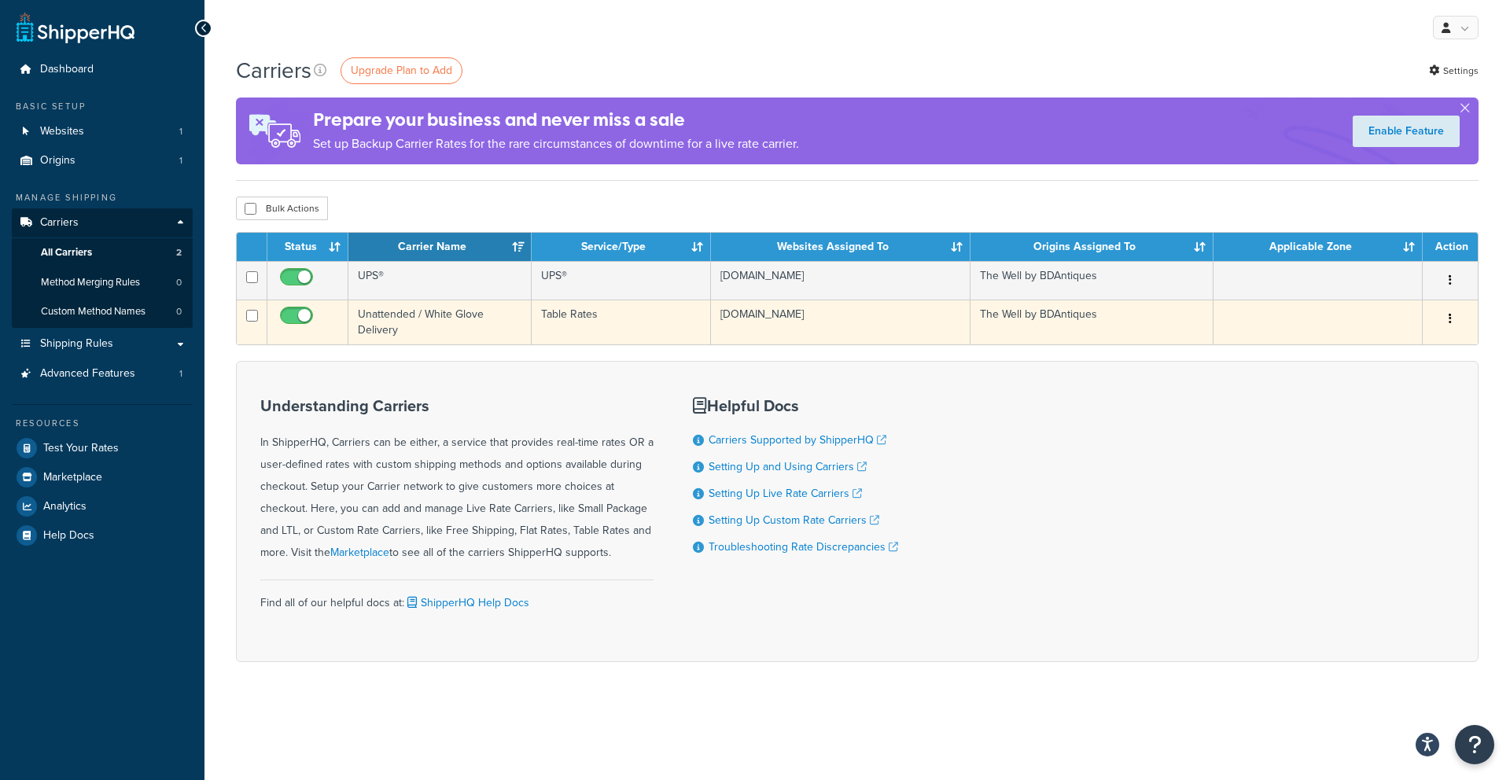
click at [1453, 313] on button "button" at bounding box center [1450, 319] width 22 height 25
click at [1407, 344] on link "Edit" at bounding box center [1386, 351] width 124 height 32
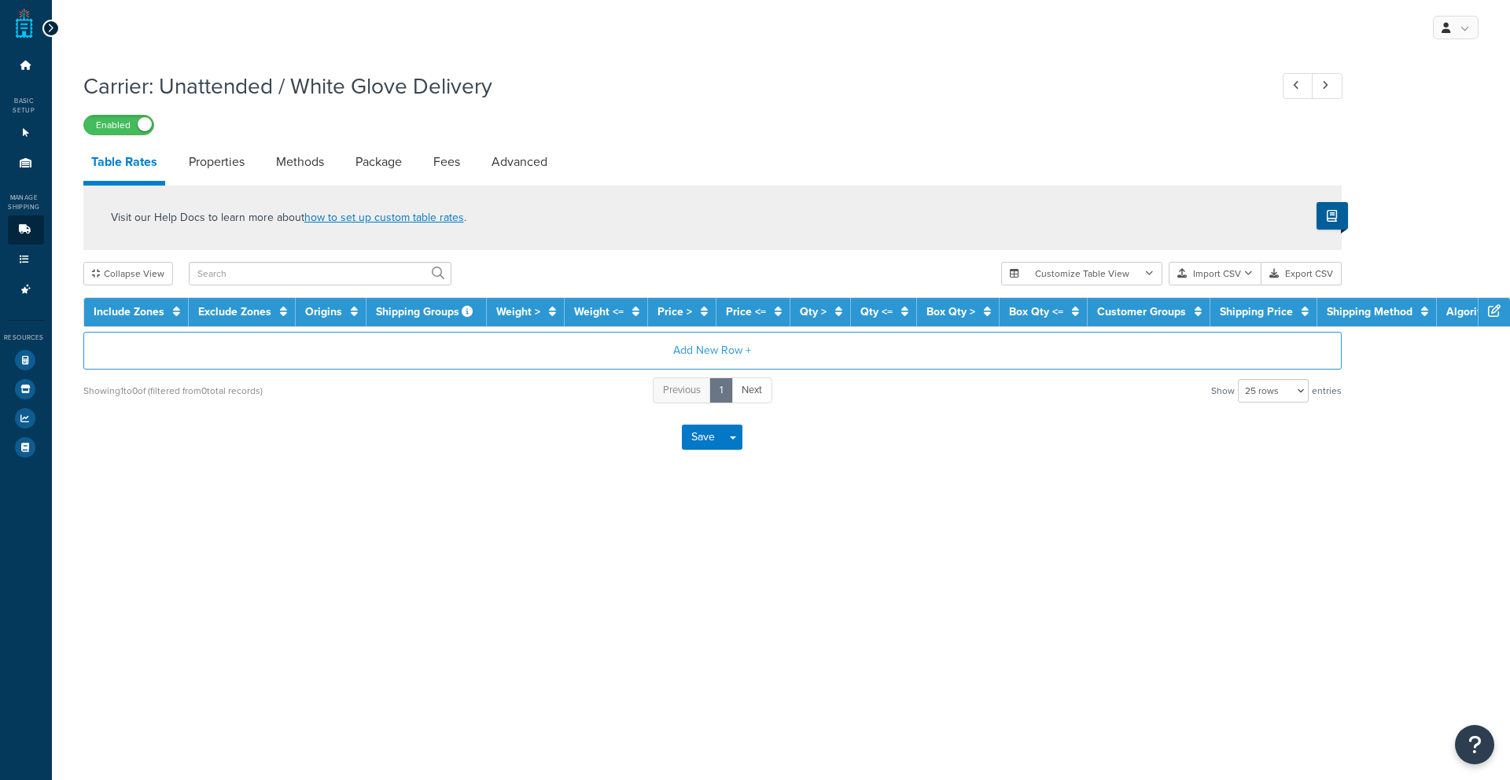
select select "25"
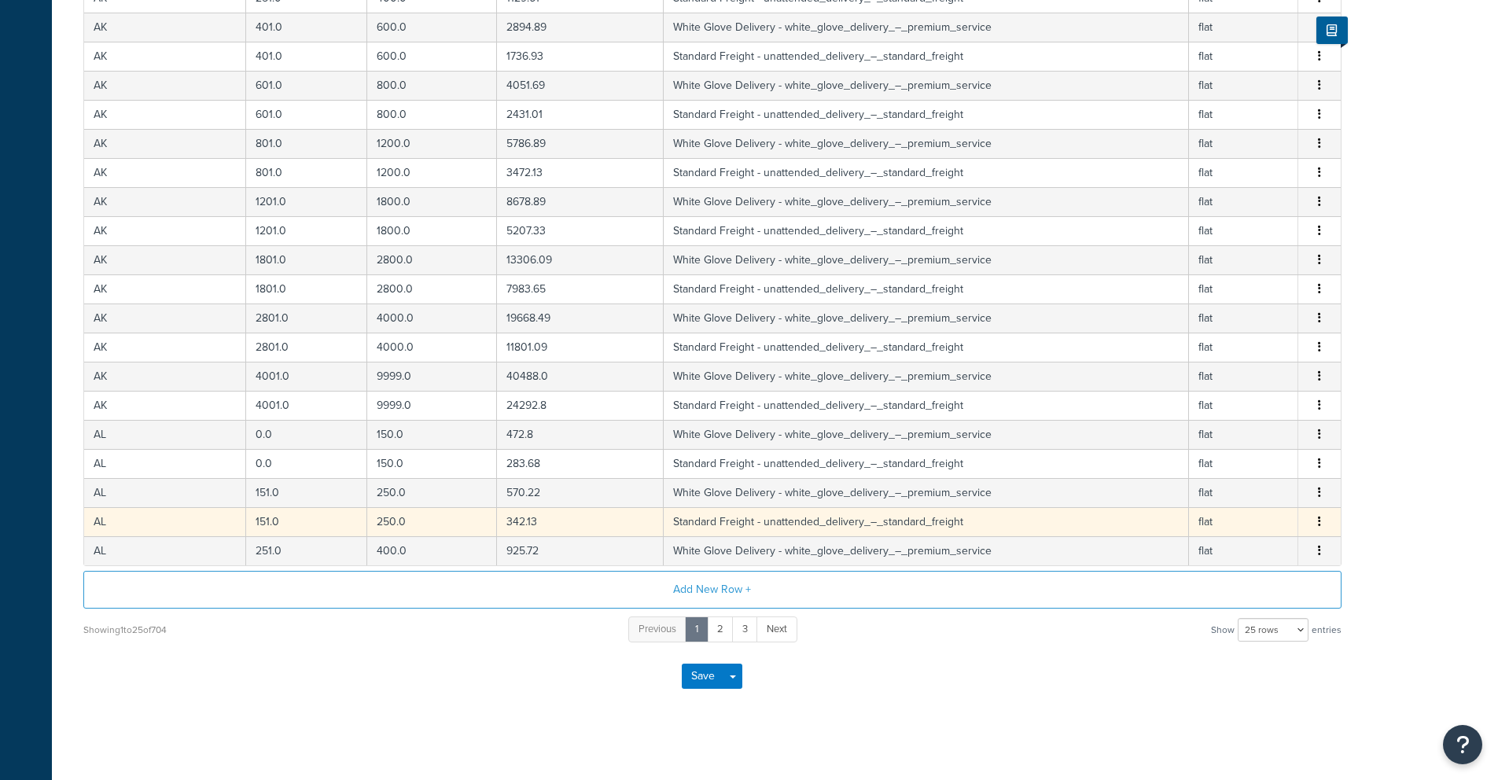
scroll to position [497, 0]
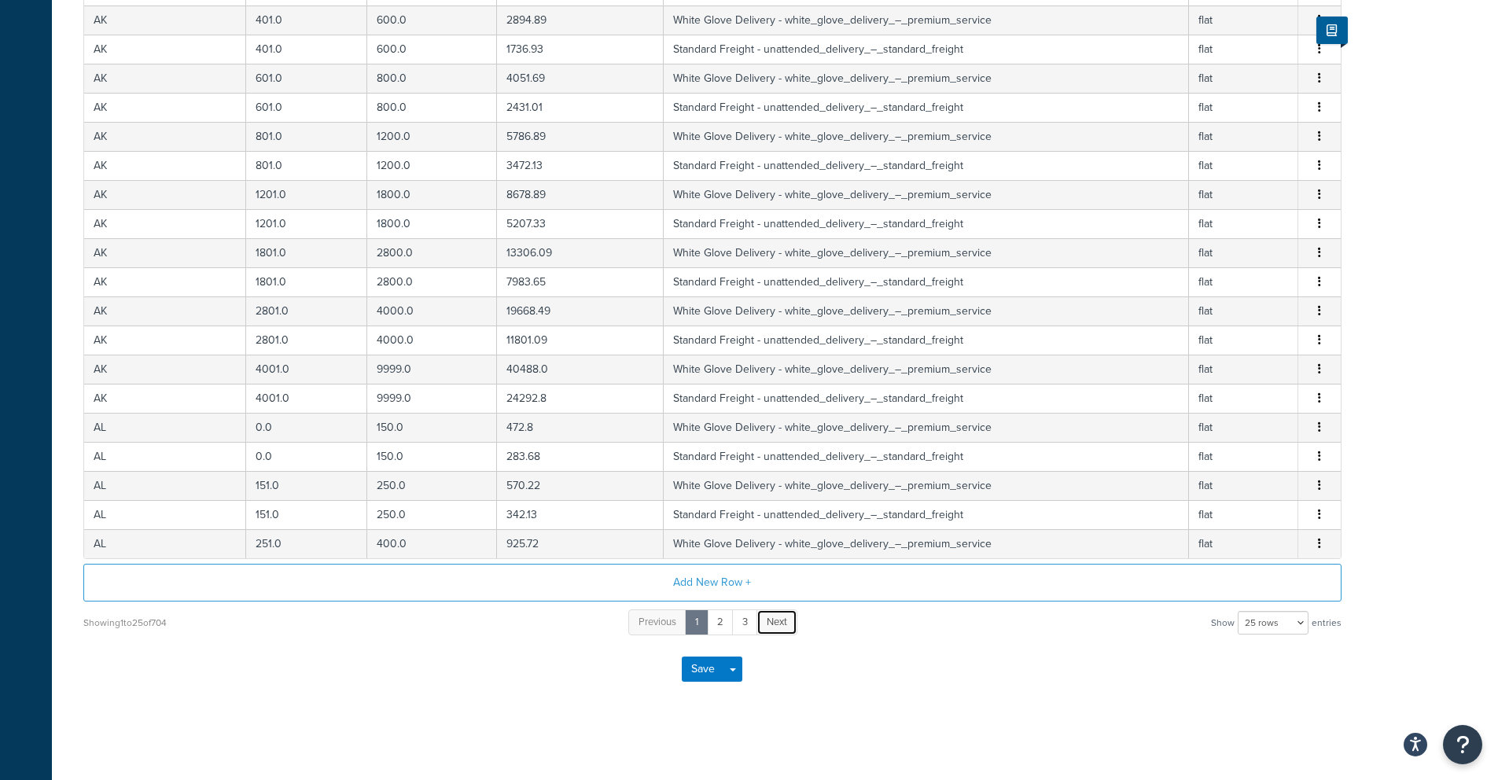
click at [773, 621] on span "Next" at bounding box center [777, 621] width 20 height 15
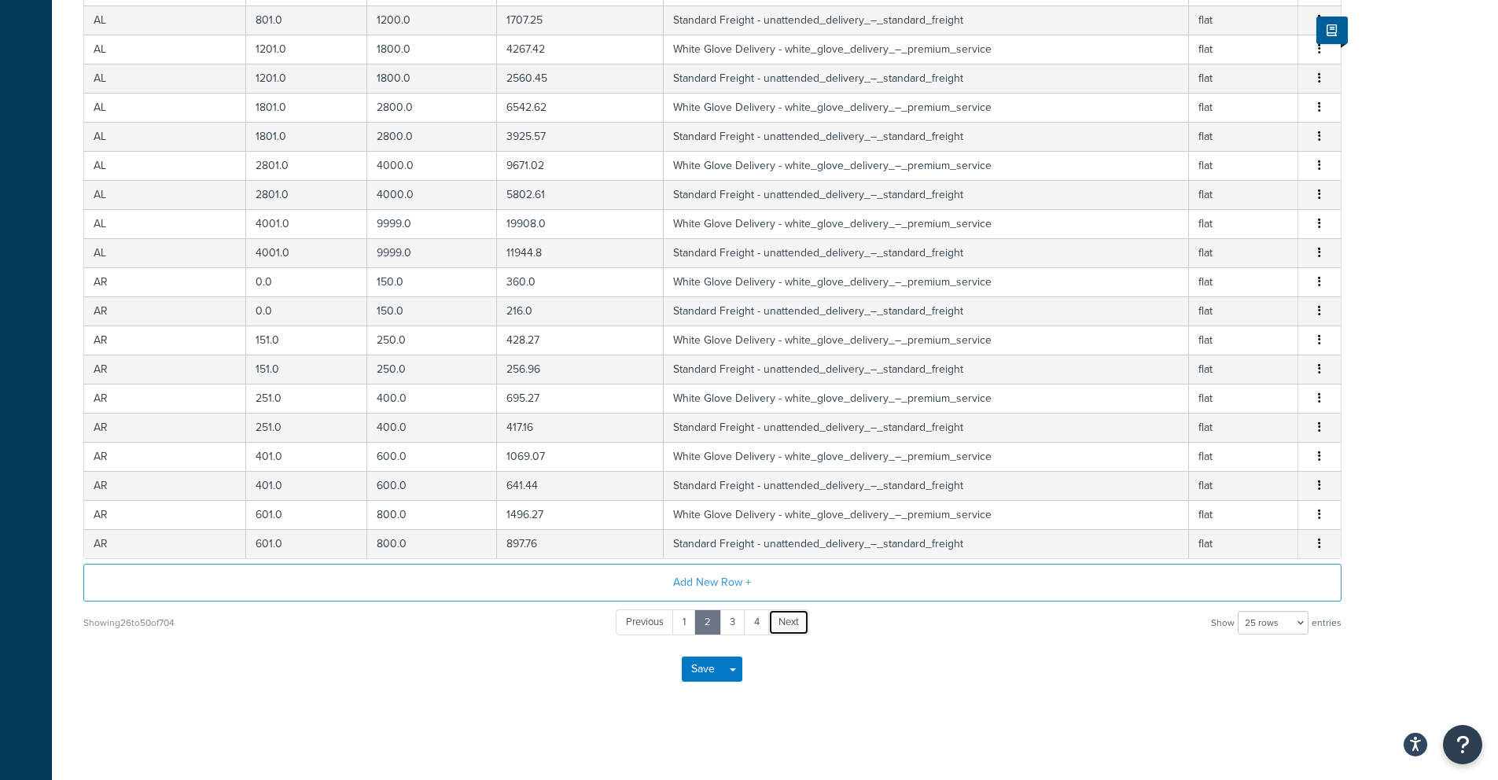
click at [776, 620] on link "Next" at bounding box center [788, 622] width 41 height 26
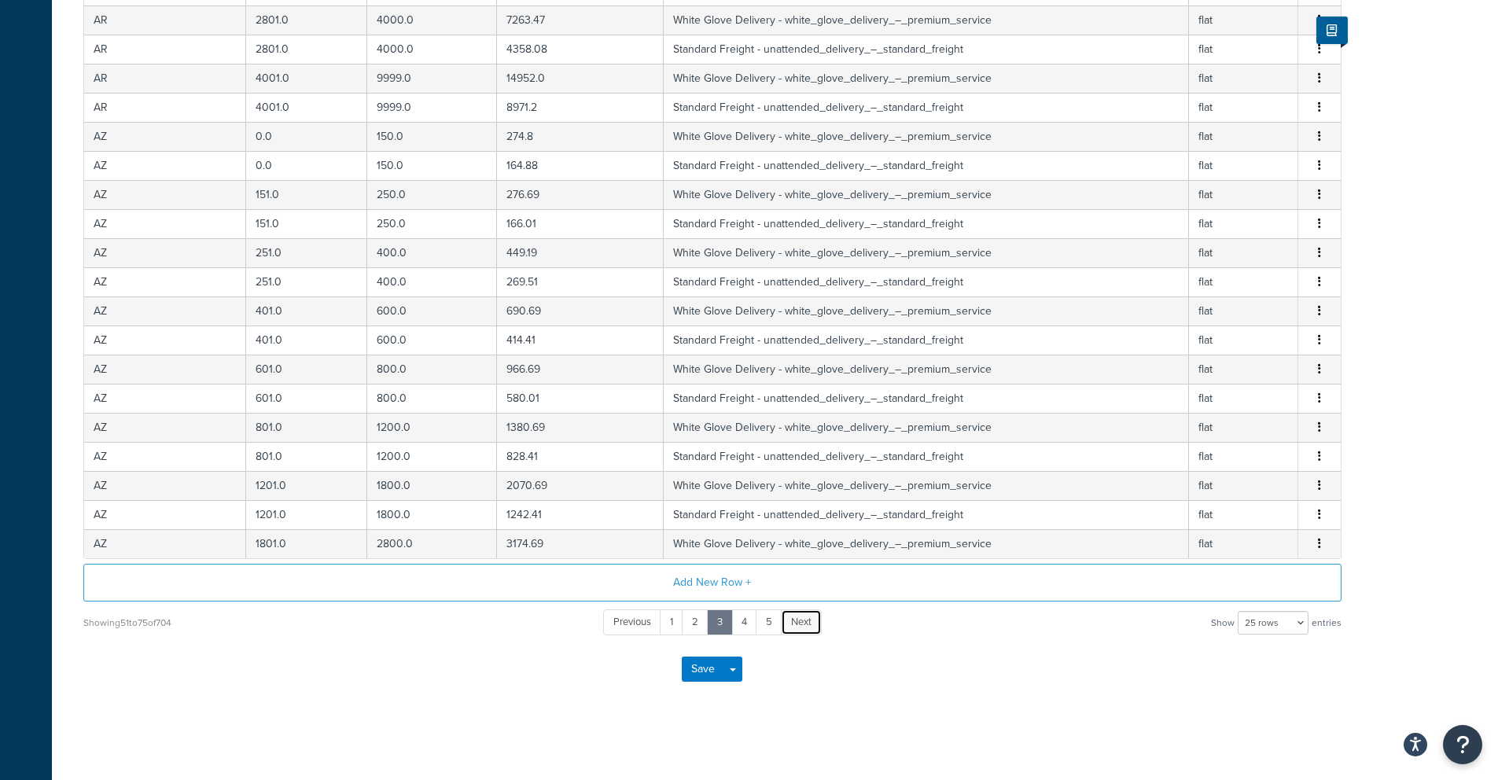
click at [785, 624] on link "Next" at bounding box center [801, 622] width 41 height 26
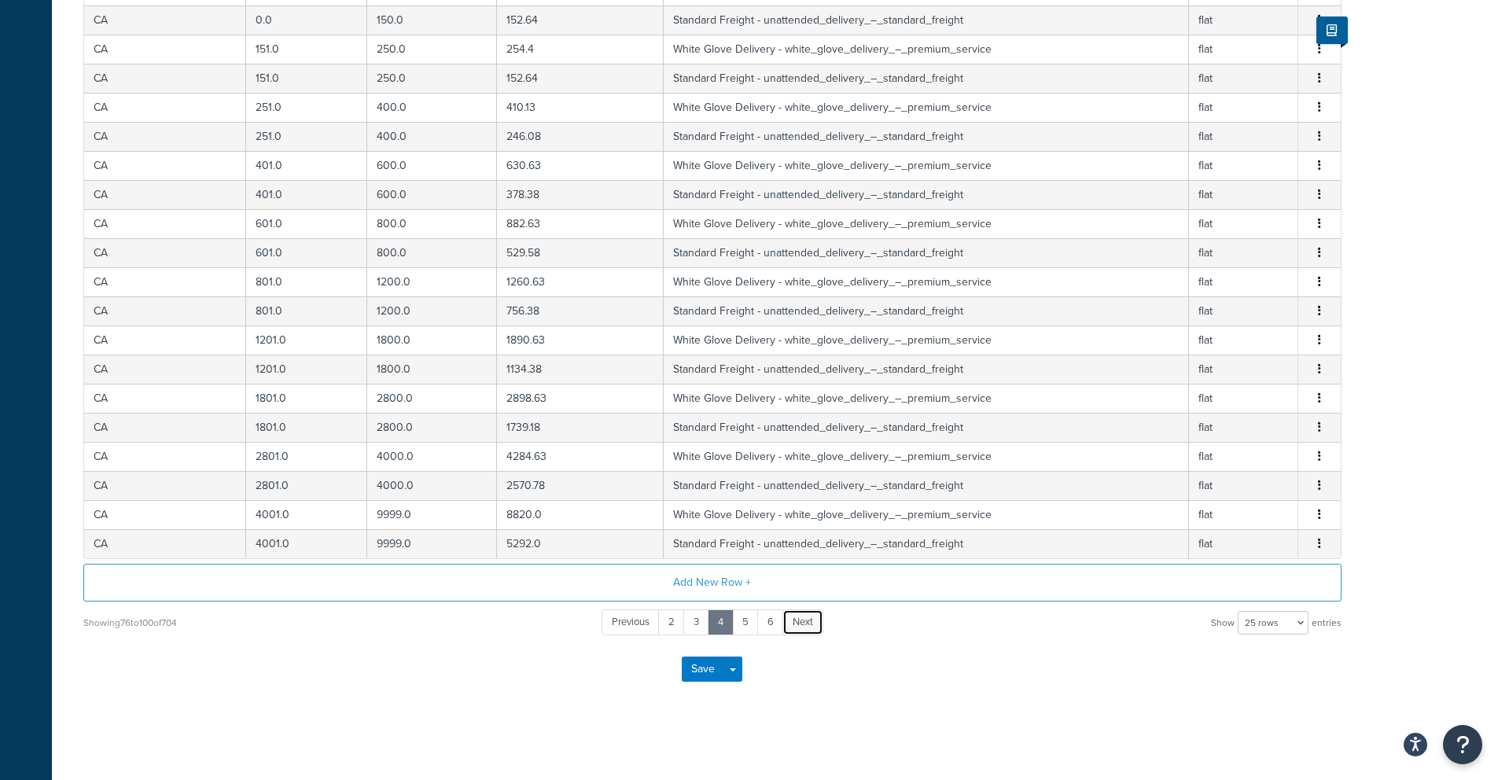
click at [793, 623] on span "Next" at bounding box center [803, 621] width 20 height 15
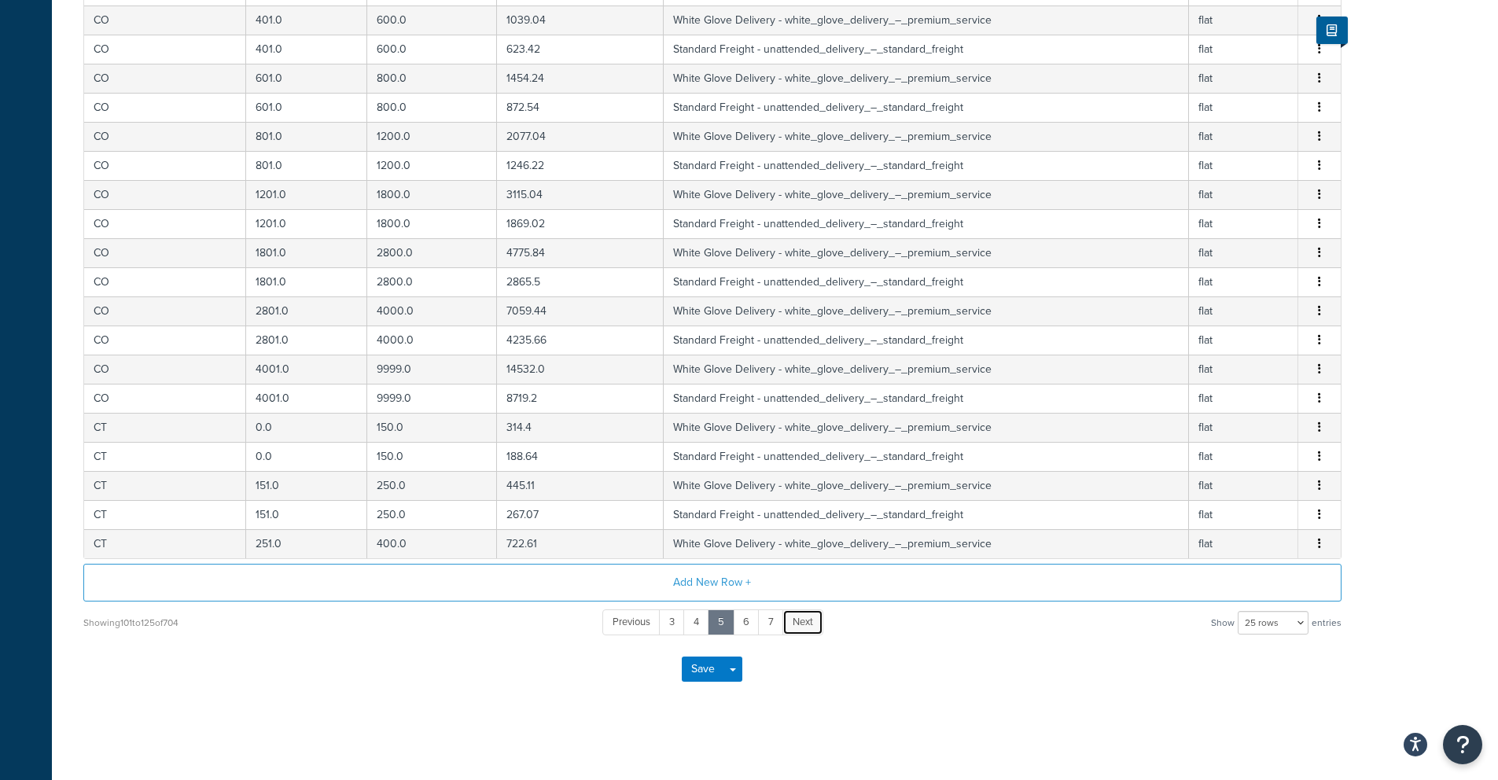
click at [794, 623] on span "Next" at bounding box center [803, 621] width 20 height 15
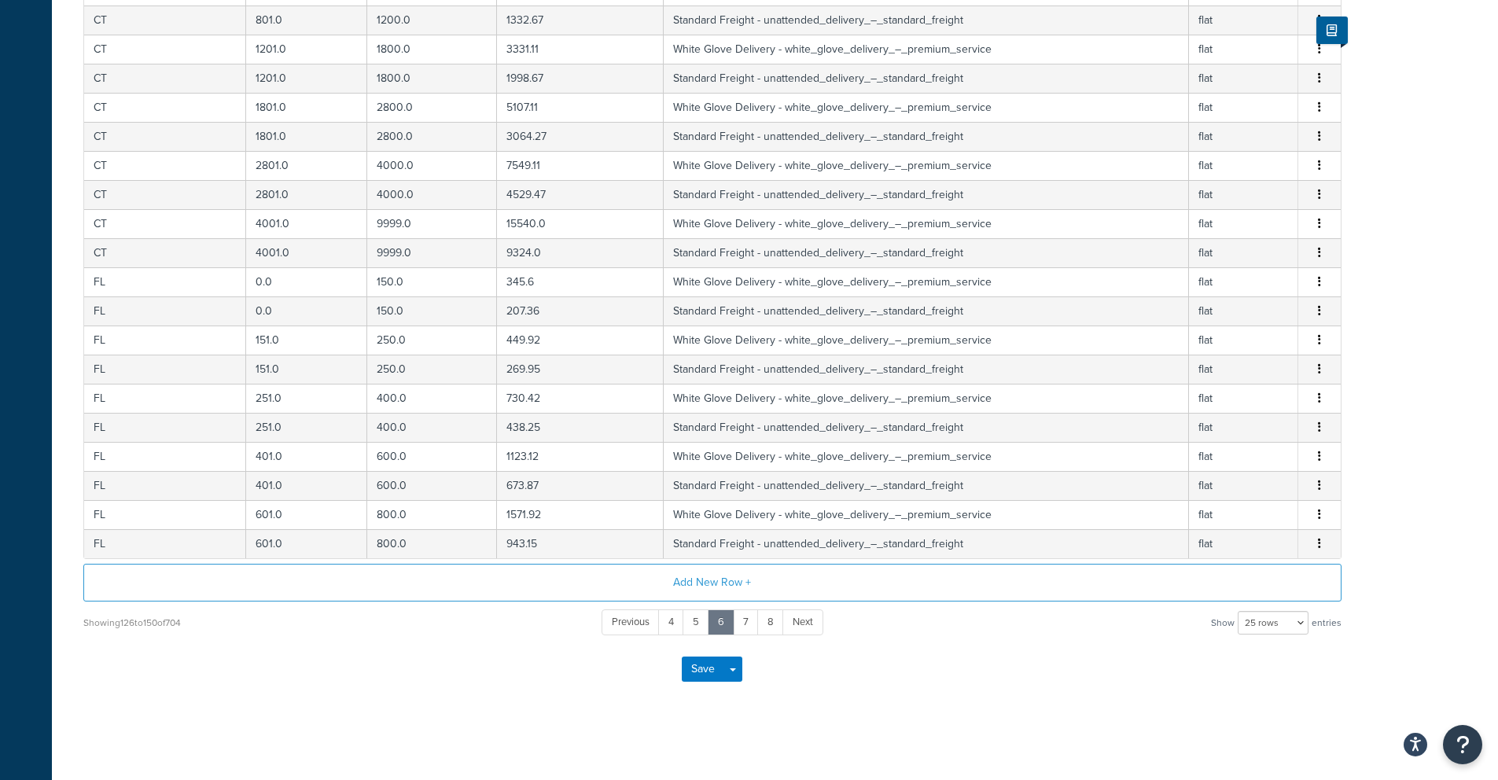
click at [794, 623] on span "Next" at bounding box center [803, 621] width 20 height 15
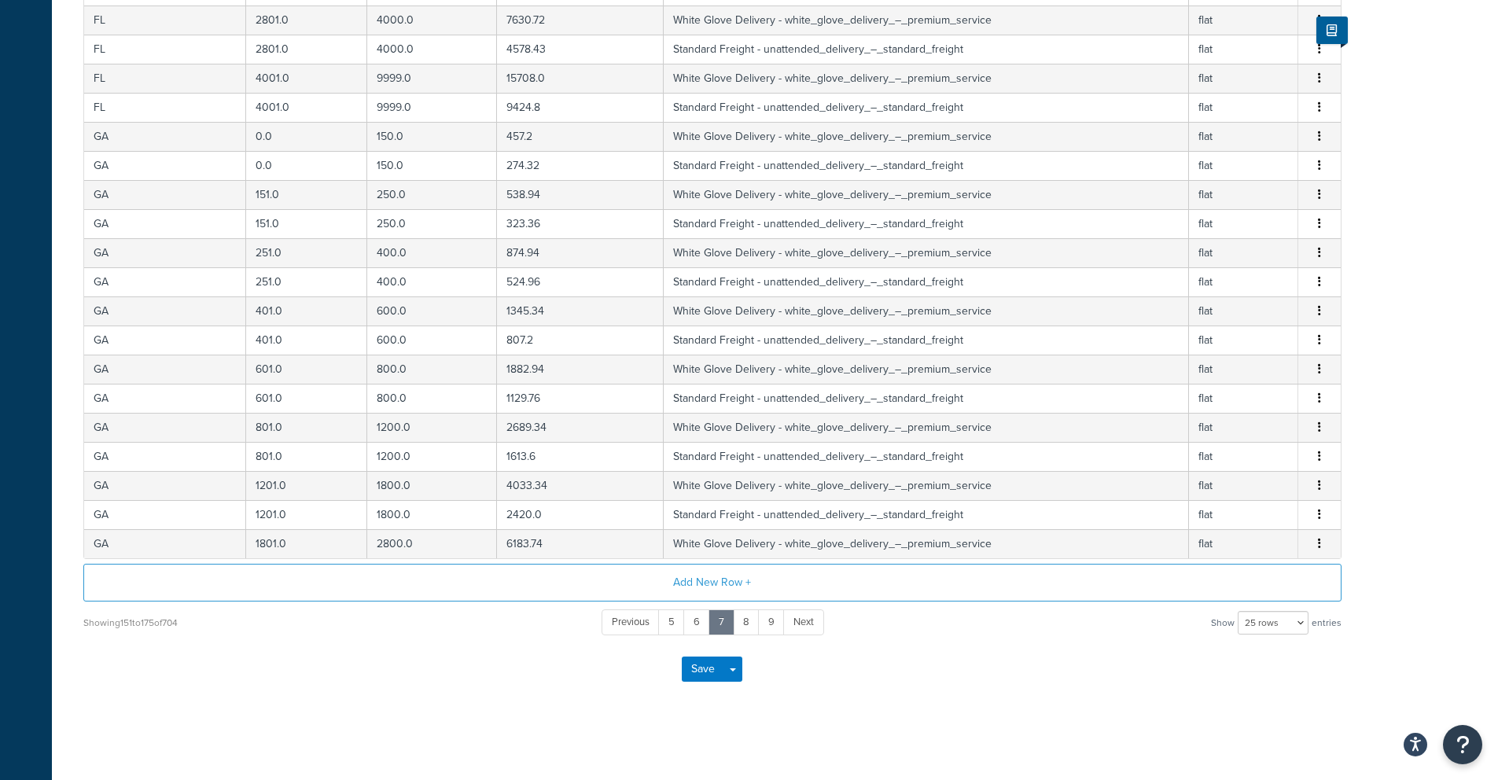
click at [794, 623] on span "Next" at bounding box center [803, 621] width 20 height 15
click at [795, 623] on span "Next" at bounding box center [803, 621] width 20 height 15
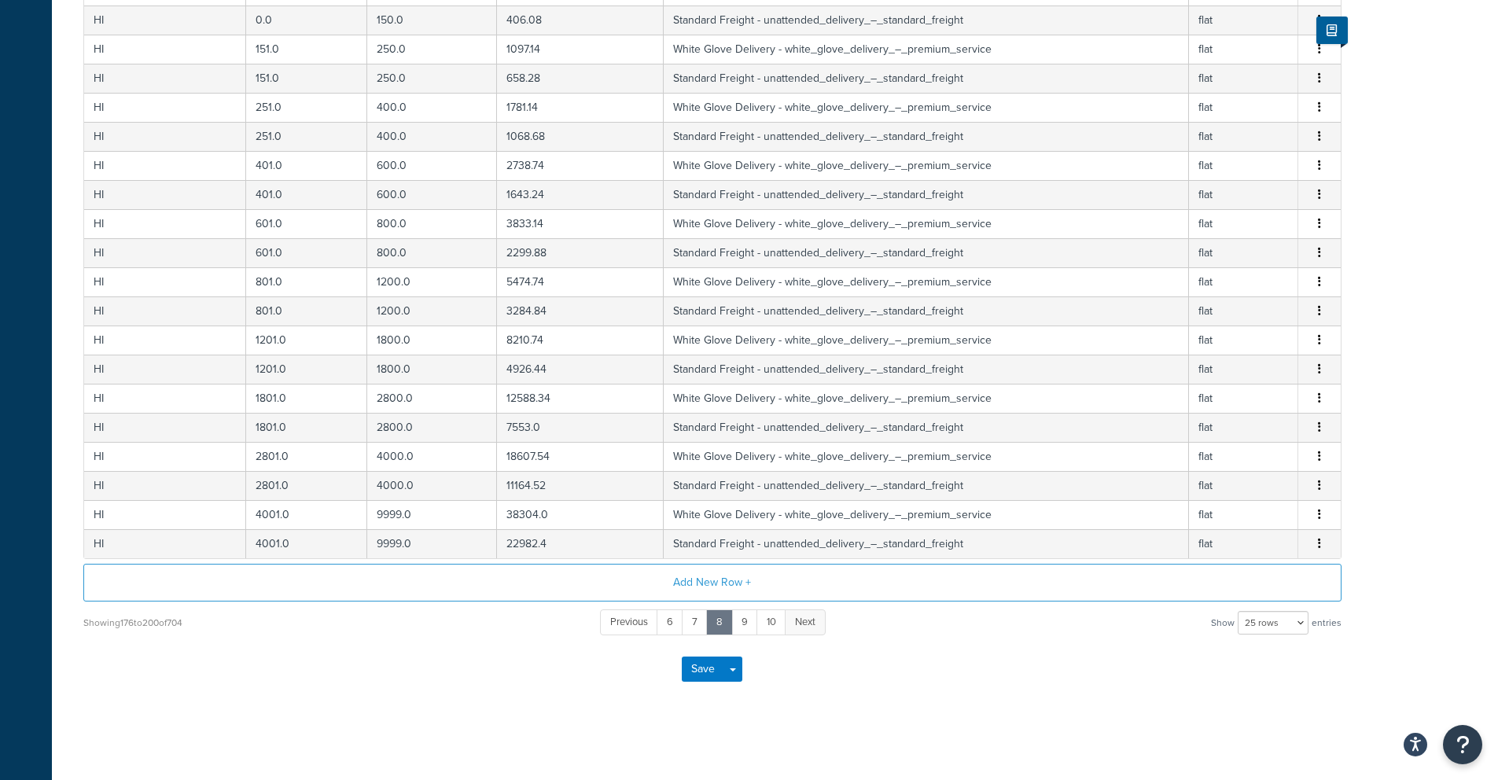
click at [796, 623] on span "Next" at bounding box center [805, 621] width 20 height 15
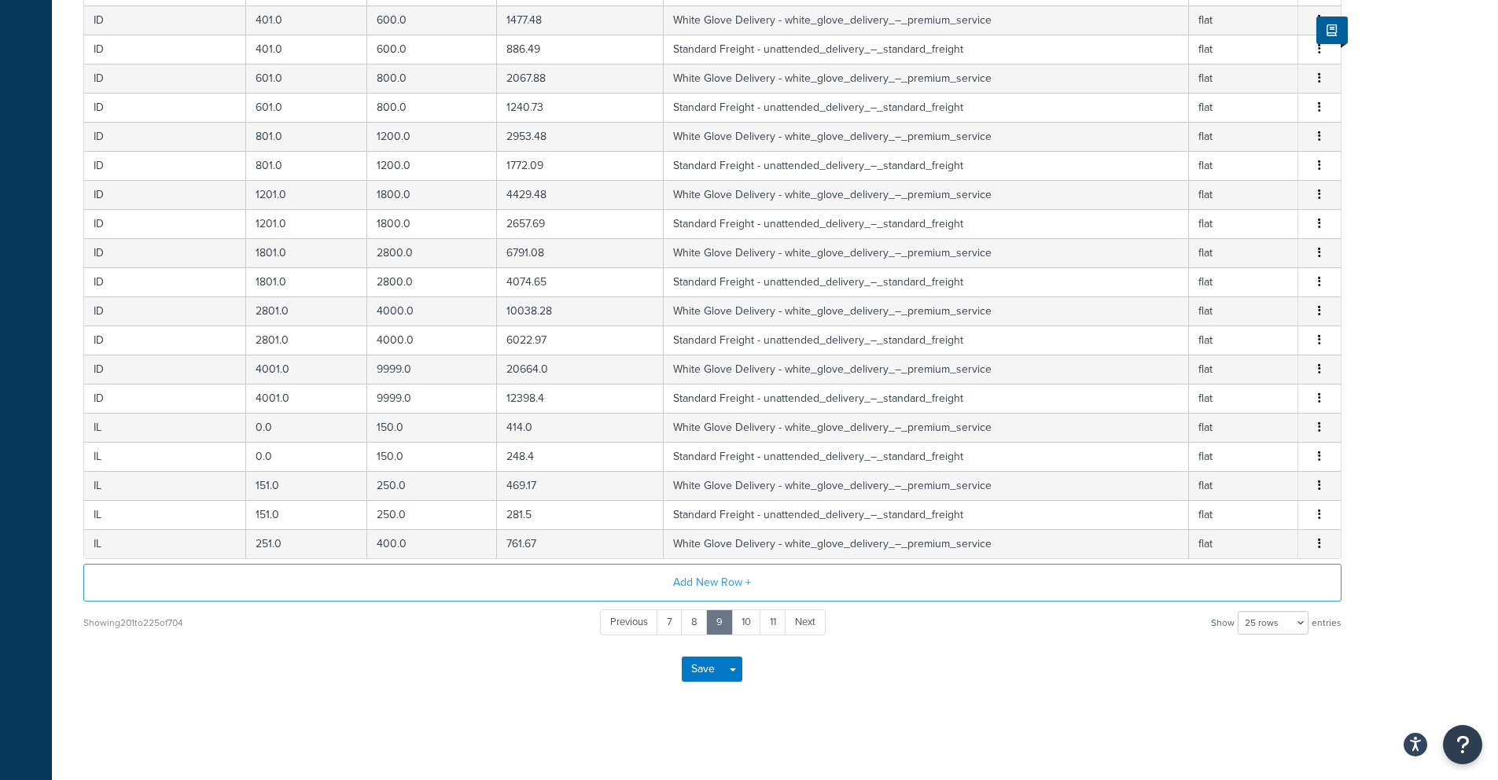
click at [796, 623] on span "Next" at bounding box center [805, 621] width 20 height 15
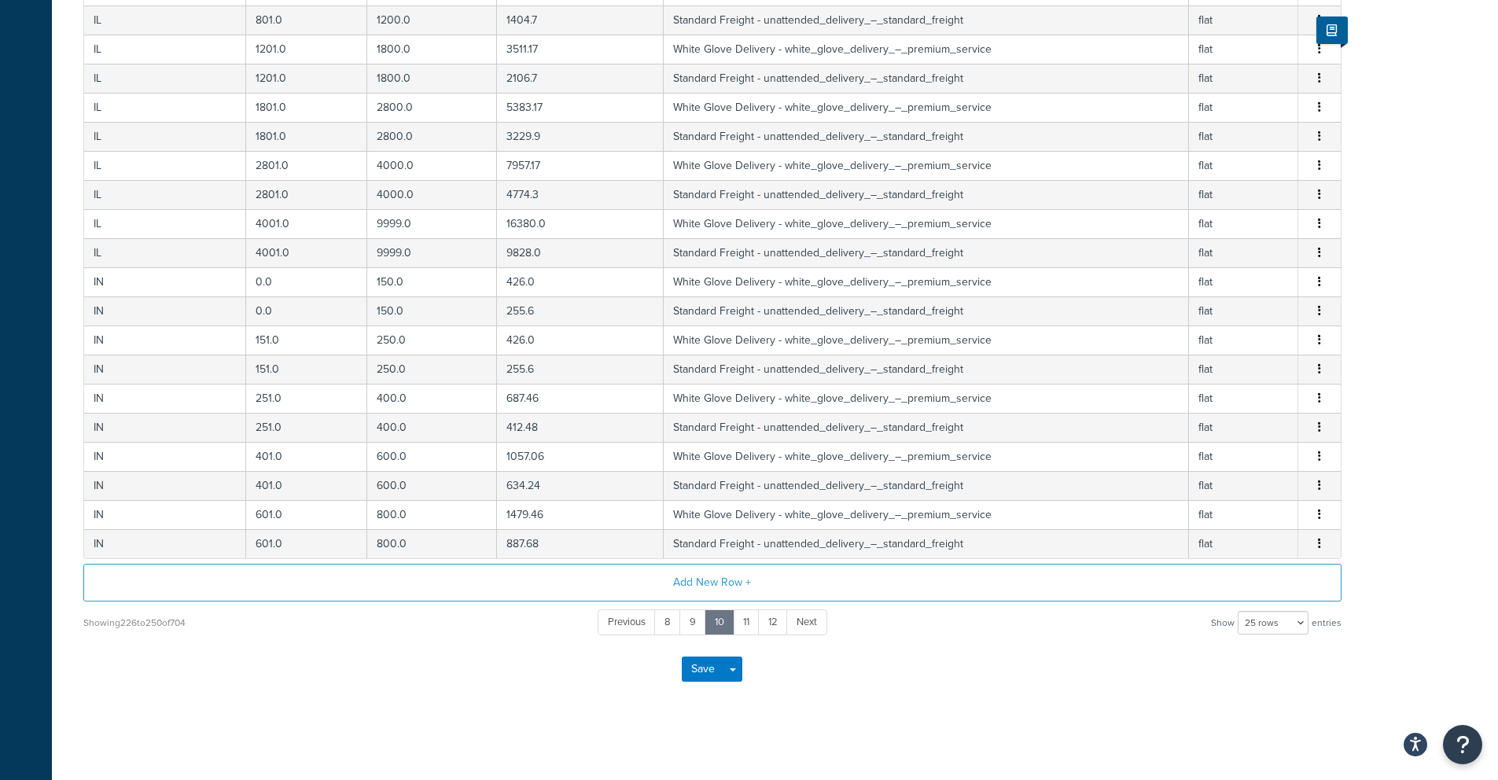
click at [797, 623] on span "Next" at bounding box center [806, 621] width 20 height 15
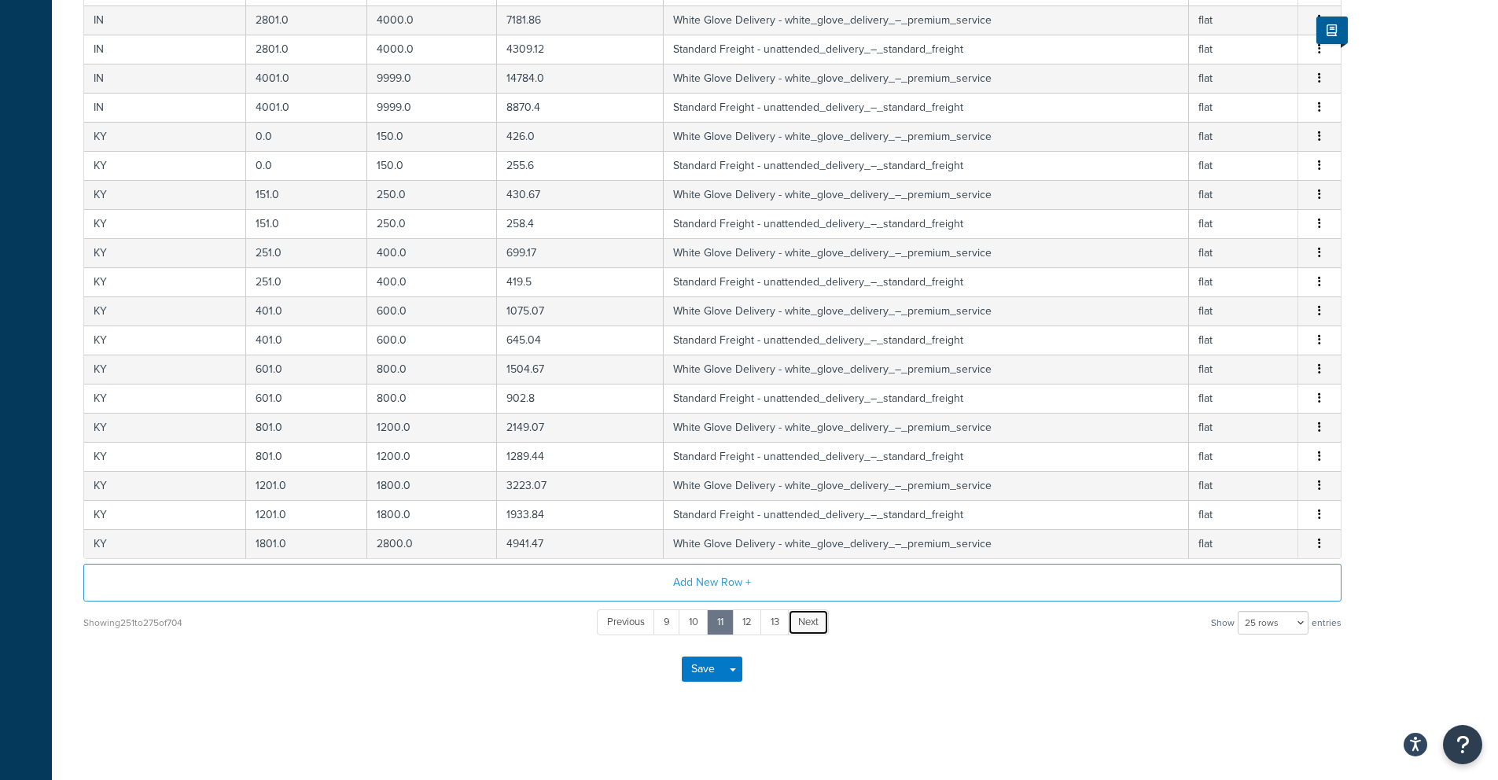
click at [798, 623] on span "Next" at bounding box center [808, 621] width 20 height 15
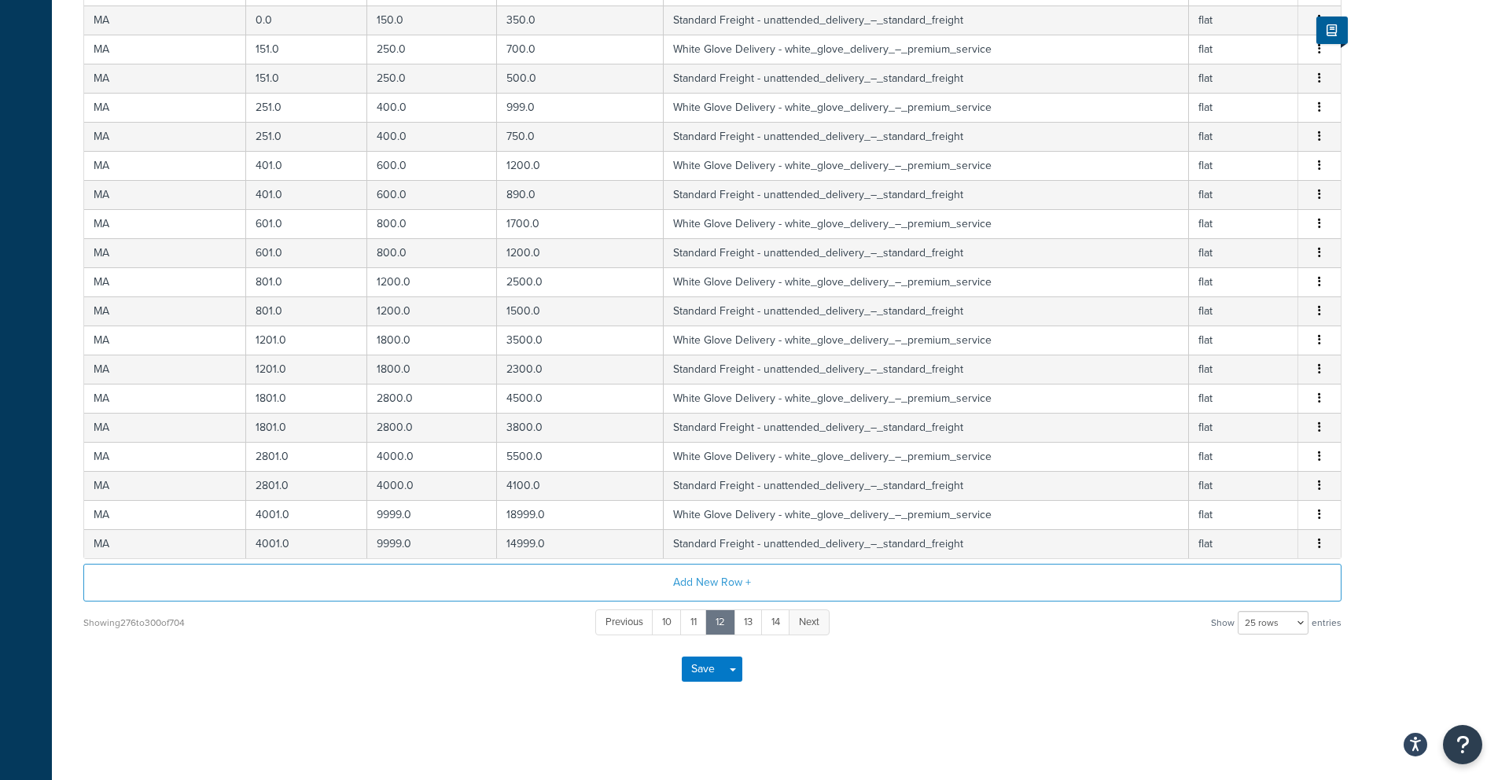
click at [800, 622] on span "Next" at bounding box center [809, 621] width 20 height 15
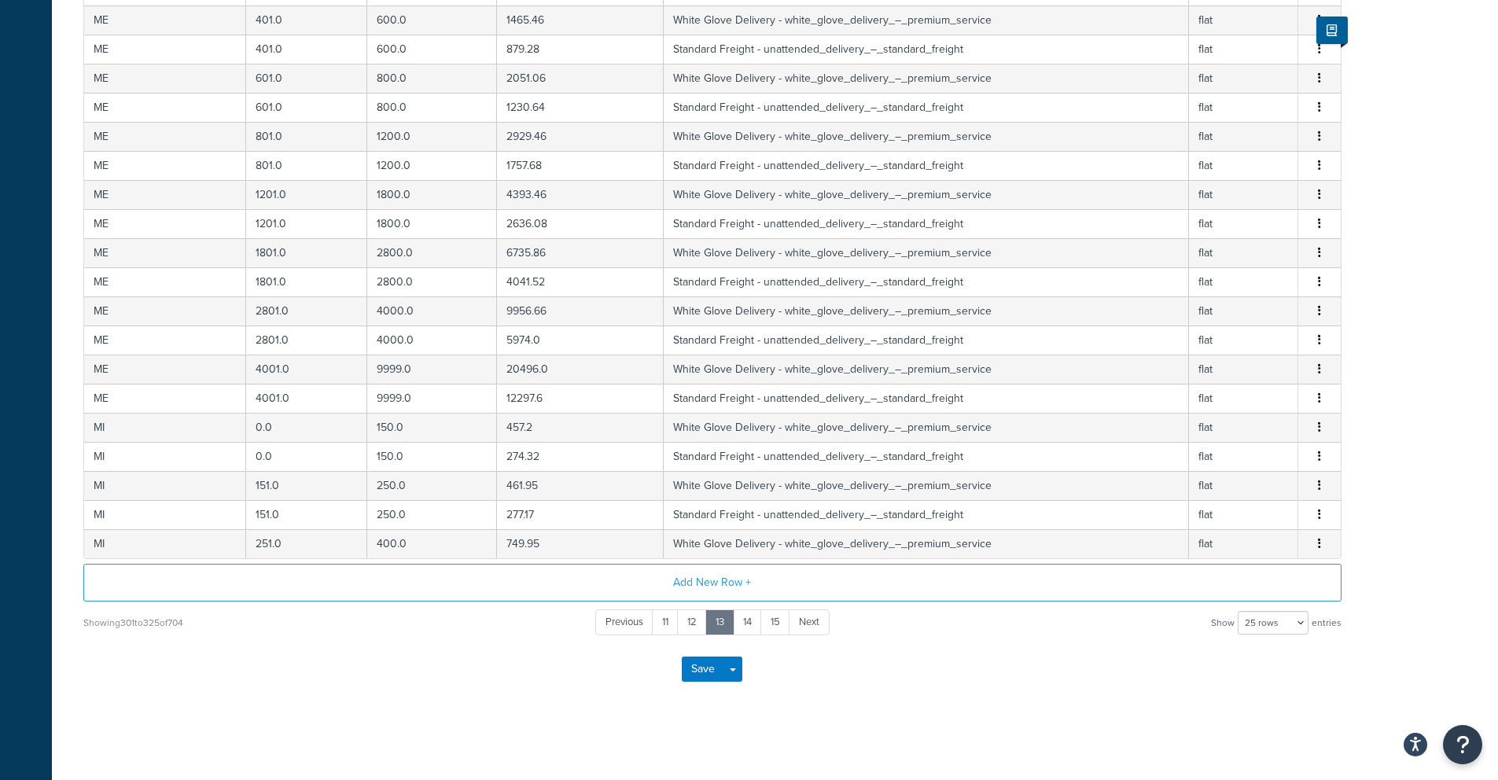
click at [800, 622] on span "Next" at bounding box center [809, 621] width 20 height 15
click at [802, 622] on span "Next" at bounding box center [810, 621] width 20 height 15
click at [803, 622] on span "Next" at bounding box center [810, 621] width 20 height 15
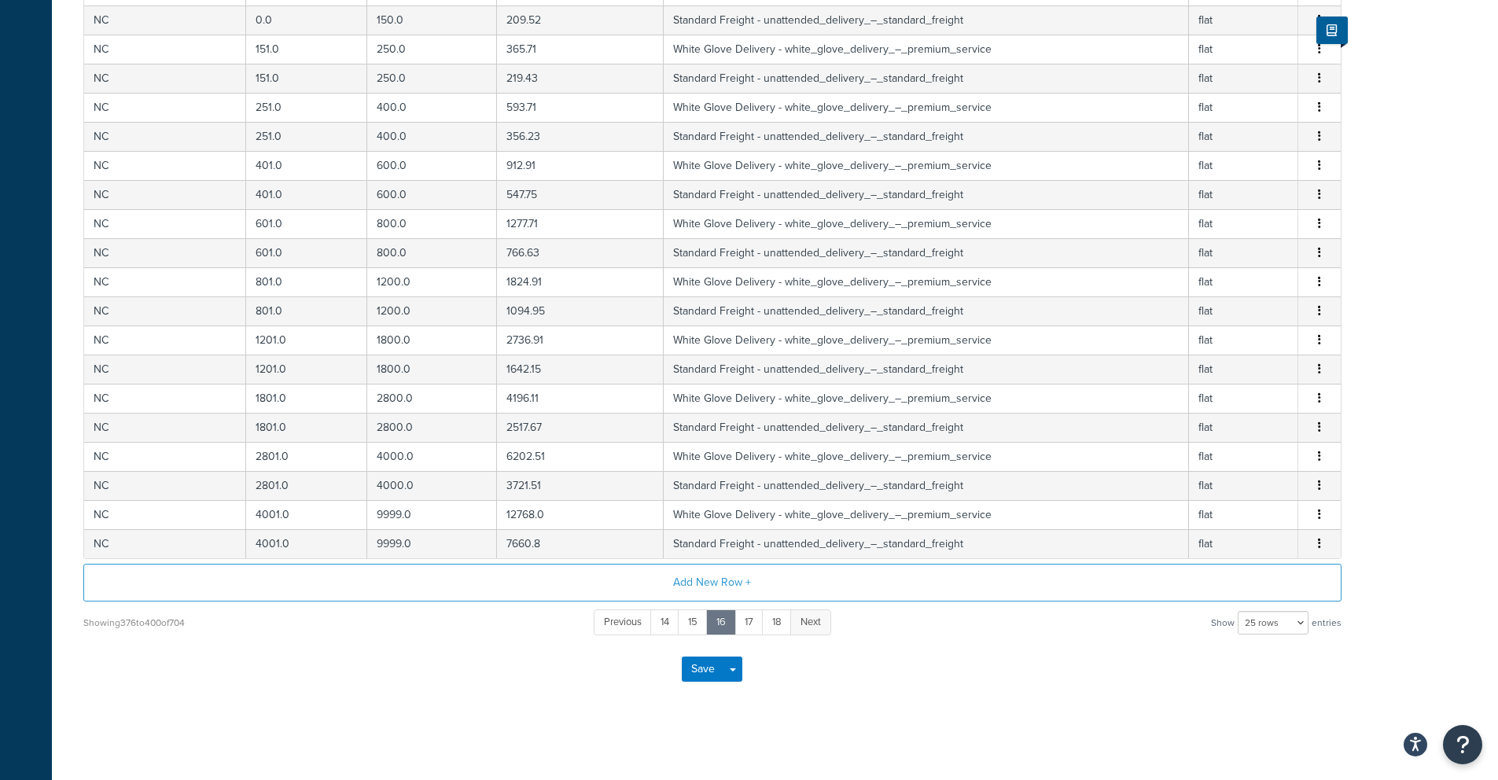
click at [804, 622] on span "Next" at bounding box center [810, 621] width 20 height 15
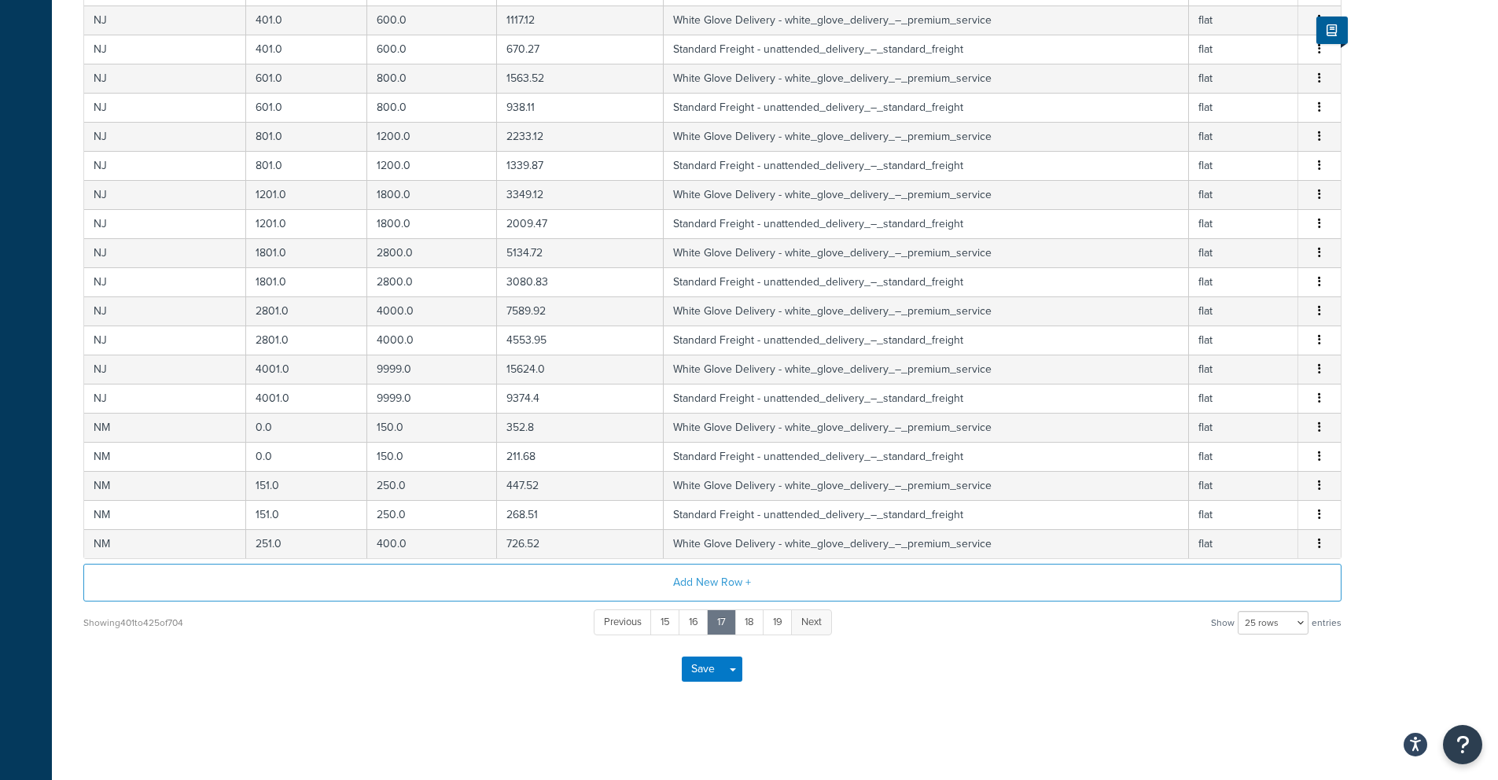
click at [804, 622] on span "Next" at bounding box center [811, 621] width 20 height 15
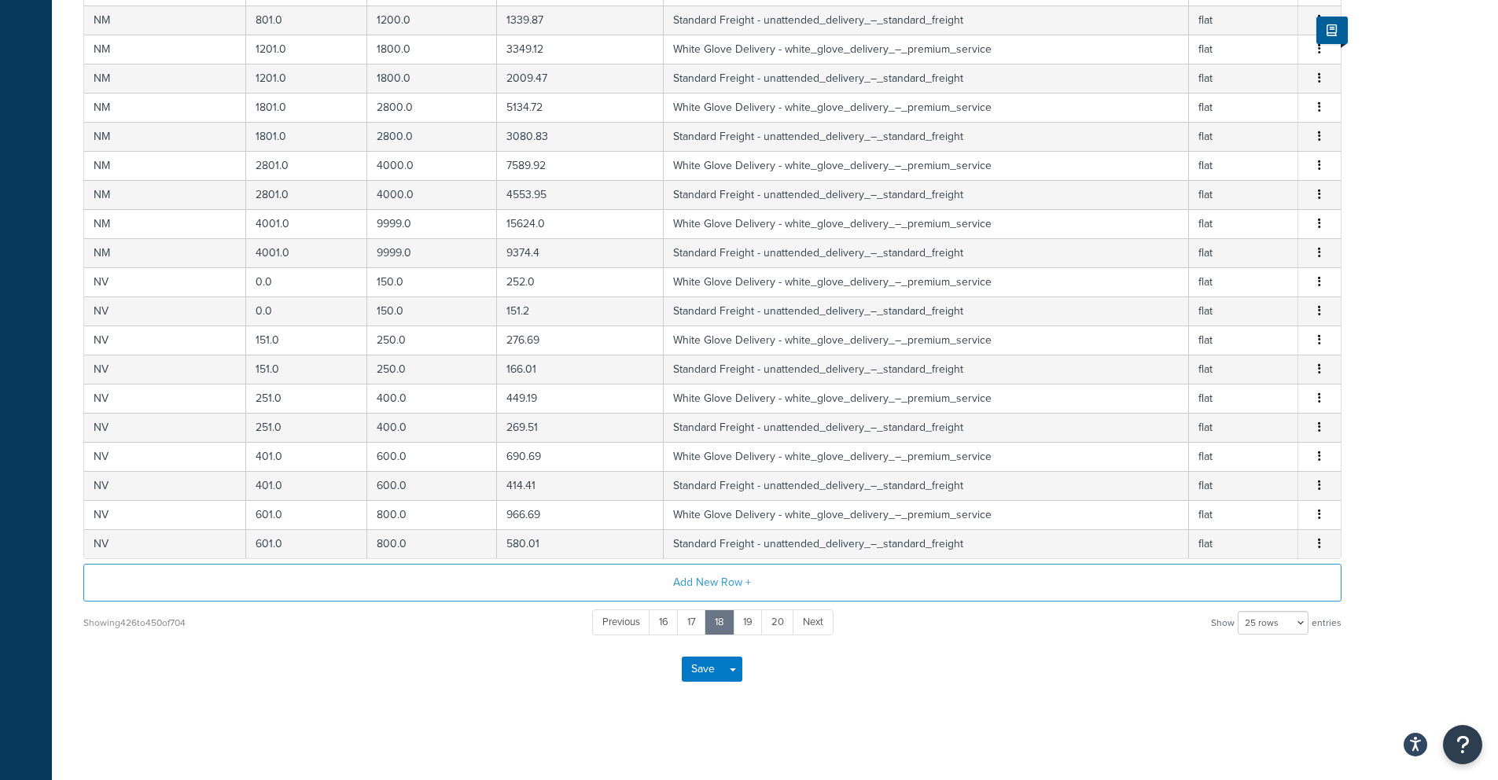
click at [805, 622] on span "Next" at bounding box center [813, 621] width 20 height 15
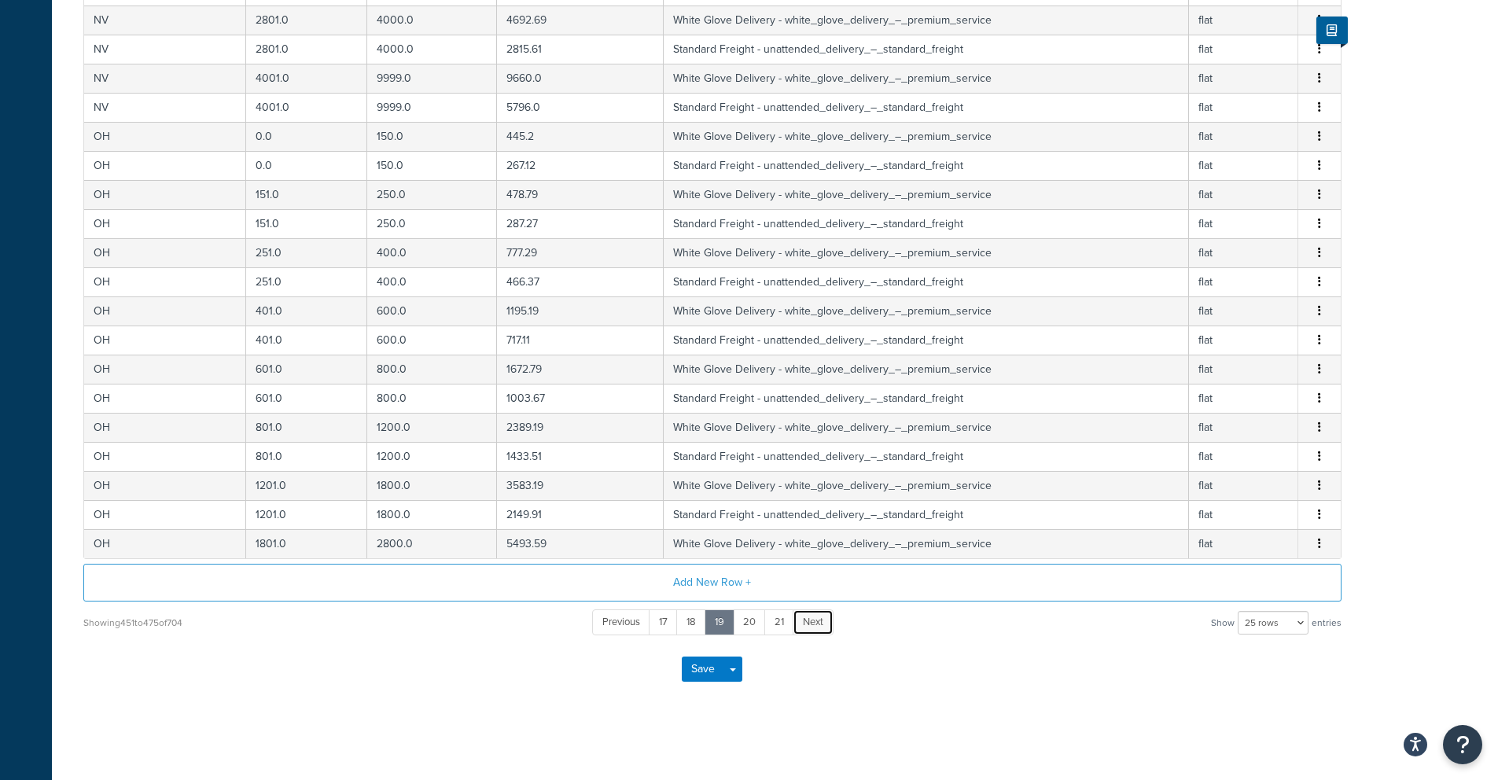
click at [805, 622] on span "Next" at bounding box center [813, 621] width 20 height 15
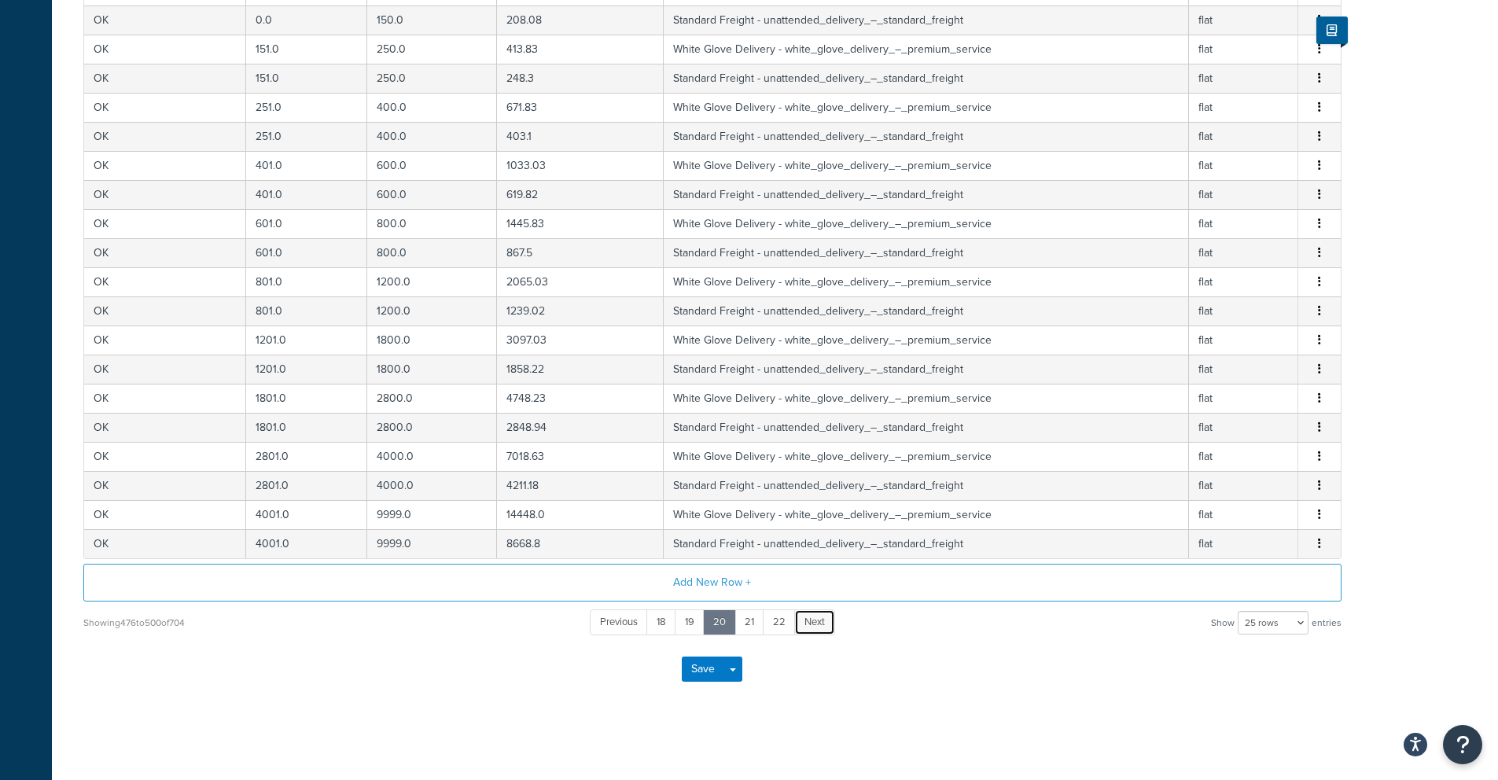
click at [811, 622] on span "Next" at bounding box center [814, 621] width 20 height 15
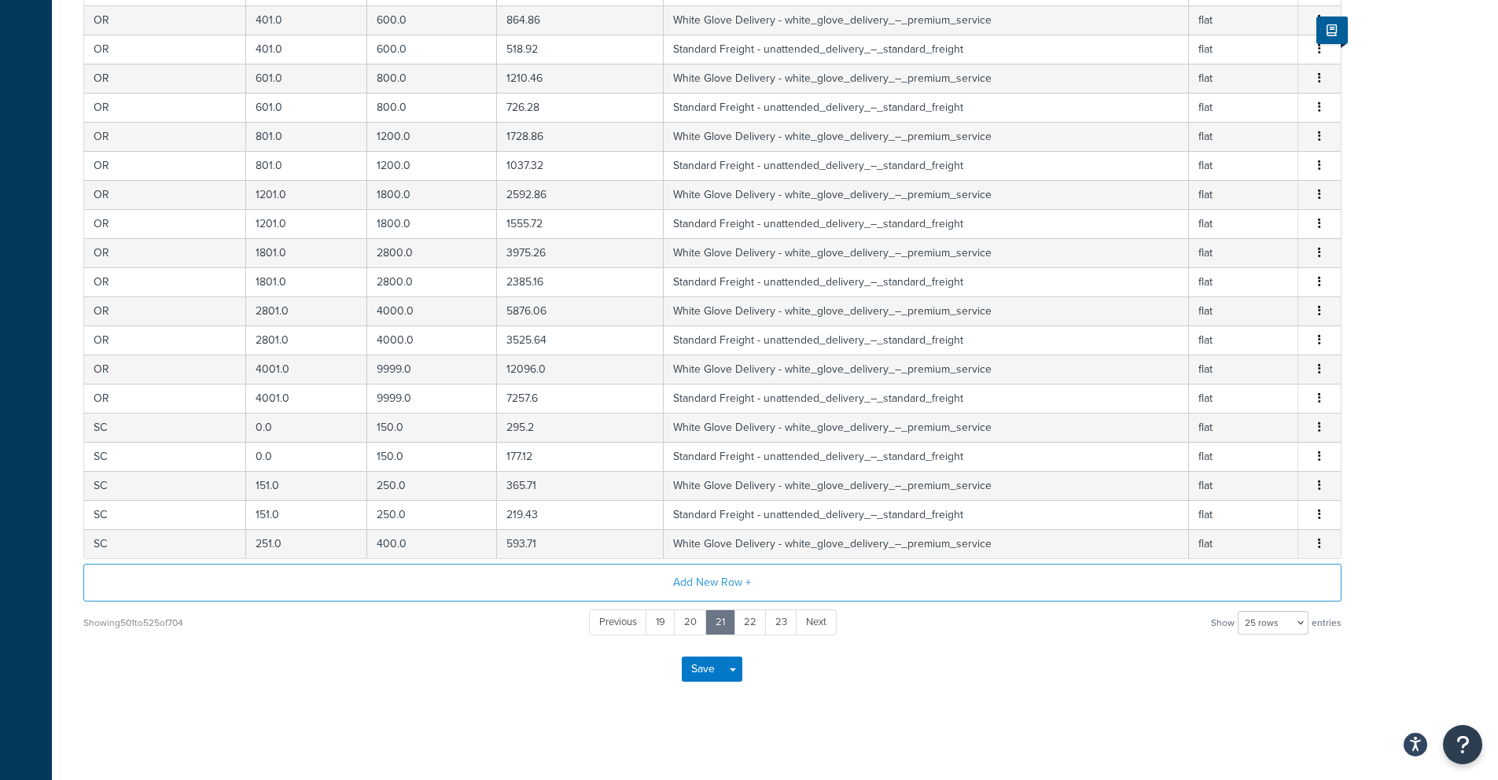
click at [811, 621] on span "Next" at bounding box center [816, 621] width 20 height 15
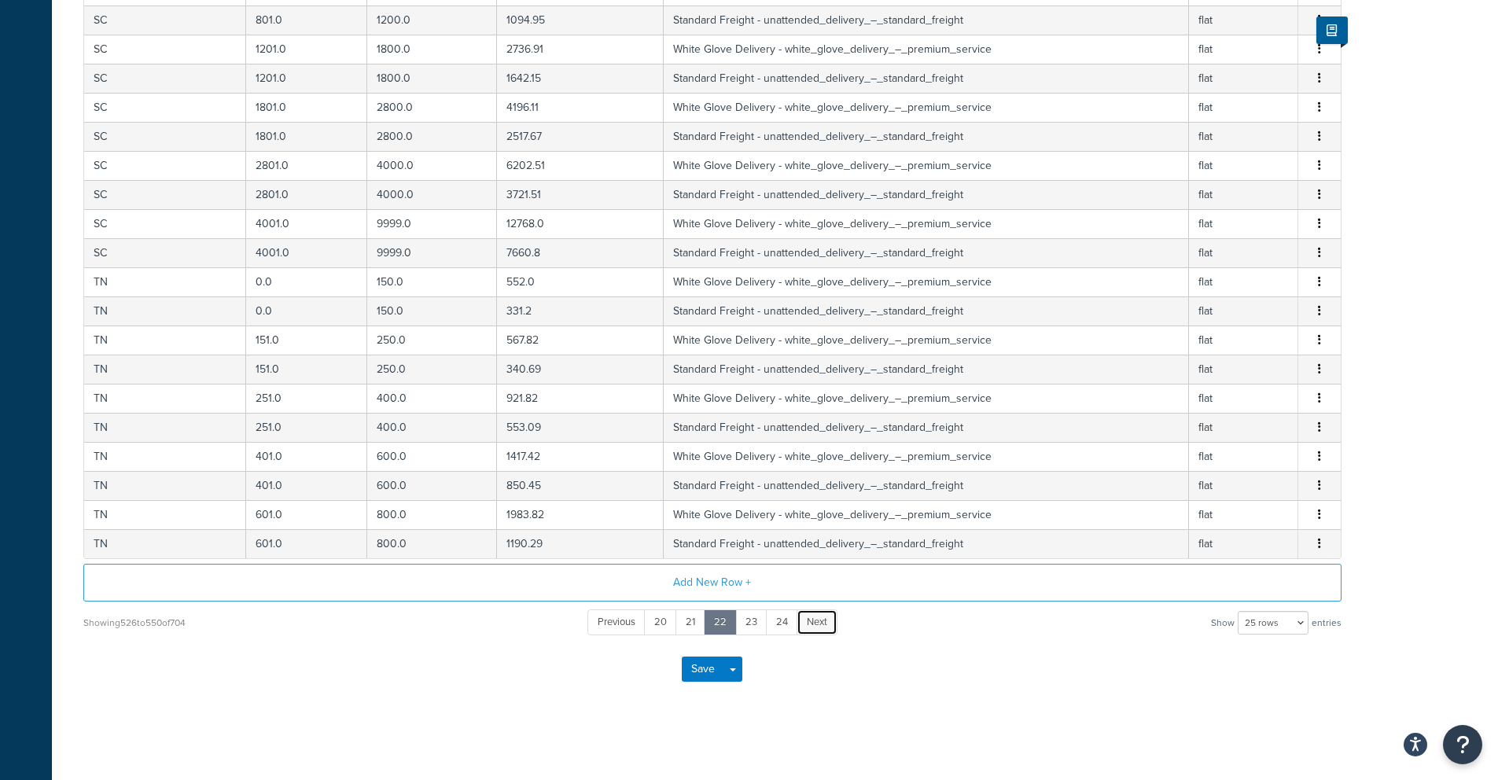
click at [811, 621] on span "Next" at bounding box center [817, 621] width 20 height 15
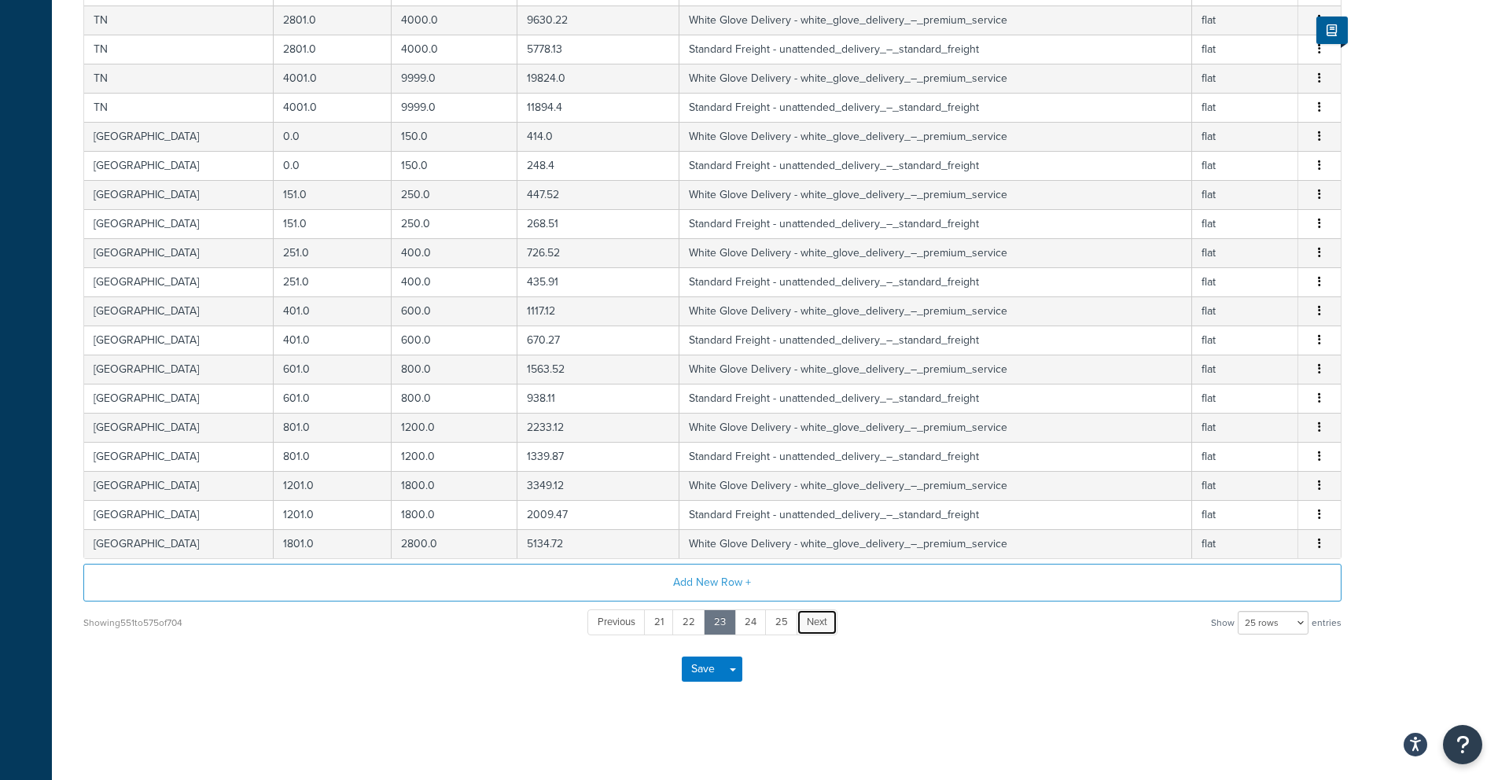
click at [811, 620] on span "Next" at bounding box center [817, 621] width 20 height 15
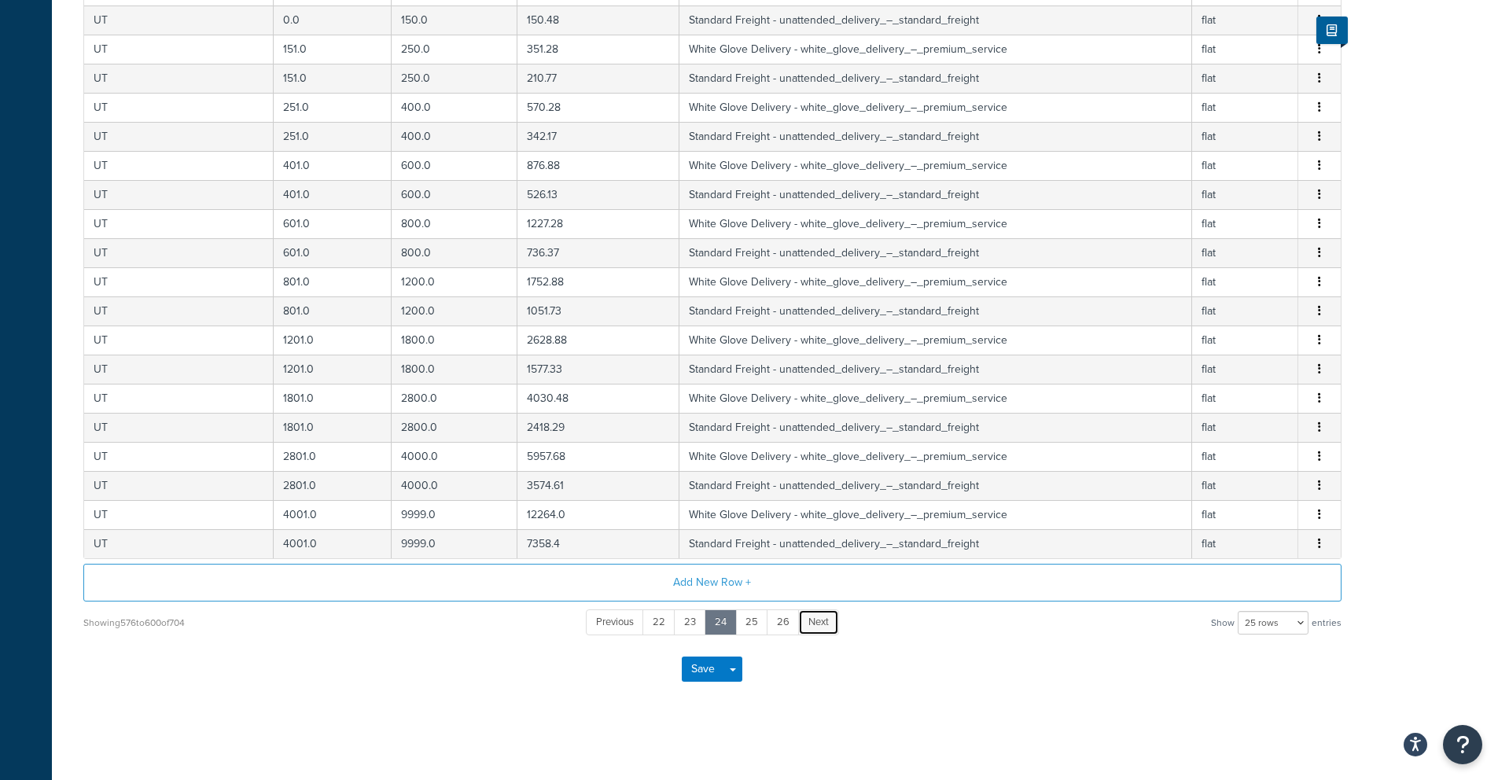
click at [811, 620] on span "Next" at bounding box center [818, 621] width 20 height 15
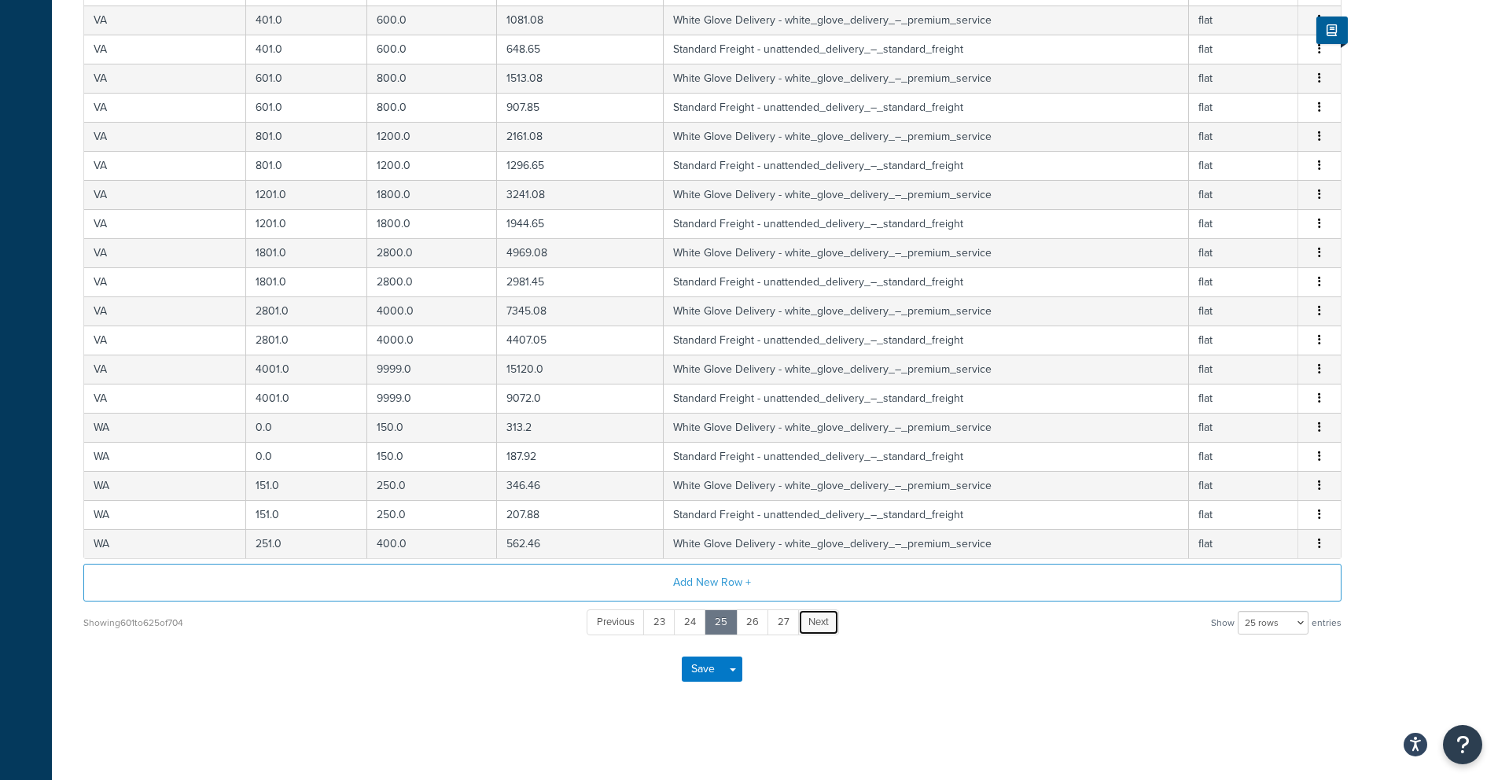
click at [811, 620] on span "Next" at bounding box center [818, 621] width 20 height 15
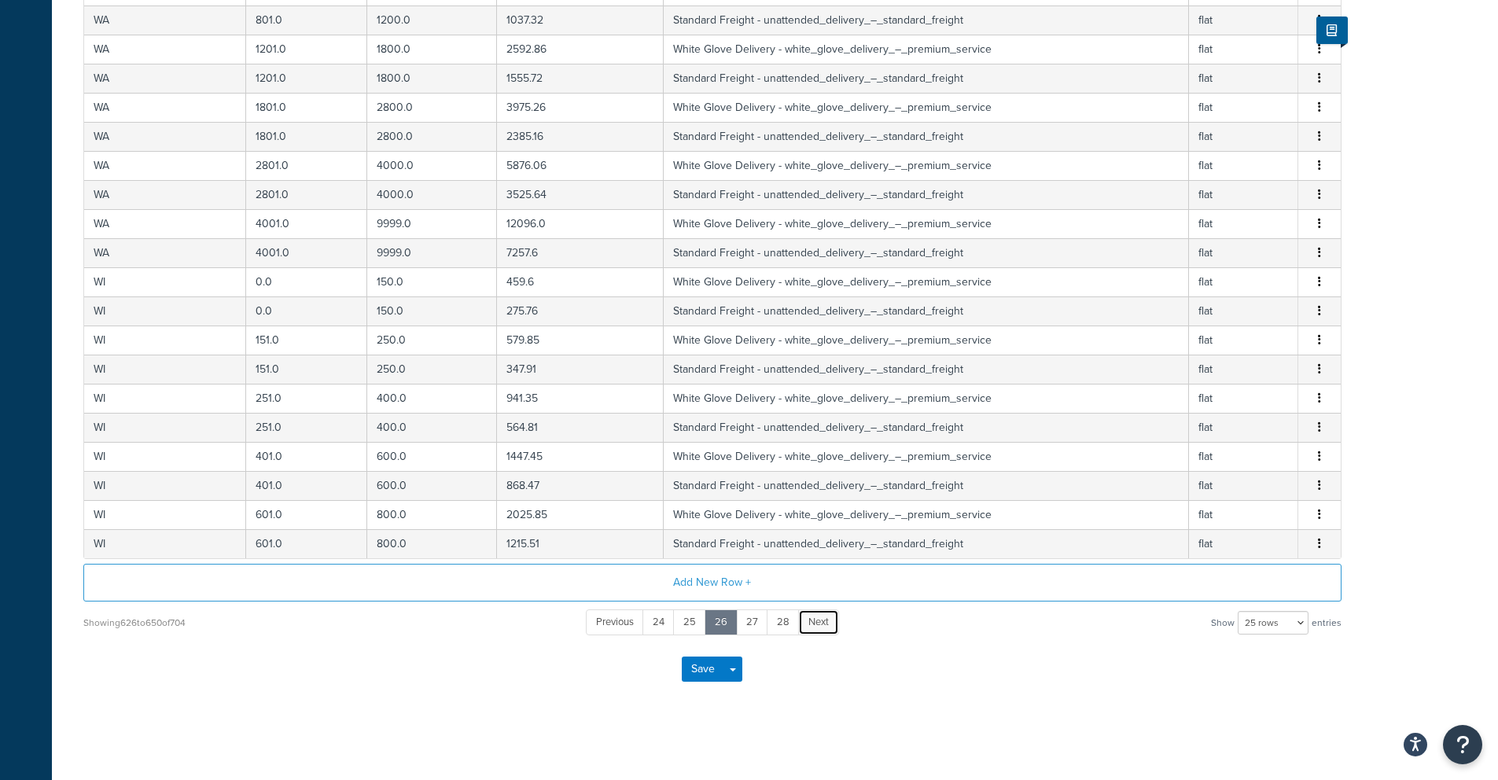
click at [811, 620] on span "Next" at bounding box center [818, 621] width 20 height 15
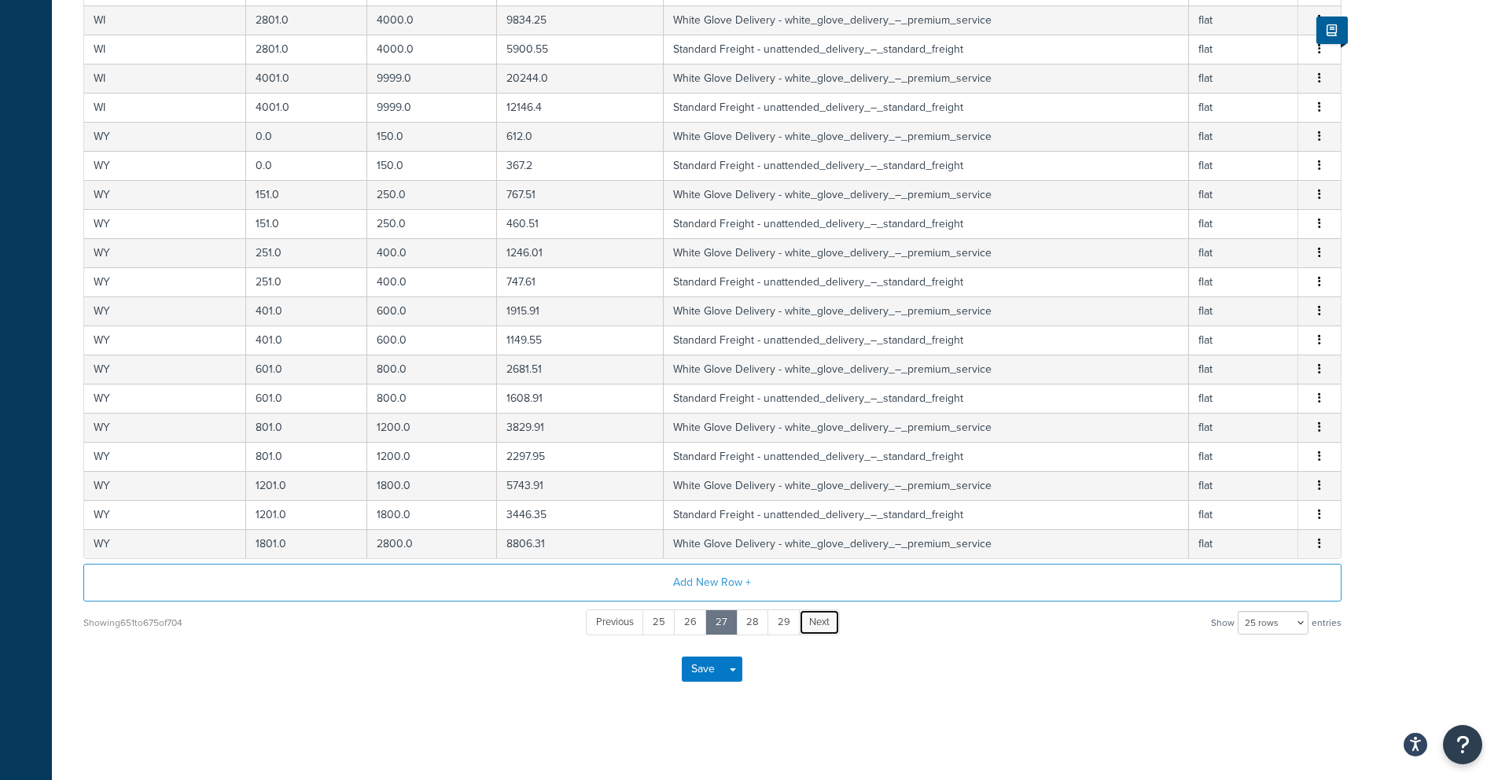
click at [811, 620] on span "Next" at bounding box center [819, 621] width 20 height 15
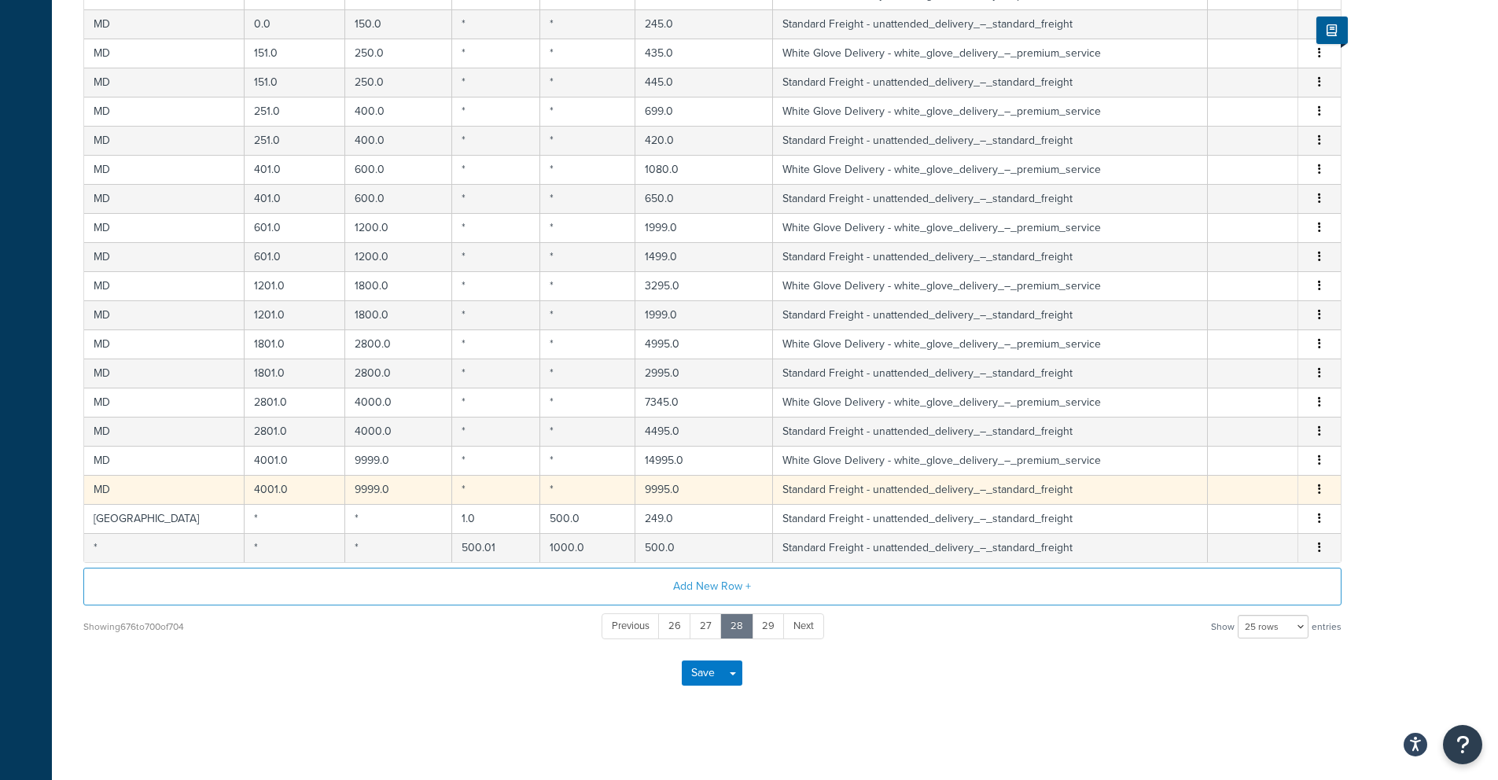
scroll to position [491, 0]
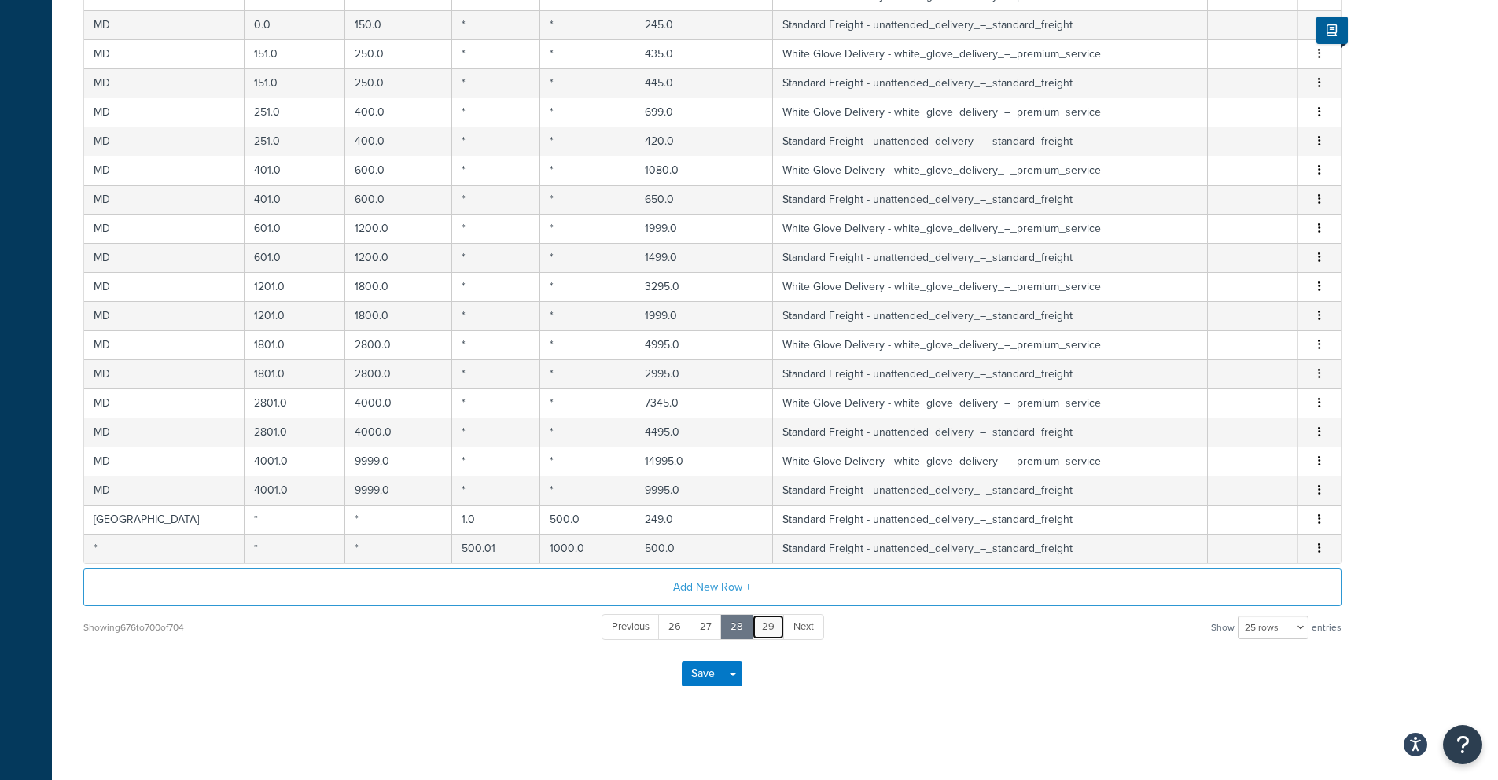
click at [771, 630] on link "29" at bounding box center [768, 627] width 33 height 26
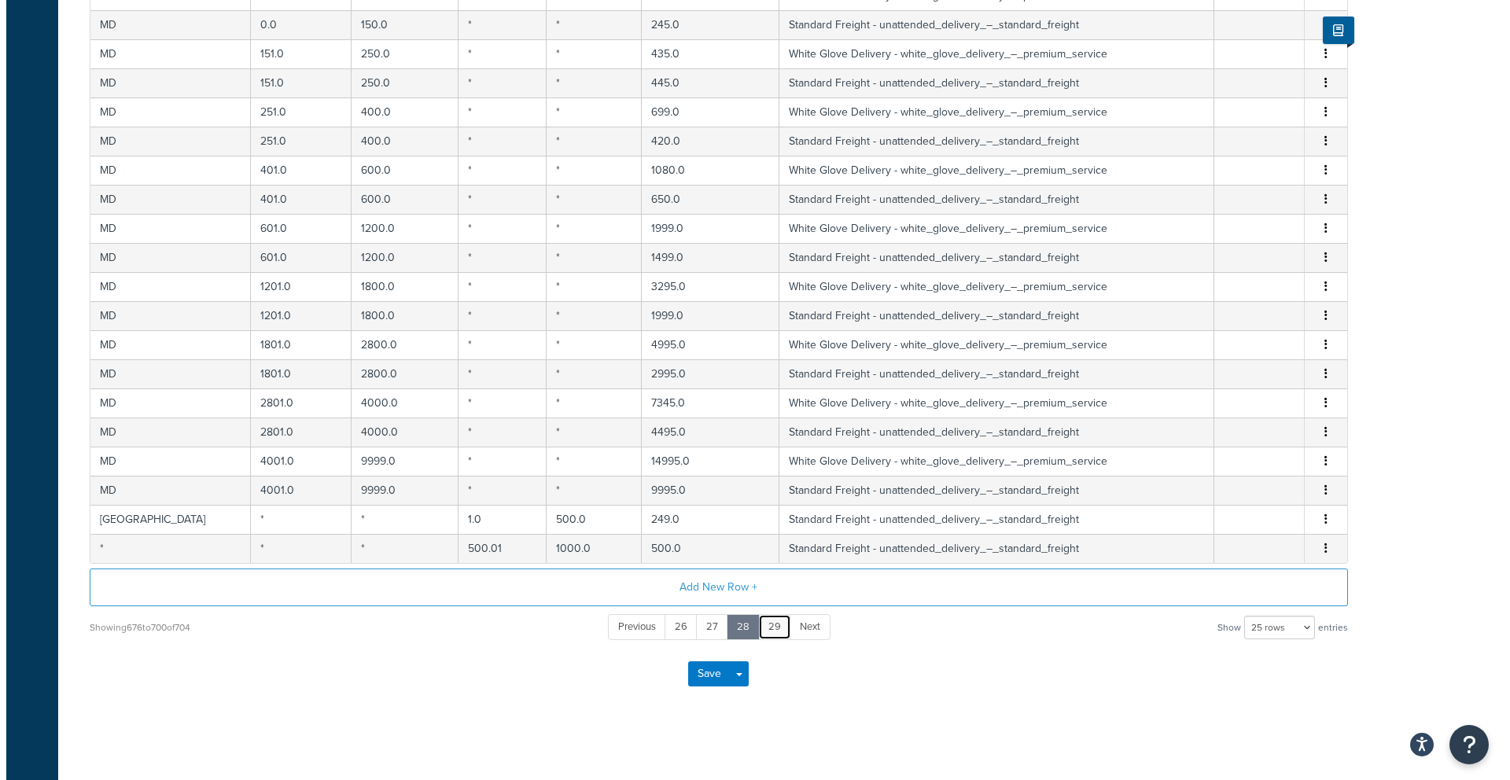
scroll to position [0, 0]
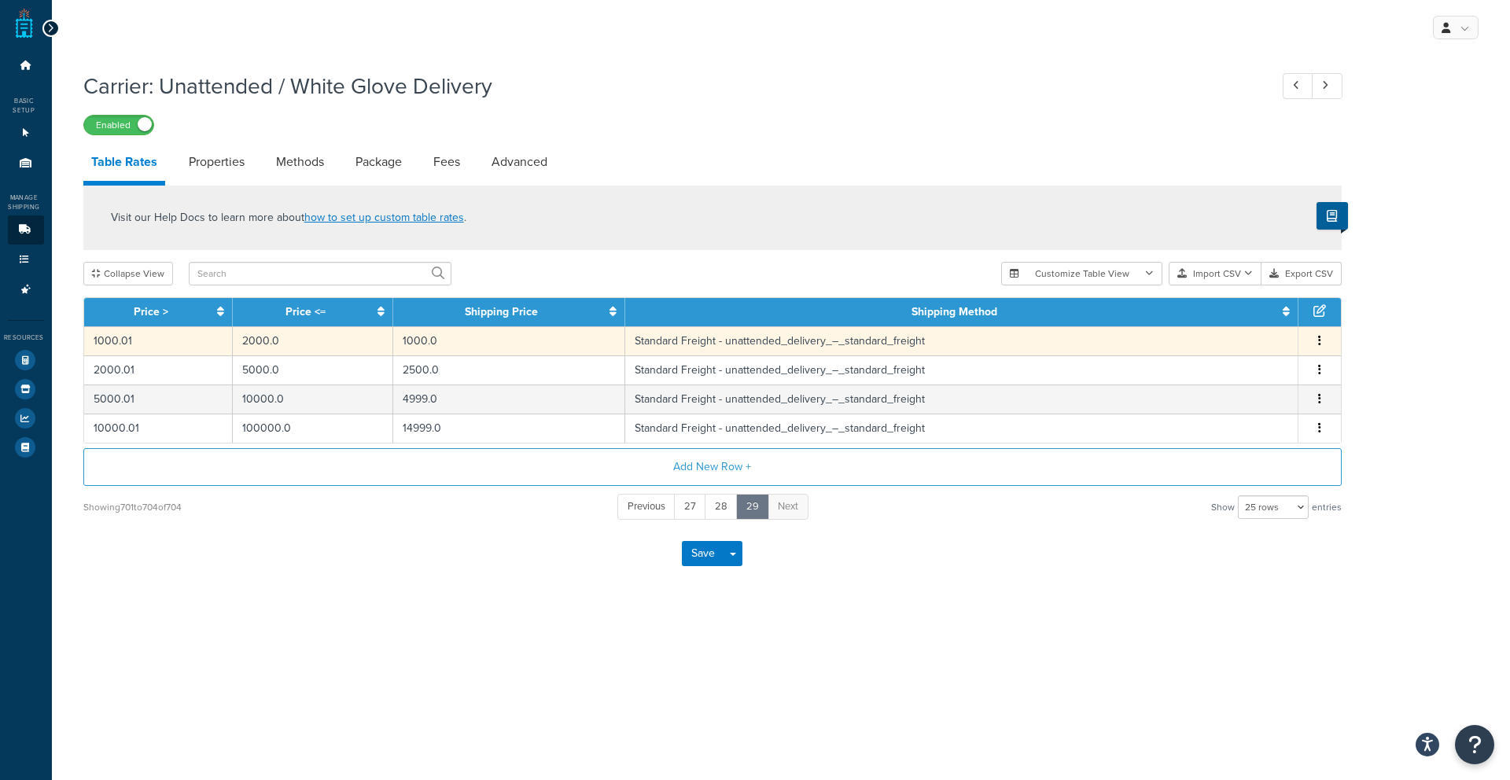
click at [1323, 344] on span "Edit Duplicate Delete" at bounding box center [1319, 341] width 24 height 17
click at [1318, 341] on icon "button" at bounding box center [1319, 340] width 3 height 11
click at [1267, 314] on div "Edit" at bounding box center [1238, 312] width 112 height 32
select select "180439"
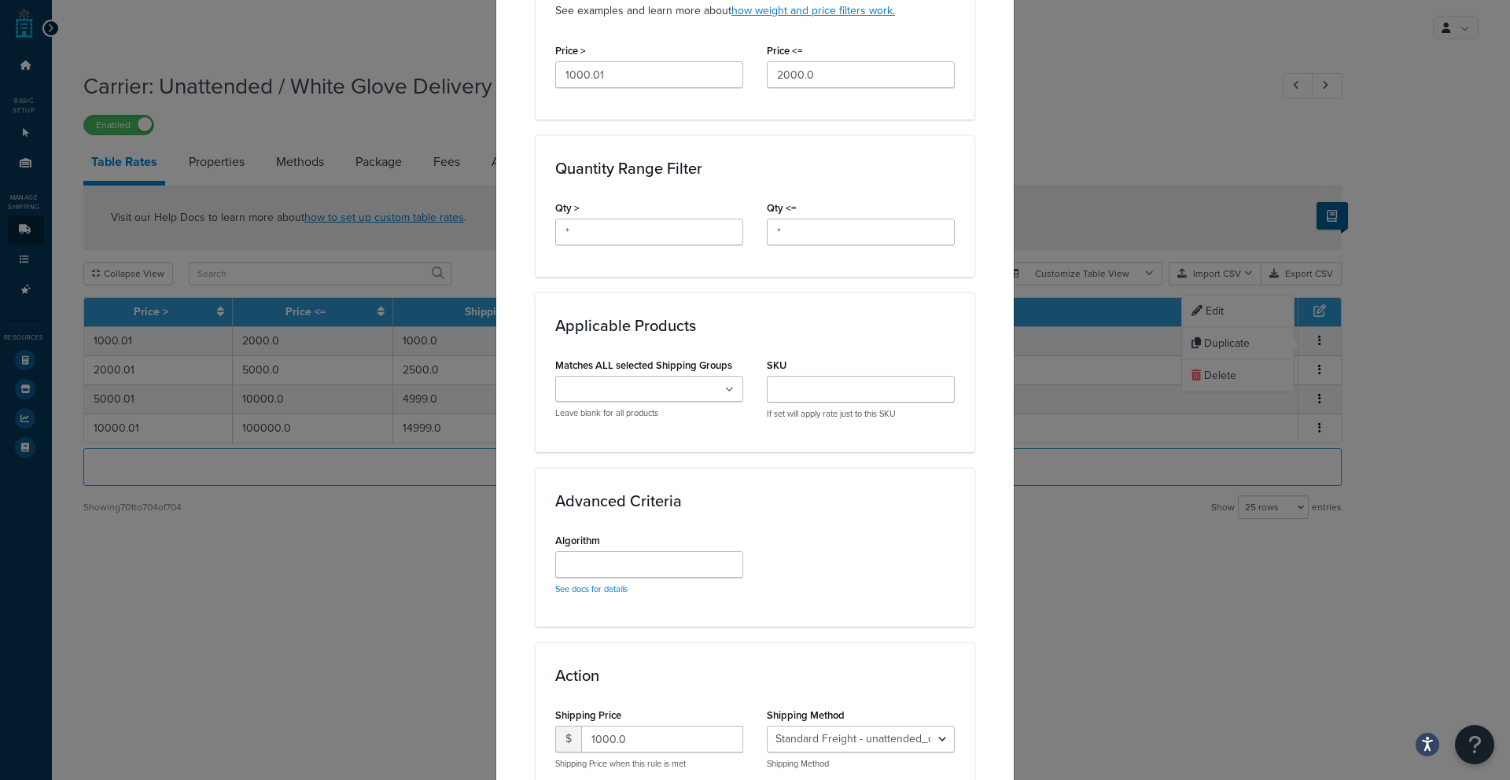
scroll to position [701, 0]
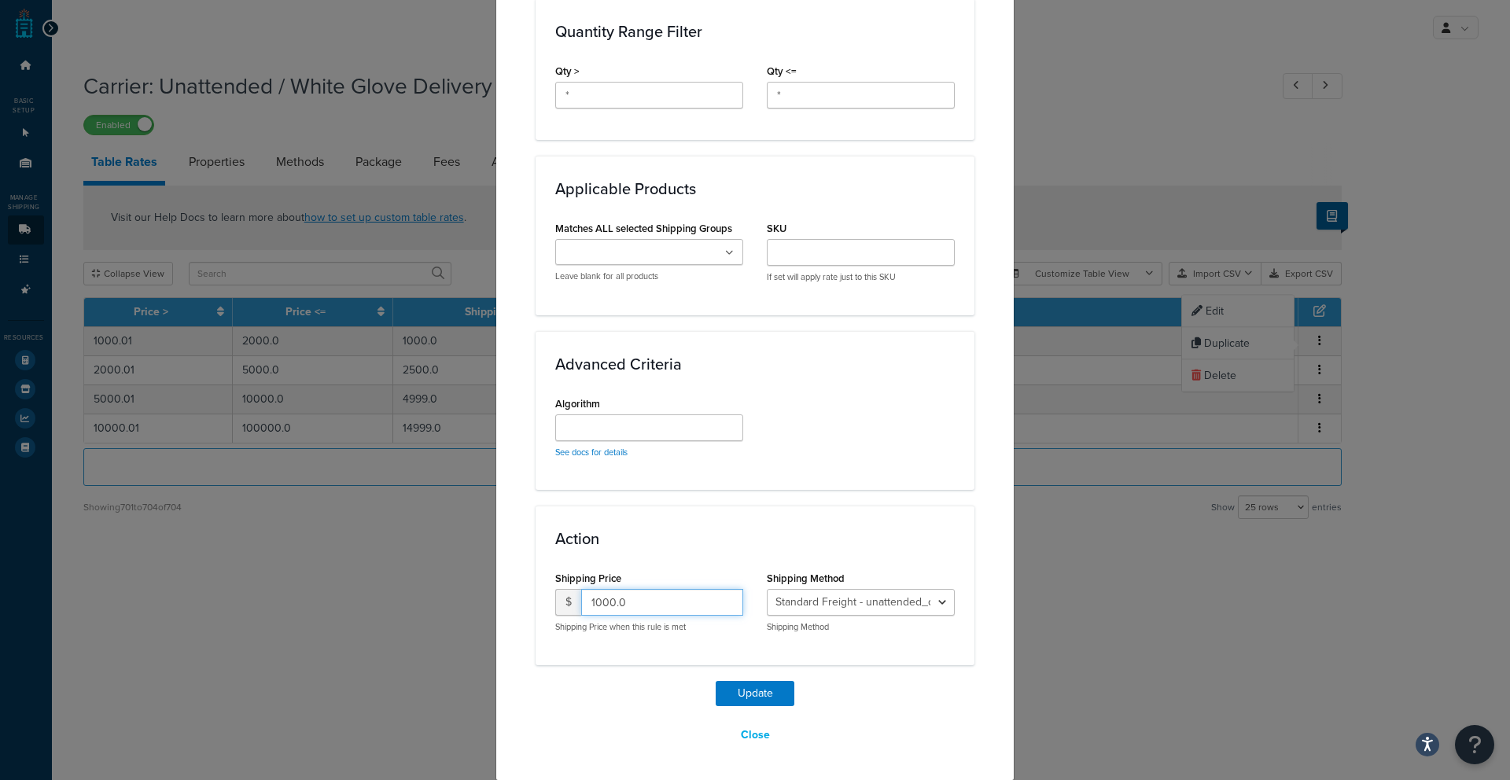
click at [634, 610] on input "1000.0" at bounding box center [662, 602] width 162 height 27
drag, startPoint x: 634, startPoint y: 609, endPoint x: 499, endPoint y: 590, distance: 135.9
click at [499, 590] on div "Update Table Rate Applicable Zones See examples and learn more about how includ…" at bounding box center [754, 63] width 519 height 1435
type input "799"
click at [739, 687] on button "Update" at bounding box center [754, 693] width 79 height 25
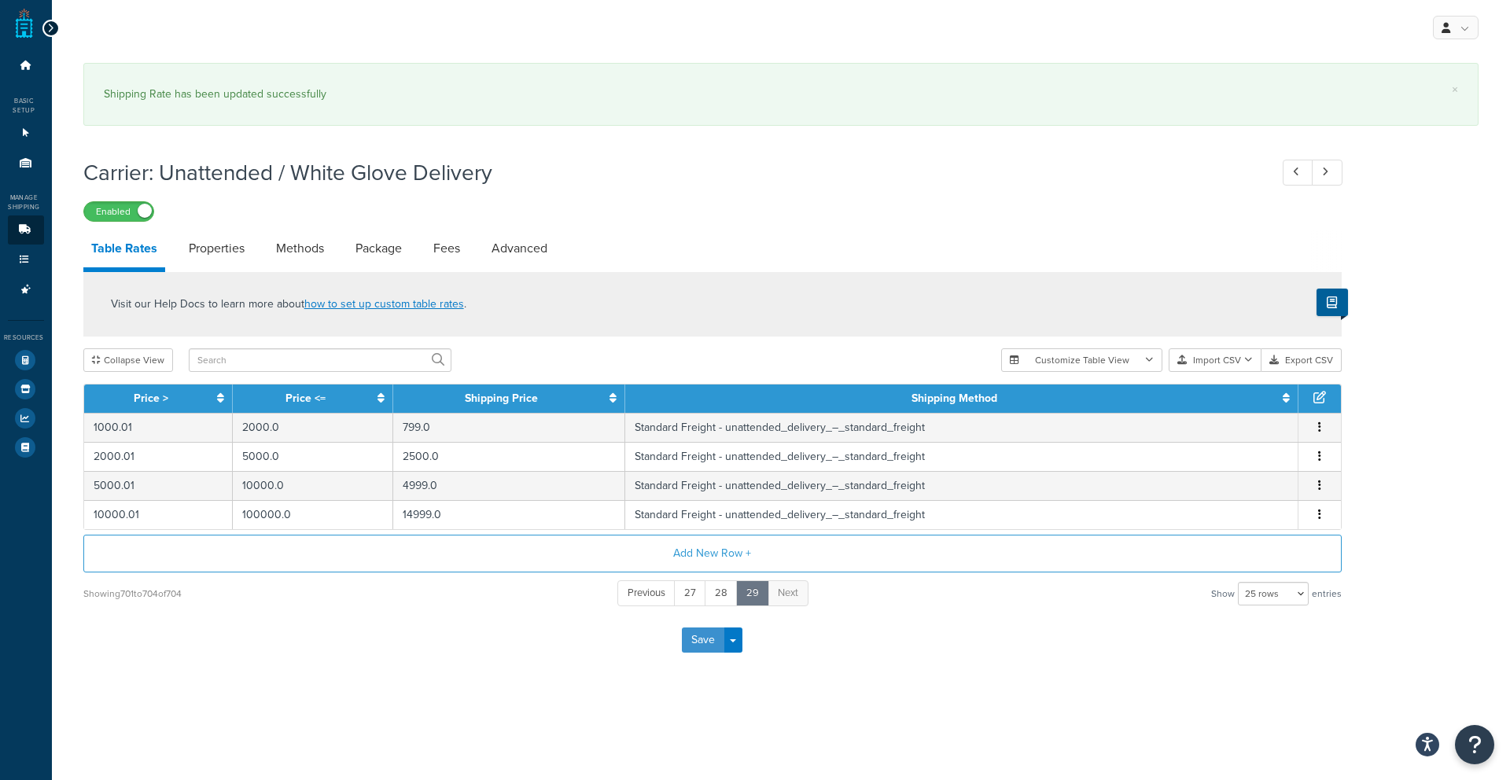
click at [697, 638] on button "Save" at bounding box center [703, 639] width 42 height 25
